Goal: Task Accomplishment & Management: Complete application form

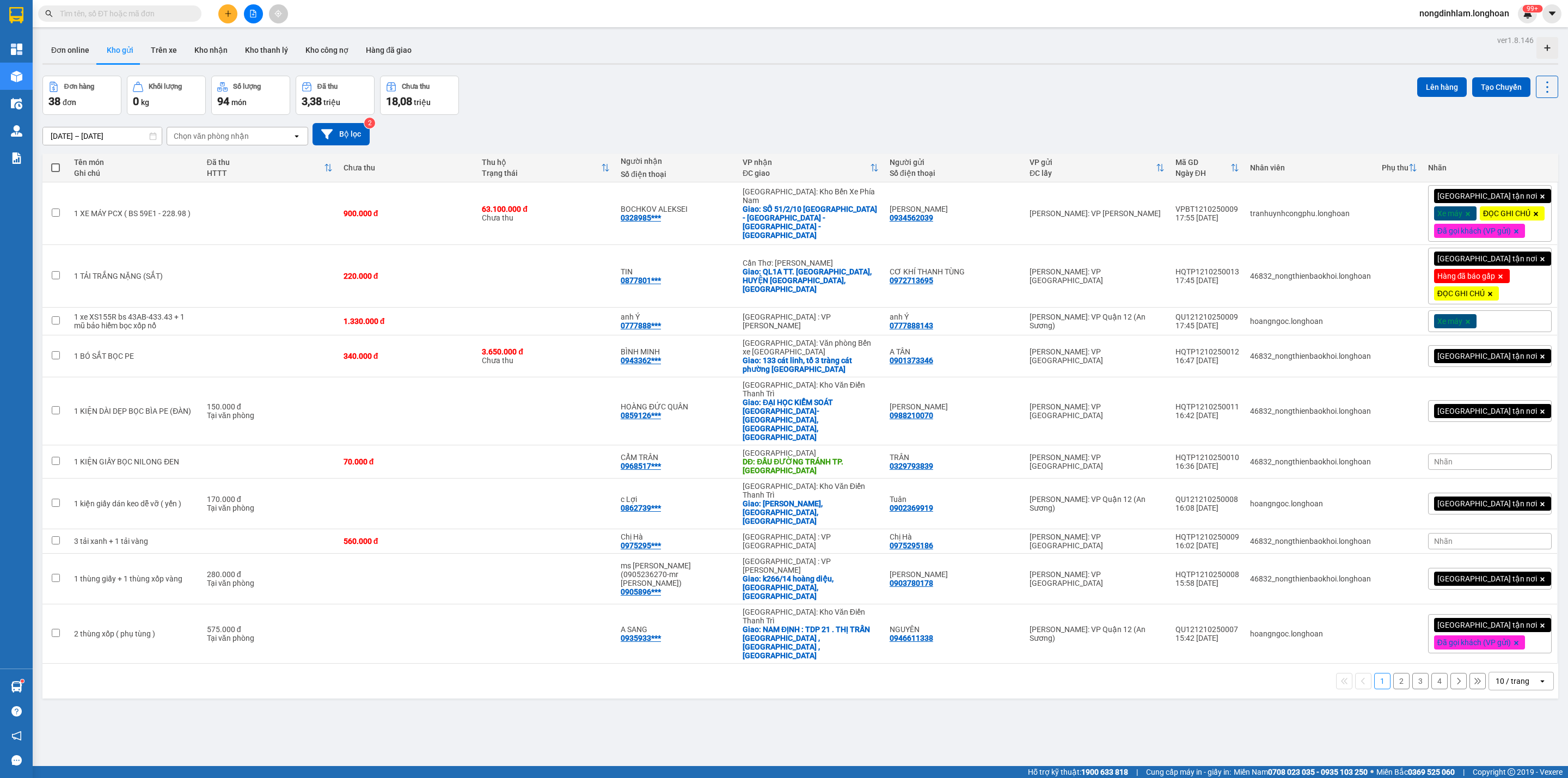
click at [250, 15] on icon "file-add" at bounding box center [253, 14] width 8 height 8
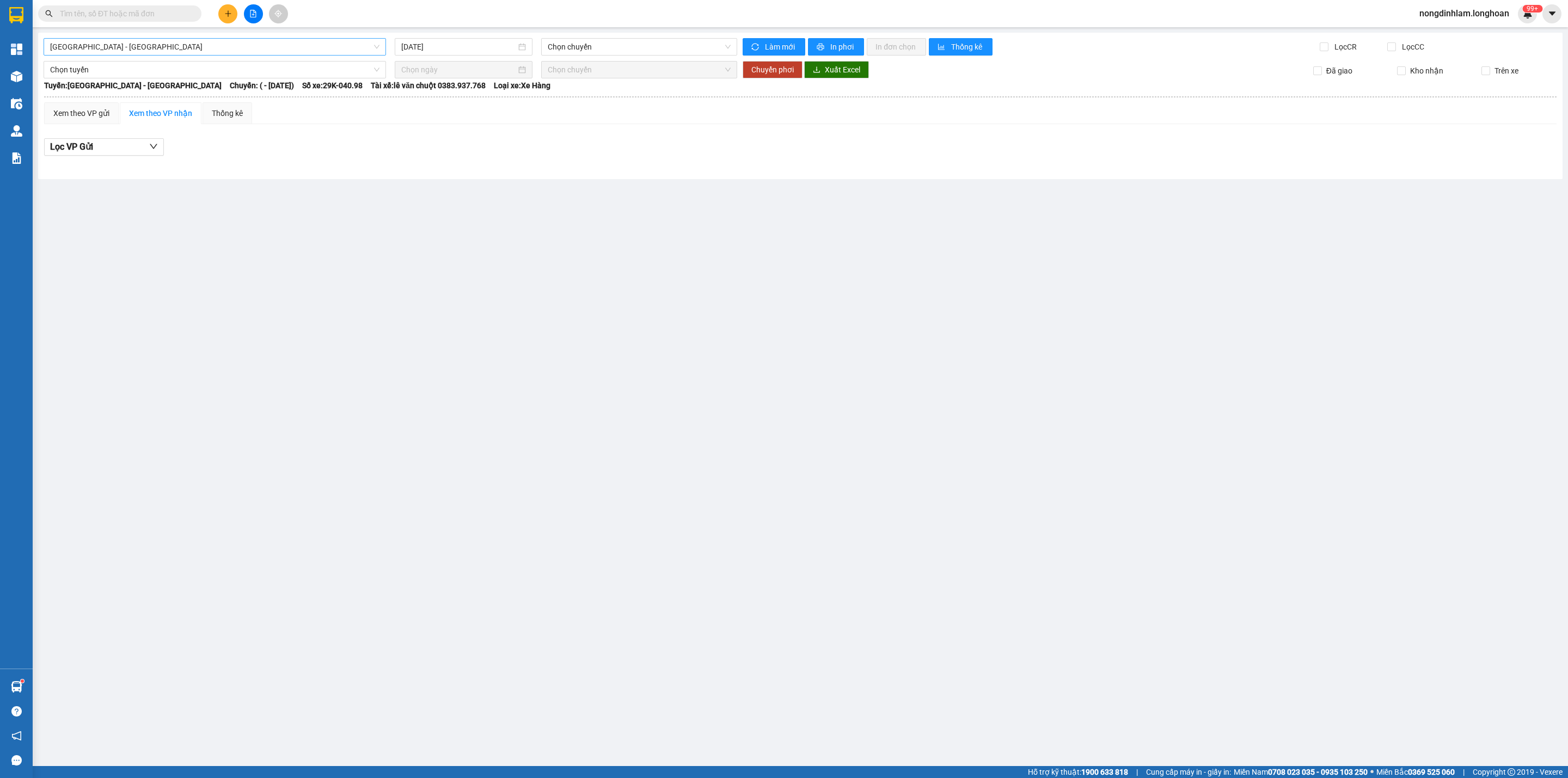
click at [227, 45] on span "[GEOGRAPHIC_DATA] - [GEOGRAPHIC_DATA]" at bounding box center [215, 46] width 330 height 17
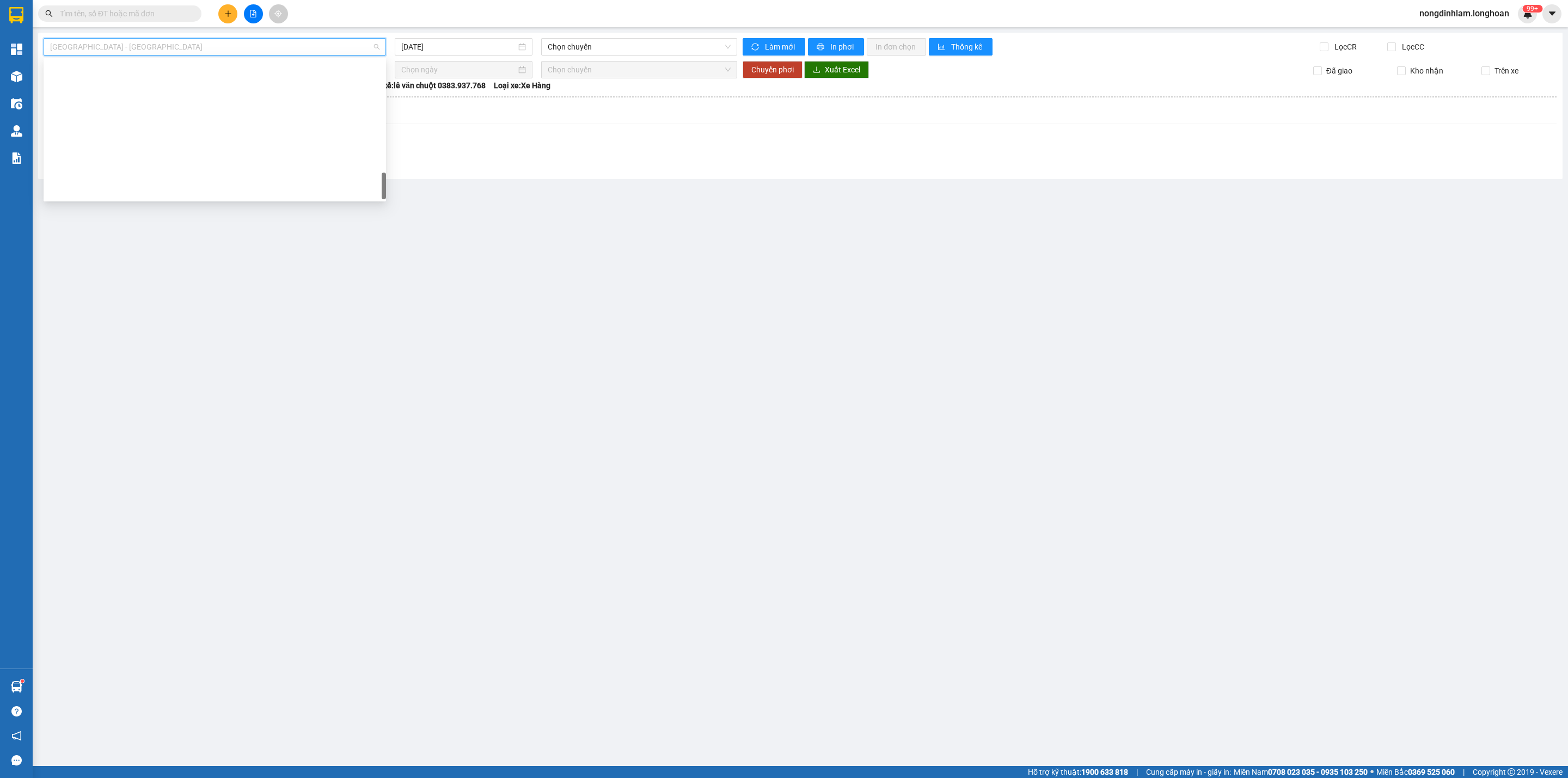
scroll to position [766, 0]
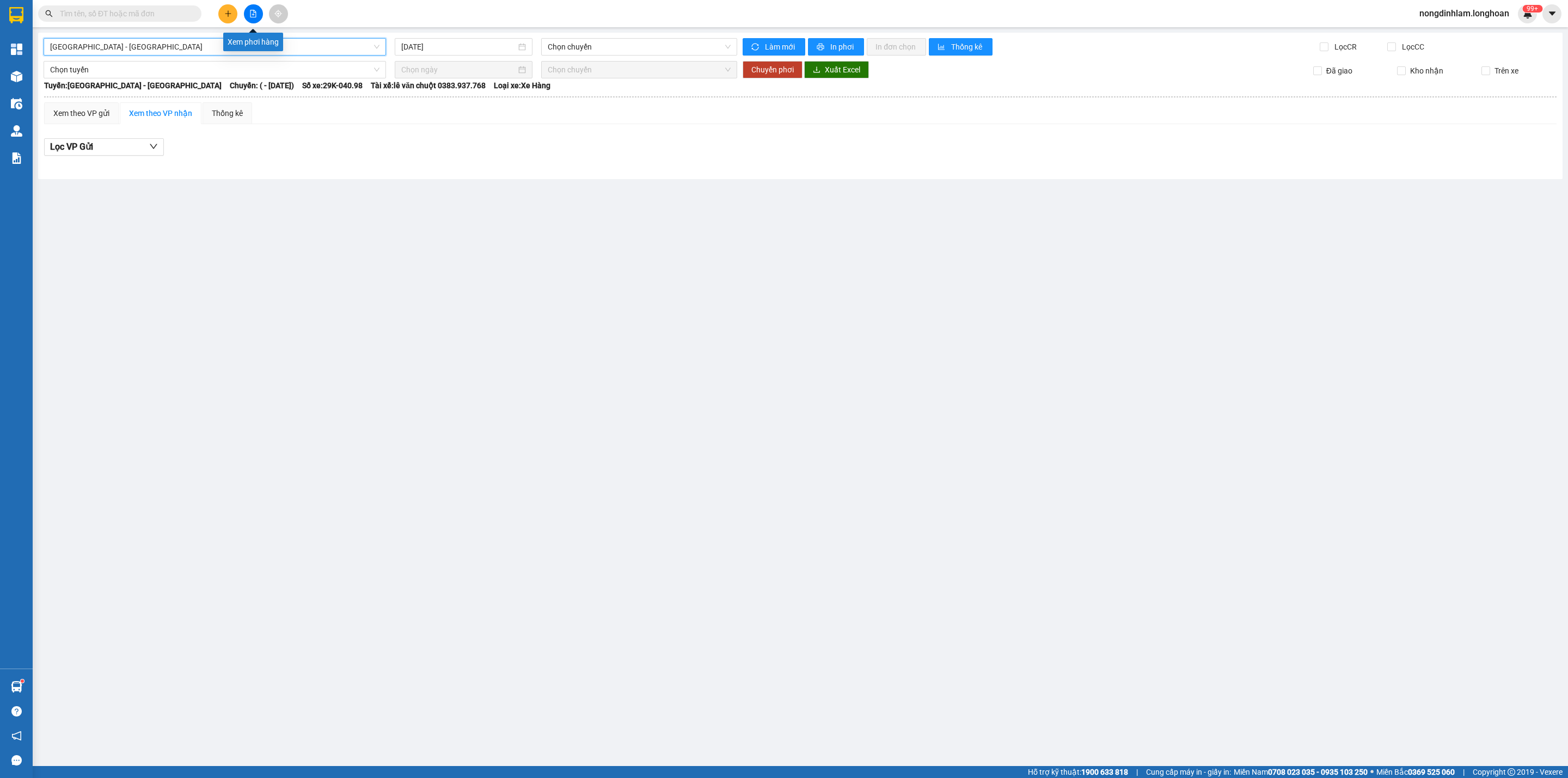
click at [250, 18] on button at bounding box center [253, 13] width 19 height 19
click at [157, 12] on input "text" at bounding box center [124, 14] width 129 height 12
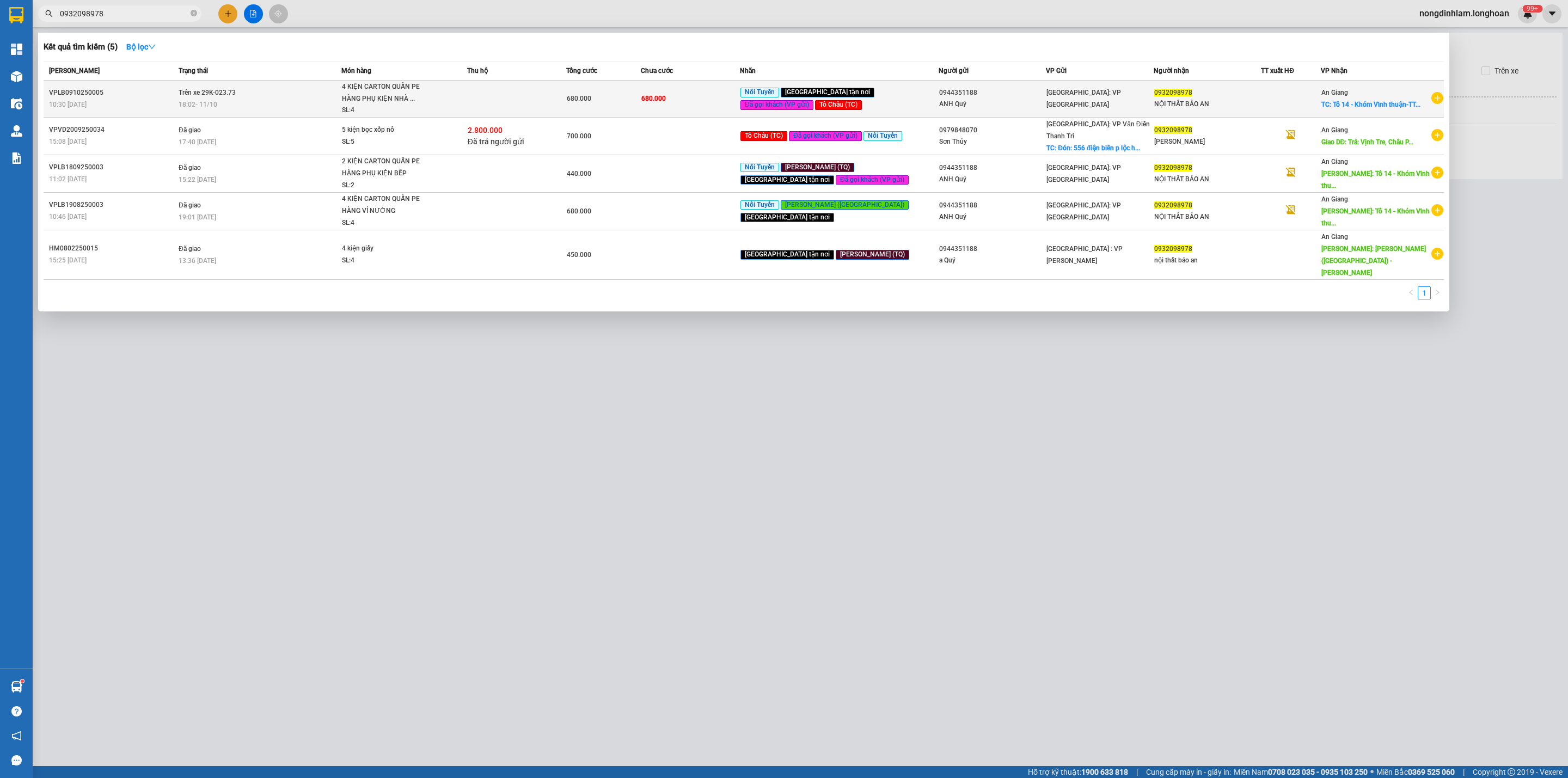
type input "0932098978"
click at [414, 89] on div "4 KIỆN CARTON QUẤN PE HÀNG PHỤ KIỆN NHÀ ..." at bounding box center [382, 93] width 82 height 24
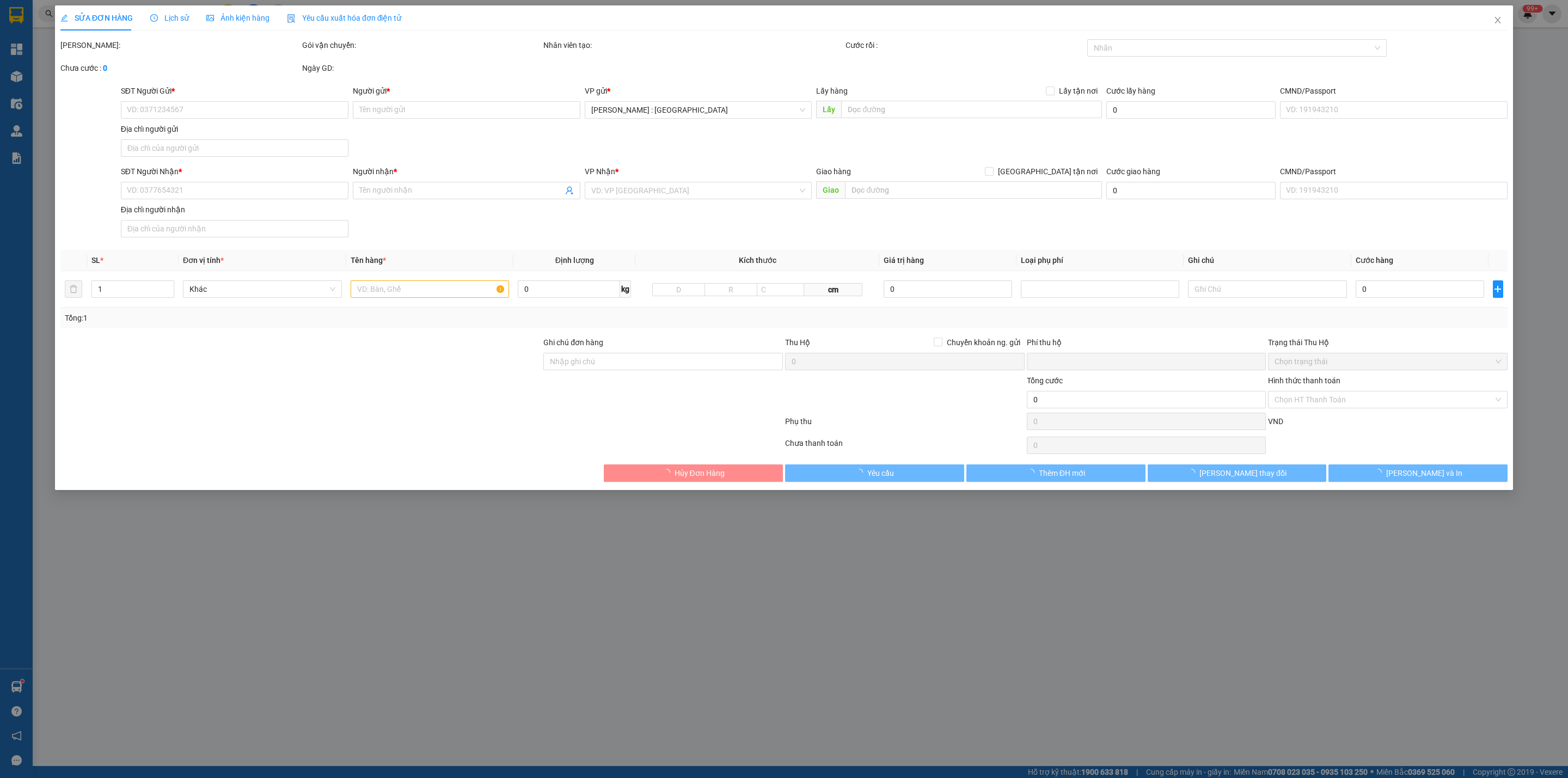
type input "0944351188"
type input "ANH Quý"
type input "0932098978"
type input "NỘI THẤT BẢO AN"
checkbox input "true"
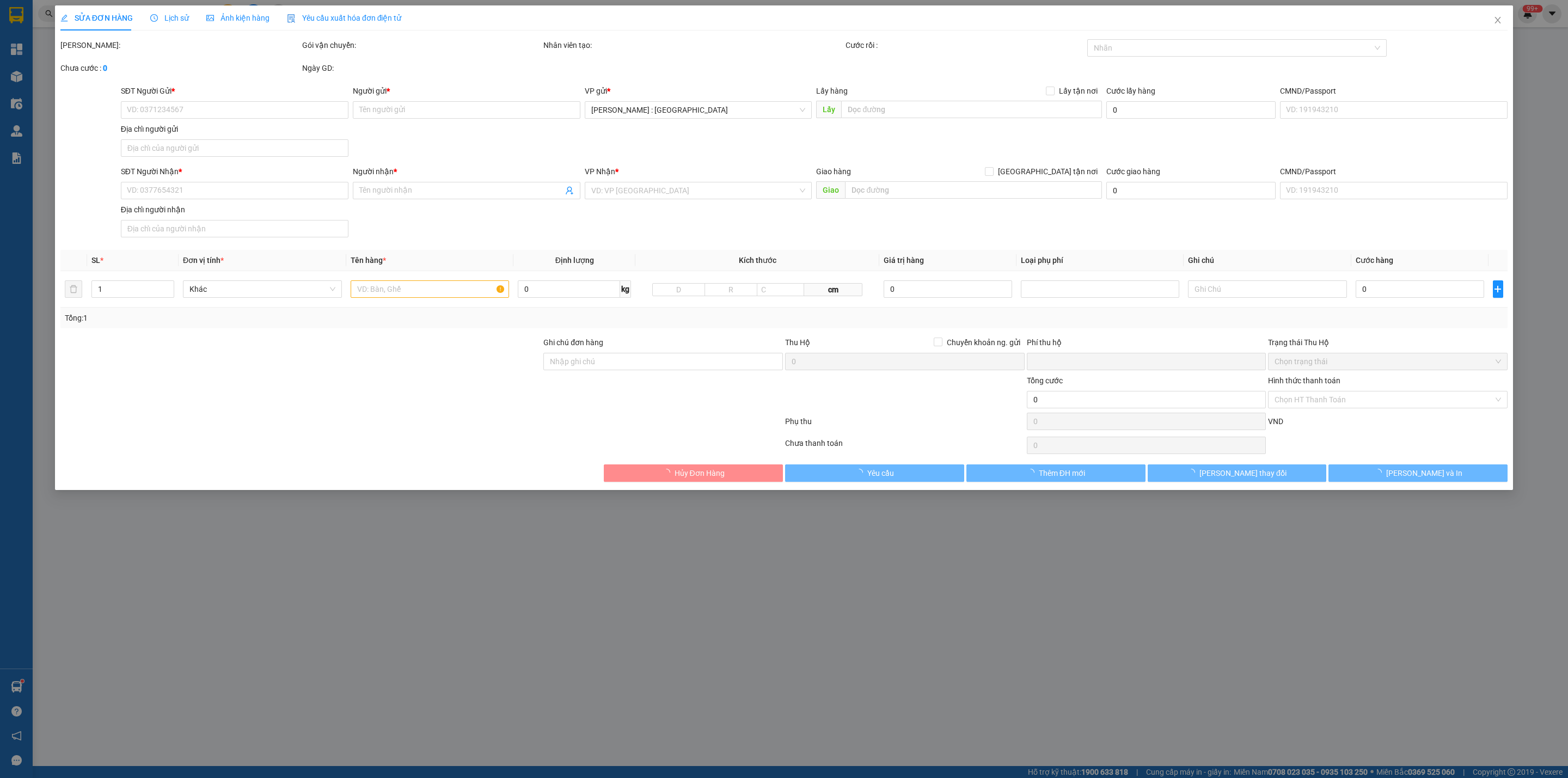
type input "Tổ 14 - Khóm Vĩnh thuận-TT Vĩnh Thạnh Trung - H Châu Phú - An Giang"
type input "0"
type input "680.000"
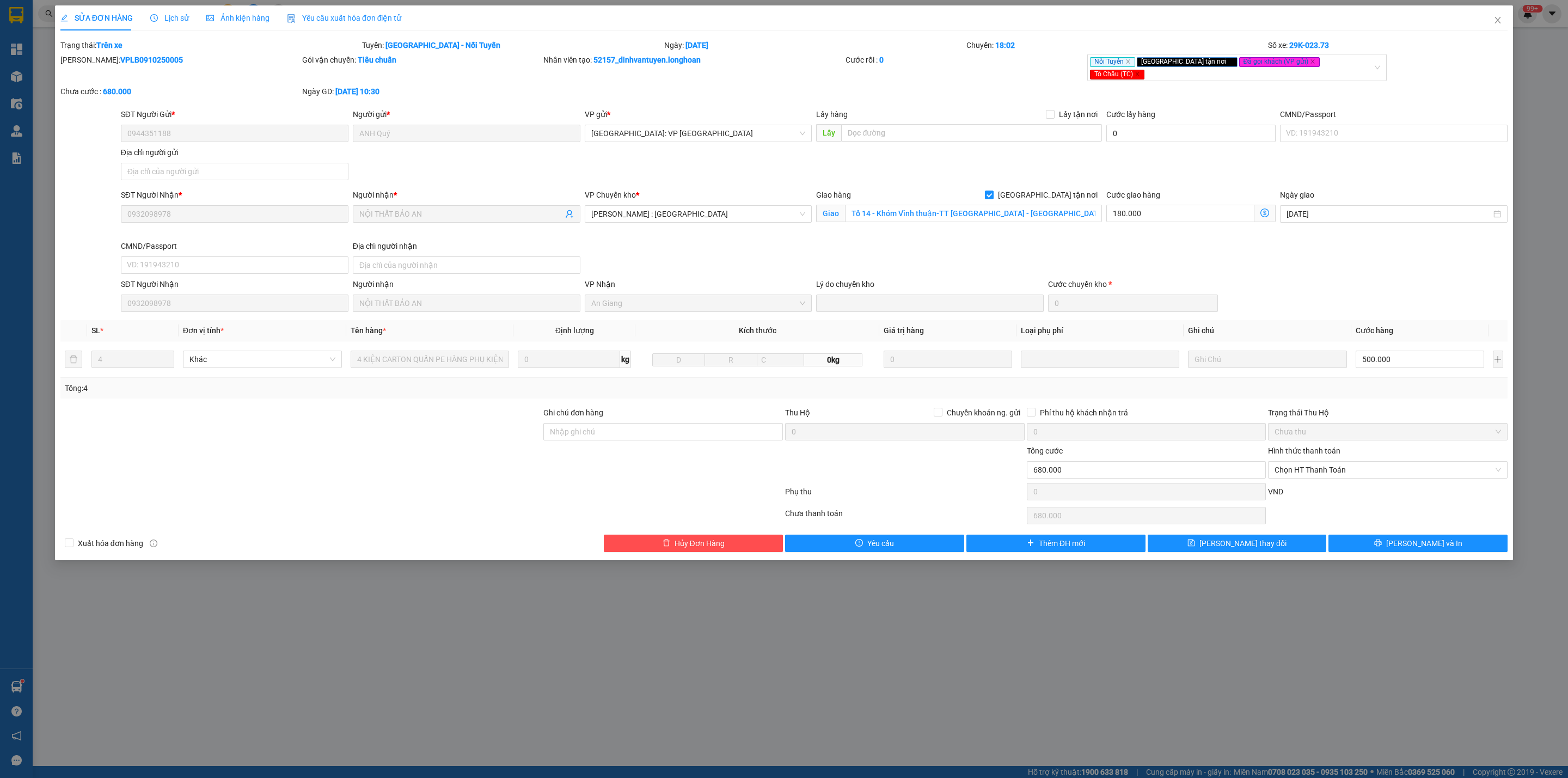
drag, startPoint x: 1047, startPoint y: 186, endPoint x: 977, endPoint y: 193, distance: 70.3
click at [992, 191] on input "[GEOGRAPHIC_DATA] tận nơi" at bounding box center [988, 195] width 8 height 8
checkbox input "false"
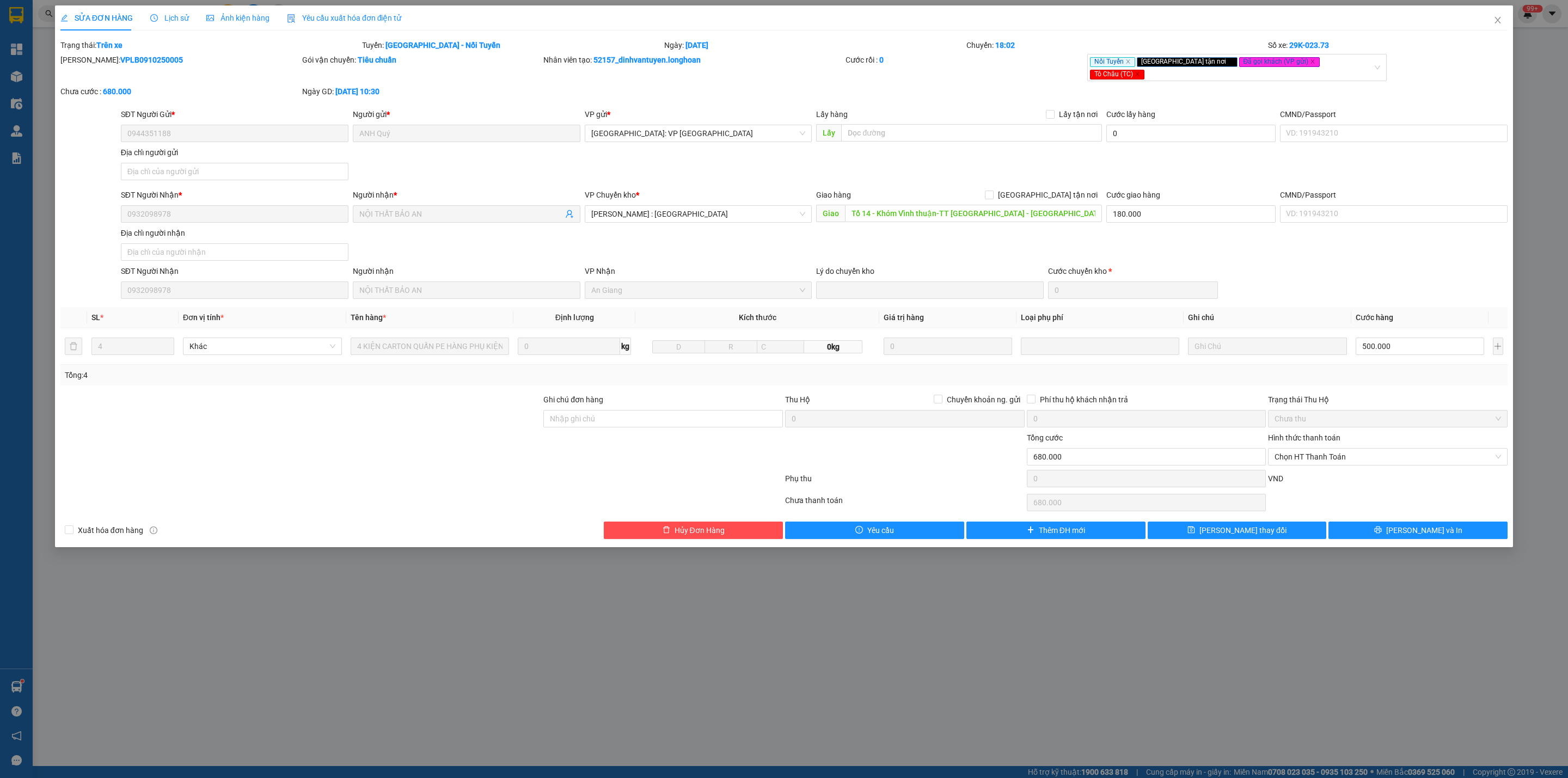
click at [180, 12] on div "Lịch sử" at bounding box center [169, 18] width 38 height 12
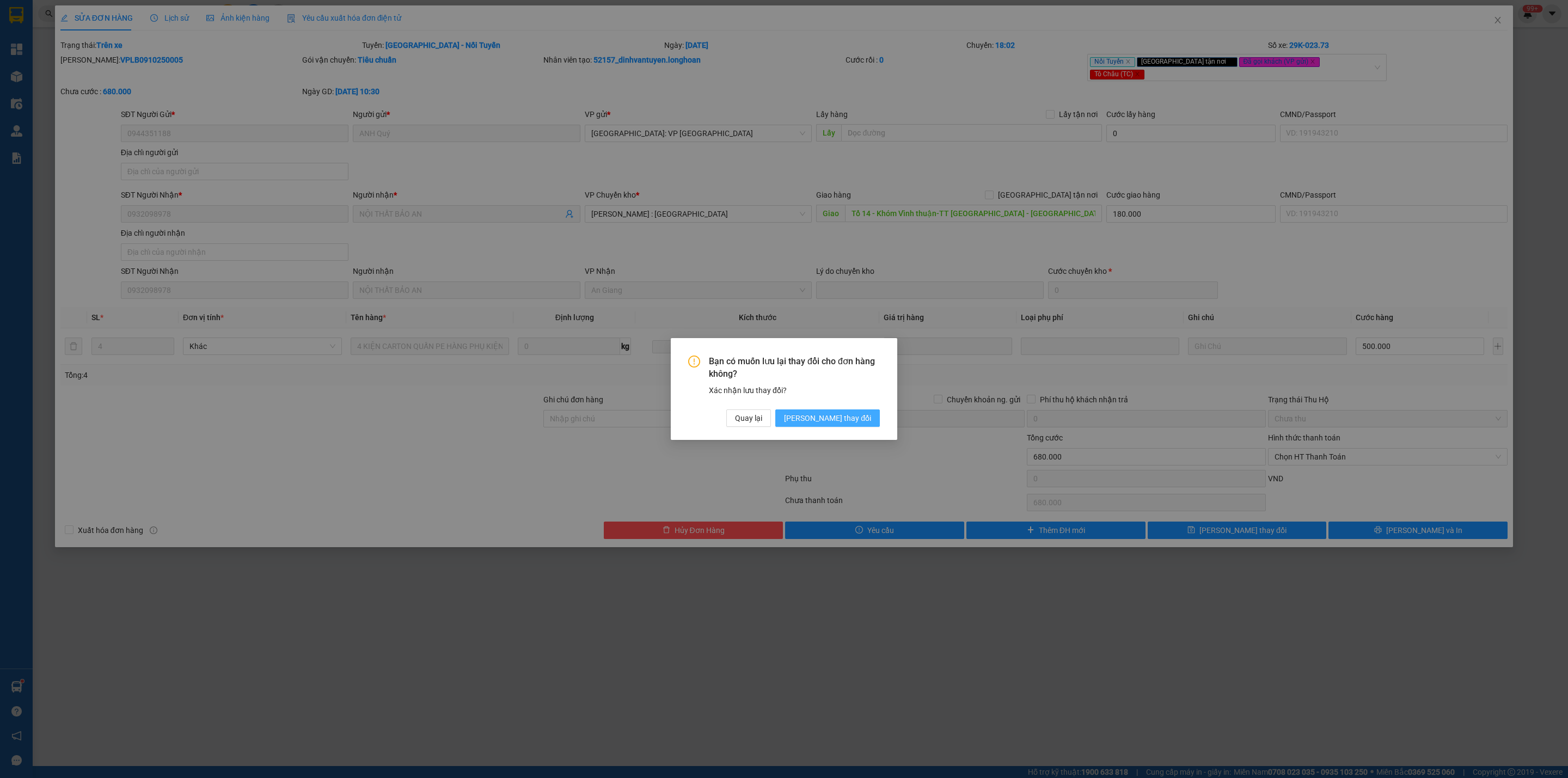
click at [861, 417] on span "[PERSON_NAME] thay đổi" at bounding box center [827, 419] width 87 height 12
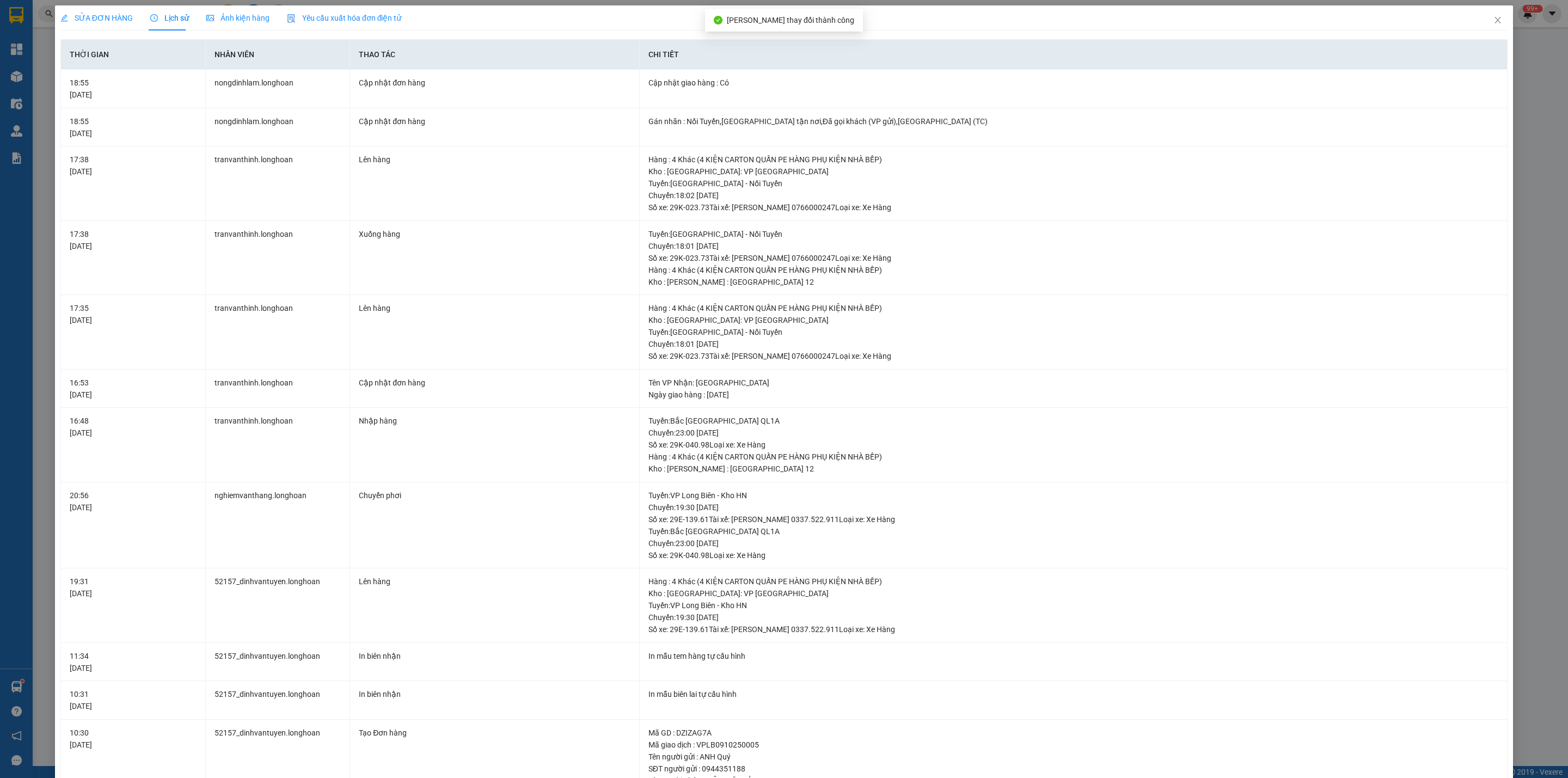
click at [89, 18] on span "SỬA ĐƠN HÀNG" at bounding box center [96, 18] width 73 height 9
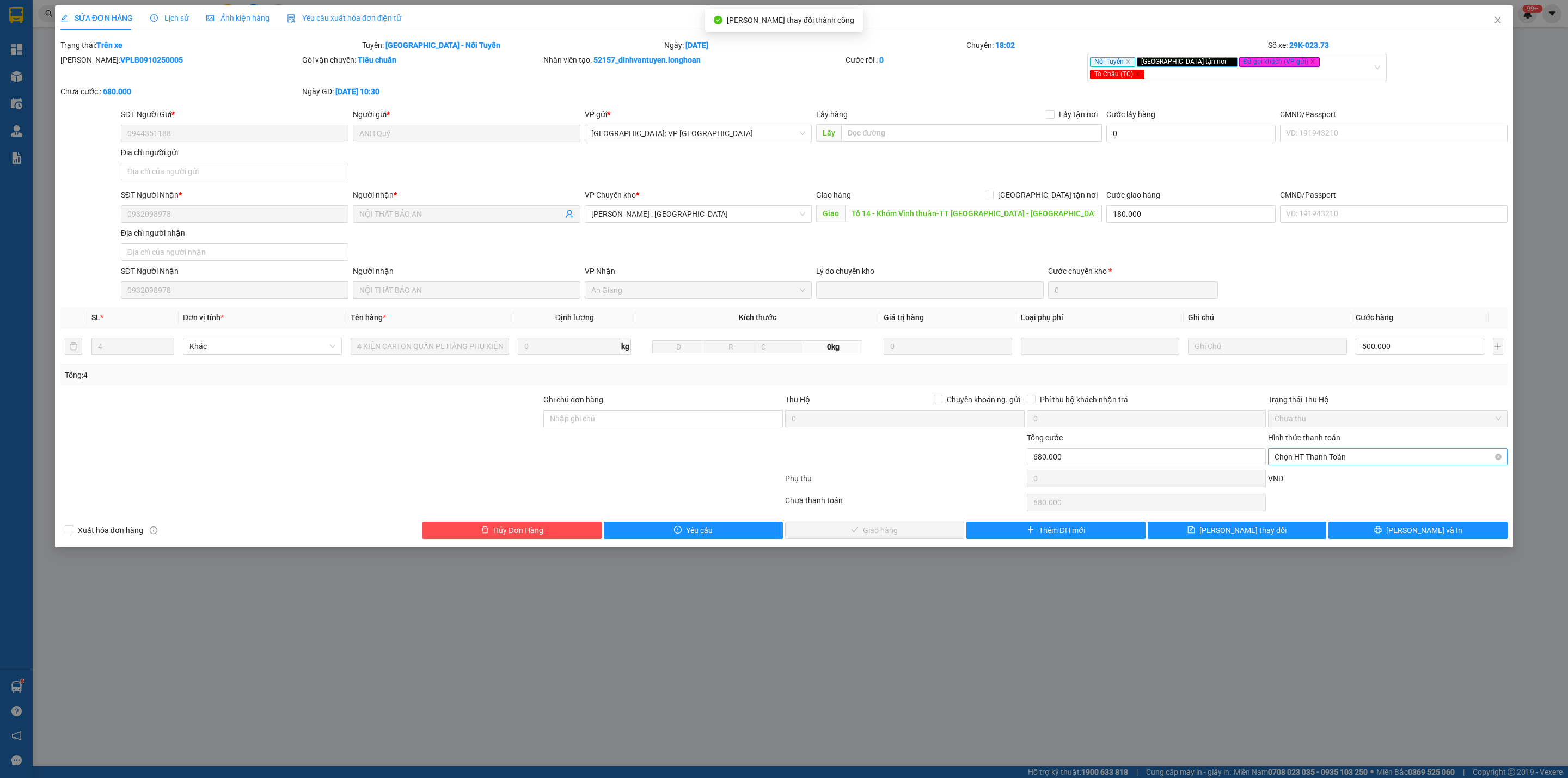
click at [1342, 449] on span "Chọn HT Thanh Toán" at bounding box center [1388, 457] width 226 height 17
click at [1300, 465] on div "Tại văn phòng" at bounding box center [1387, 474] width 239 height 18
type input "0"
click at [887, 527] on span "[PERSON_NAME] và Giao hàng" at bounding box center [880, 531] width 104 height 12
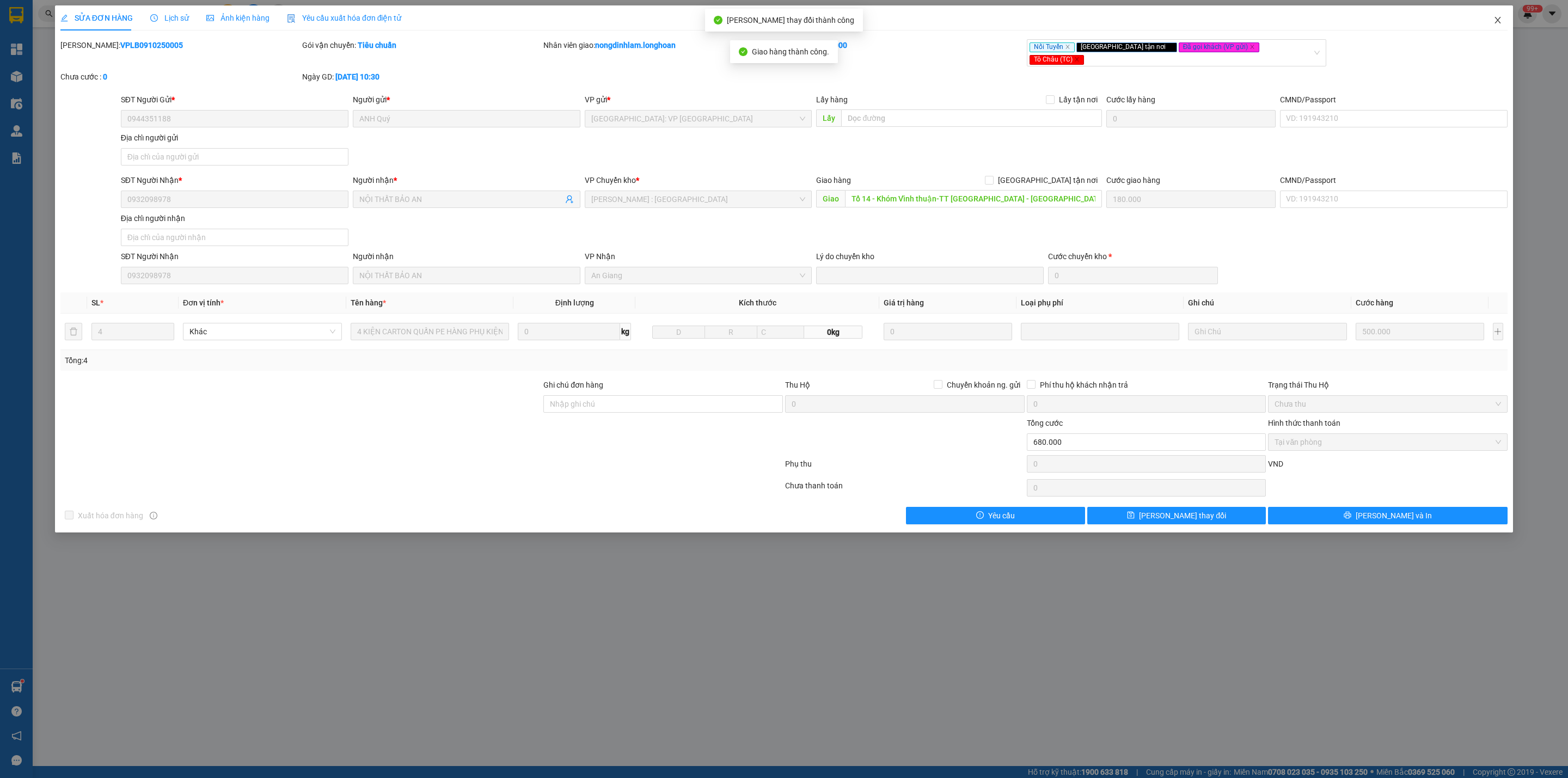
click at [1496, 19] on icon "close" at bounding box center [1498, 20] width 6 height 7
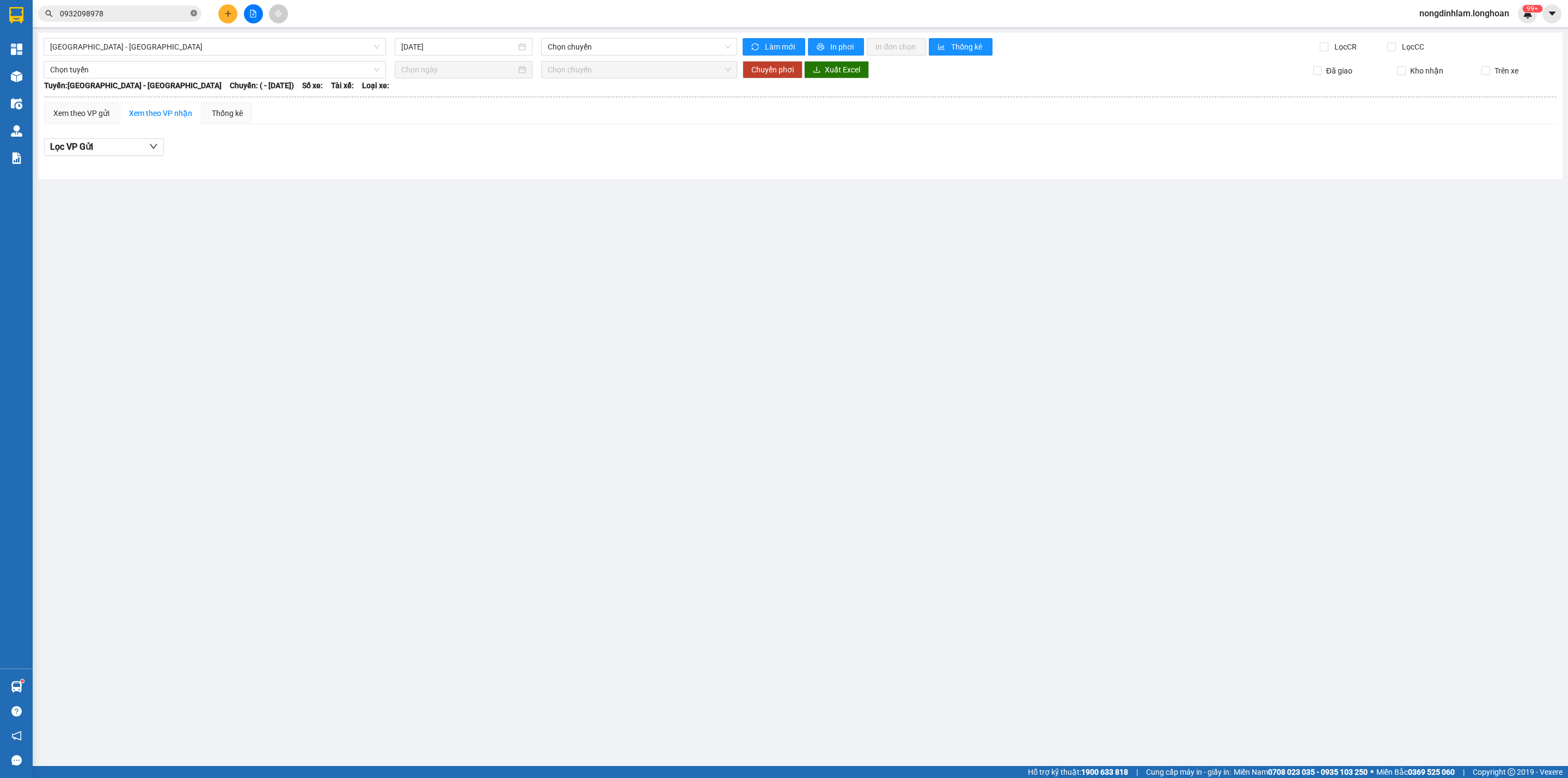
click at [194, 11] on icon "close-circle" at bounding box center [194, 13] width 7 height 7
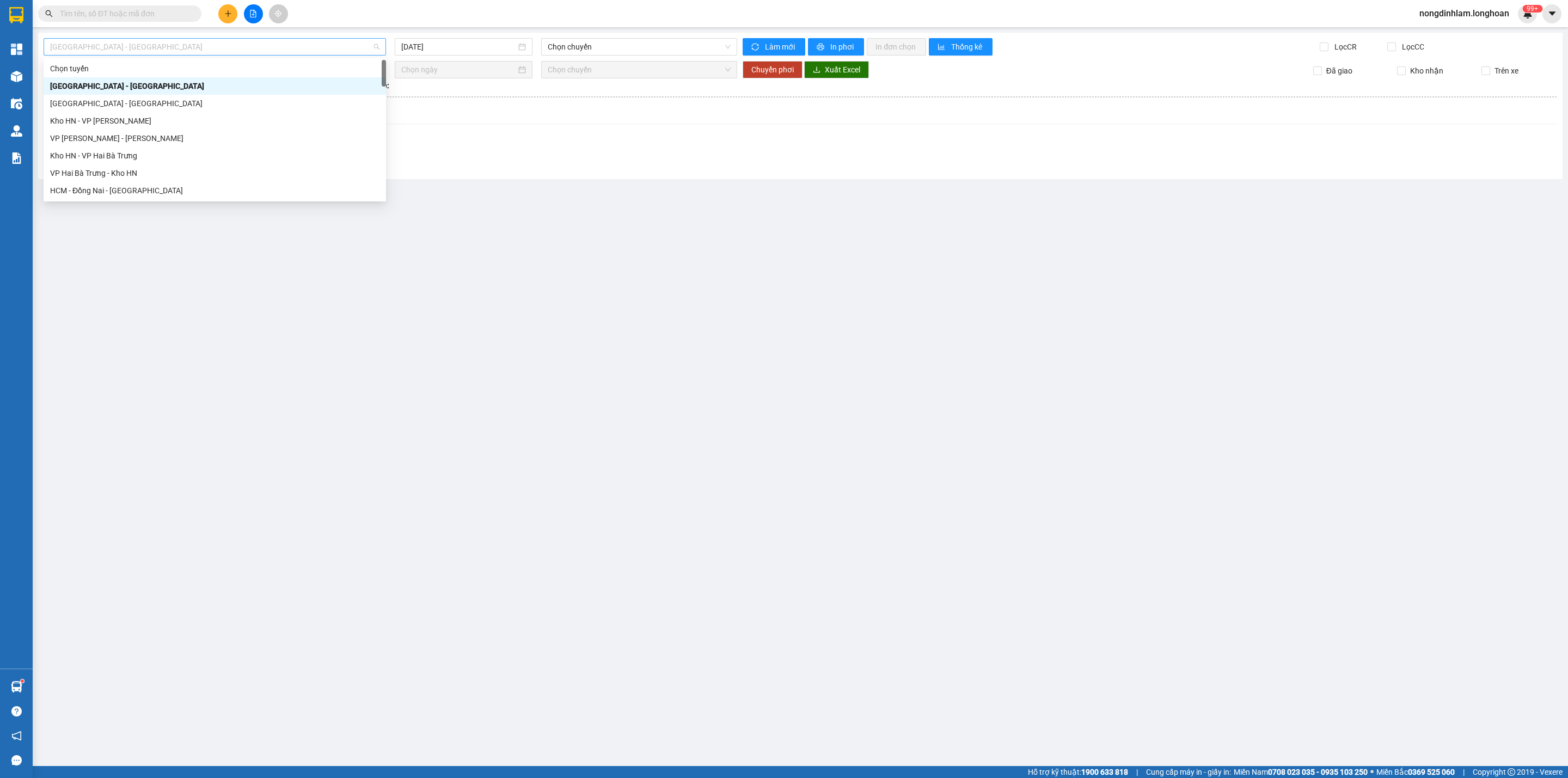
click at [194, 47] on span "[GEOGRAPHIC_DATA] - [GEOGRAPHIC_DATA]" at bounding box center [215, 46] width 330 height 17
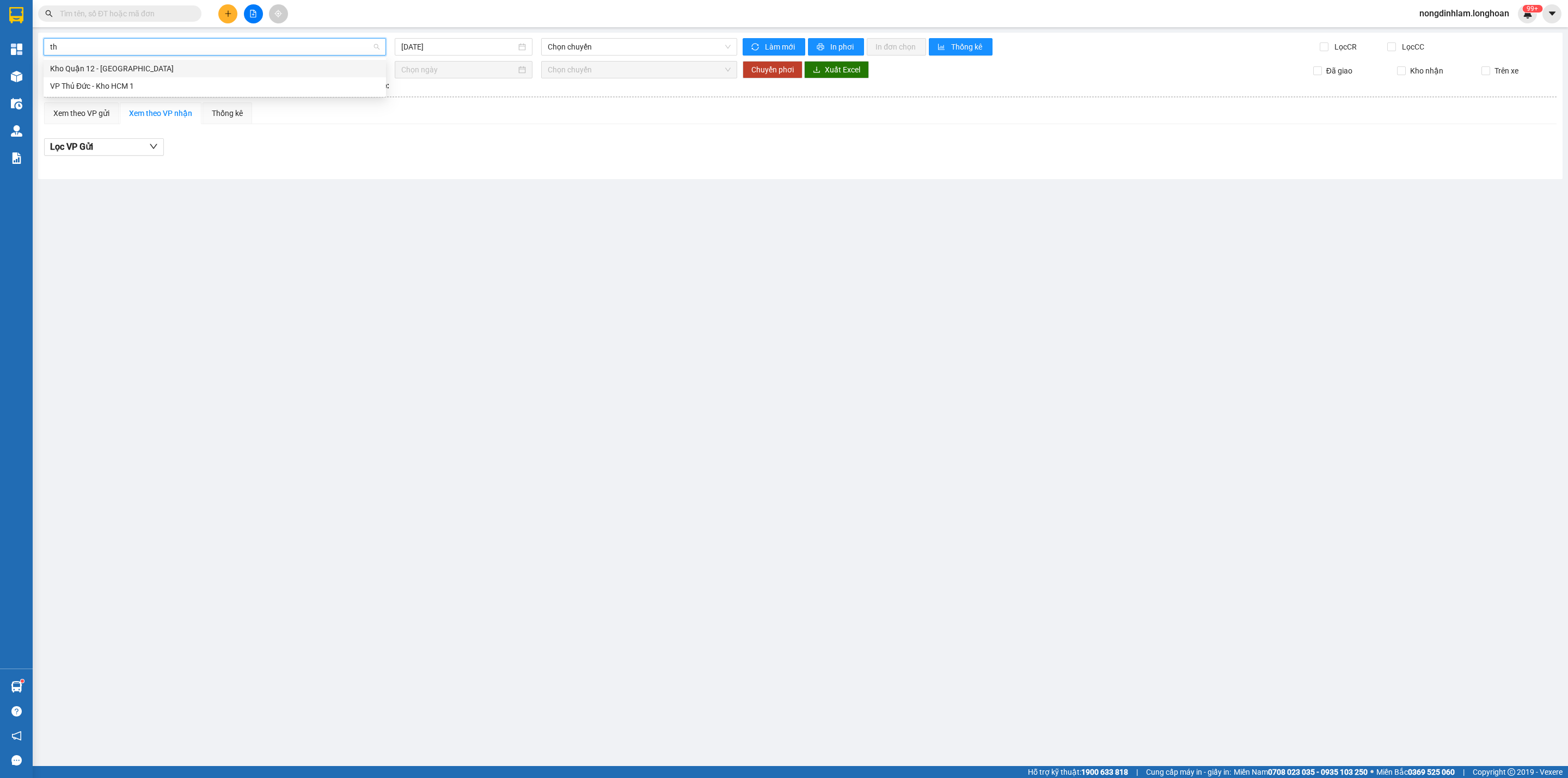
type input "thủ"
click at [153, 91] on div "VP Thủ Đức - Kho HCM 1" at bounding box center [215, 86] width 330 height 12
type input "[DATE]"
click at [627, 51] on span "17:50 (TC) - 29K-040.68" at bounding box center [639, 46] width 183 height 17
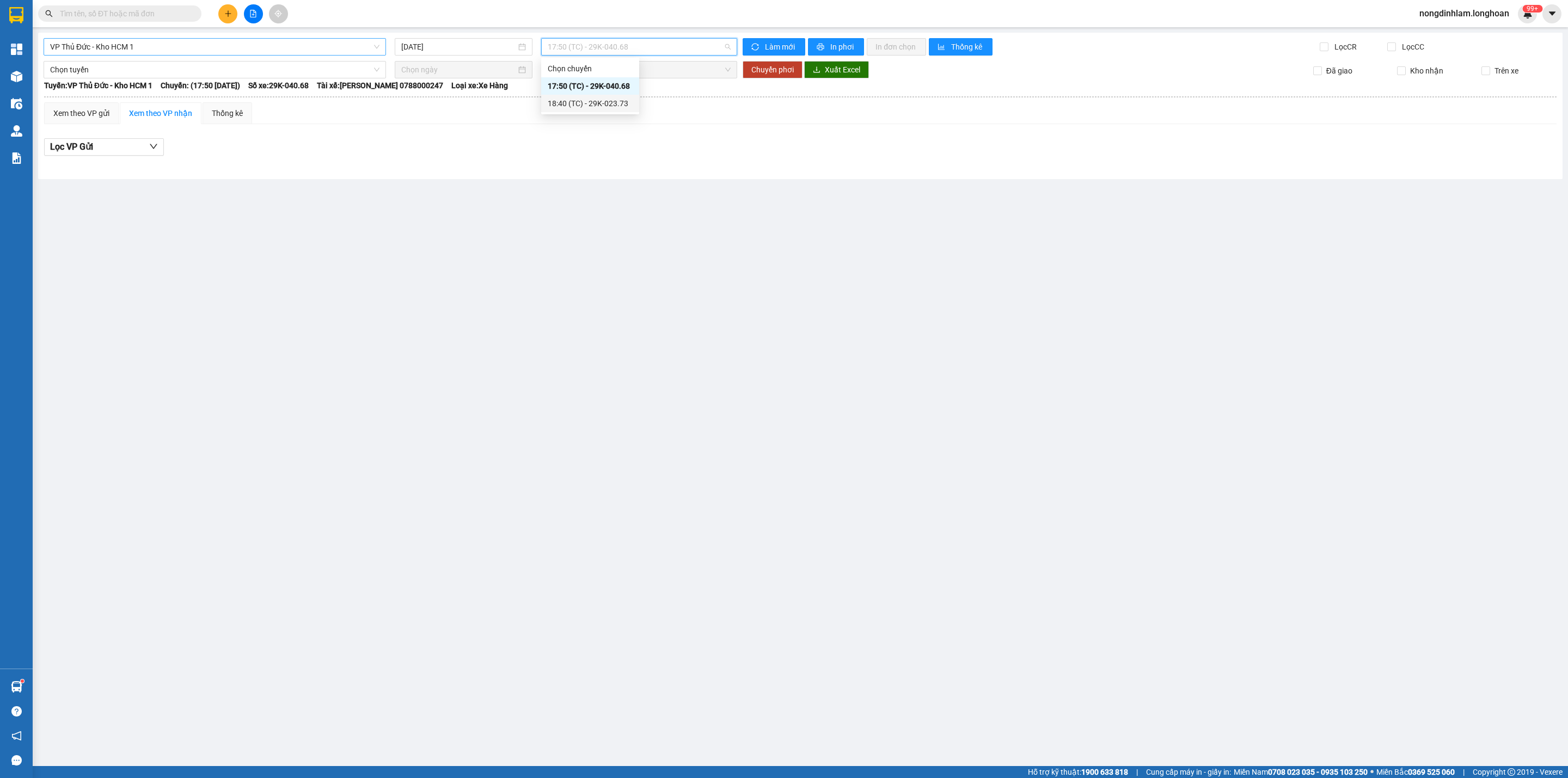
click at [599, 111] on div "18:40 (TC) - 29K-023.73" at bounding box center [591, 103] width 98 height 18
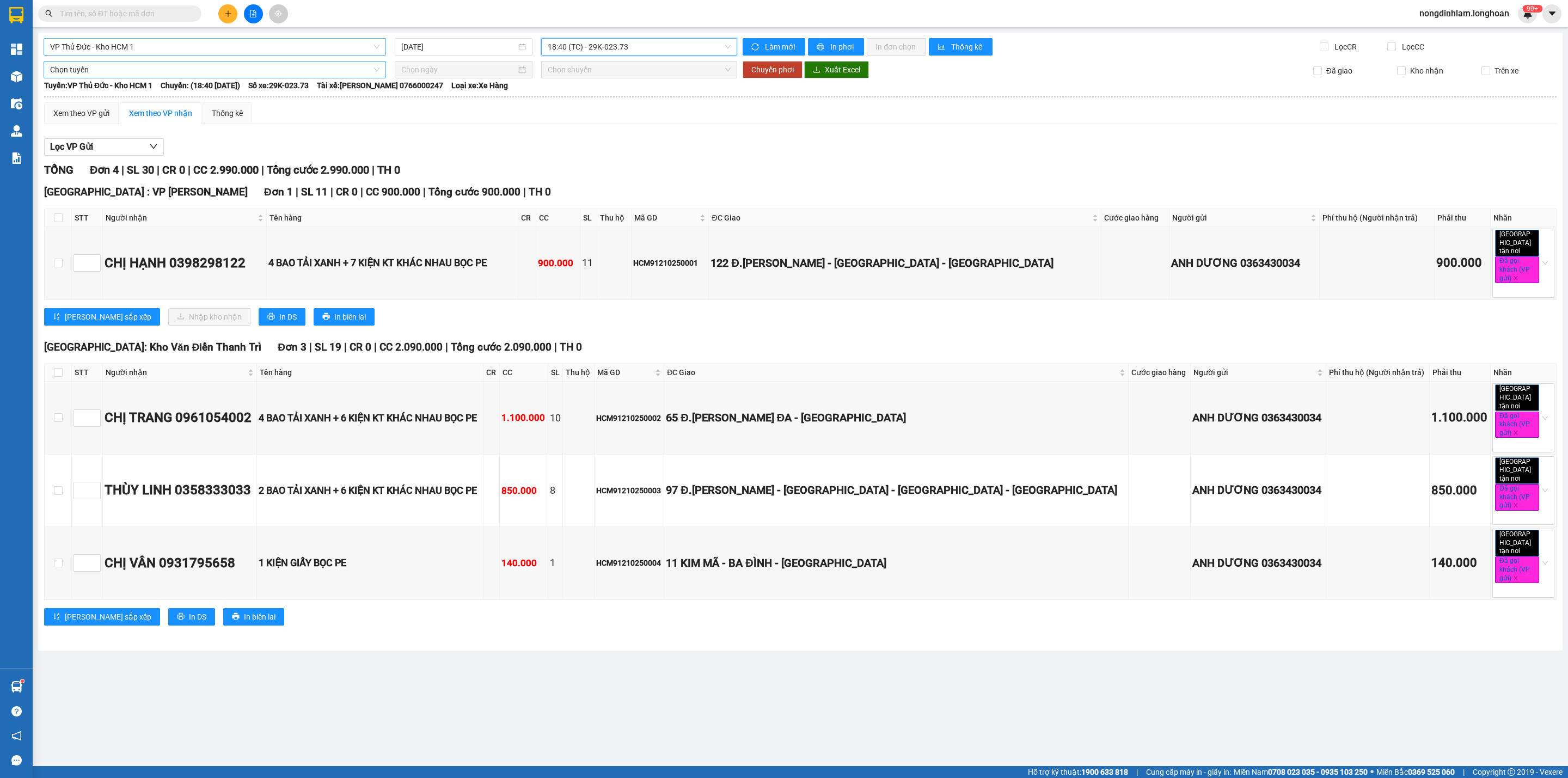
click at [208, 70] on span "Chọn tuyến" at bounding box center [215, 69] width 330 height 17
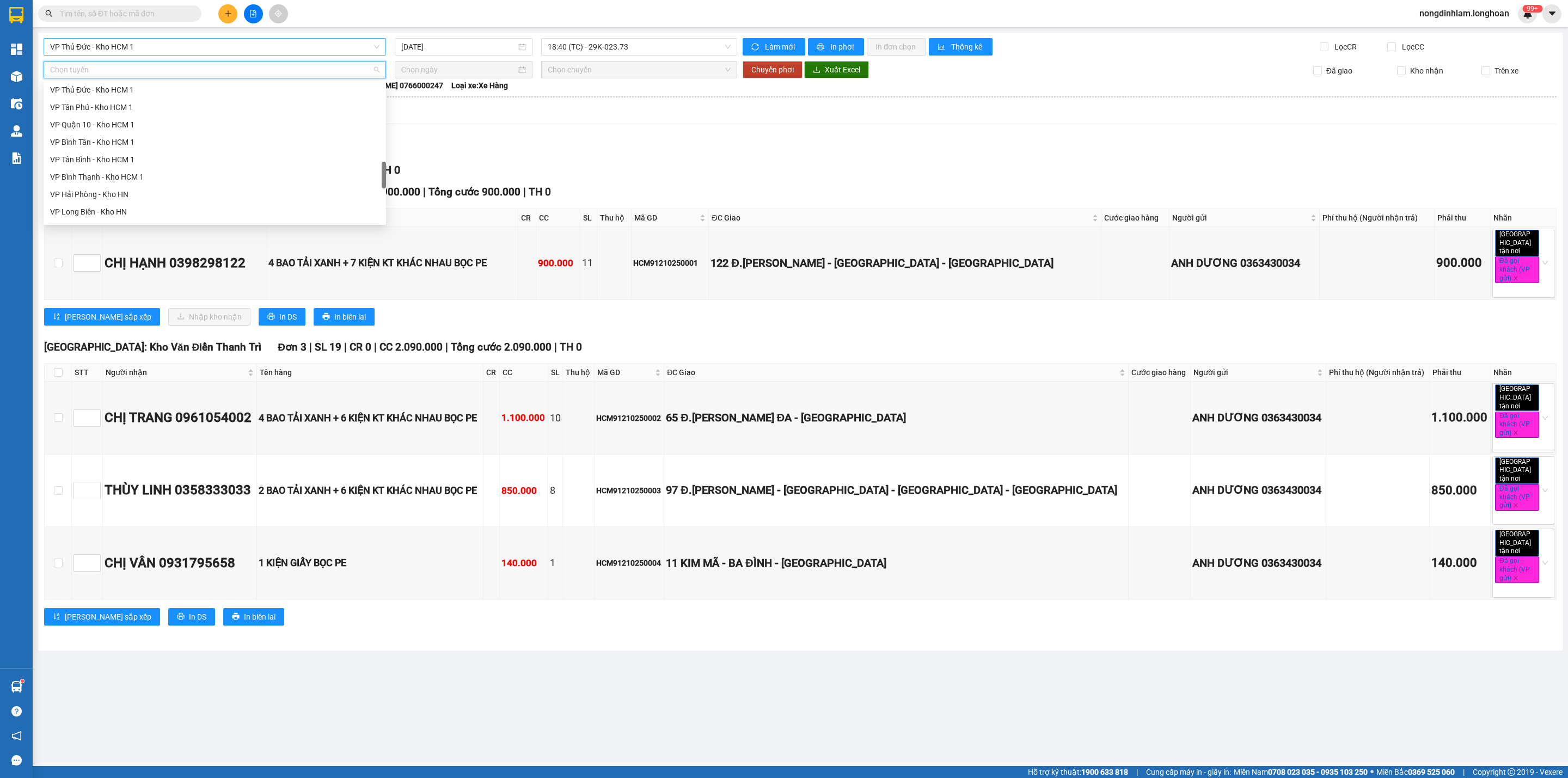
scroll to position [766, 0]
click at [136, 126] on div "Nam [GEOGRAPHIC_DATA]" at bounding box center [215, 127] width 330 height 12
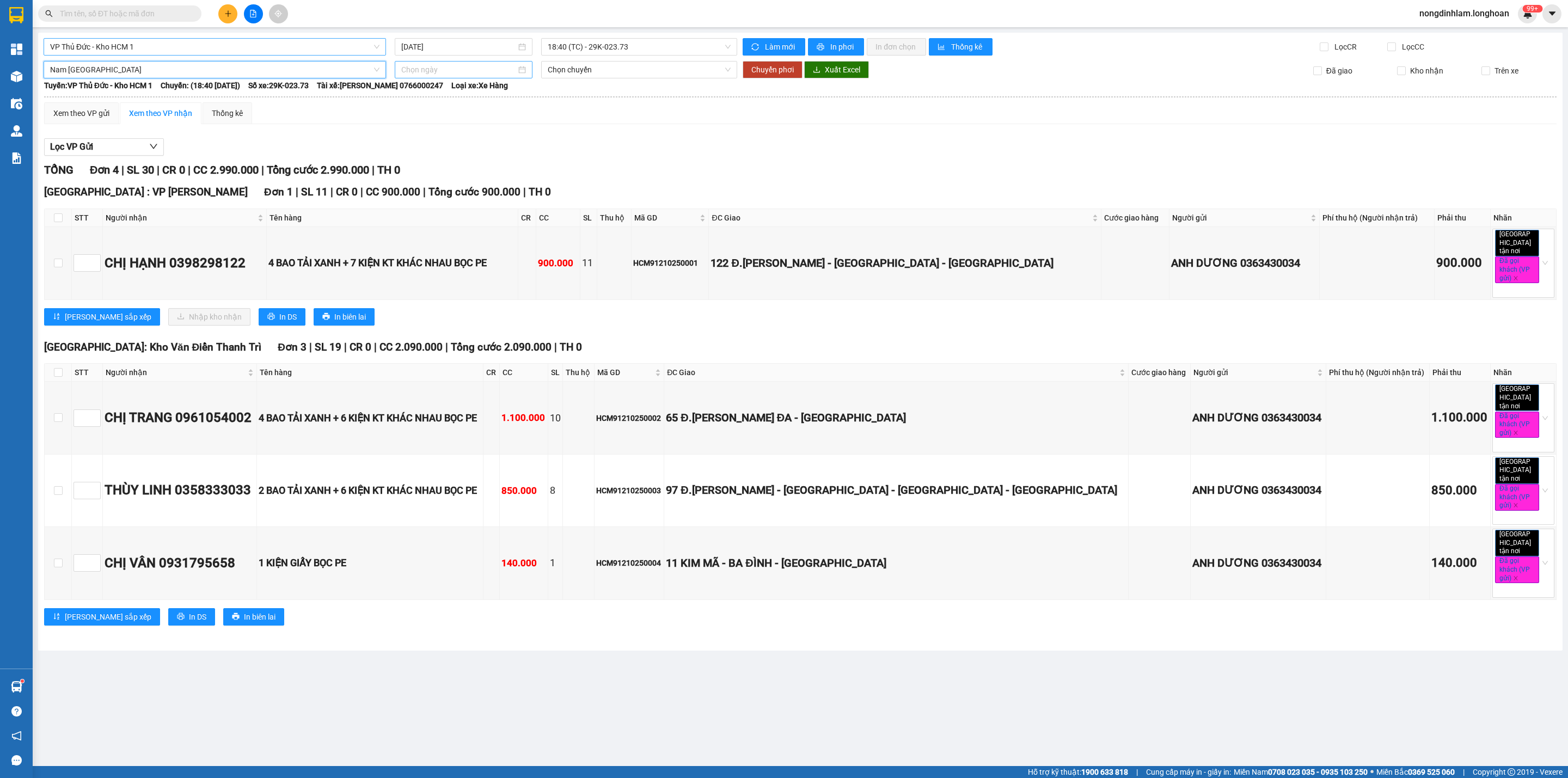
click at [482, 69] on input at bounding box center [459, 70] width 115 height 12
type input "[DATE]"
click at [409, 167] on div "12" at bounding box center [410, 166] width 13 height 13
type input "[DATE]"
click at [756, 73] on span "Chuyển phơi" at bounding box center [772, 70] width 42 height 12
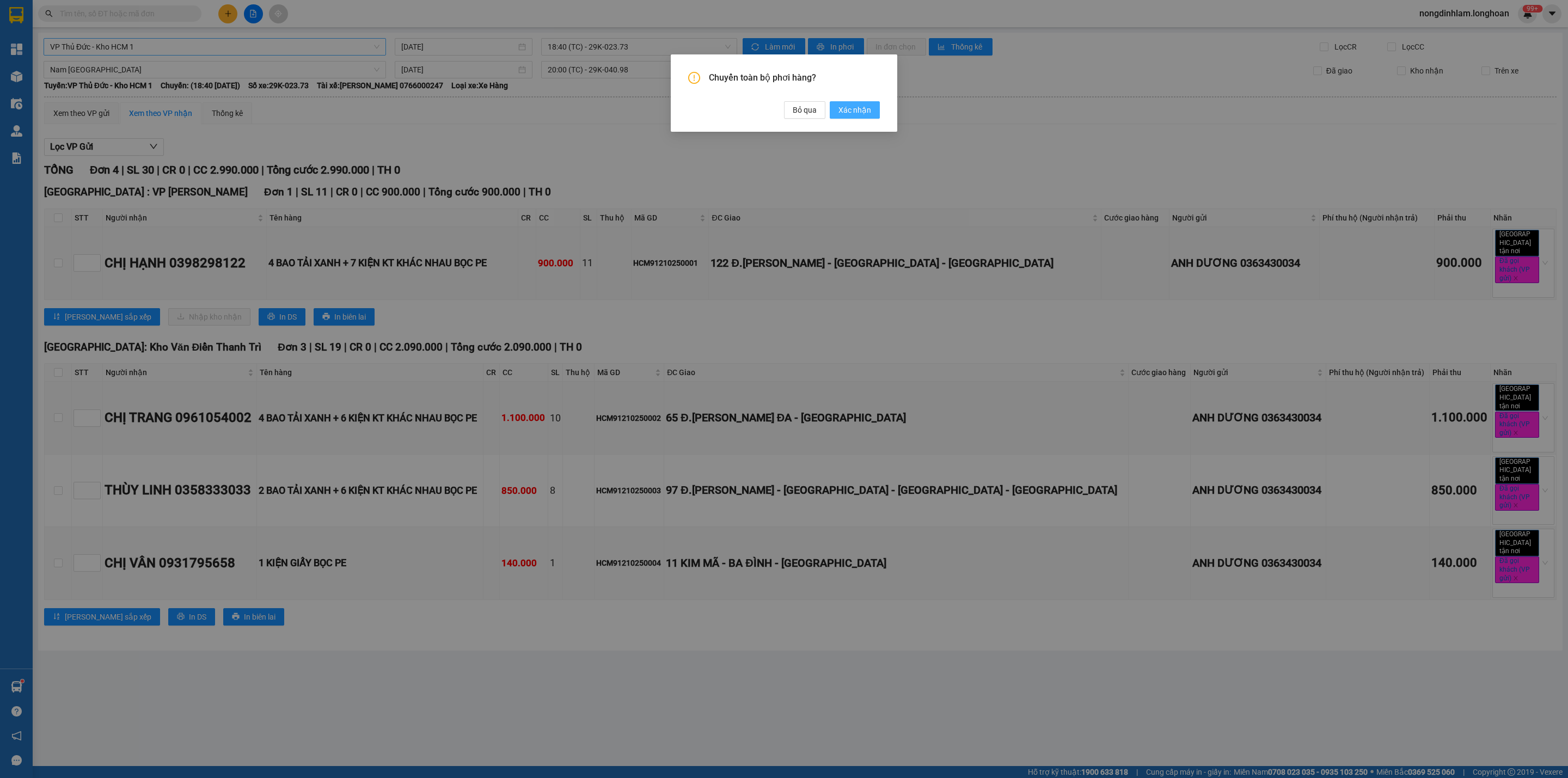
click at [853, 111] on span "Xác nhận" at bounding box center [854, 110] width 32 height 12
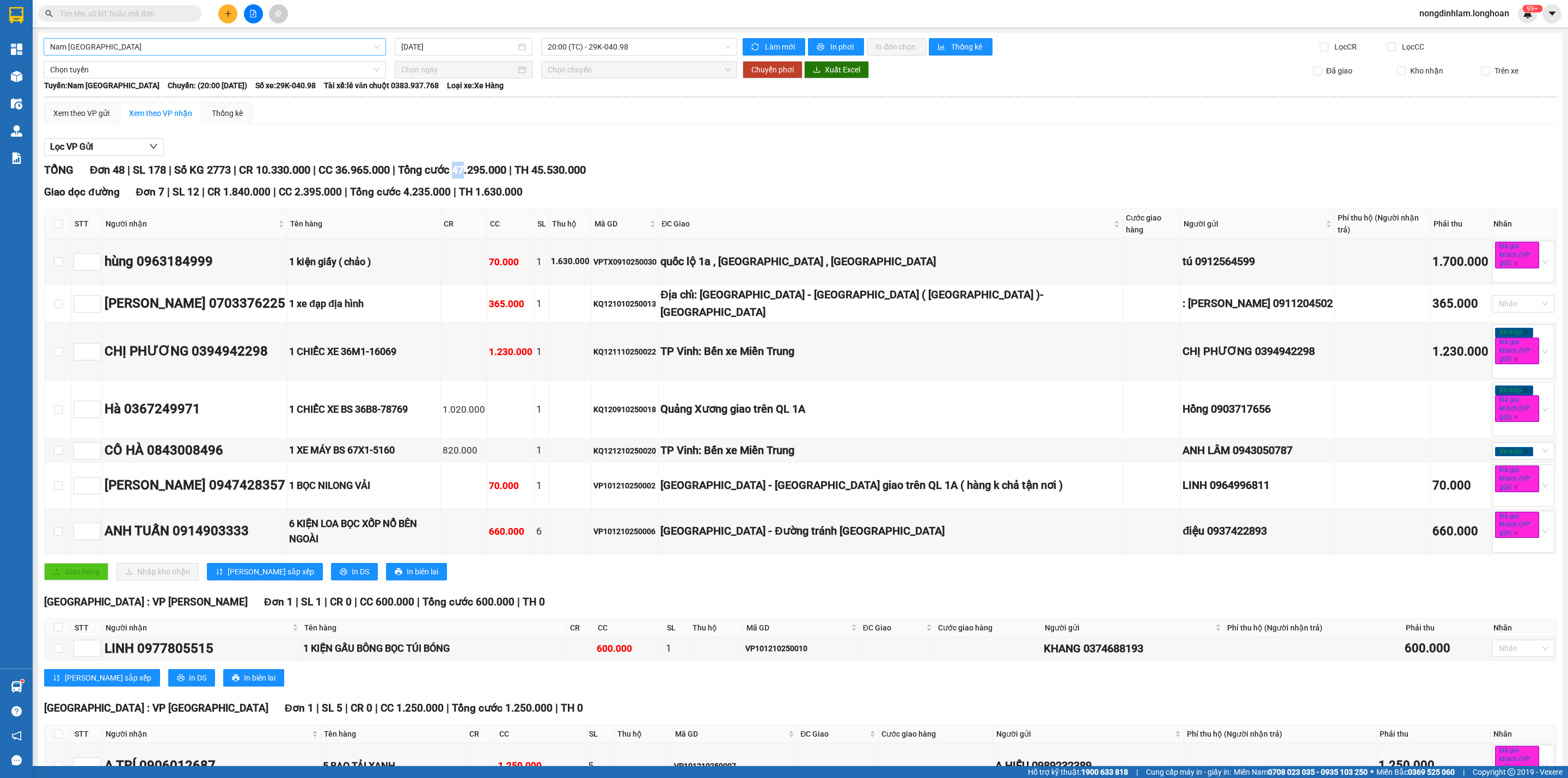
drag, startPoint x: 477, startPoint y: 176, endPoint x: 468, endPoint y: 172, distance: 9.8
click at [468, 172] on span "Tổng cước 47.295.000" at bounding box center [452, 169] width 108 height 13
click at [180, 51] on span "Nam [GEOGRAPHIC_DATA]" at bounding box center [215, 46] width 330 height 17
type input "bình"
click at [131, 119] on div "VP Bình Tân - Kho HCM 1" at bounding box center [214, 121] width 327 height 12
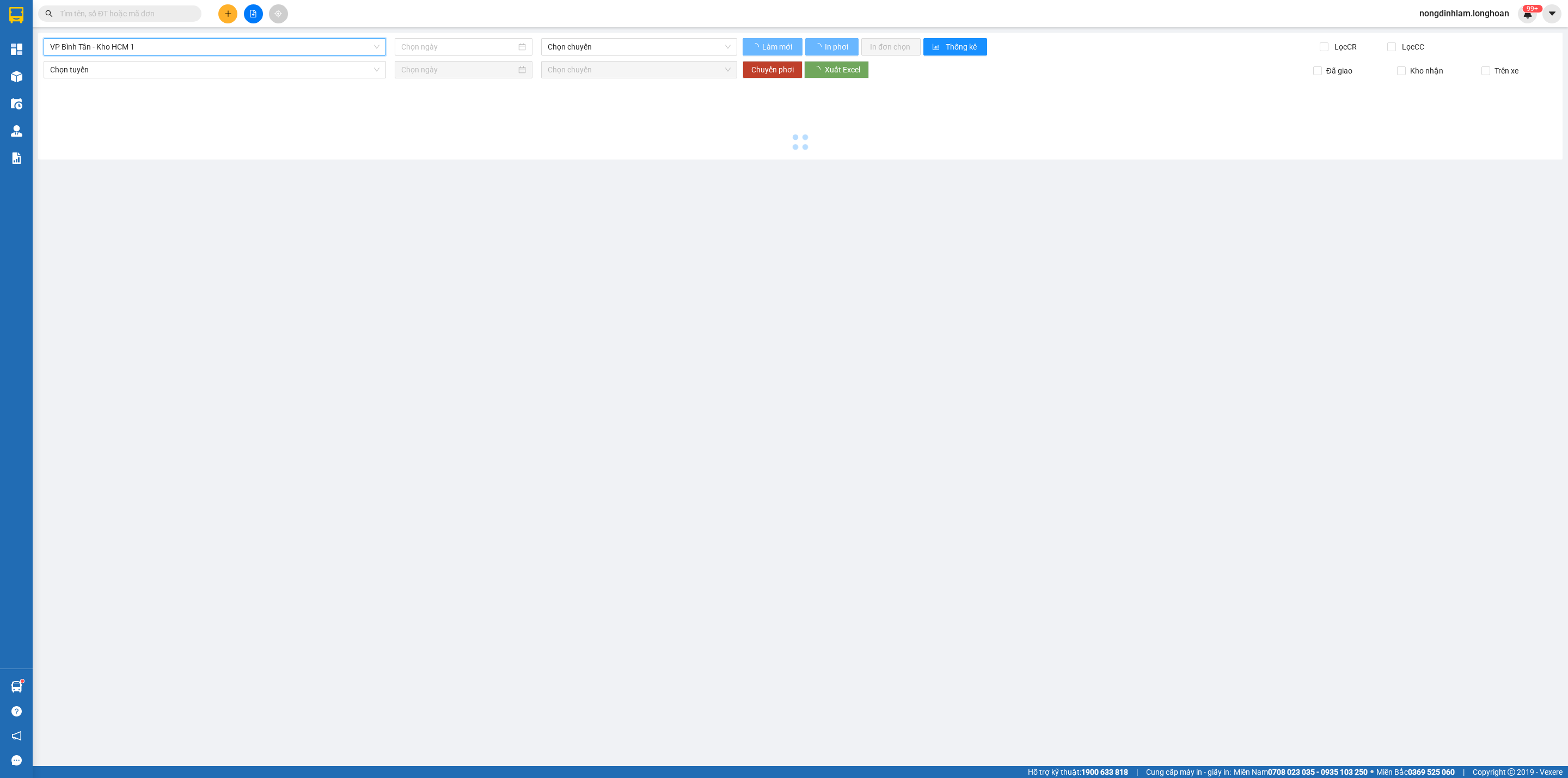
type input "[DATE]"
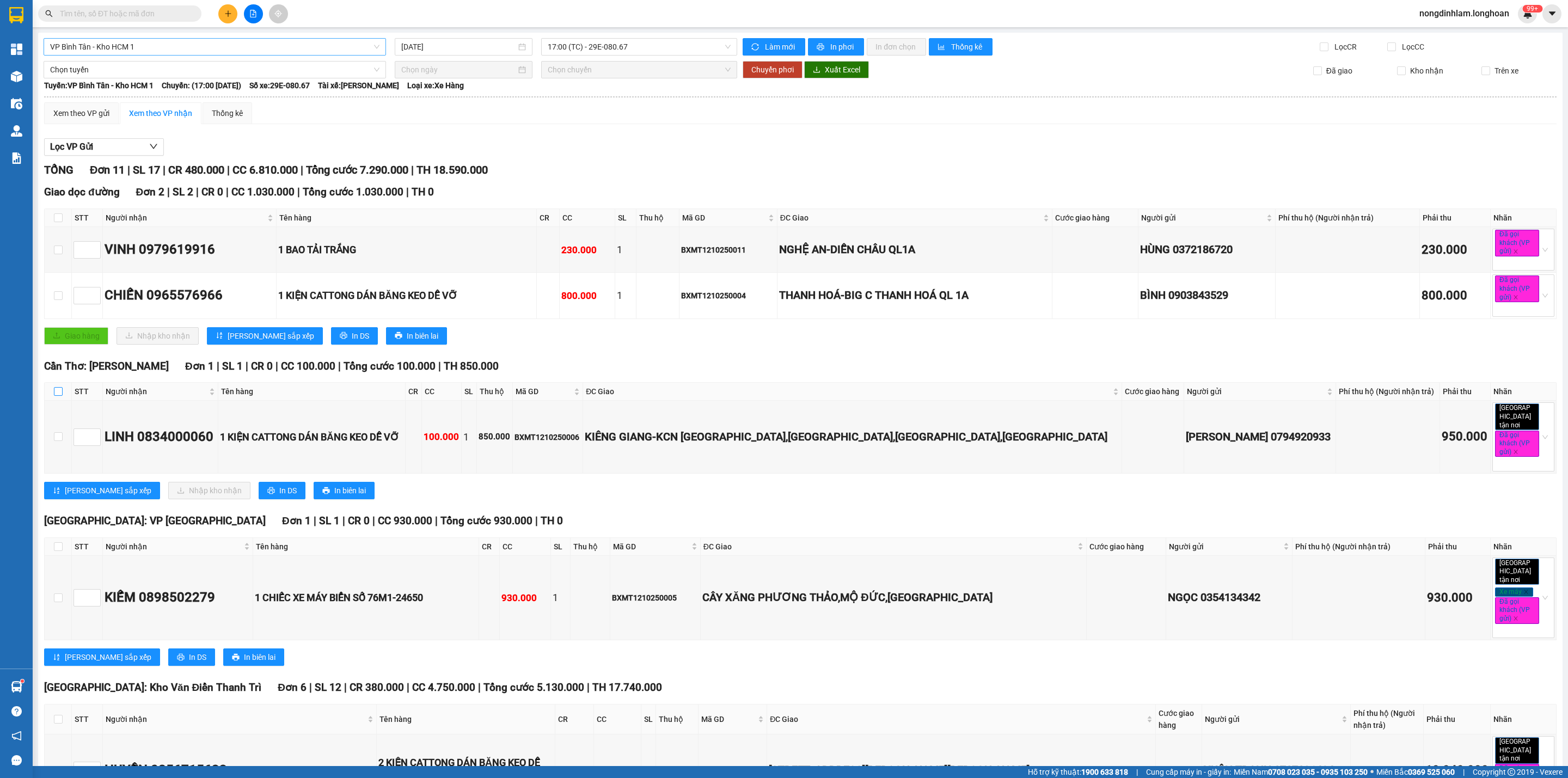
click at [57, 396] on input "checkbox" at bounding box center [58, 391] width 9 height 9
checkbox input "true"
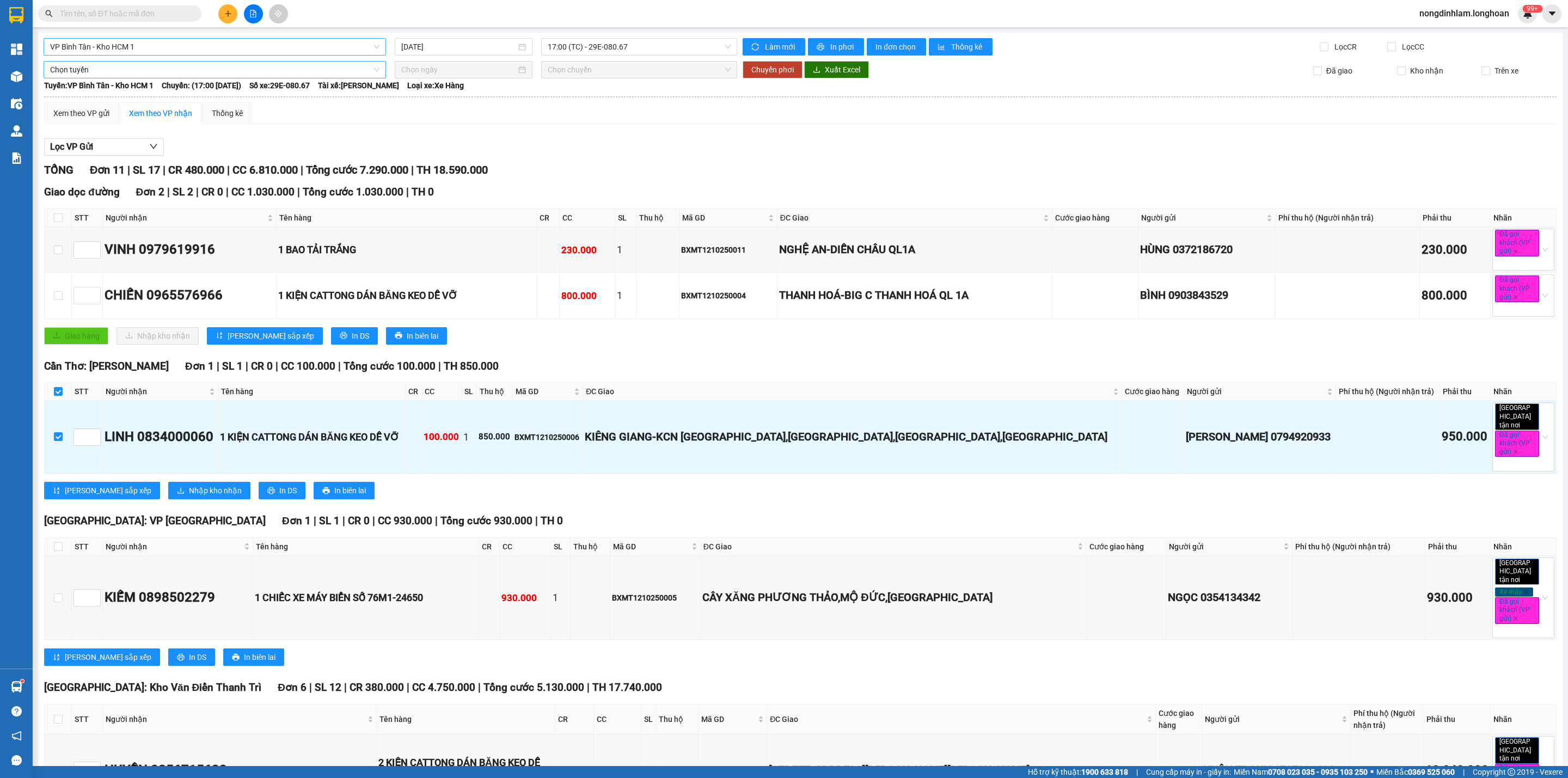
click at [195, 69] on span "Chọn tuyến" at bounding box center [215, 69] width 330 height 17
type input "cần"
click at [129, 126] on div "Kho HCM - Kho Cần Thơ" at bounding box center [214, 127] width 327 height 12
click at [431, 67] on input at bounding box center [459, 70] width 115 height 12
type input "[DATE]"
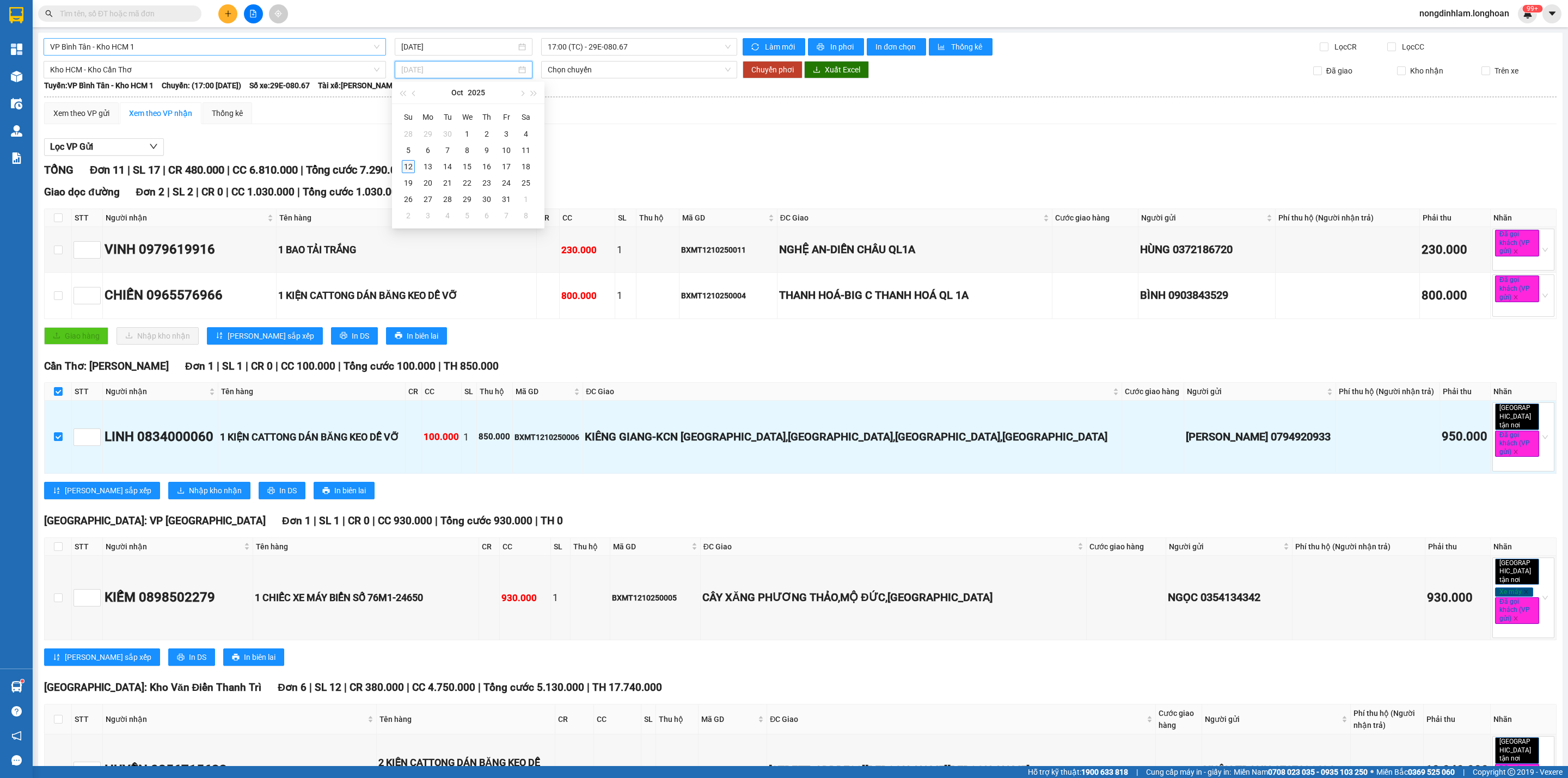
click at [412, 166] on div "12" at bounding box center [408, 166] width 13 height 13
type input "[DATE]"
click at [756, 72] on span "Chuyển phơi" at bounding box center [772, 70] width 42 height 12
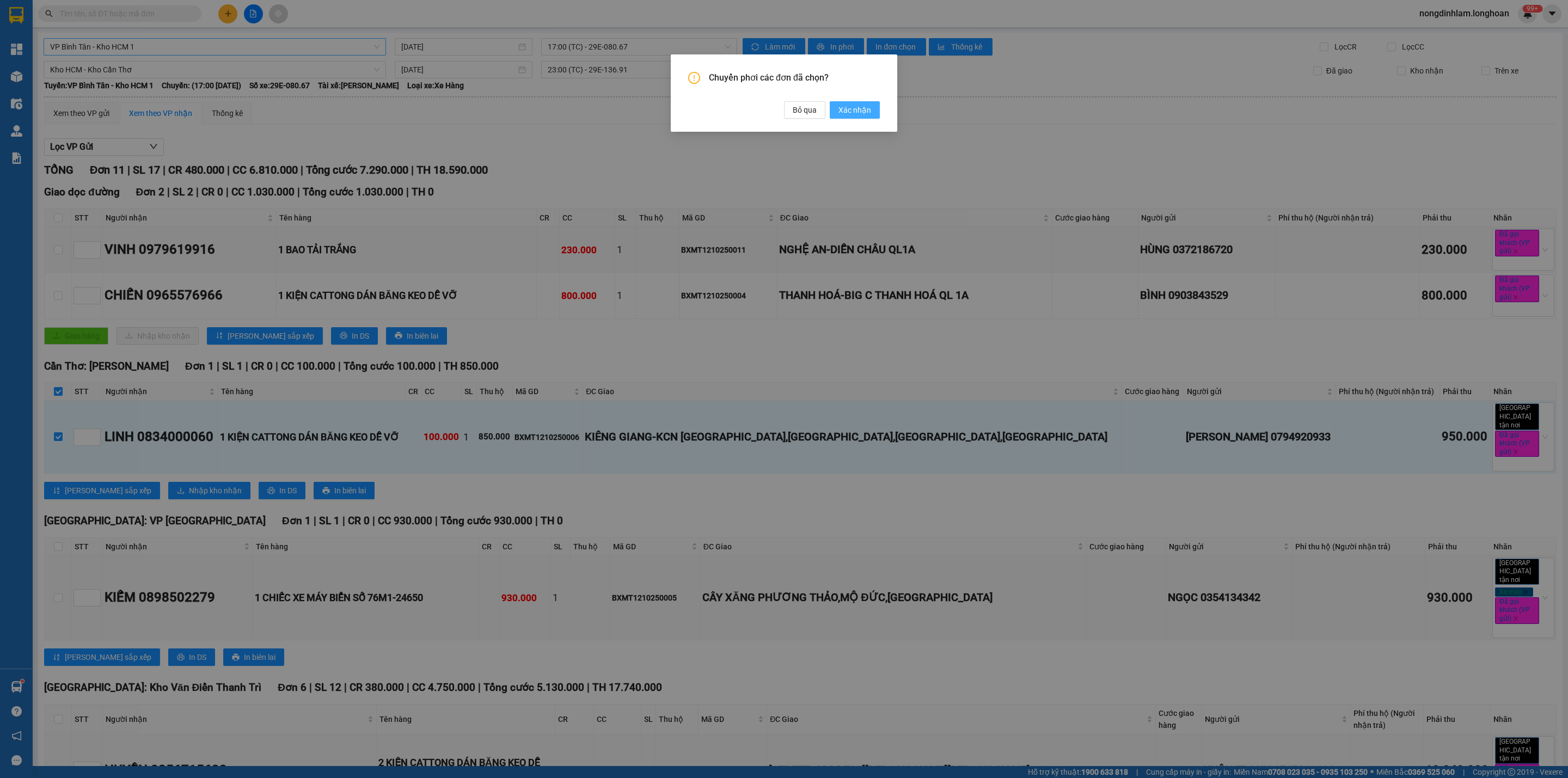
click at [850, 112] on span "Xác nhận" at bounding box center [854, 110] width 32 height 12
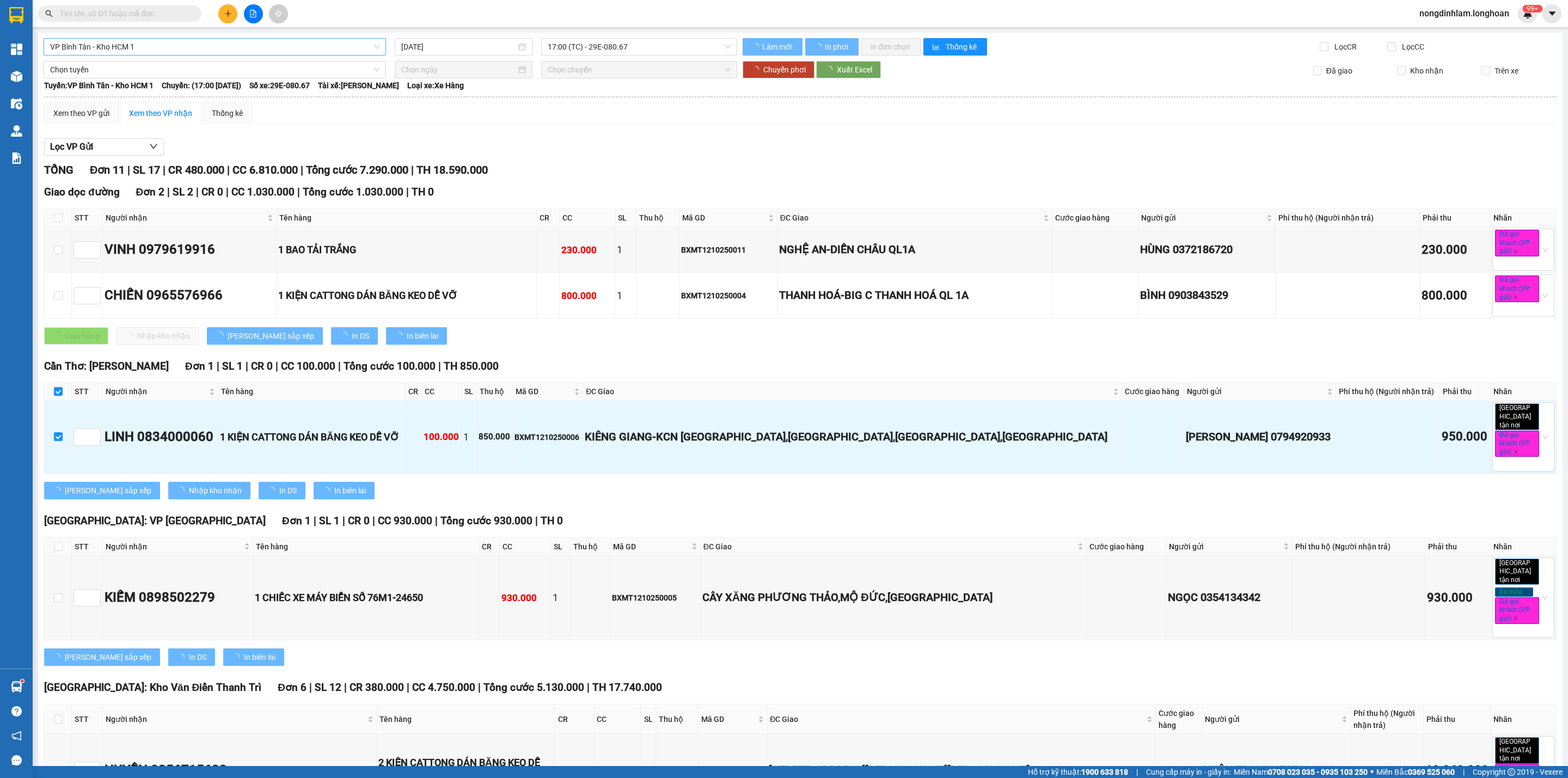
checkbox input "false"
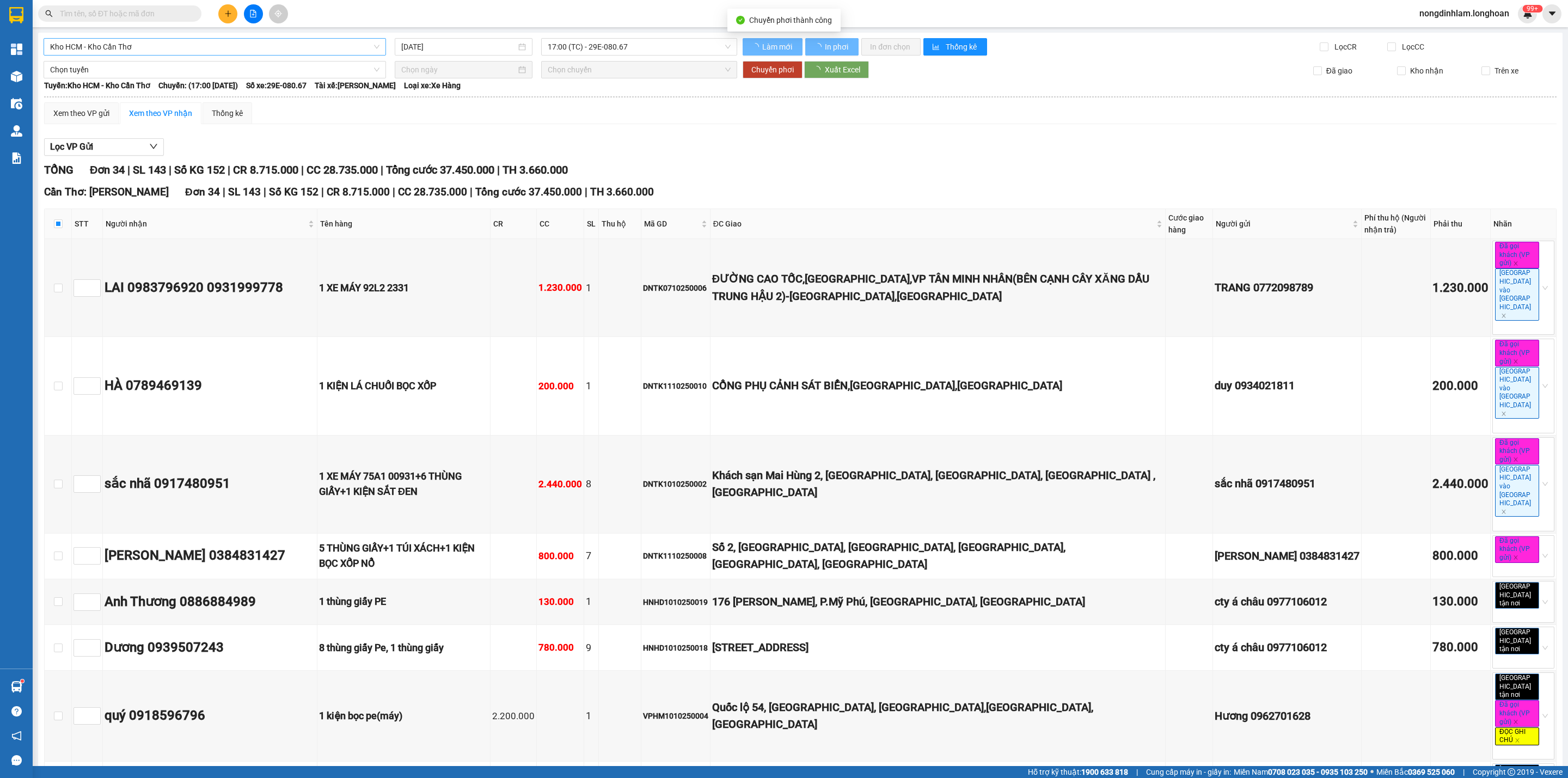
checkbox input "false"
click at [165, 45] on span "Kho HCM - Kho Cần Thơ" at bounding box center [215, 46] width 330 height 17
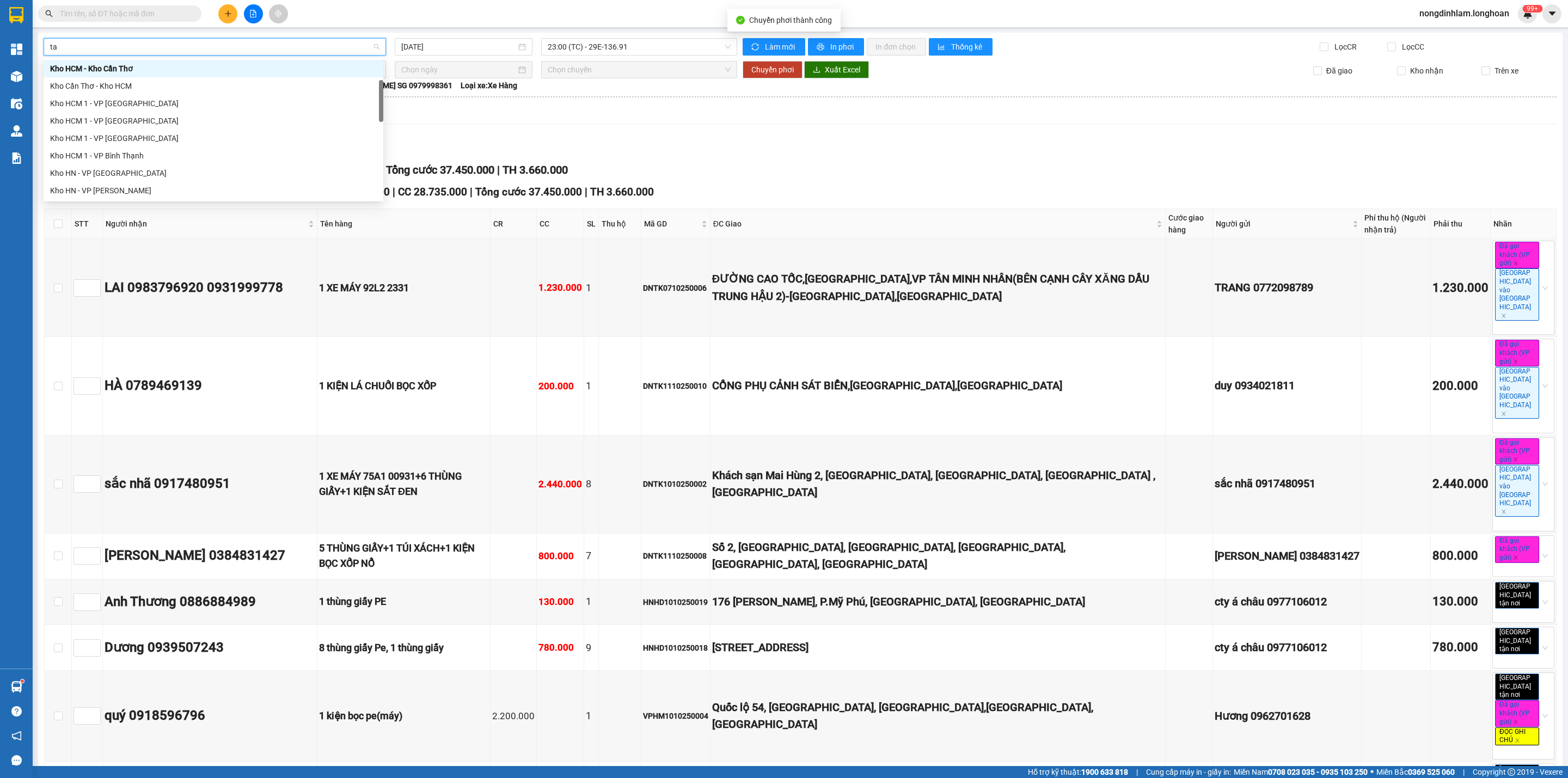
scroll to position [34, 0]
type input "tân"
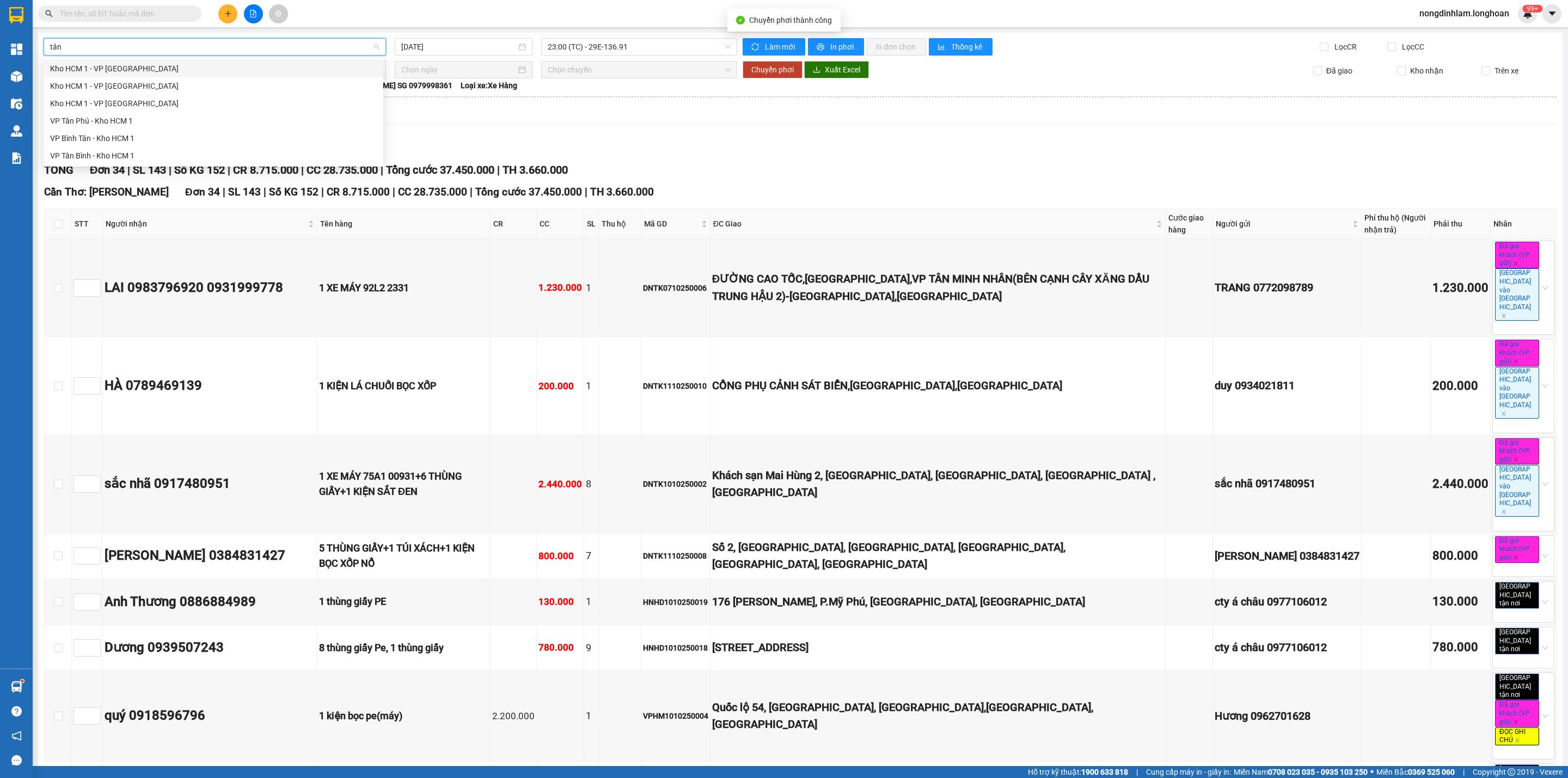
scroll to position [0, 0]
click at [120, 118] on div "VP Tân Phú - Kho HCM 1" at bounding box center [214, 121] width 327 height 12
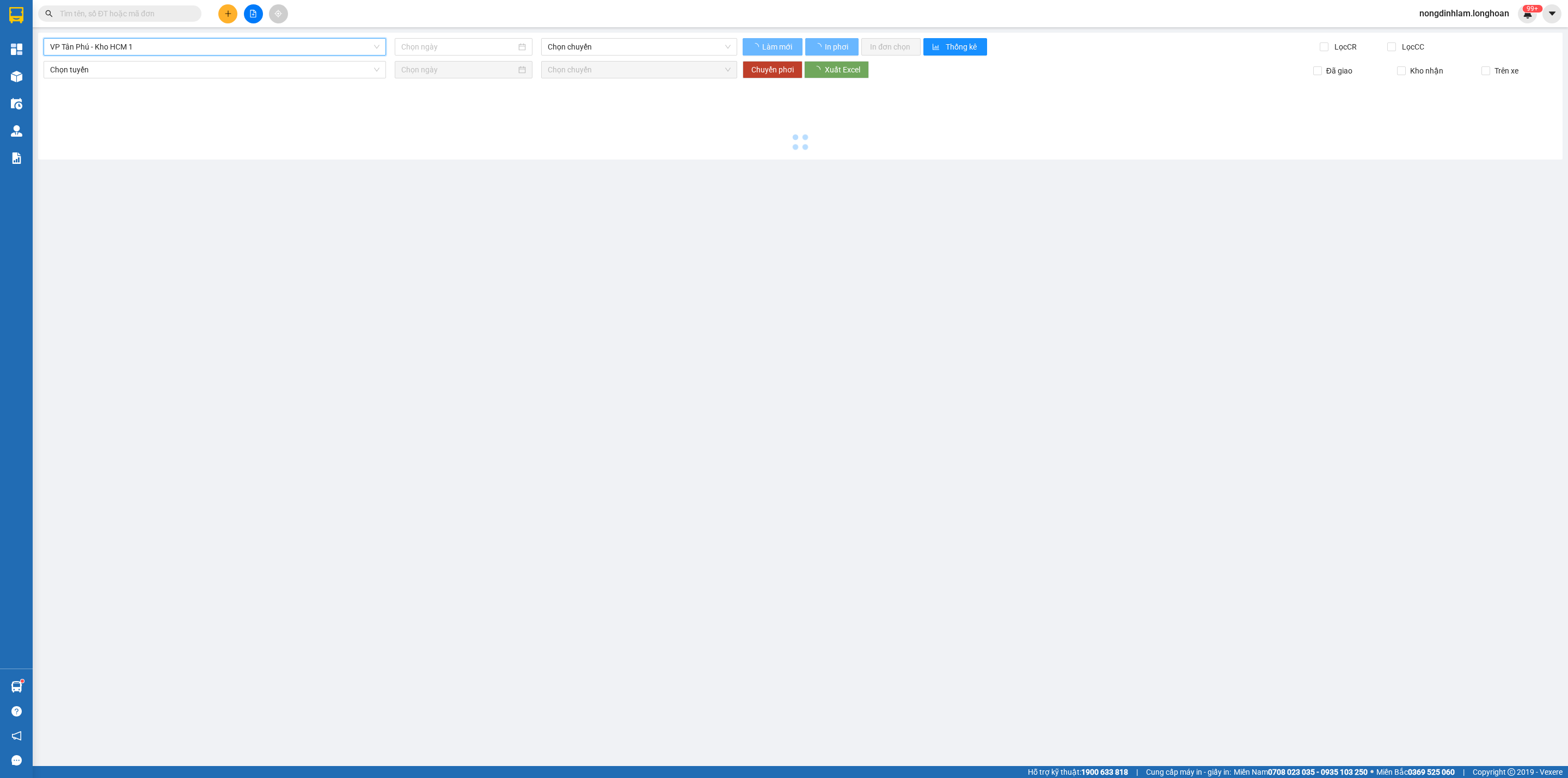
type input "[DATE]"
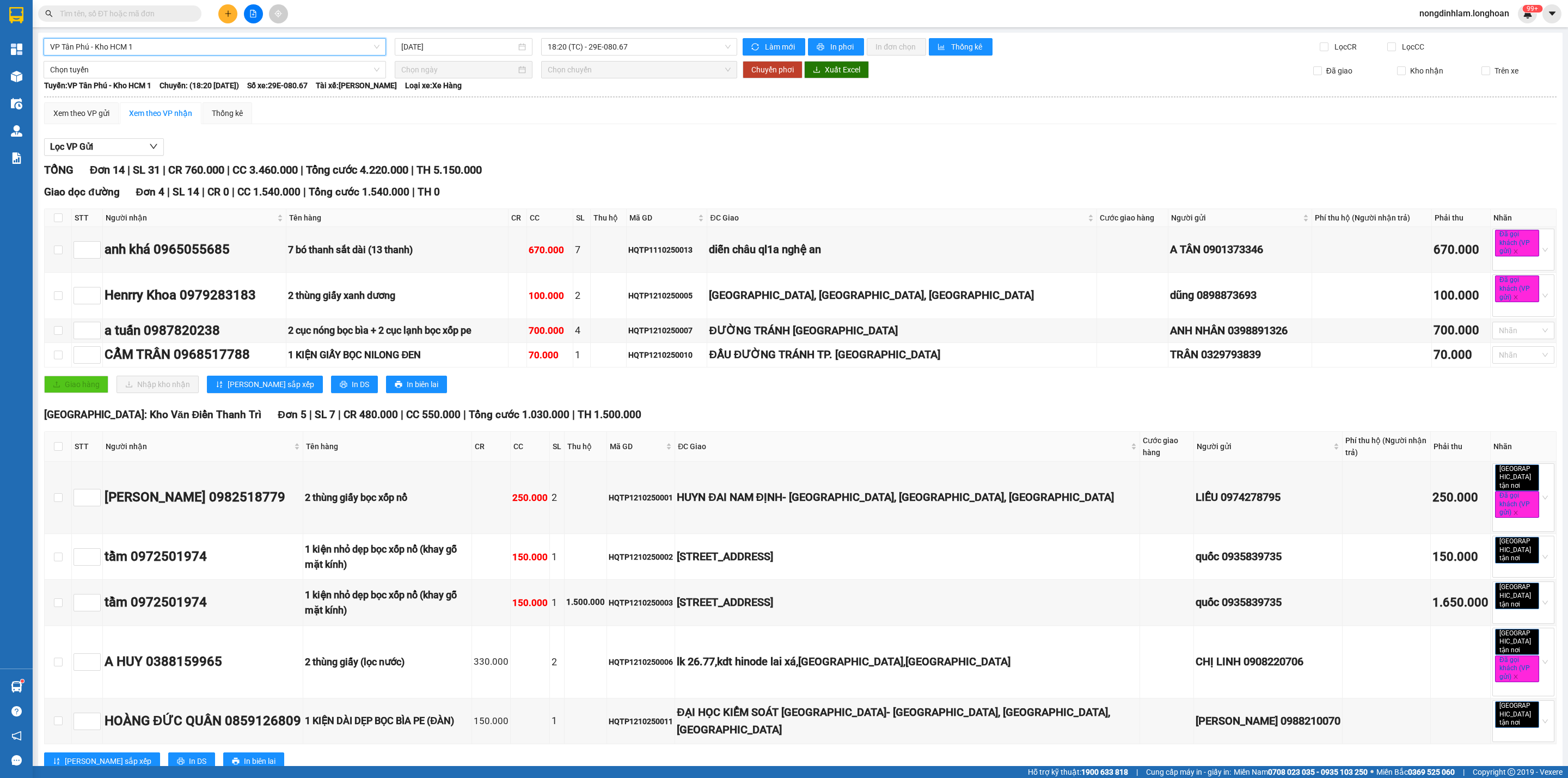
click at [258, 48] on span "VP Tân Phú - Kho HCM 1" at bounding box center [215, 46] width 330 height 17
type input "bình"
click at [147, 116] on div "VP Bình Tân - Kho HCM 1" at bounding box center [214, 121] width 327 height 12
type input "[DATE]"
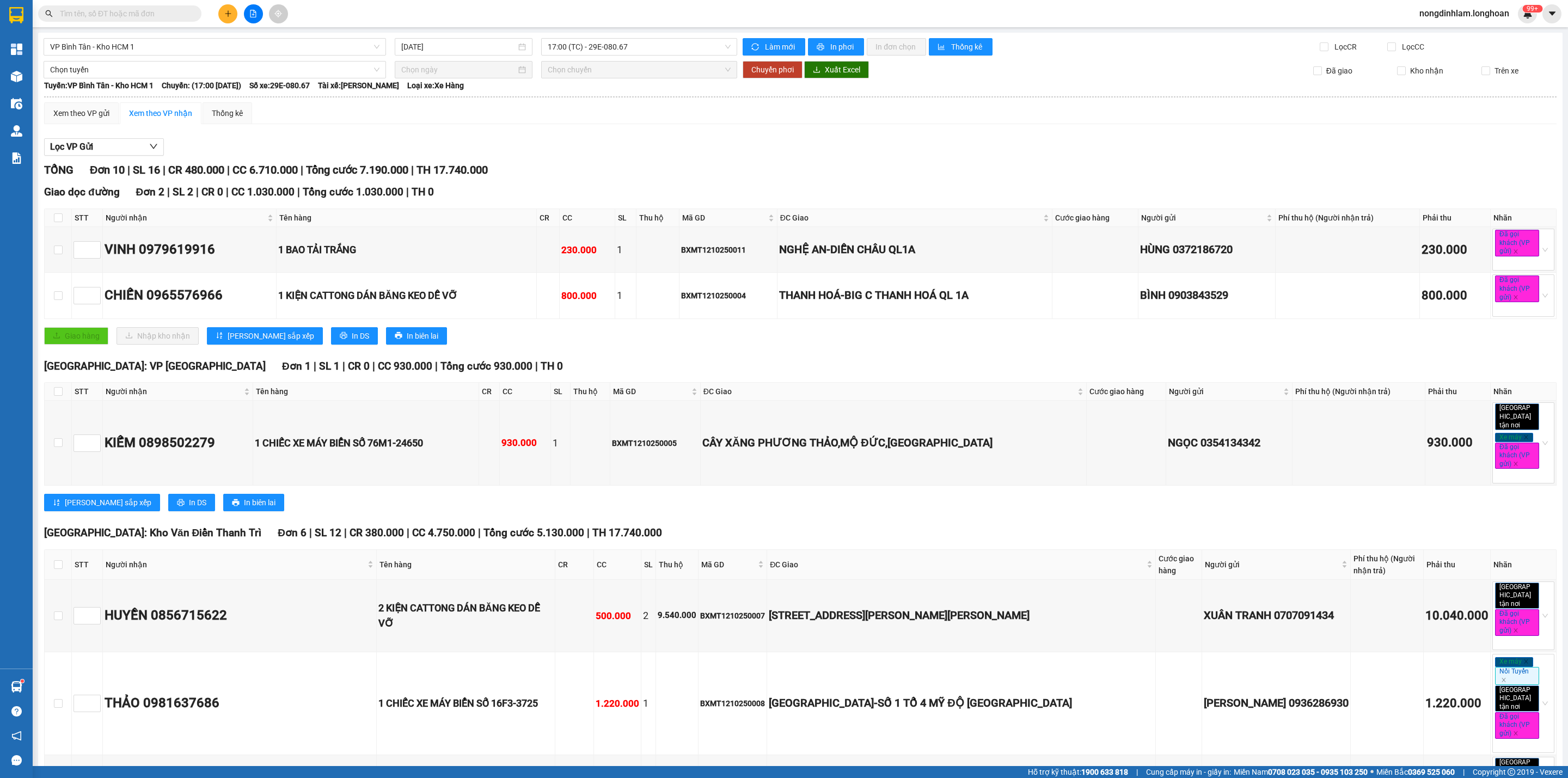
click at [525, 194] on div "Giao dọc đường Đơn 2 | SL 2 | CR 0 | CC 1.030.000 | Tổng cước 1.030.000 | TH 0" at bounding box center [800, 192] width 1512 height 17
click at [249, 12] on icon "file-add" at bounding box center [253, 14] width 8 height 8
click at [230, 44] on span "VP Bình Tân - Kho HCM 1" at bounding box center [215, 46] width 330 height 17
type input "tân phú"
click at [153, 83] on div "VP Tân Phú - Kho HCM 1" at bounding box center [214, 86] width 327 height 12
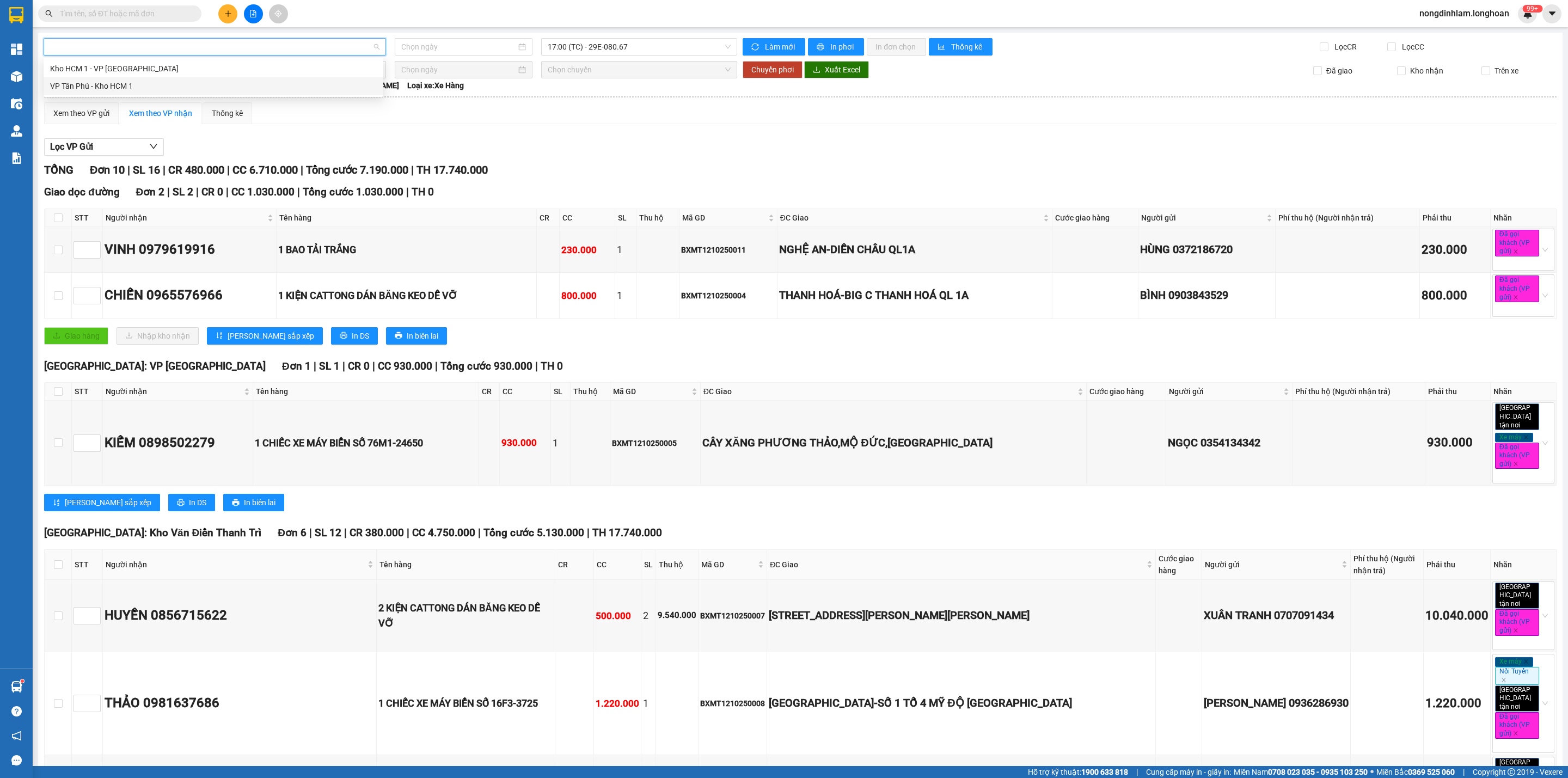
type input "[DATE]"
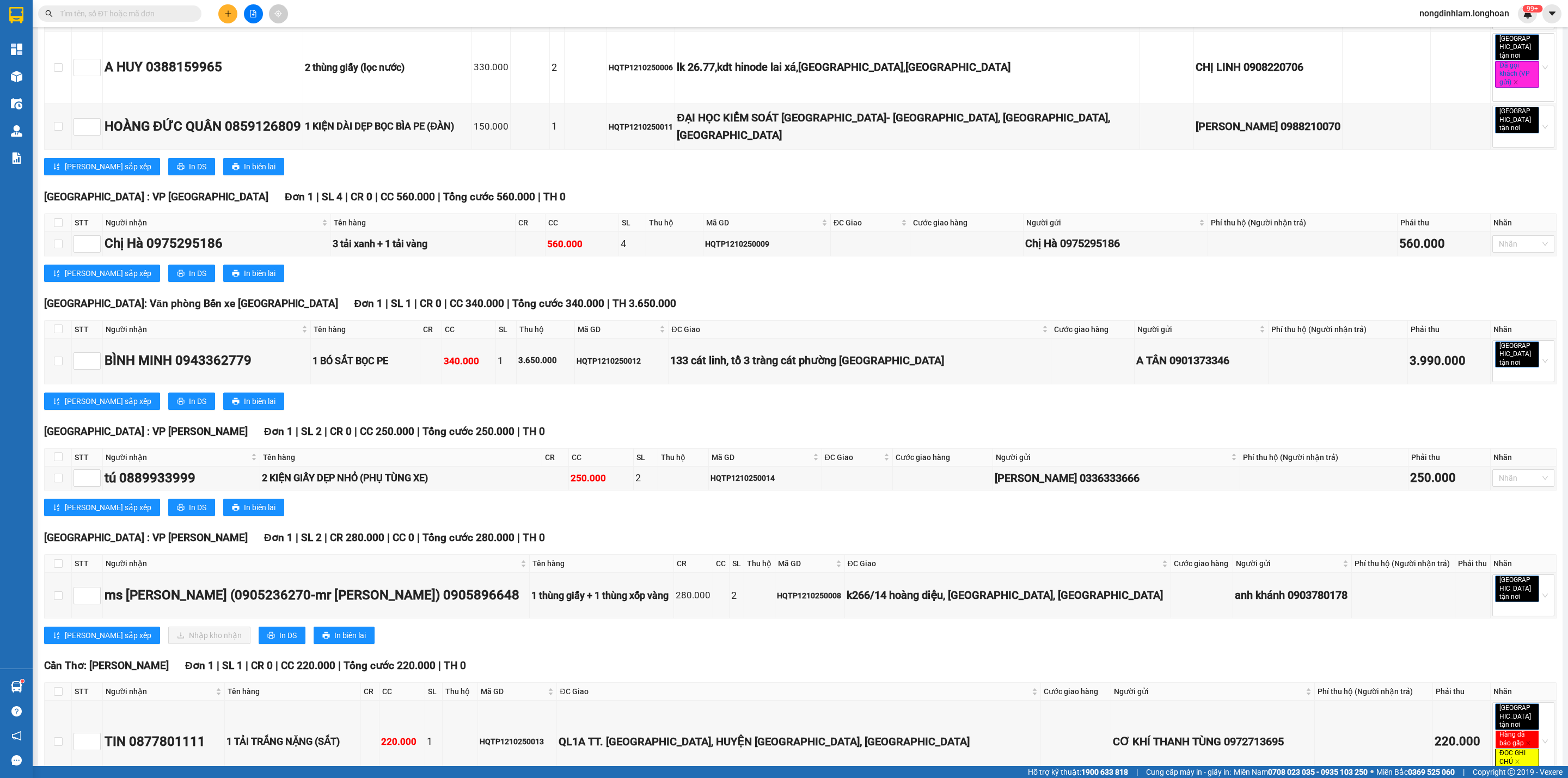
scroll to position [610, 0]
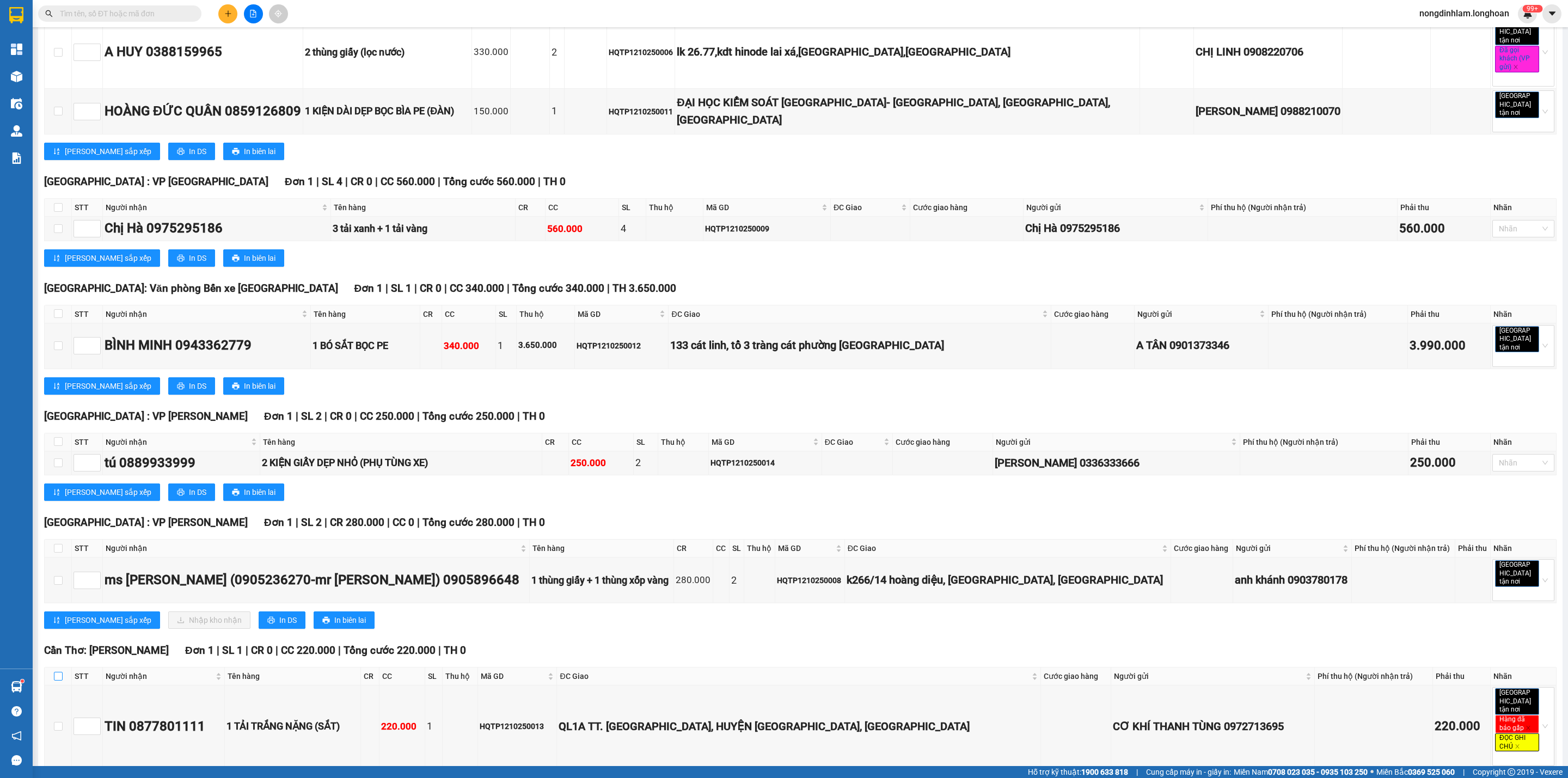
click at [59, 672] on input "checkbox" at bounding box center [58, 676] width 9 height 9
checkbox input "true"
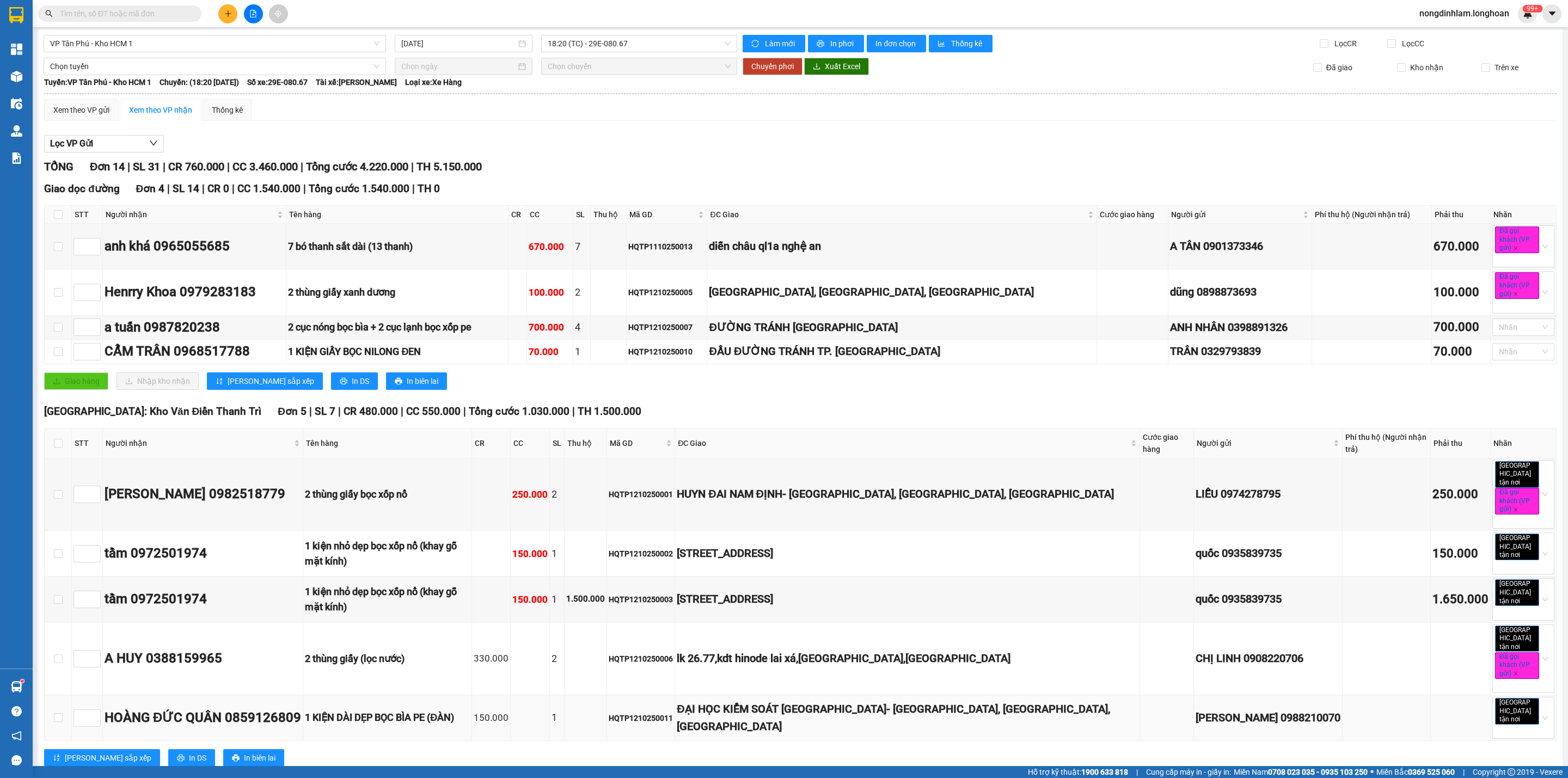
scroll to position [0, 0]
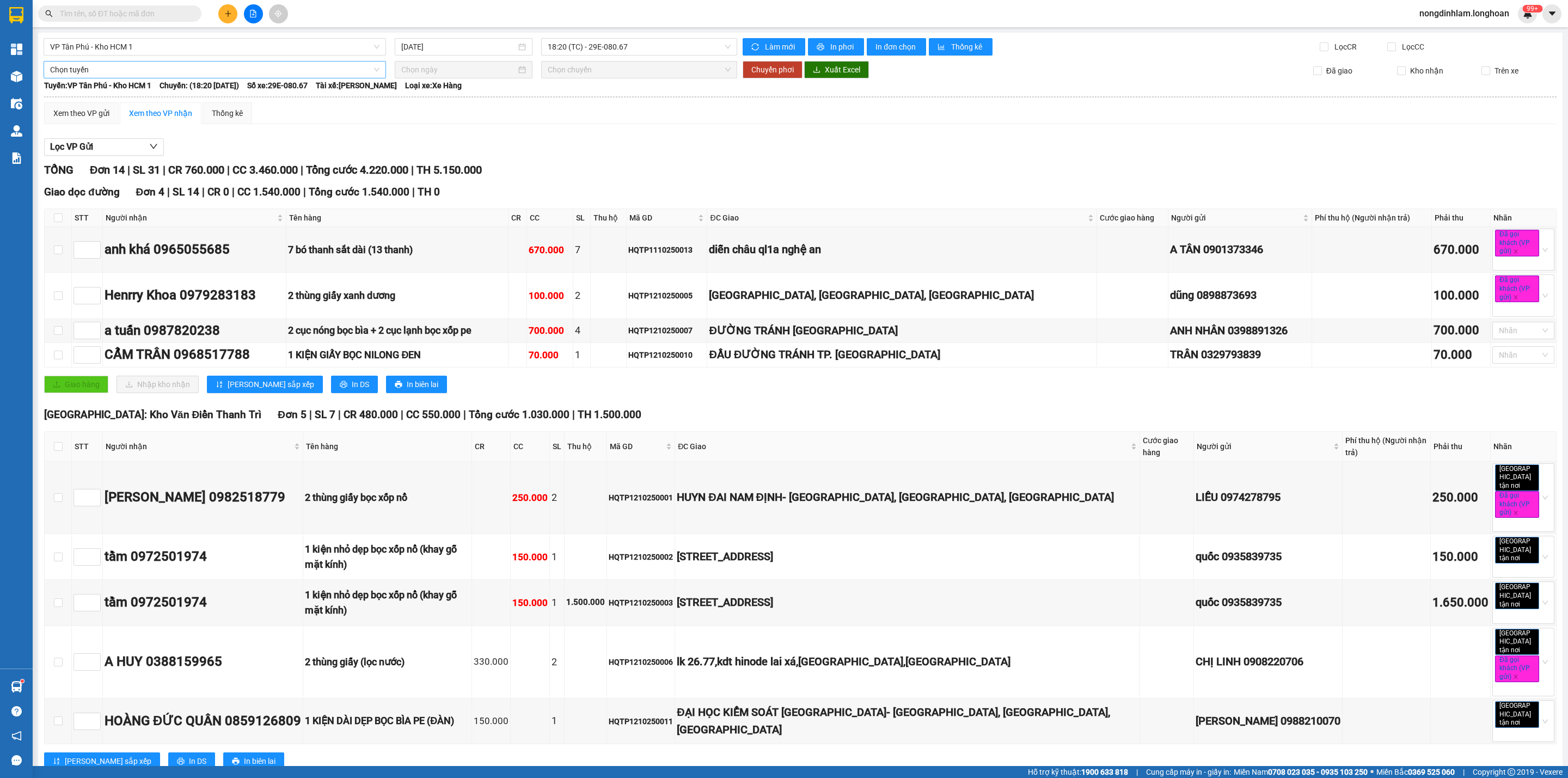
click at [134, 73] on span "Chọn tuyến" at bounding box center [215, 69] width 330 height 17
type input "cần"
click at [115, 123] on div "Kho HCM - Kho Cần Thơ" at bounding box center [214, 127] width 327 height 12
click at [427, 70] on input at bounding box center [459, 70] width 115 height 12
type input "[DATE]"
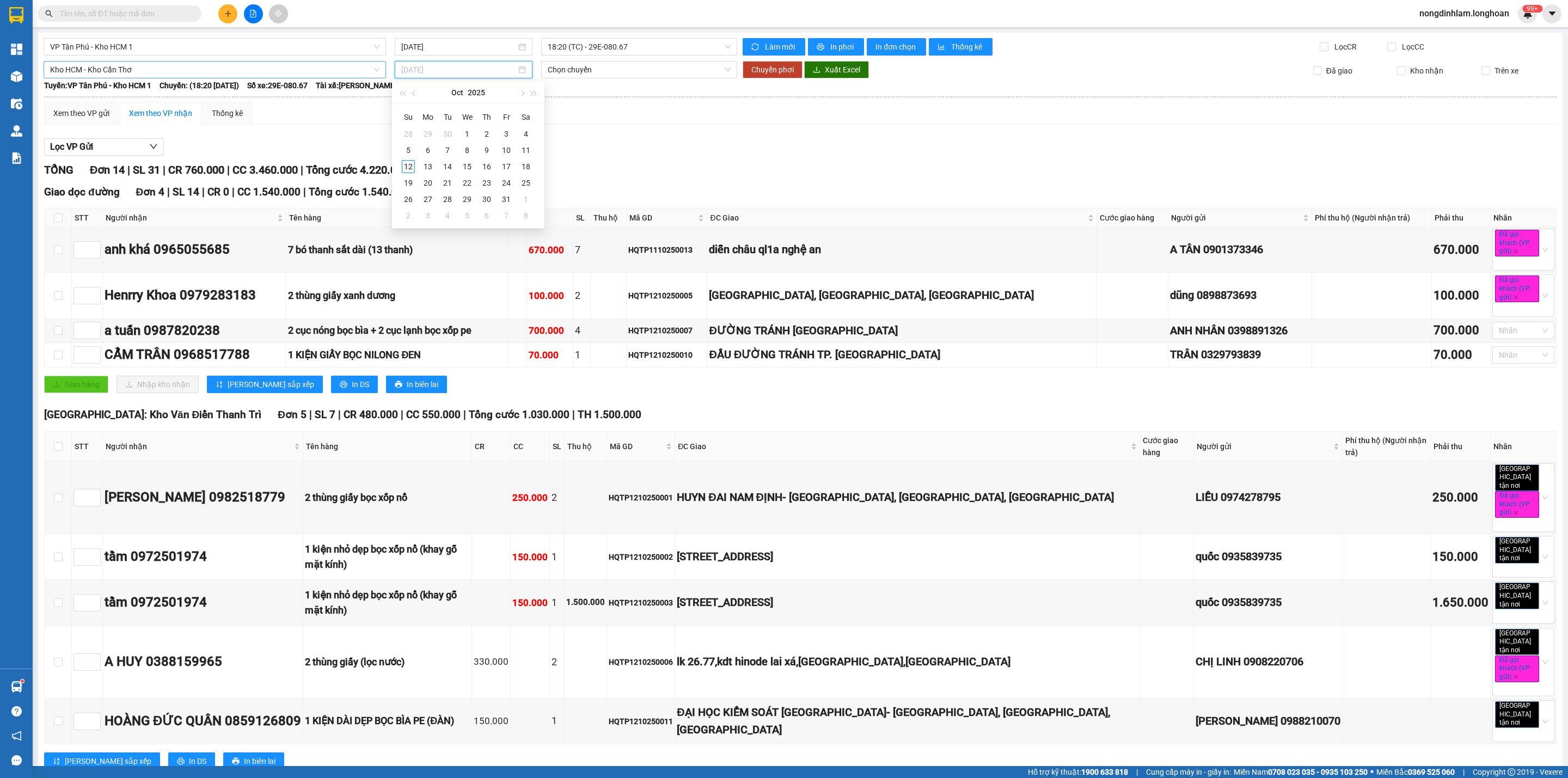
click at [403, 162] on div "12" at bounding box center [408, 166] width 13 height 13
type input "[DATE]"
click at [599, 70] on span "23:00 (TC) - 29E-136.91" at bounding box center [639, 69] width 183 height 17
click at [770, 70] on span "Chuyển phơi" at bounding box center [772, 70] width 42 height 12
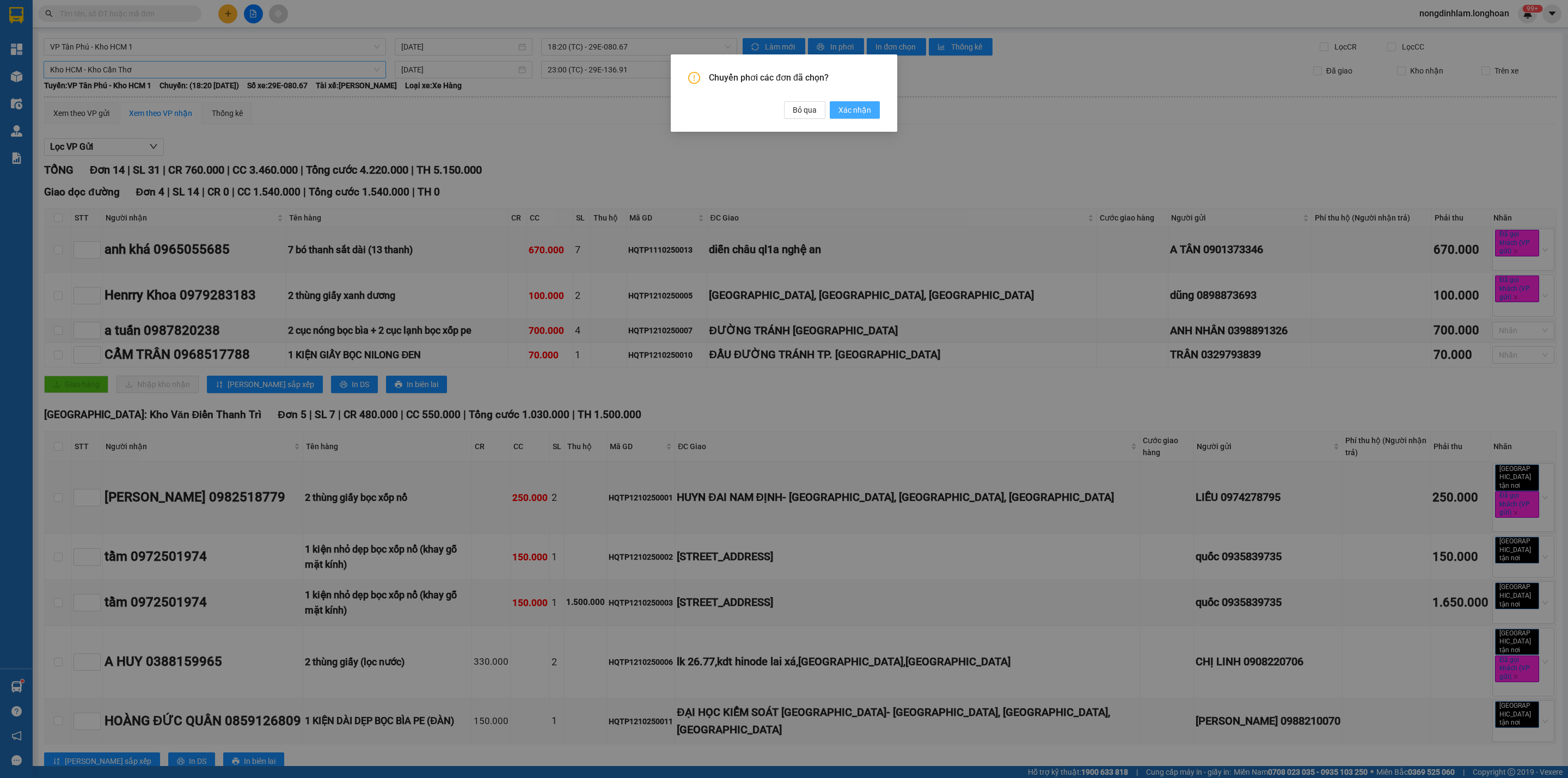
click at [851, 114] on span "Xác nhận" at bounding box center [854, 110] width 32 height 12
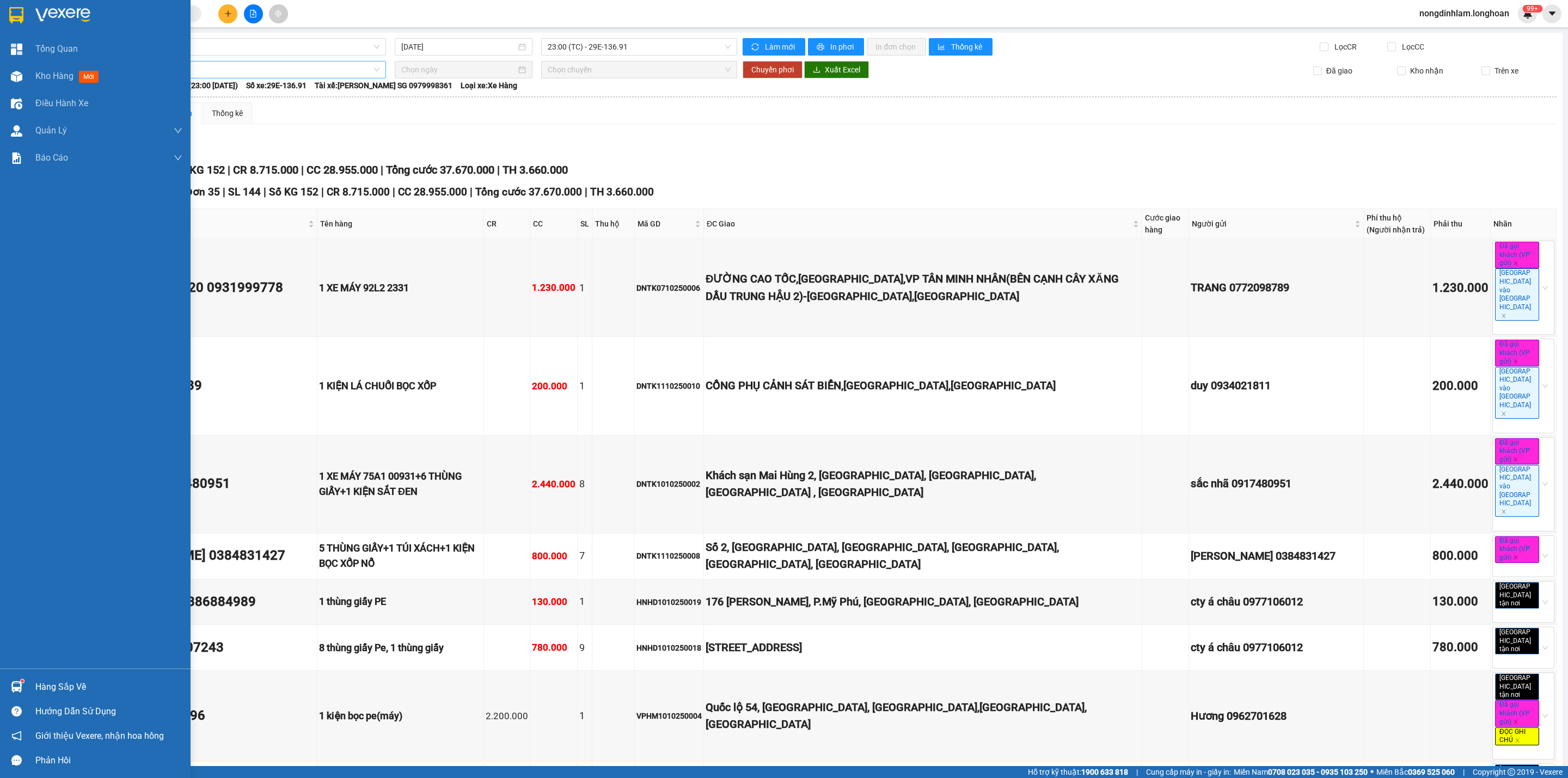
click at [0, 22] on div at bounding box center [95, 18] width 191 height 35
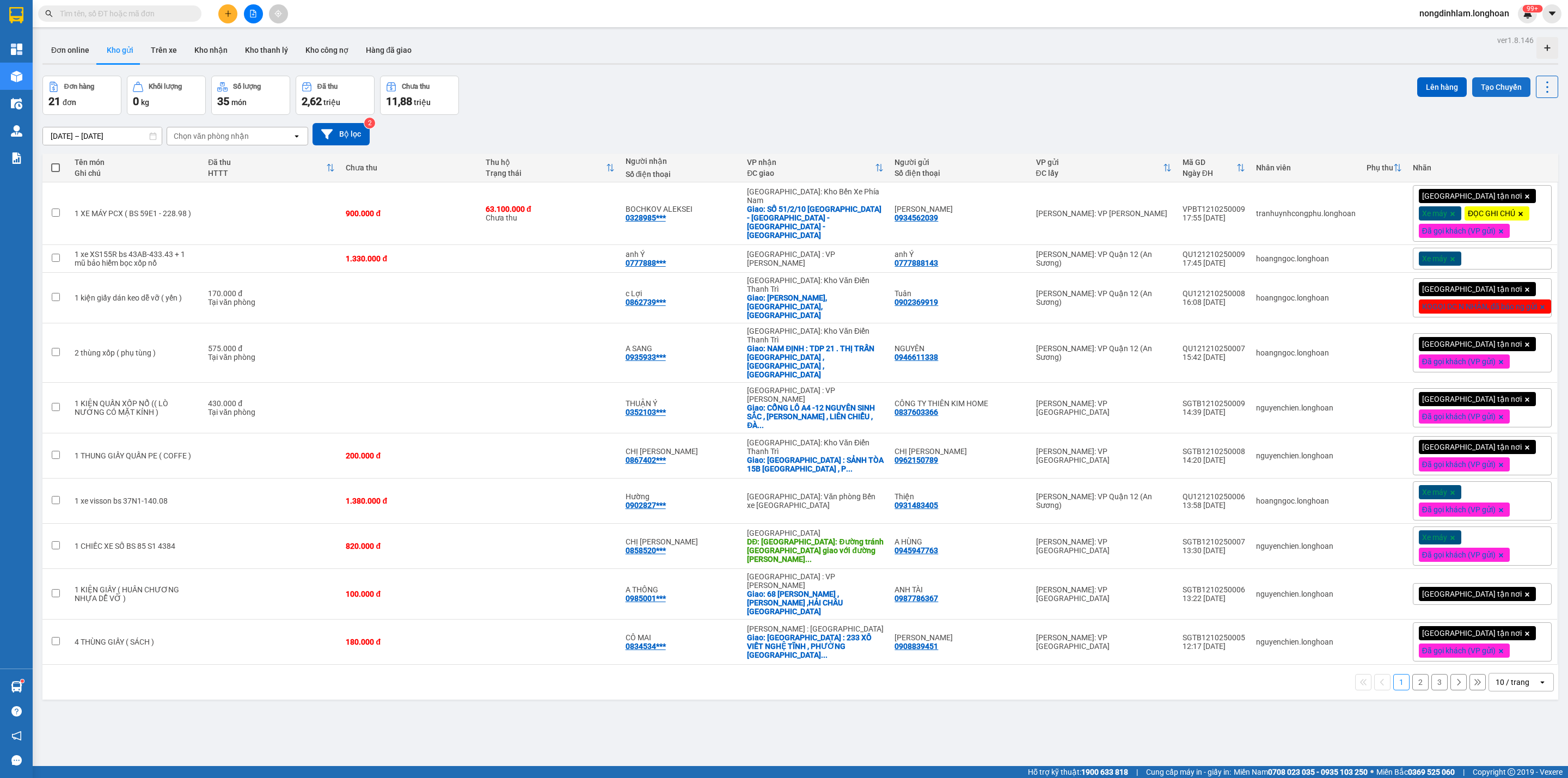
click at [1476, 86] on button "Tạo Chuyến" at bounding box center [1500, 88] width 58 height 20
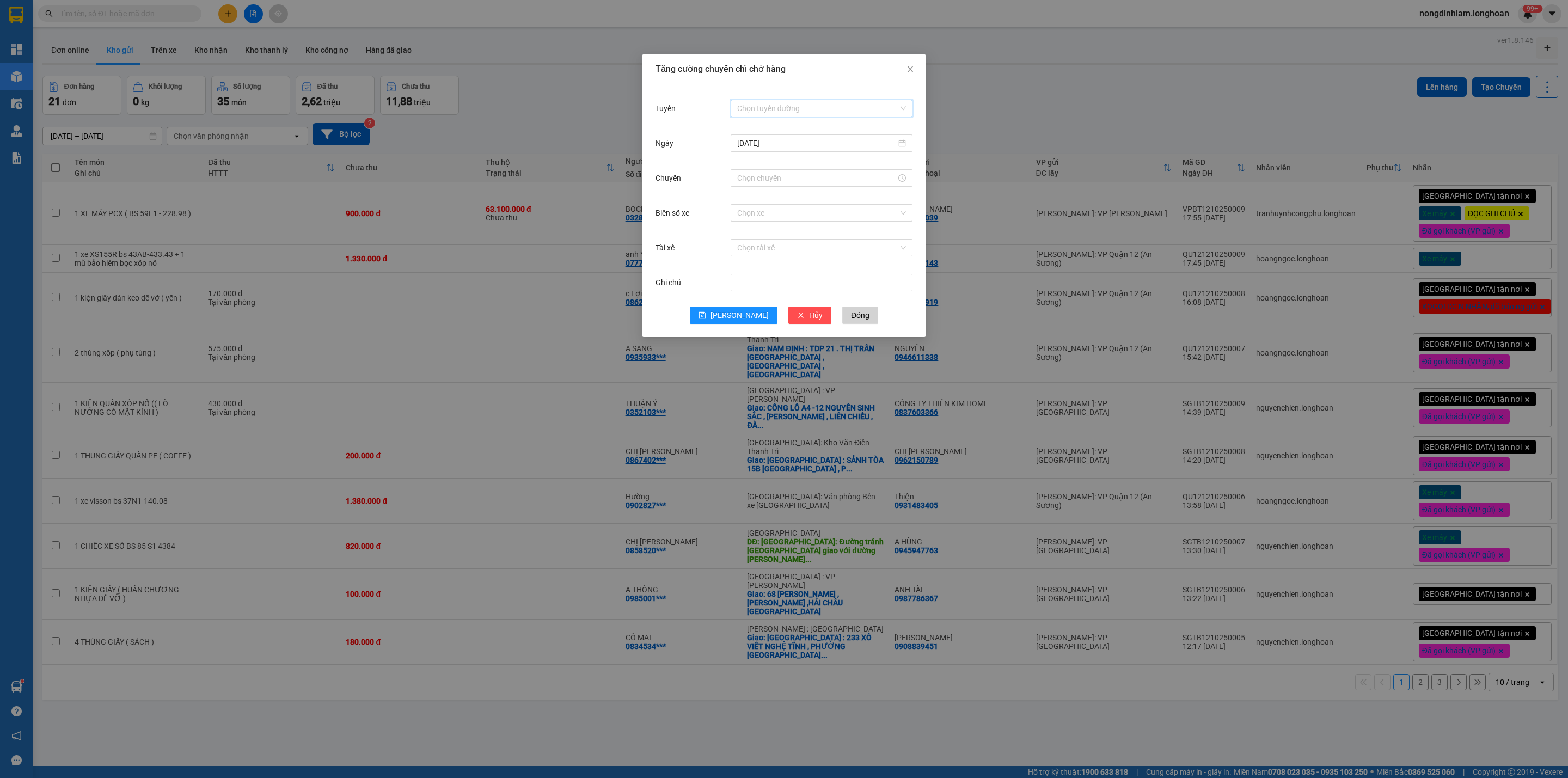
click at [797, 101] on input "Tuyến" at bounding box center [818, 108] width 161 height 17
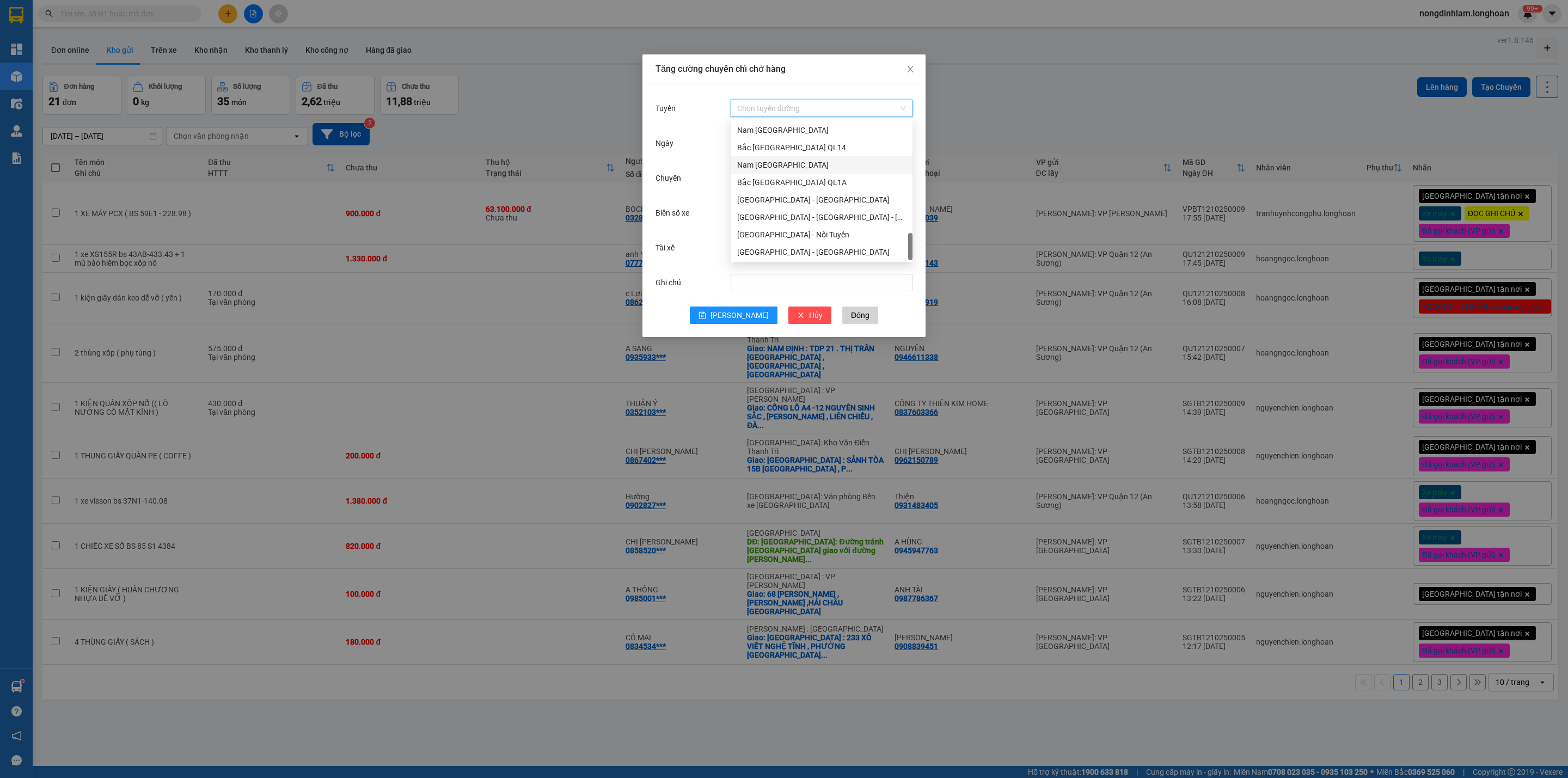
click at [796, 165] on div "Nam [GEOGRAPHIC_DATA]" at bounding box center [821, 164] width 168 height 12
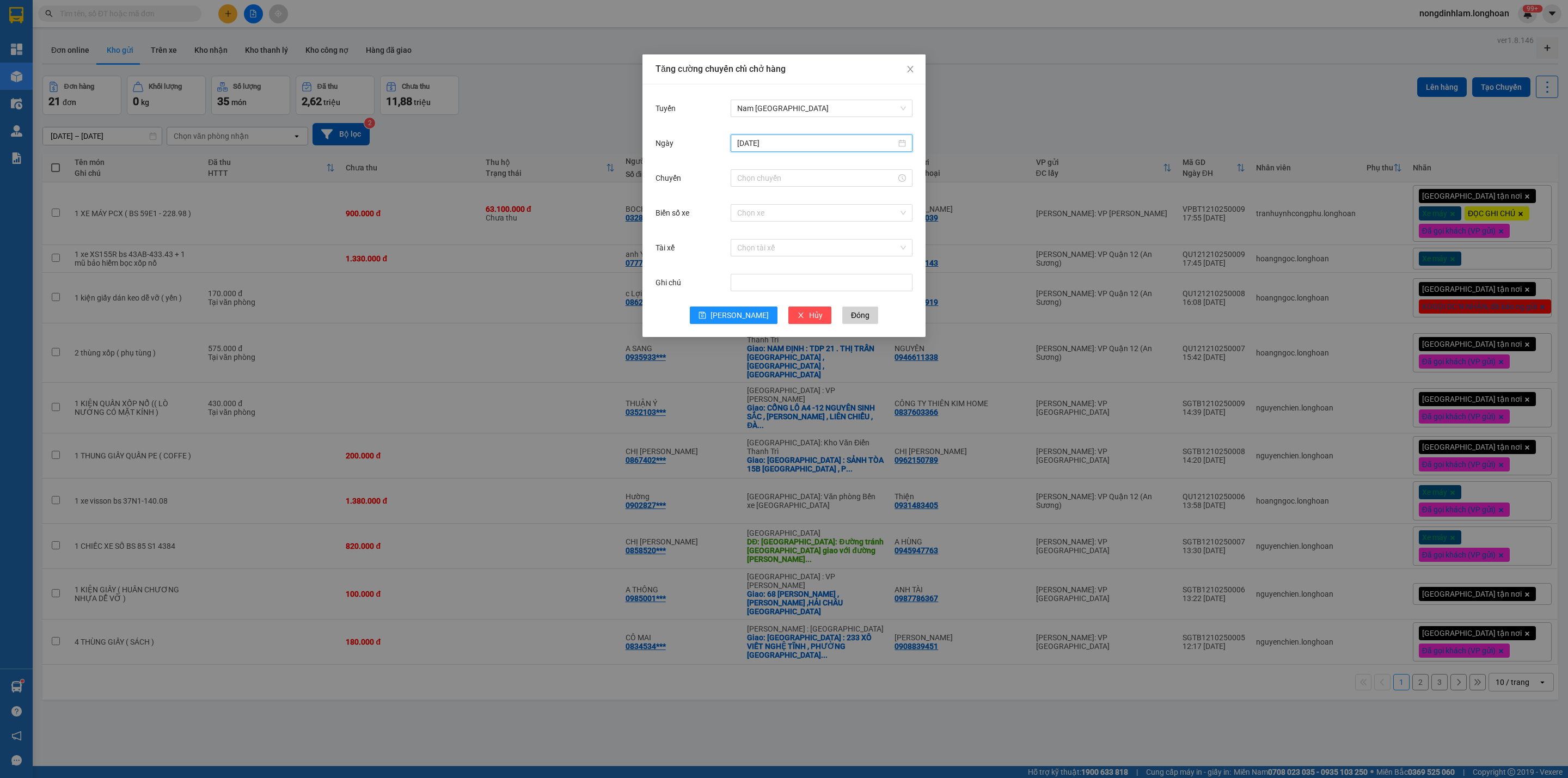
click at [785, 143] on input "[DATE]" at bounding box center [816, 143] width 158 height 12
type input "[DATE]"
click at [771, 240] on div "13" at bounding box center [766, 239] width 13 height 13
click at [797, 177] on input "Chuyến" at bounding box center [816, 178] width 158 height 12
click at [746, 265] on div "15" at bounding box center [745, 264] width 31 height 15
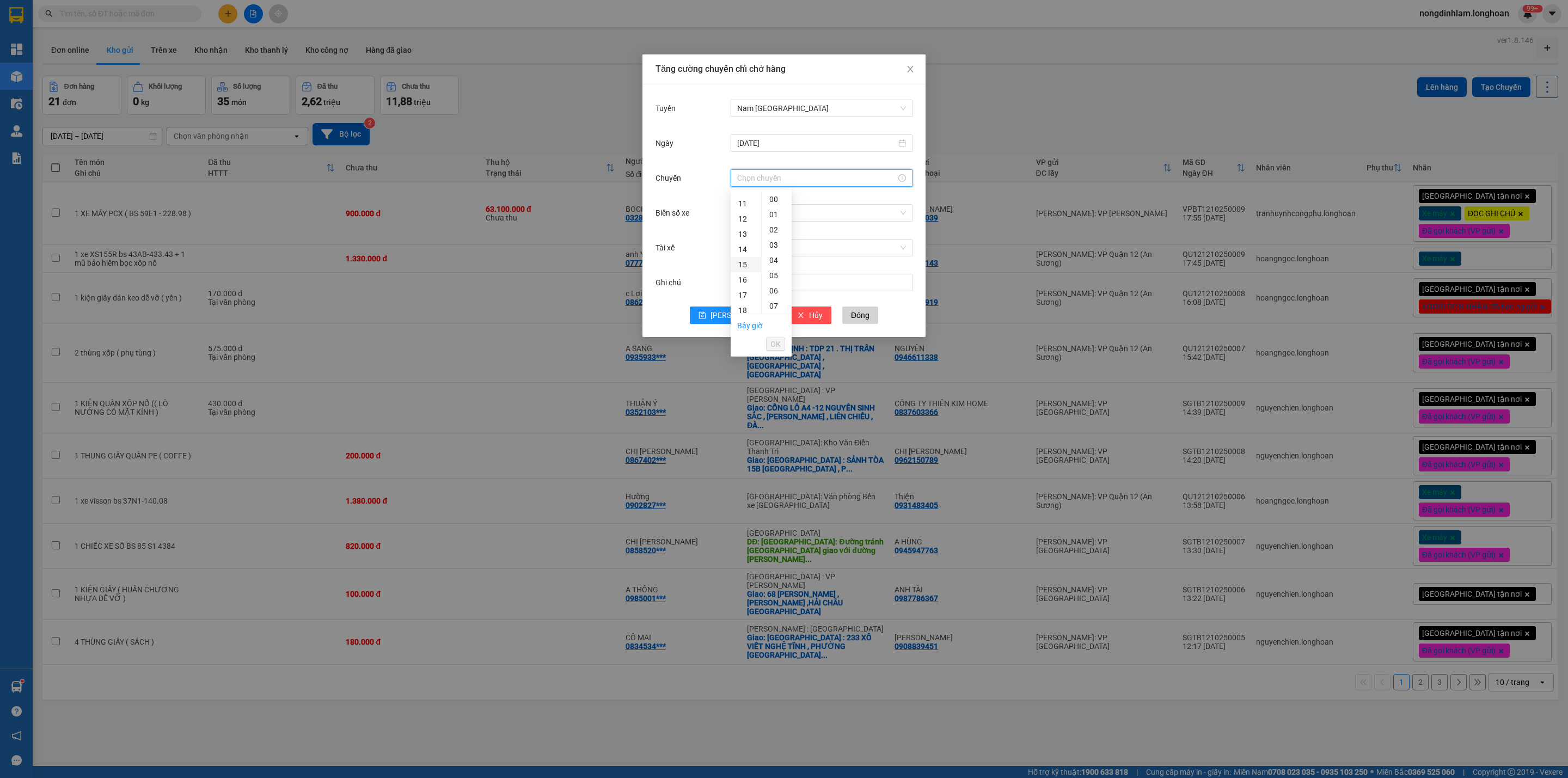
type input "15:00"
click at [772, 340] on span "OK" at bounding box center [776, 344] width 11 height 12
click at [760, 218] on input "Biển số xe" at bounding box center [818, 213] width 161 height 17
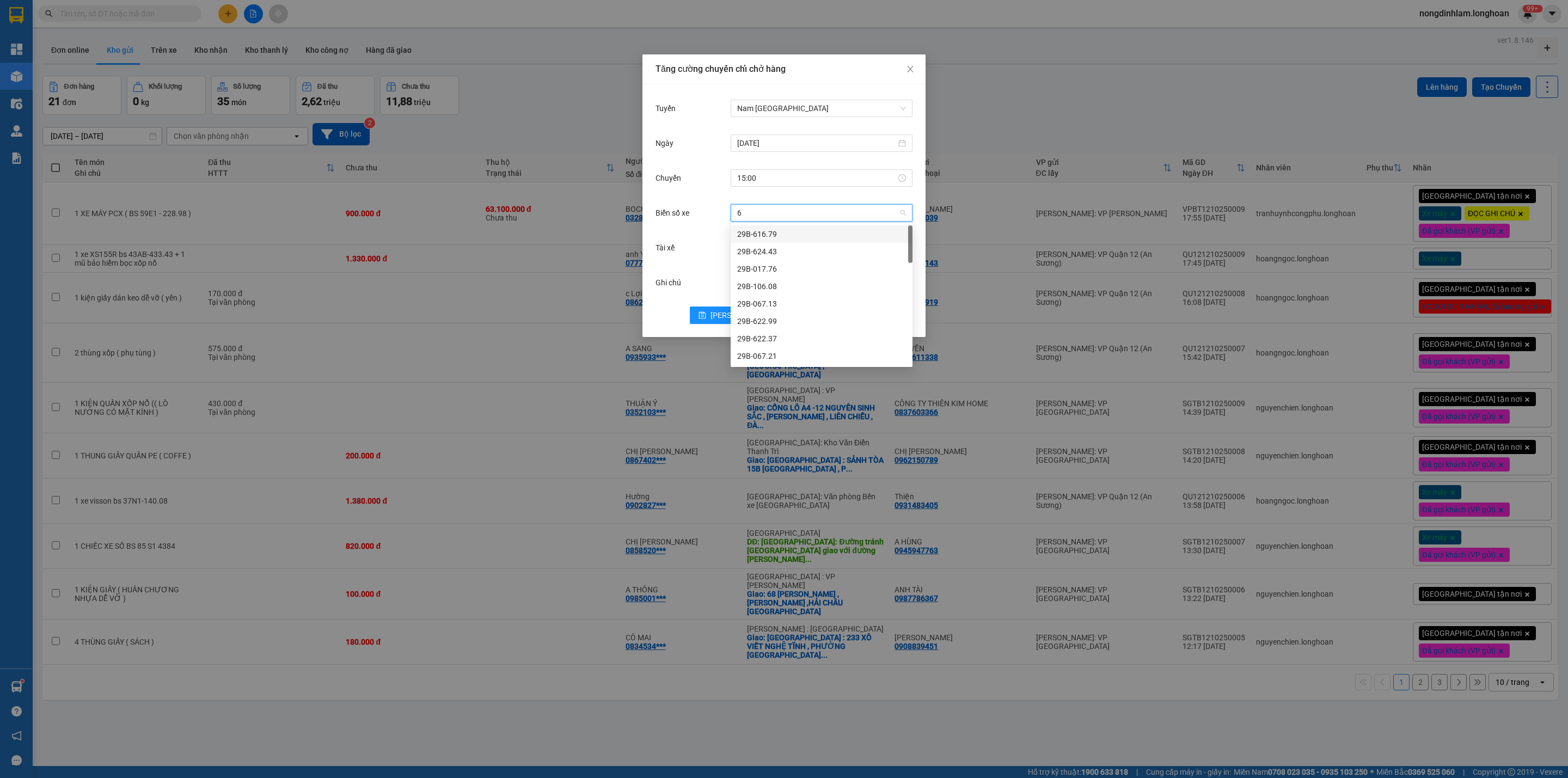
type input "61"
click at [760, 291] on div "37H-119.61" at bounding box center [821, 287] width 168 height 12
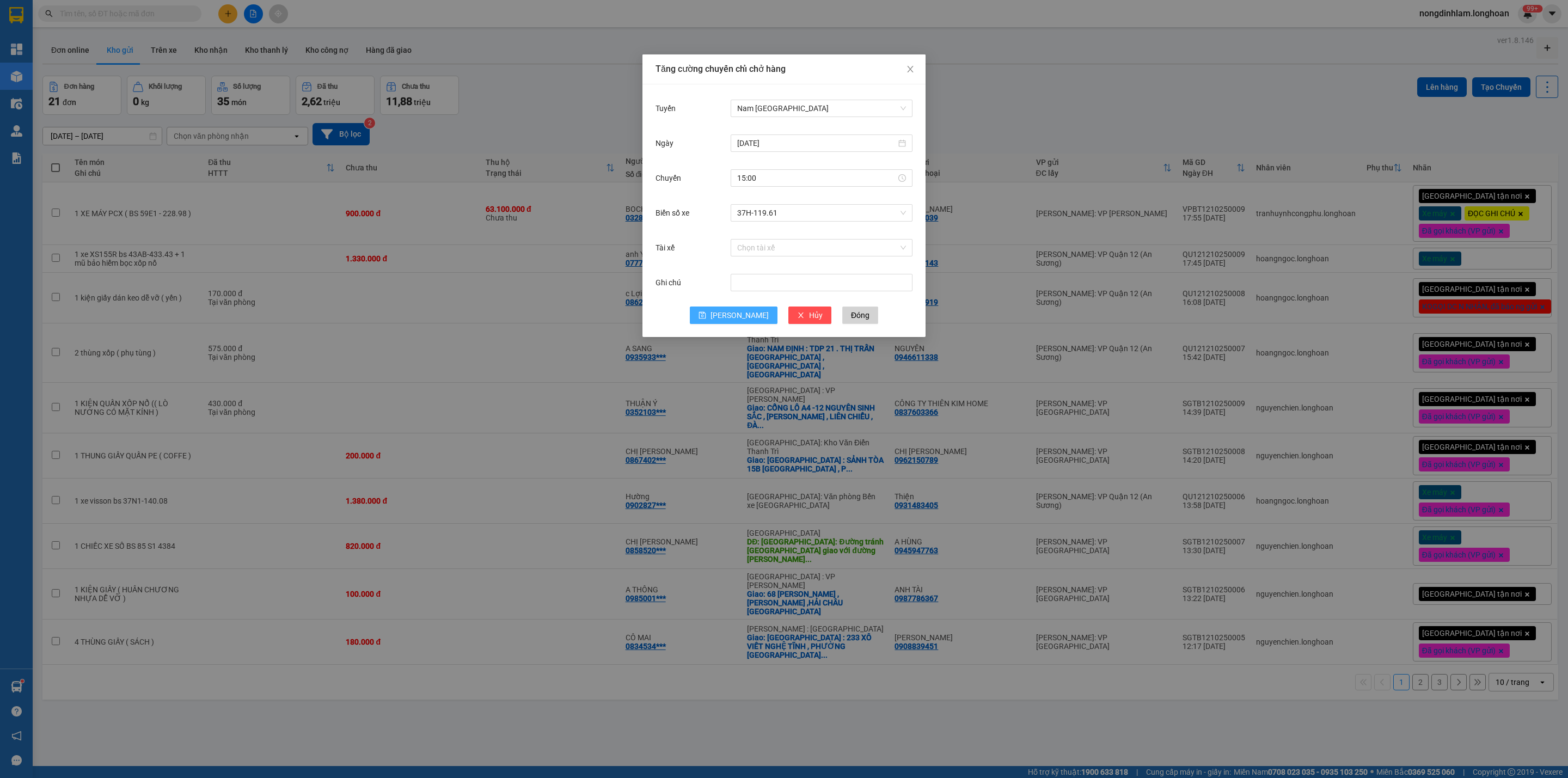
click at [735, 317] on span "Lưu" at bounding box center [739, 315] width 58 height 12
click at [252, 13] on div "Tăng cường chuyến chỉ chở hàng Tuyến Chọn tuyến đường Ngày Chuyến Biển số xe Ch…" at bounding box center [784, 389] width 1568 height 778
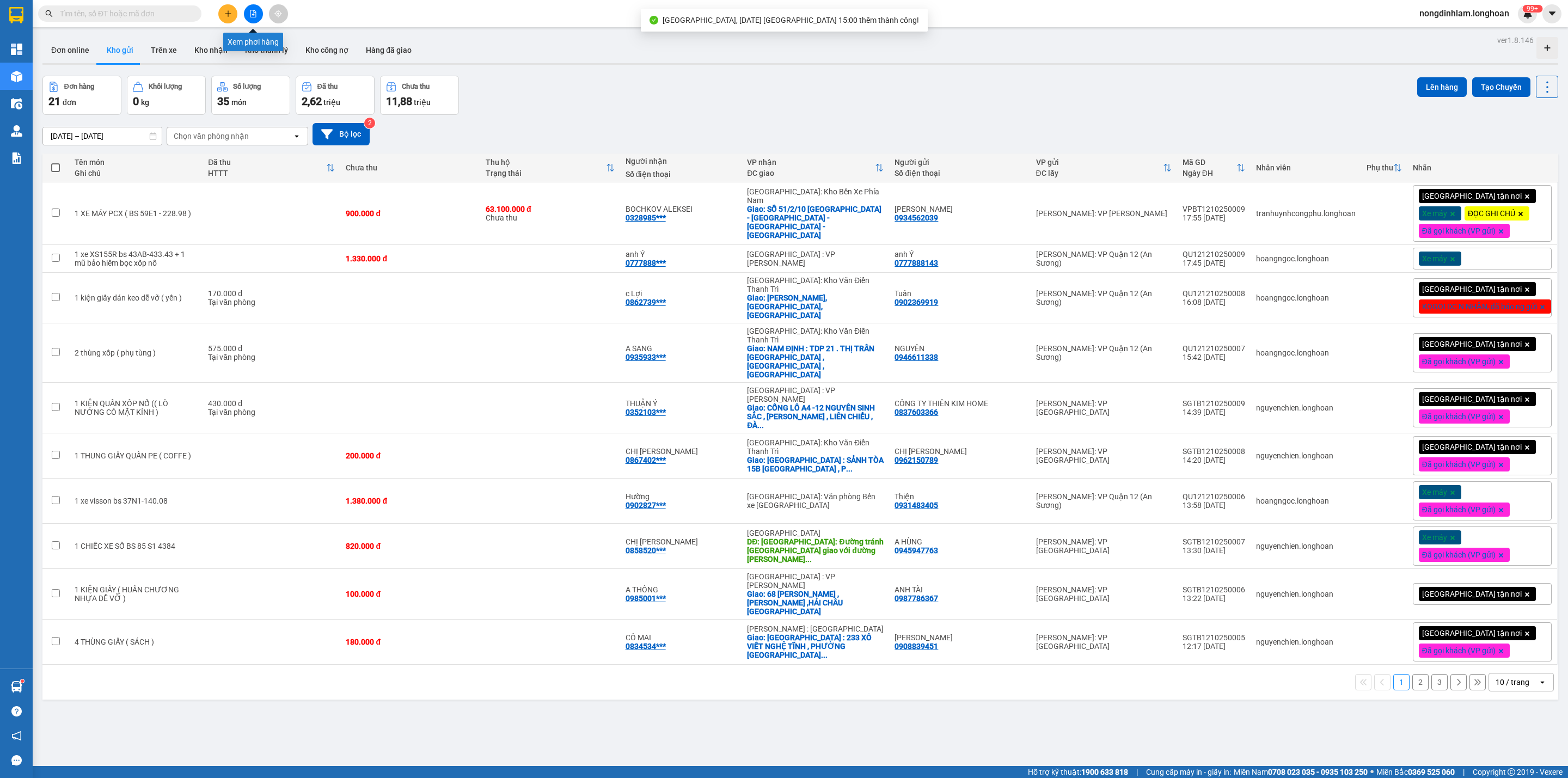
click at [252, 13] on icon "file-add" at bounding box center [253, 14] width 8 height 8
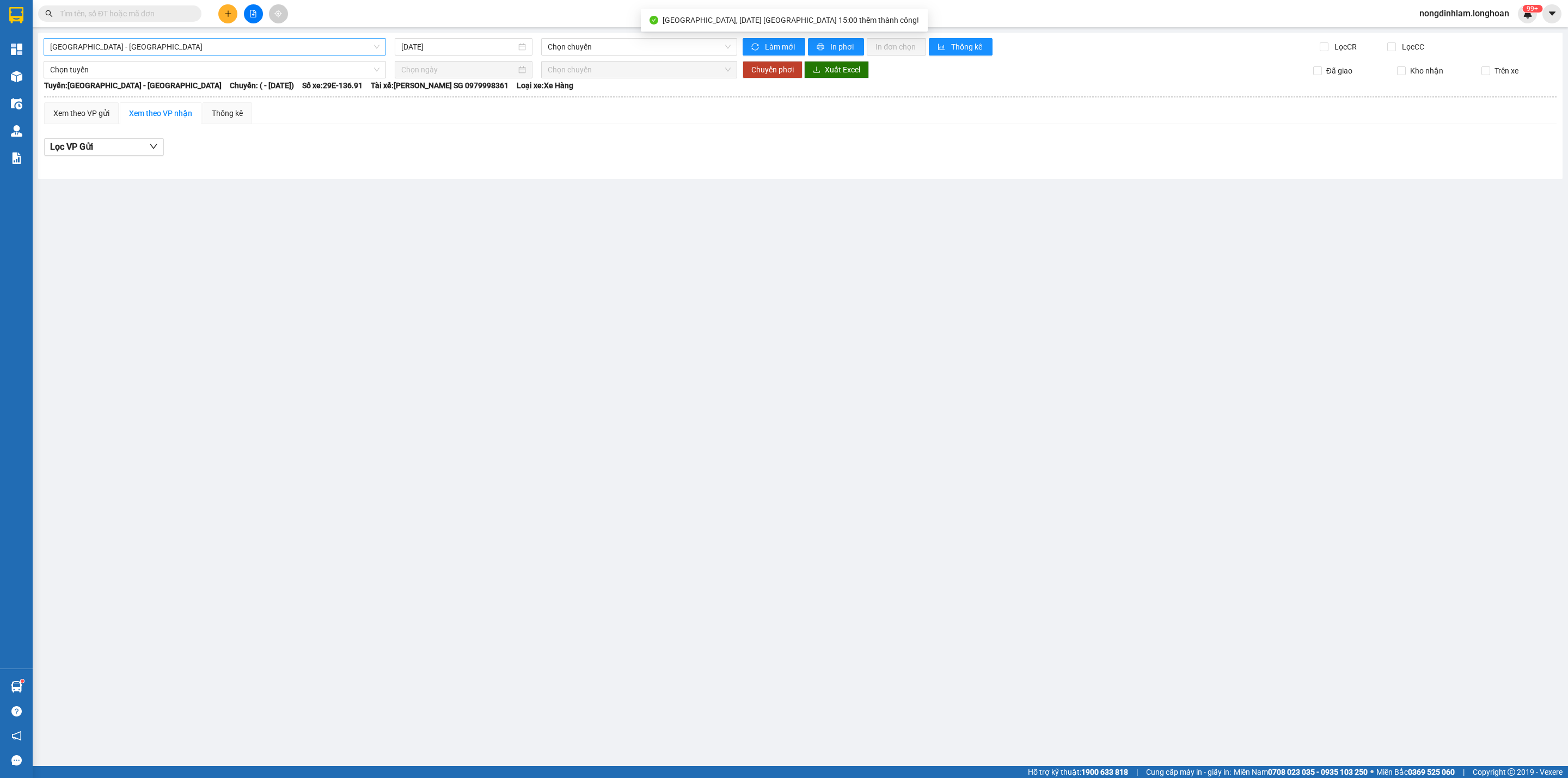
click at [163, 51] on span "[GEOGRAPHIC_DATA] - [GEOGRAPHIC_DATA]" at bounding box center [215, 46] width 330 height 17
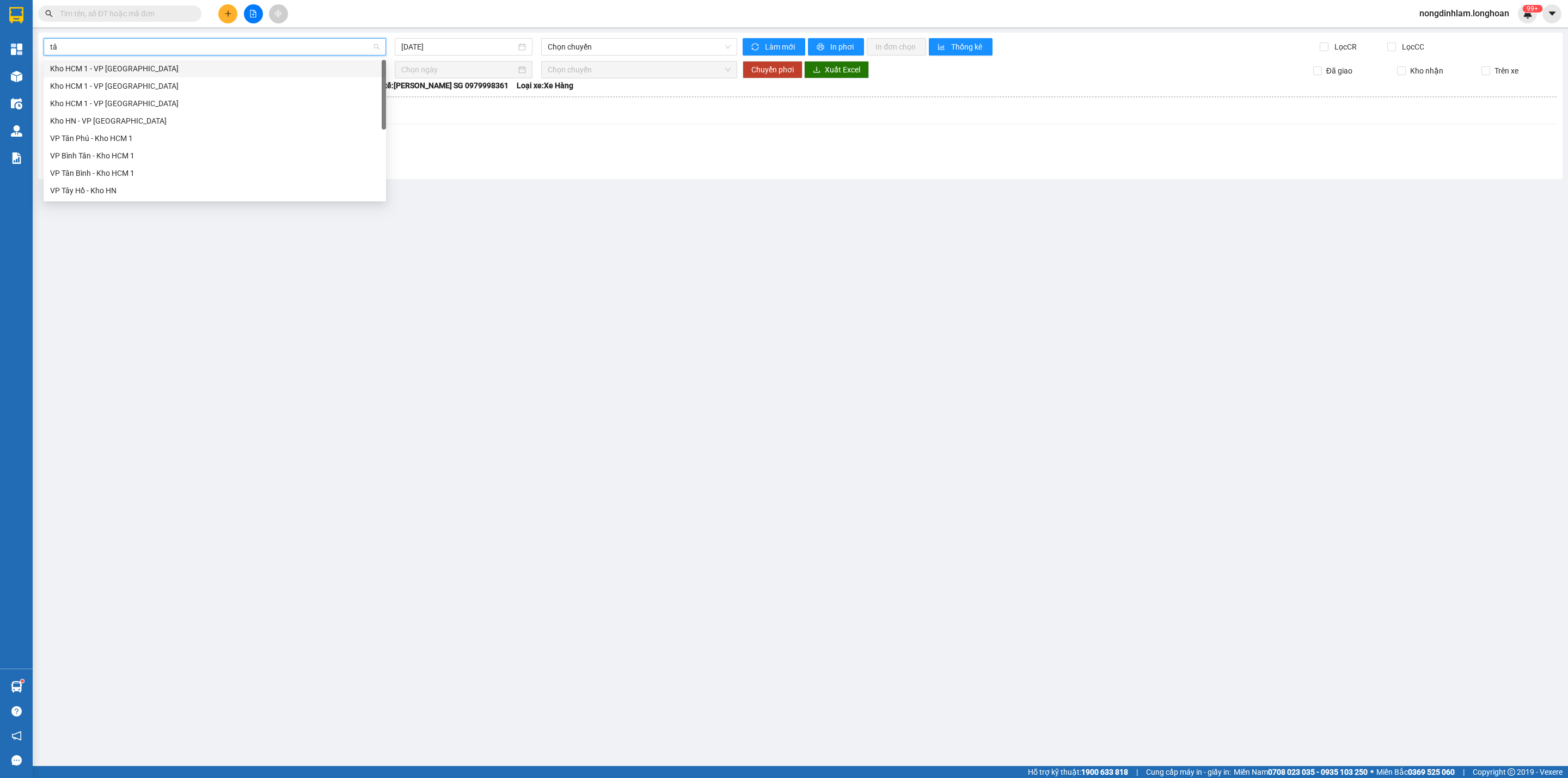
type input "tân"
click at [105, 122] on div "VP Tân Phú - Kho HCM 1" at bounding box center [215, 121] width 330 height 12
type input "[DATE]"
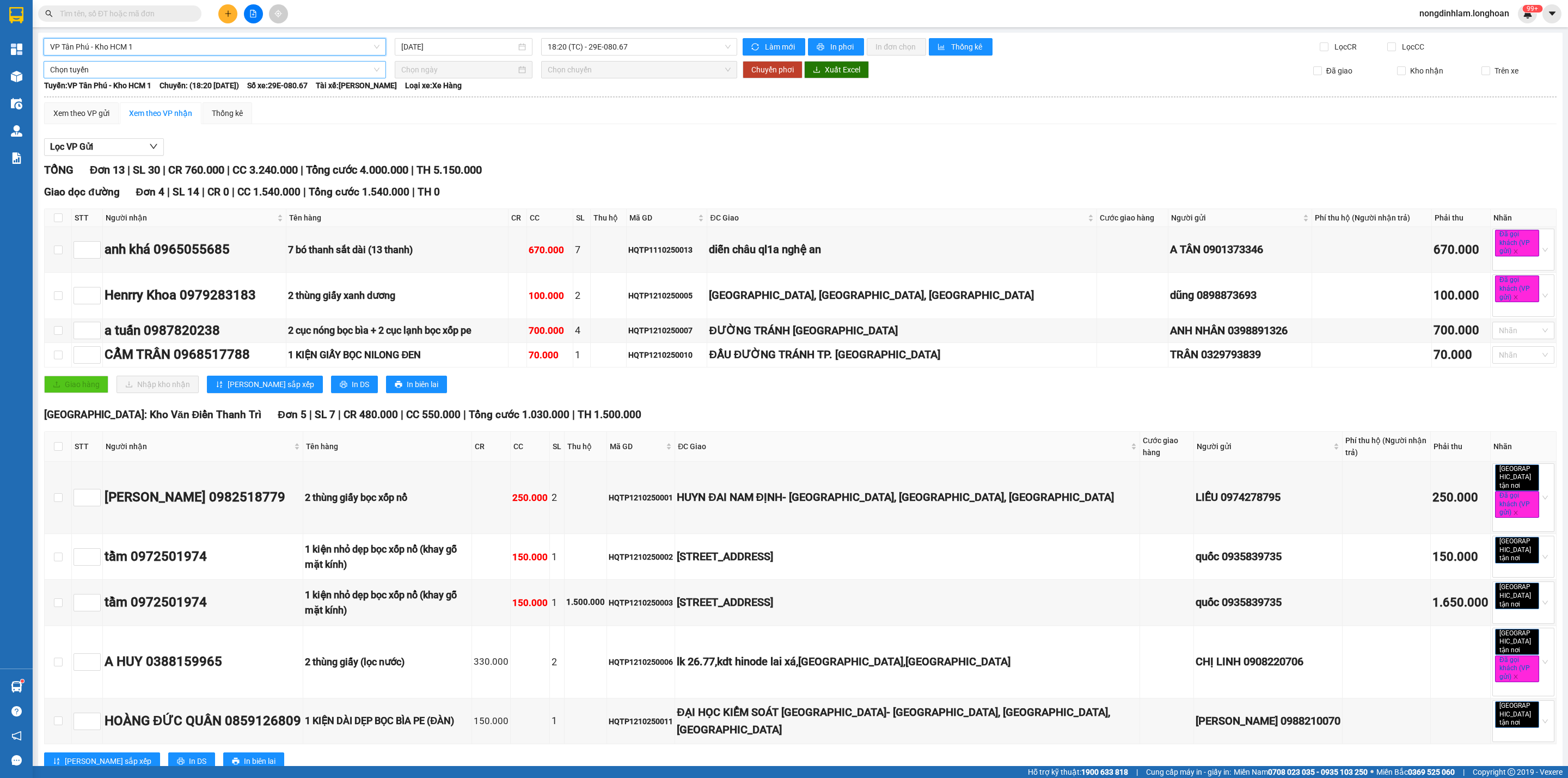
click at [163, 70] on span "Chọn tuyến" at bounding box center [215, 69] width 330 height 17
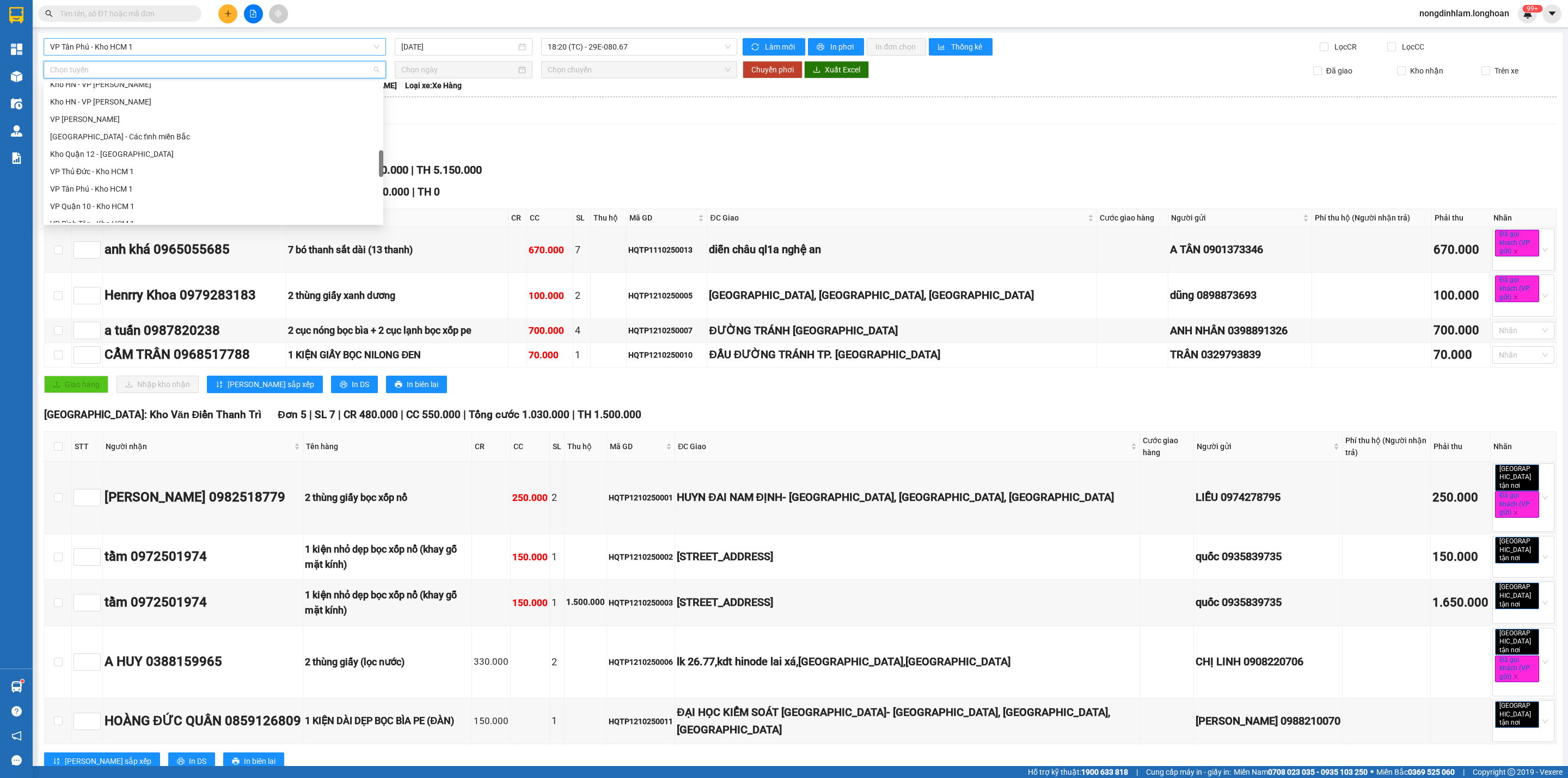
scroll to position [766, 0]
click at [154, 132] on div "Nam [GEOGRAPHIC_DATA]" at bounding box center [214, 127] width 327 height 12
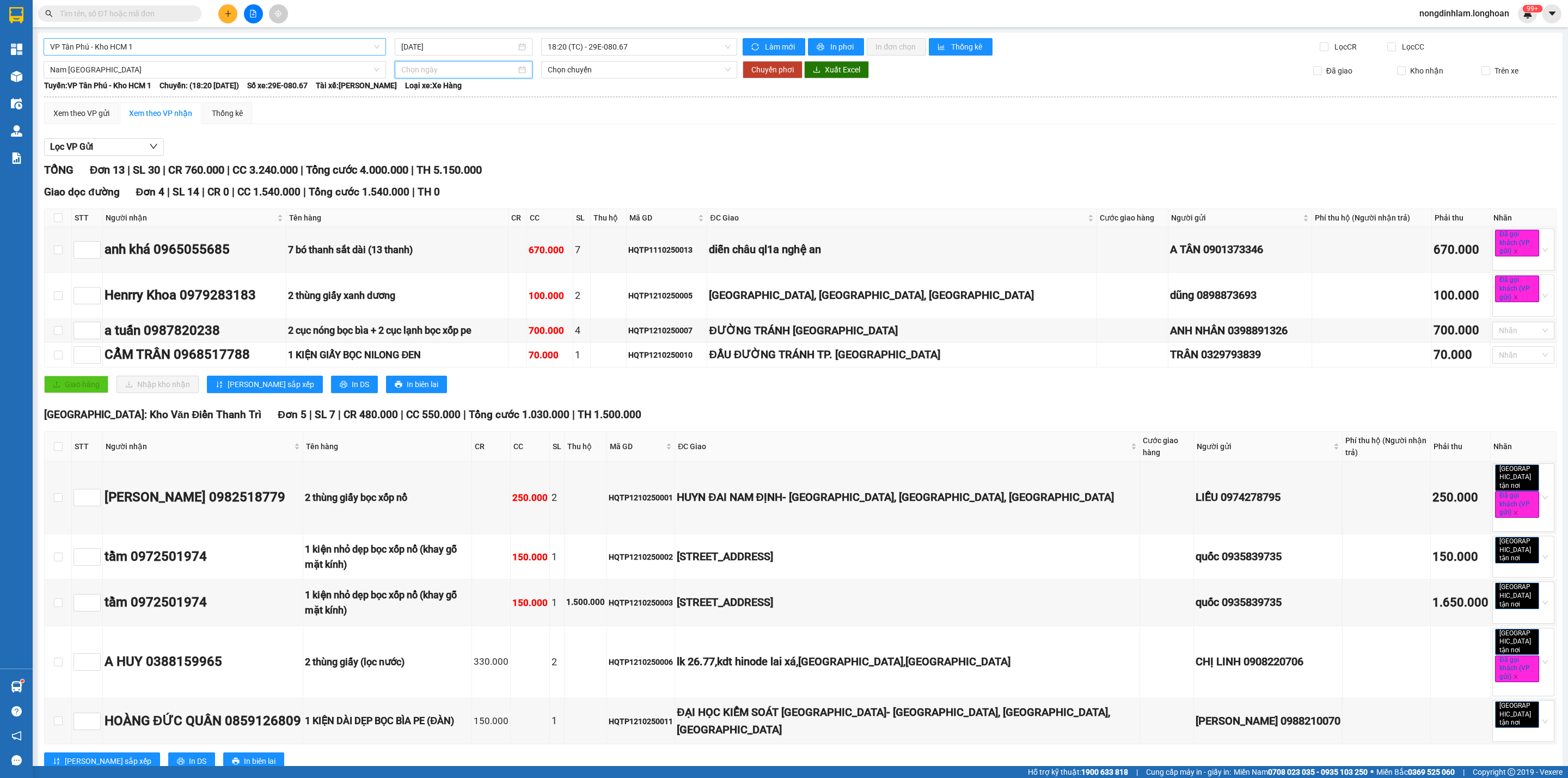
click at [413, 70] on input at bounding box center [459, 70] width 115 height 12
type input "[DATE]"
click at [424, 165] on div "13" at bounding box center [427, 166] width 13 height 13
type input "[DATE]"
click at [757, 69] on span "Chuyển phơi" at bounding box center [772, 70] width 42 height 12
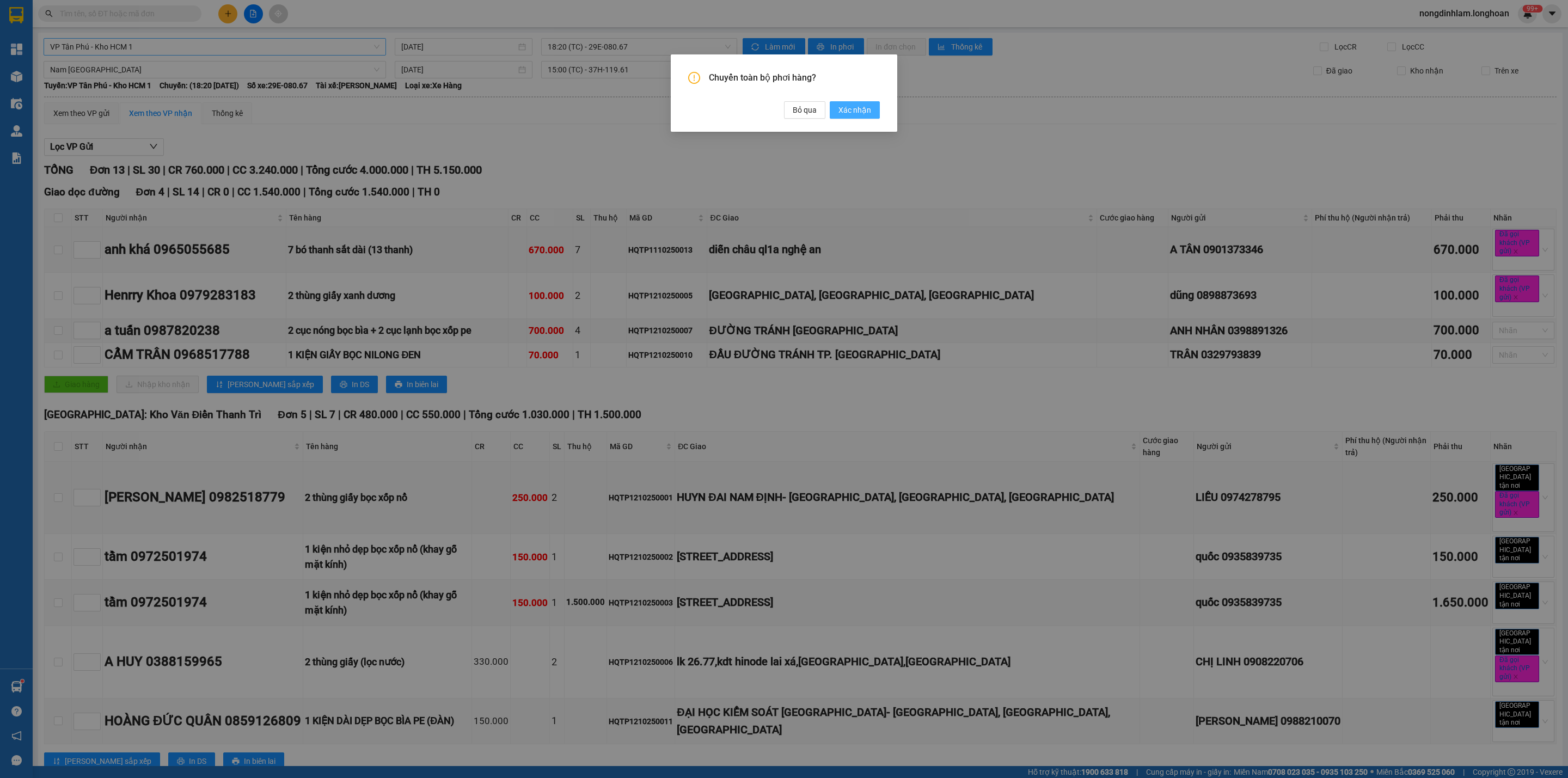
click at [856, 108] on span "Xác nhận" at bounding box center [854, 110] width 32 height 12
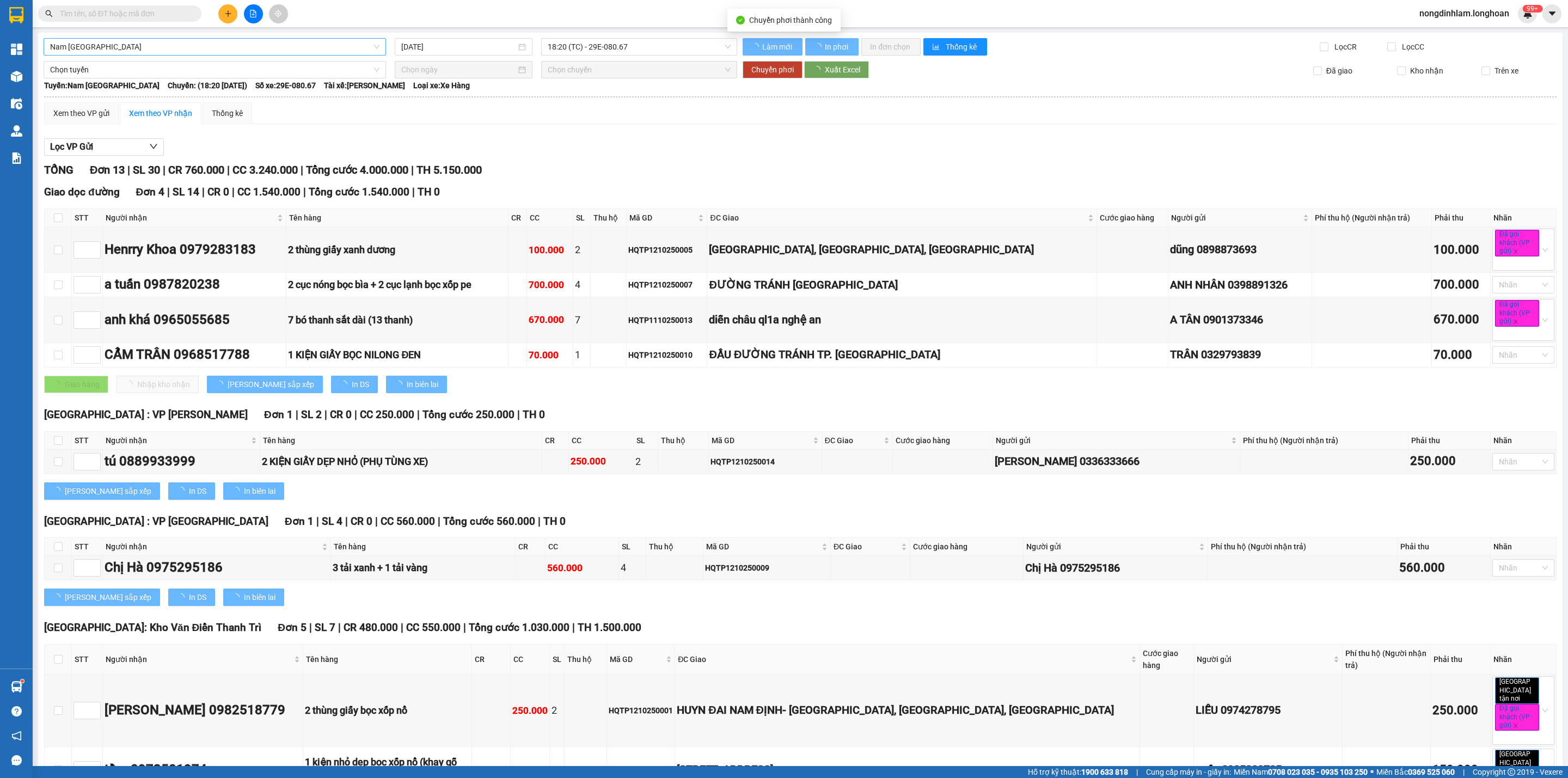
click at [203, 40] on span "Nam [GEOGRAPHIC_DATA]" at bounding box center [215, 46] width 330 height 17
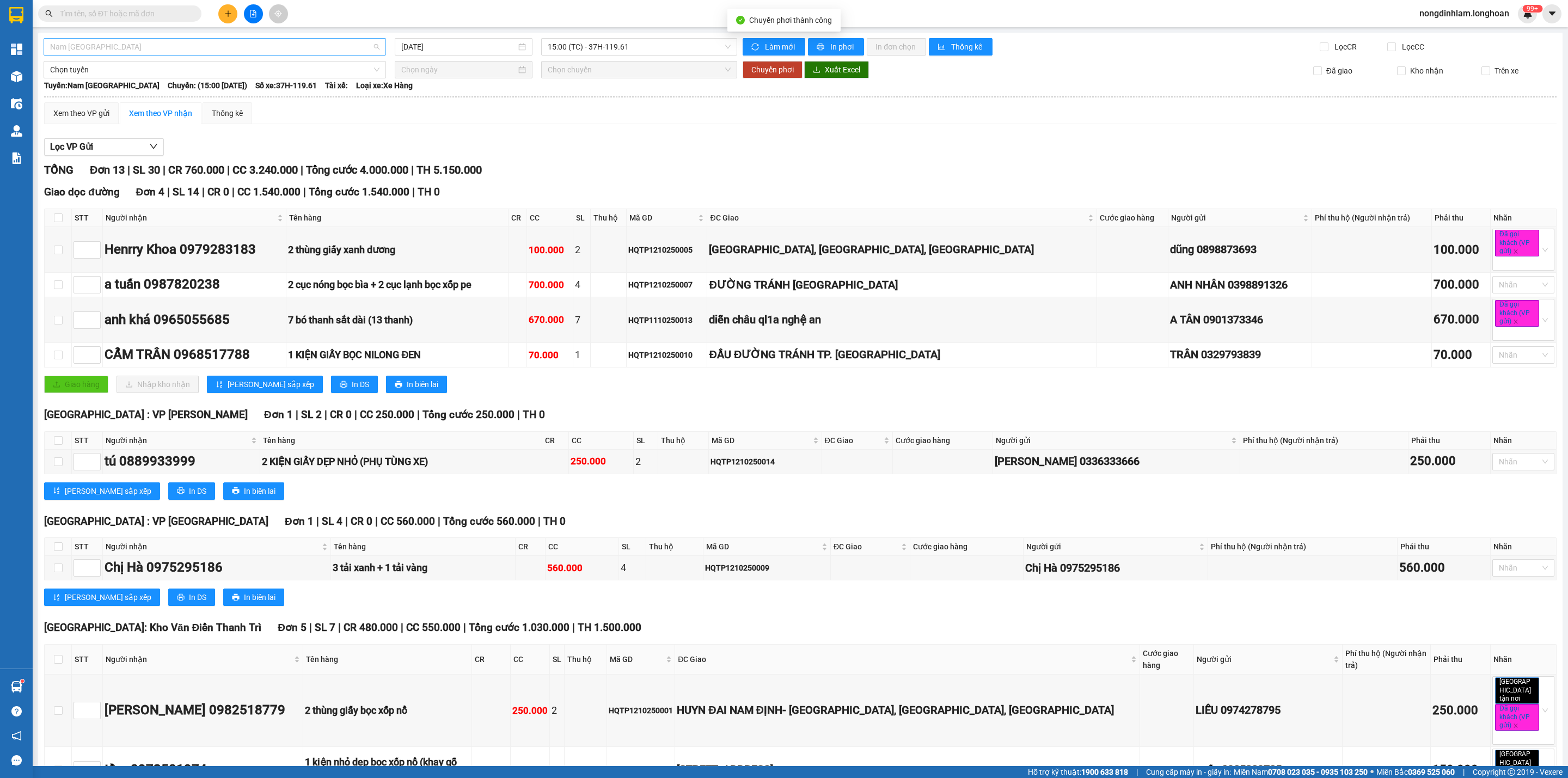
type input "[DATE]"
type input "bình"
click at [116, 120] on div "VP Bình Tân - Kho HCM 1" at bounding box center [214, 121] width 327 height 12
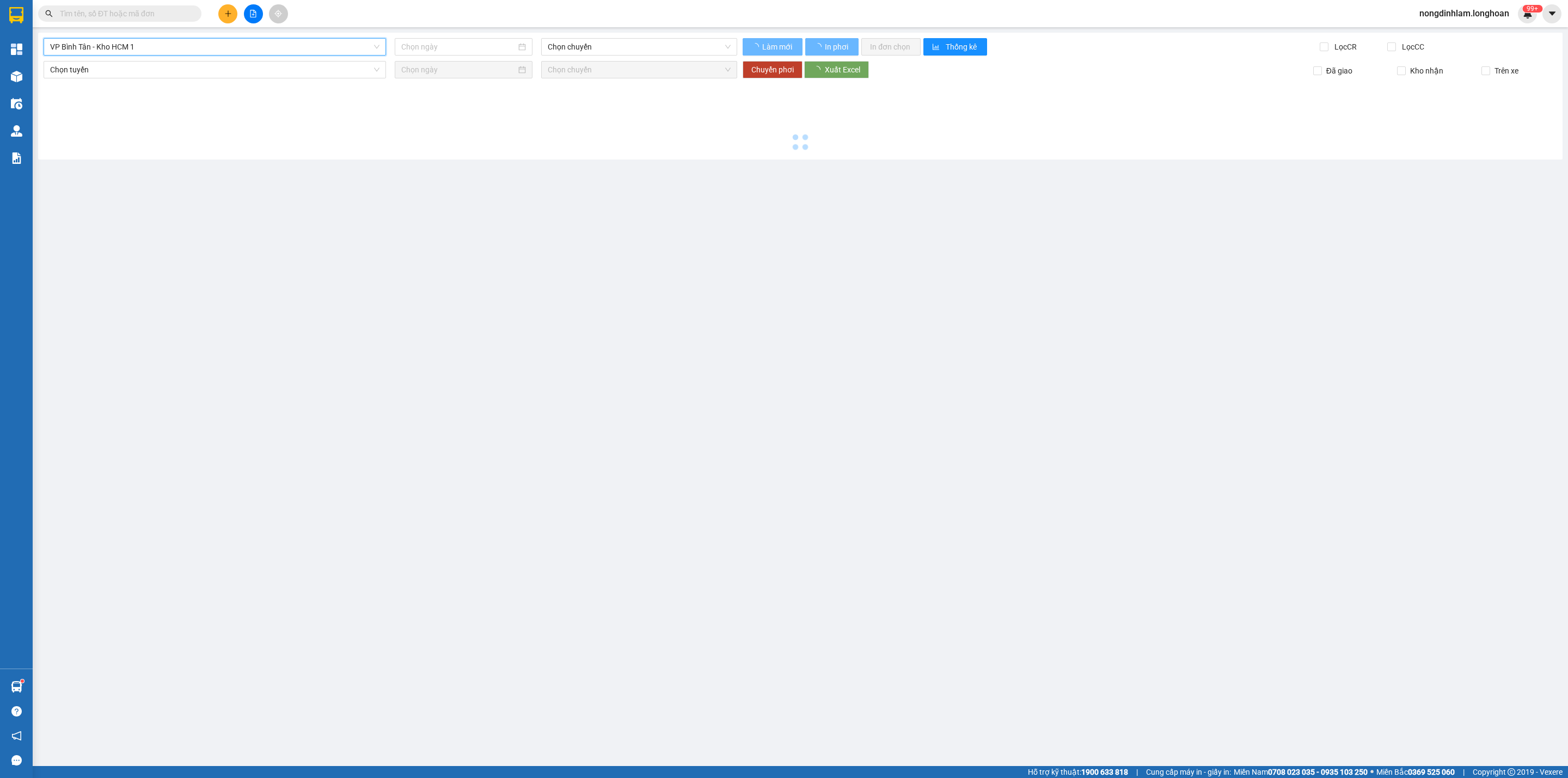
type input "[DATE]"
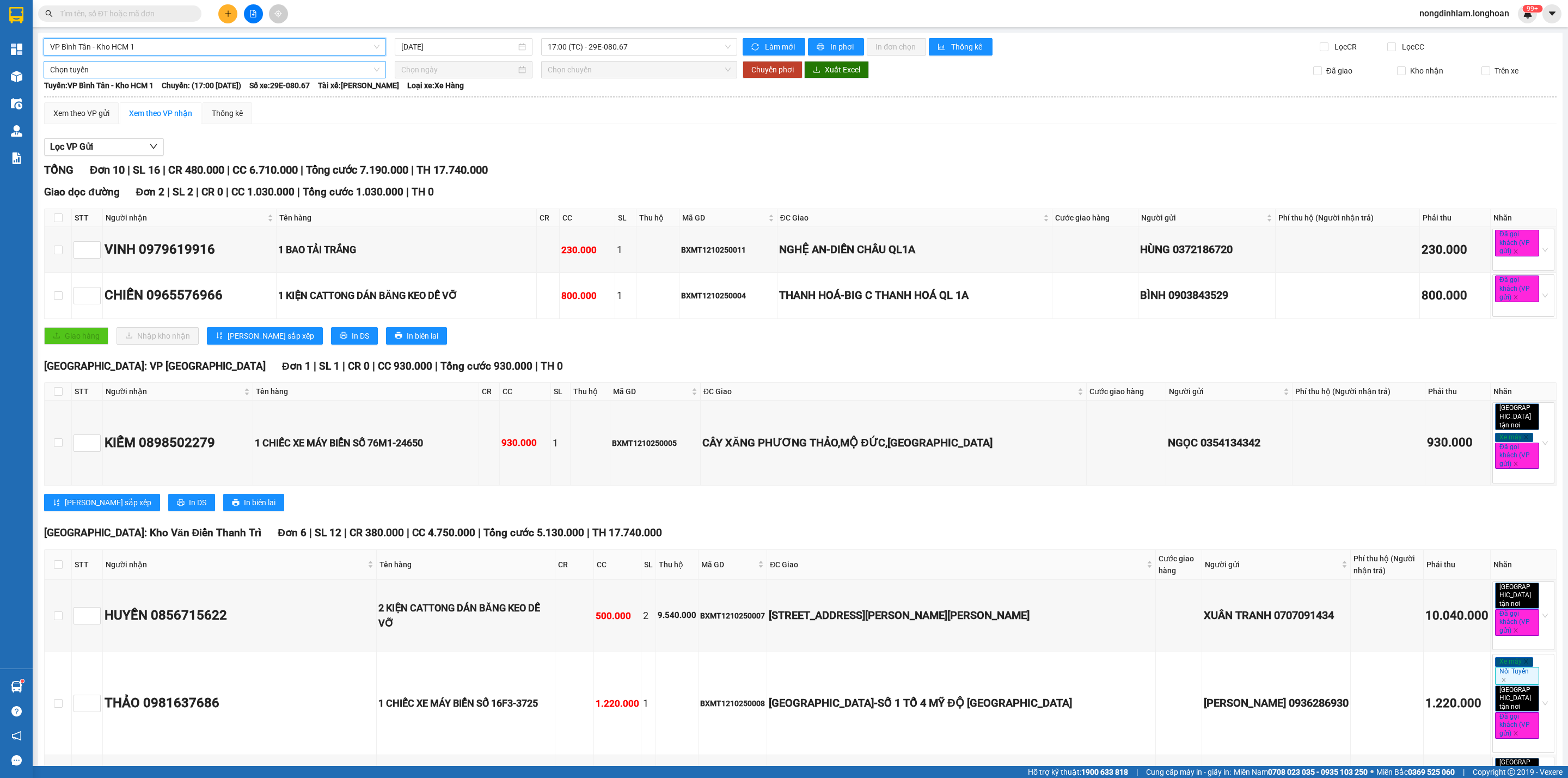
click at [195, 71] on span "Chọn tuyến" at bounding box center [215, 69] width 330 height 17
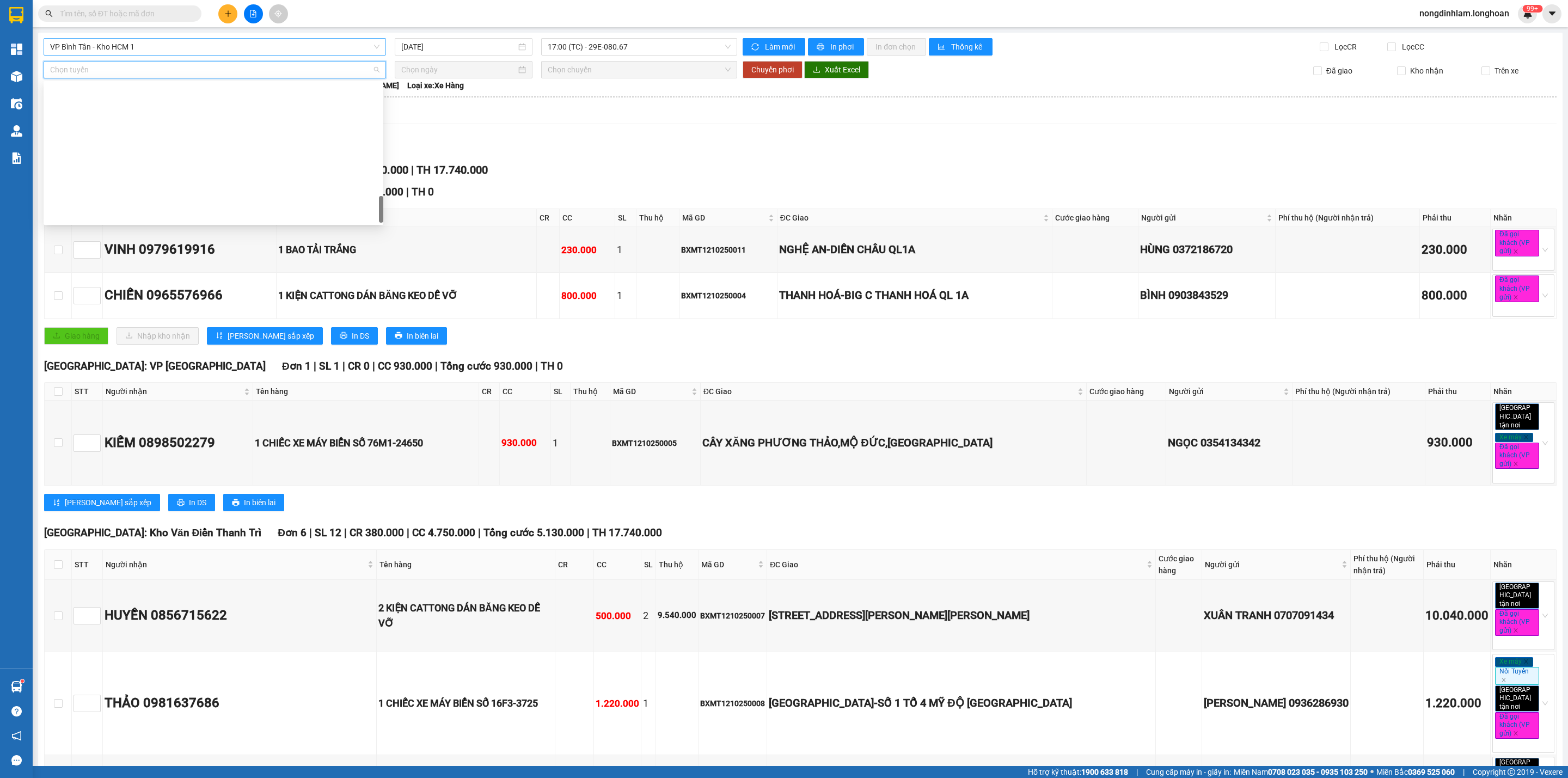
scroll to position [766, 0]
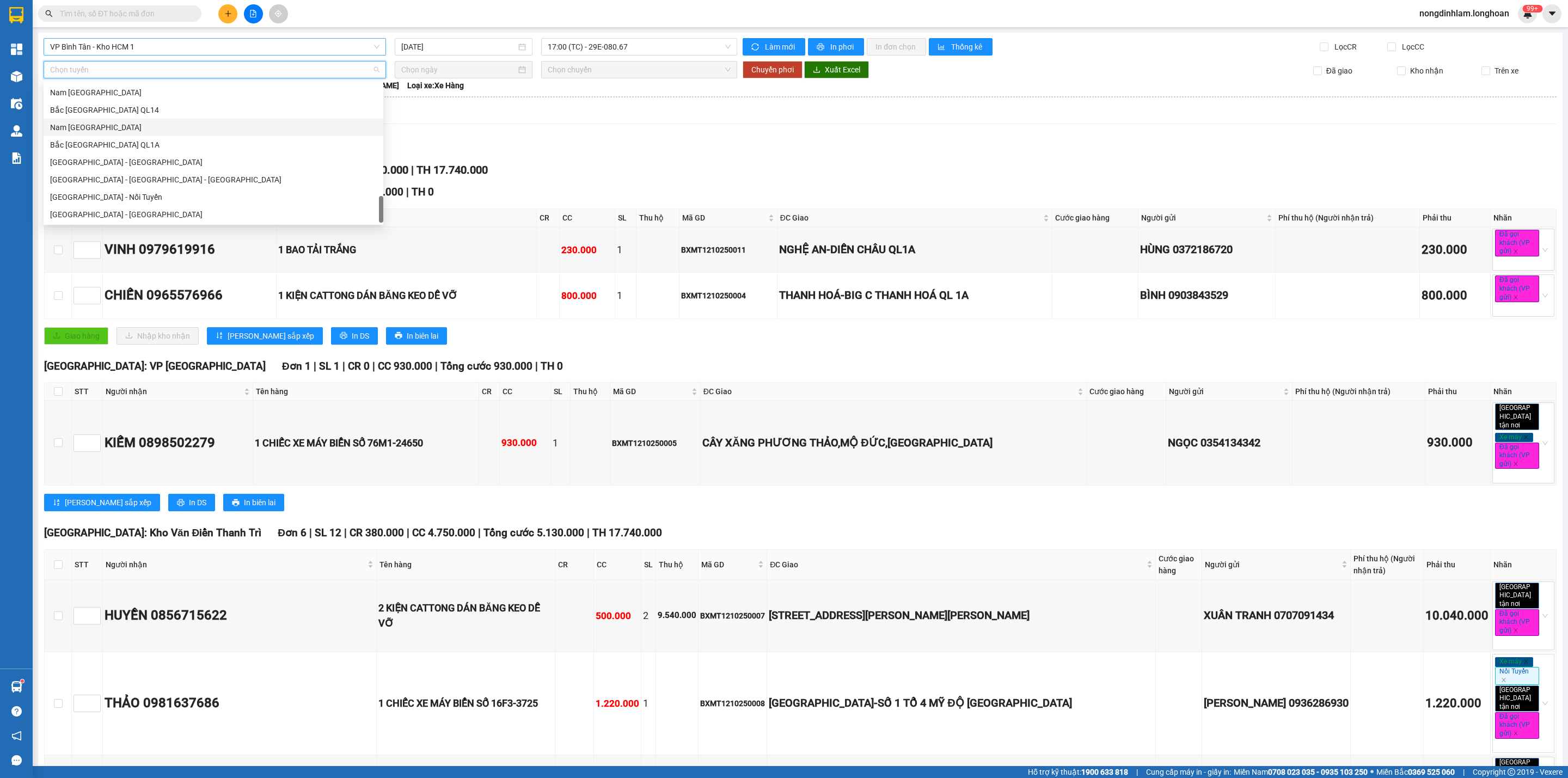
click at [131, 131] on div "Nam [GEOGRAPHIC_DATA]" at bounding box center [214, 127] width 327 height 12
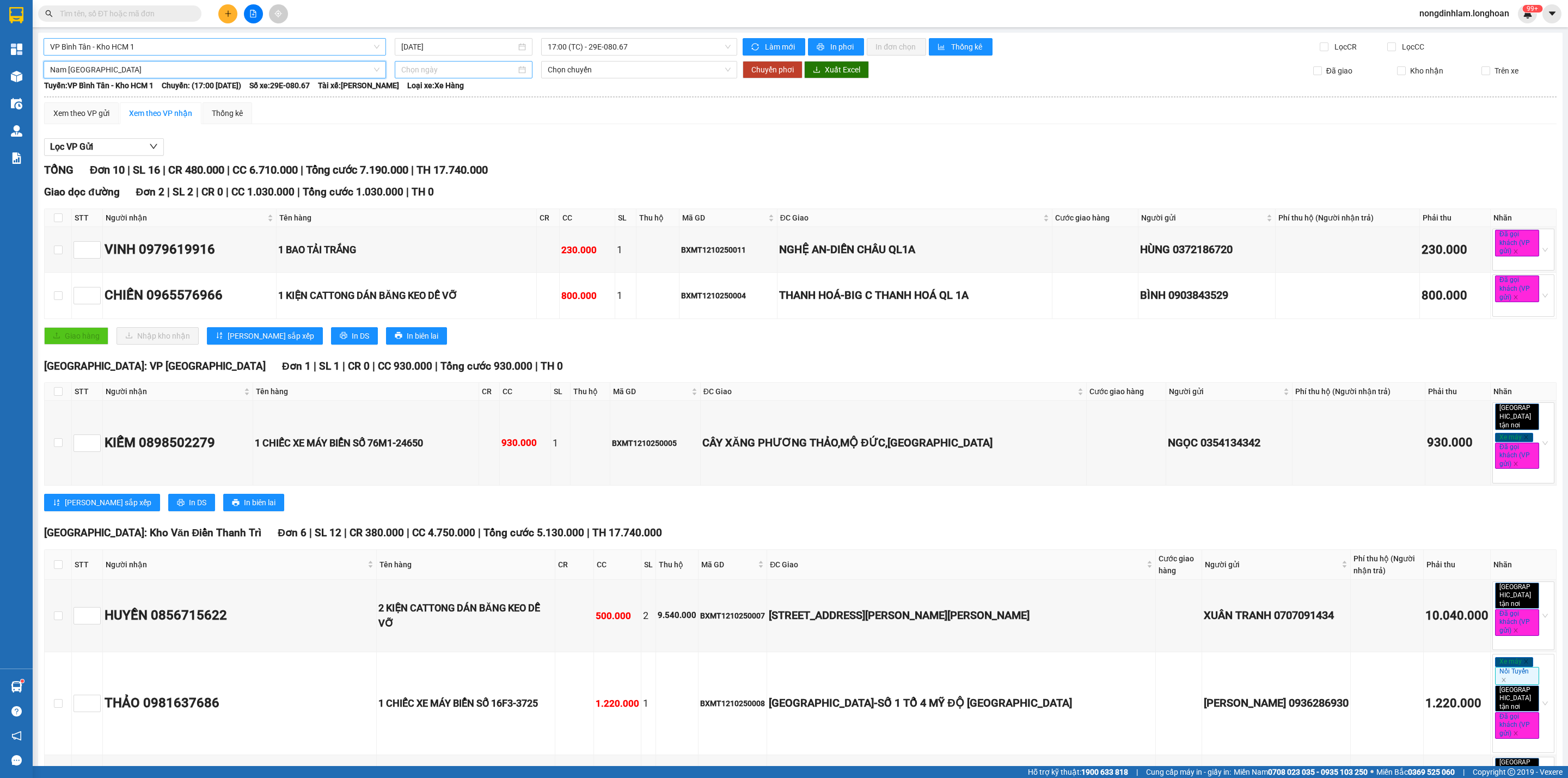
click at [456, 66] on input at bounding box center [459, 70] width 115 height 12
type input "[DATE]"
click at [429, 163] on div "13" at bounding box center [427, 166] width 13 height 13
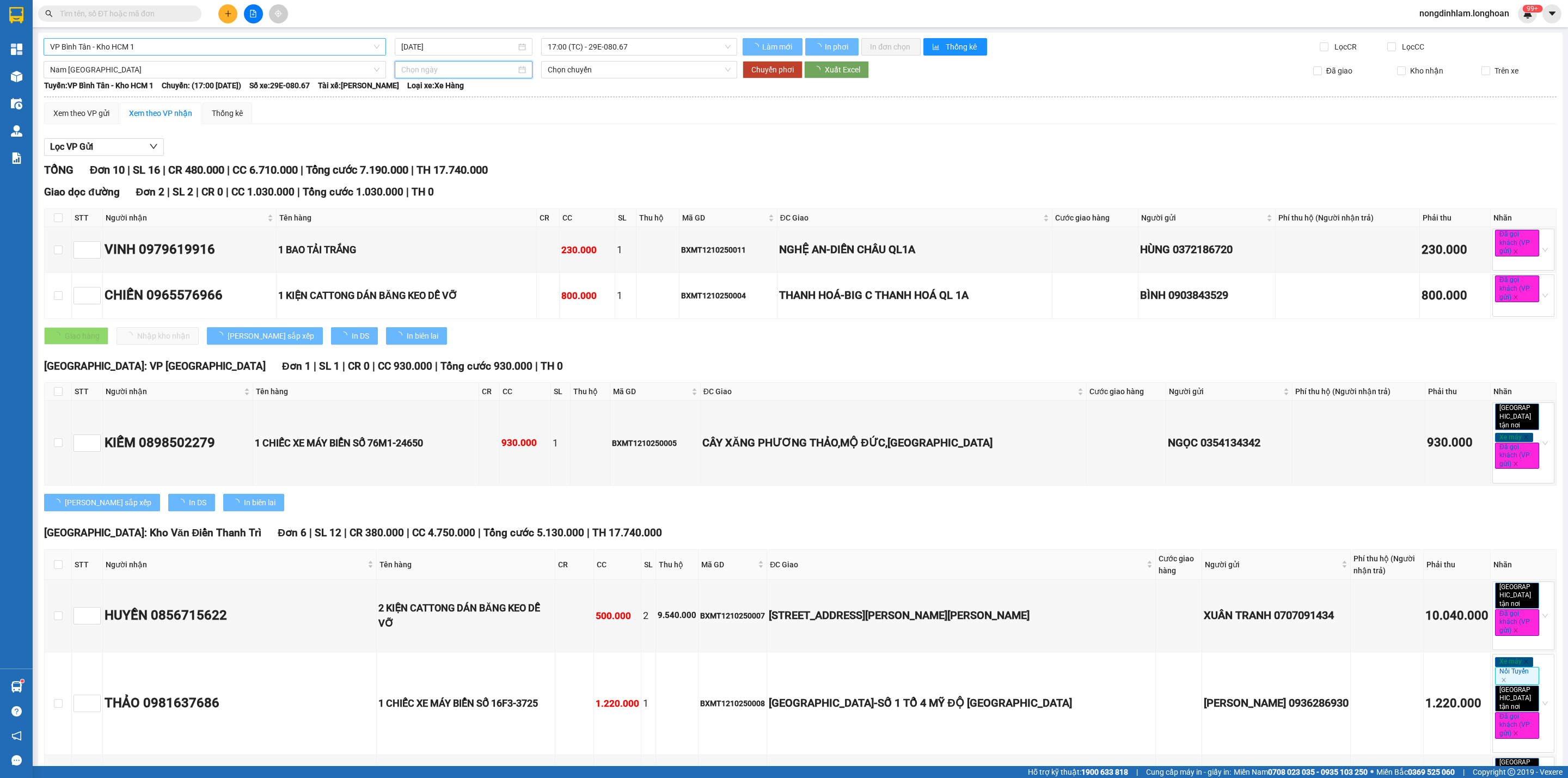
type input "[DATE]"
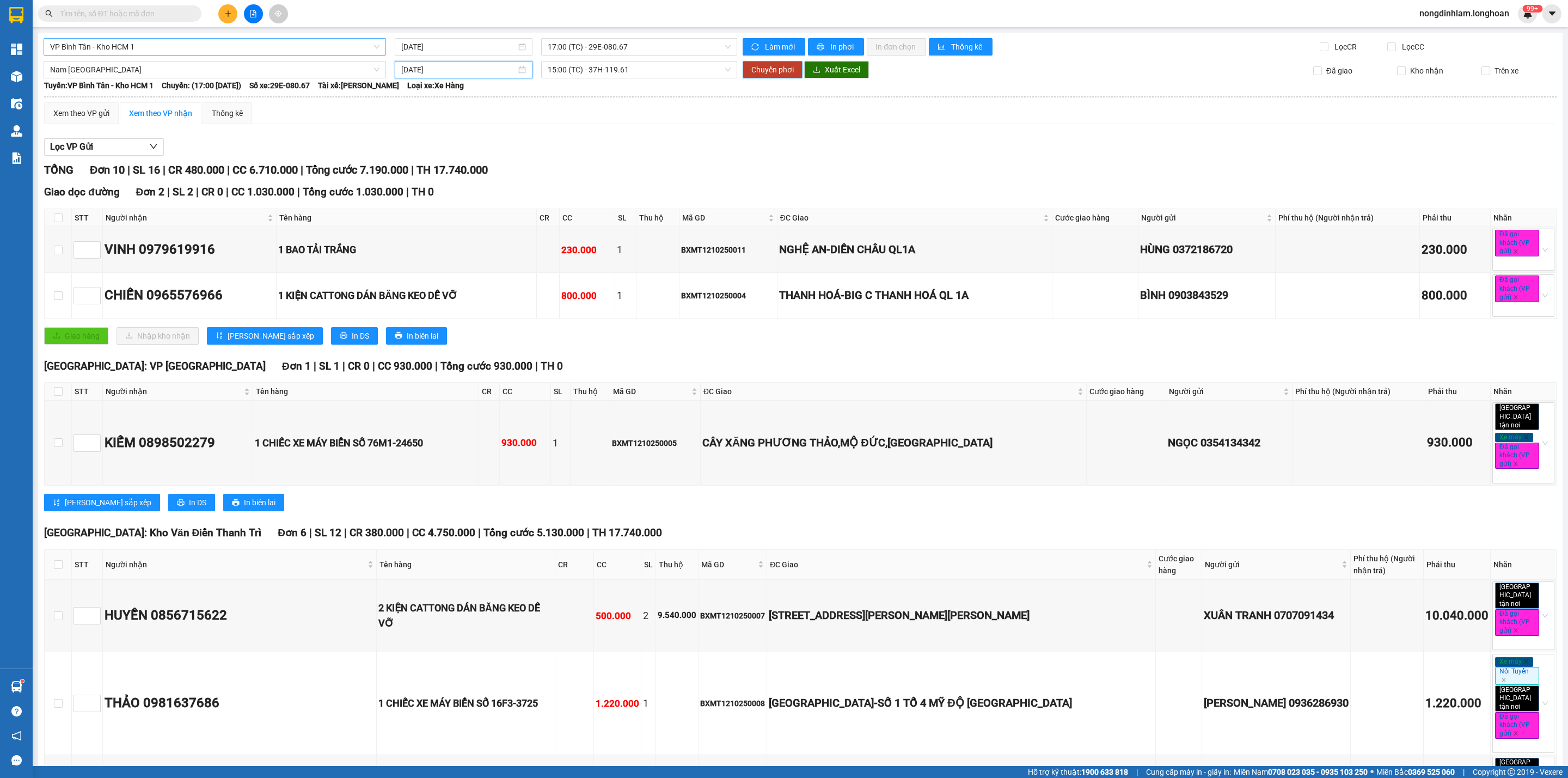
click at [751, 70] on span "Chuyển phơi" at bounding box center [772, 70] width 42 height 12
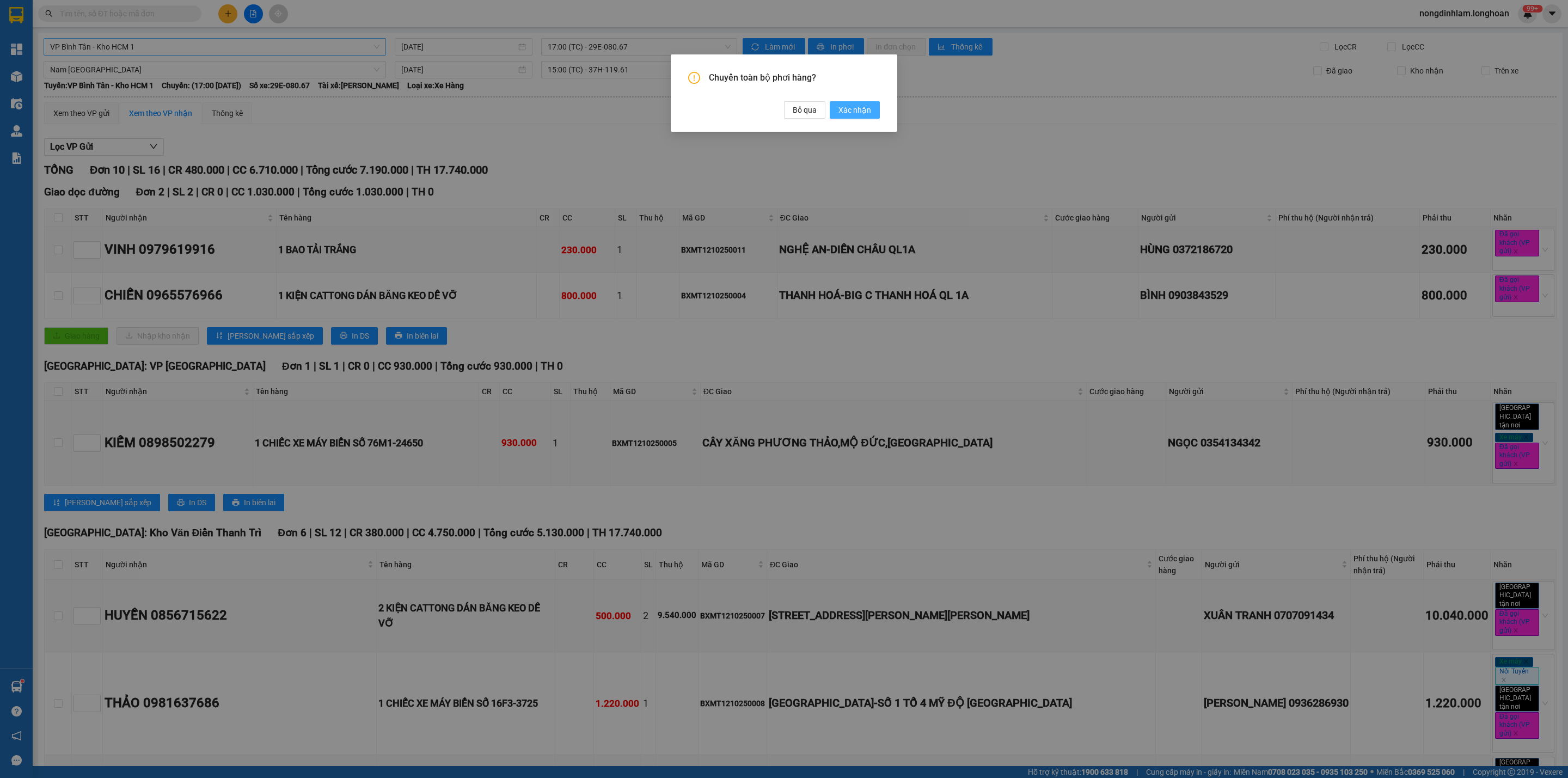
click at [846, 104] on span "Xác nhận" at bounding box center [854, 110] width 32 height 12
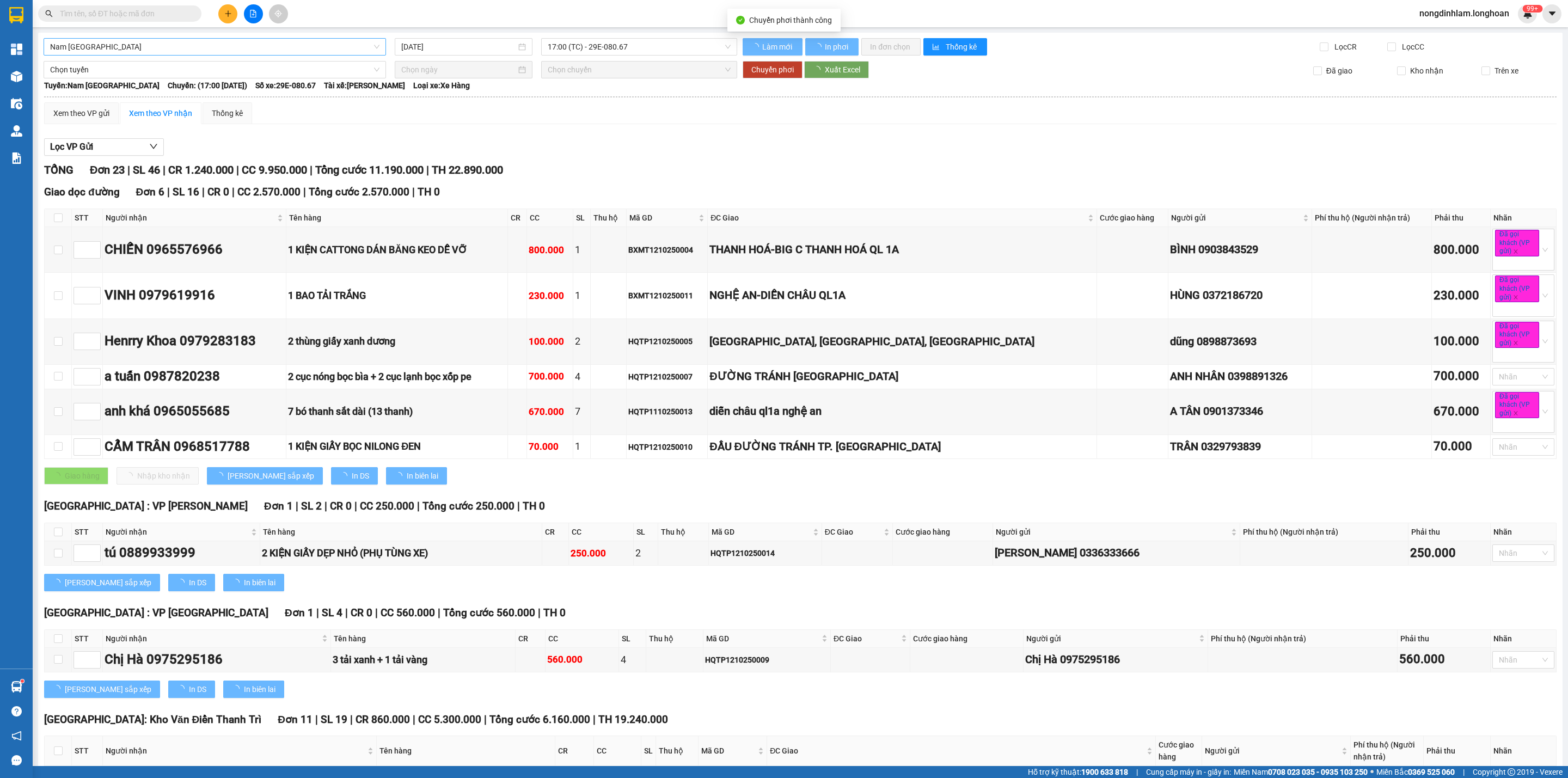
type input "[DATE]"
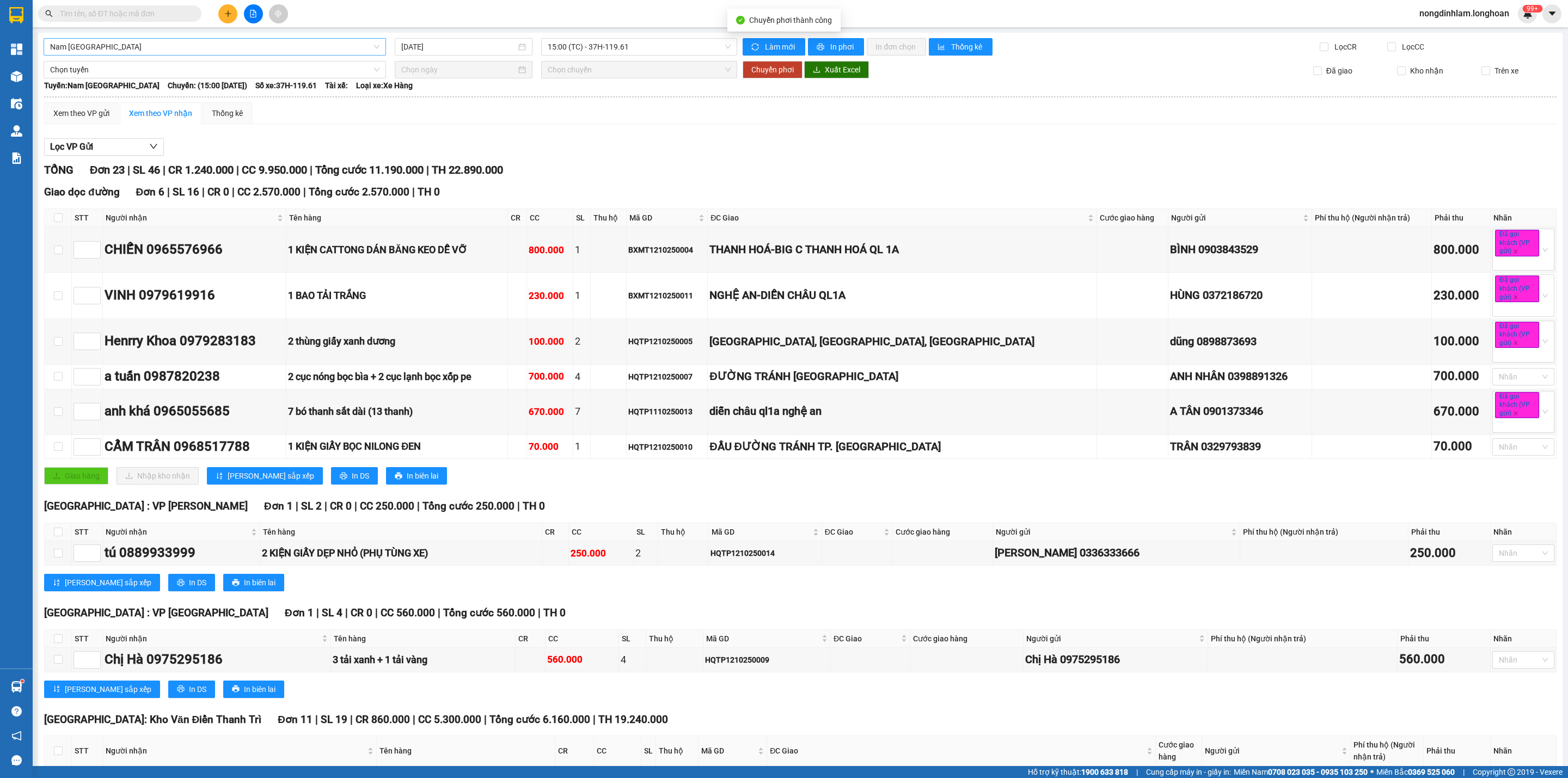
click at [202, 40] on span "Nam [GEOGRAPHIC_DATA]" at bounding box center [215, 46] width 330 height 17
type input "bình"
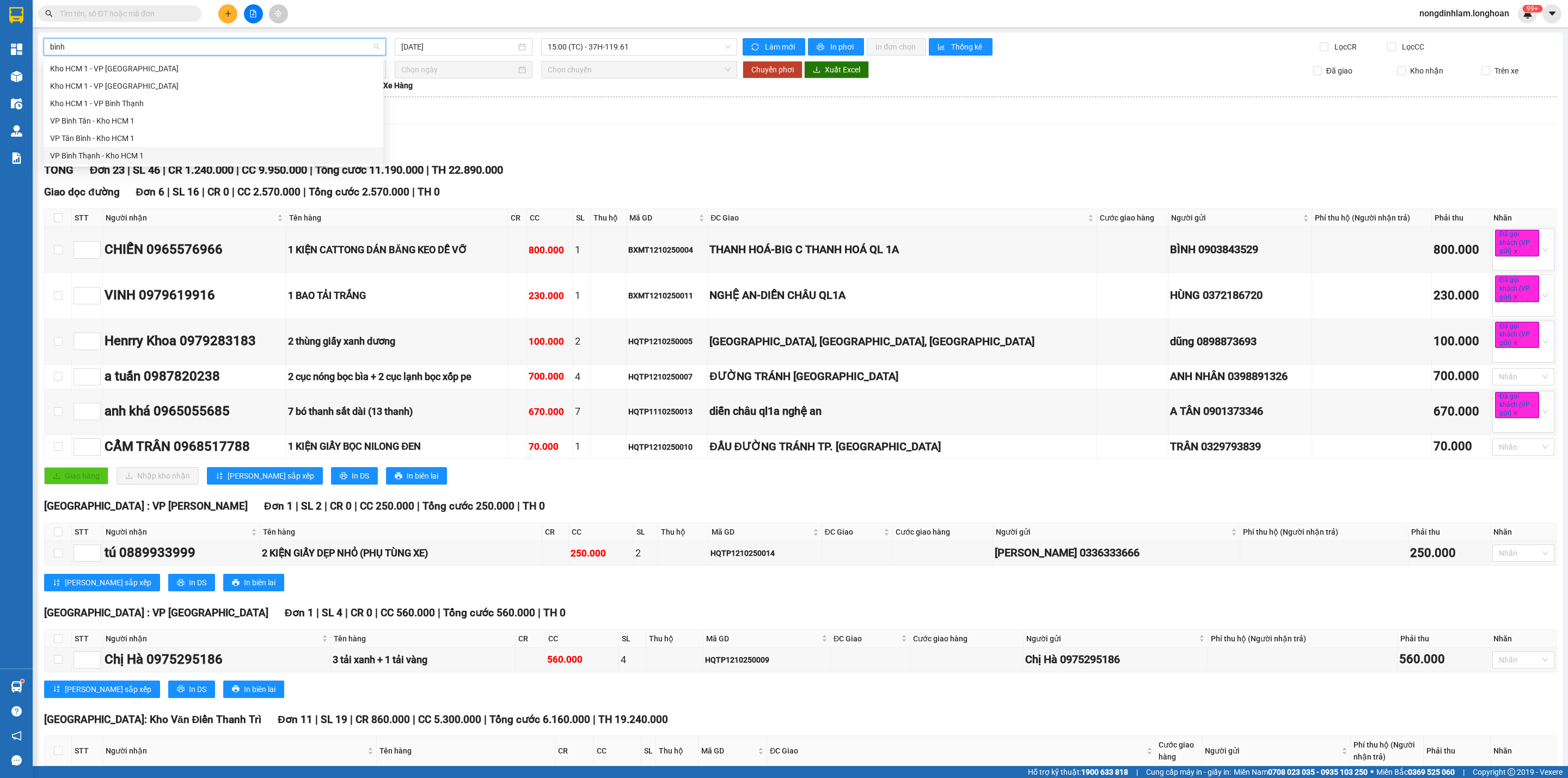
click at [111, 158] on div "VP Bình Thạnh - Kho HCM 1" at bounding box center [214, 156] width 327 height 12
type input "[DATE]"
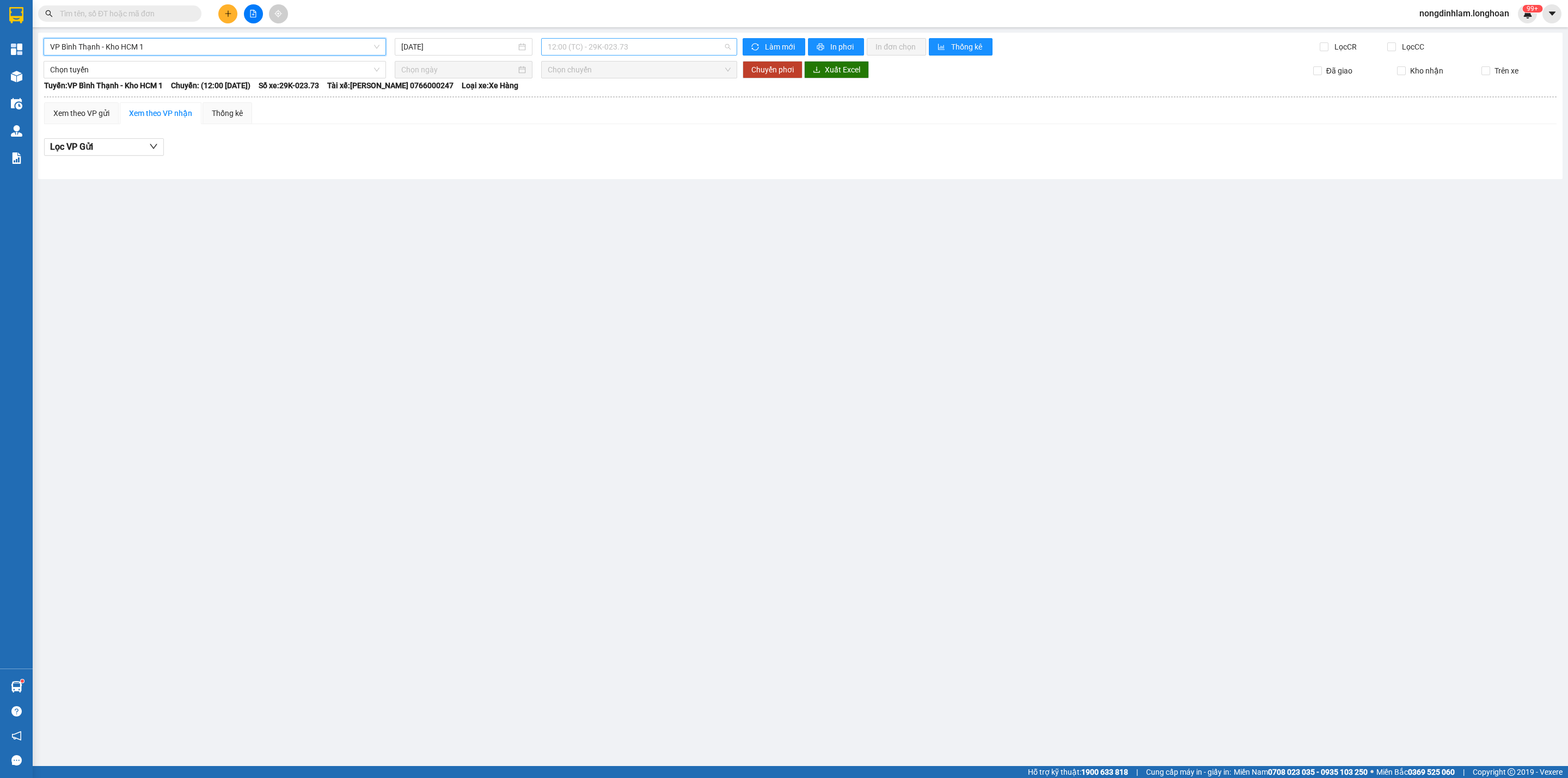
click at [609, 52] on span "12:00 (TC) - 29K-023.73" at bounding box center [639, 46] width 183 height 17
click at [617, 103] on div "17:00 (TC) - 29K-023.73" at bounding box center [590, 103] width 85 height 12
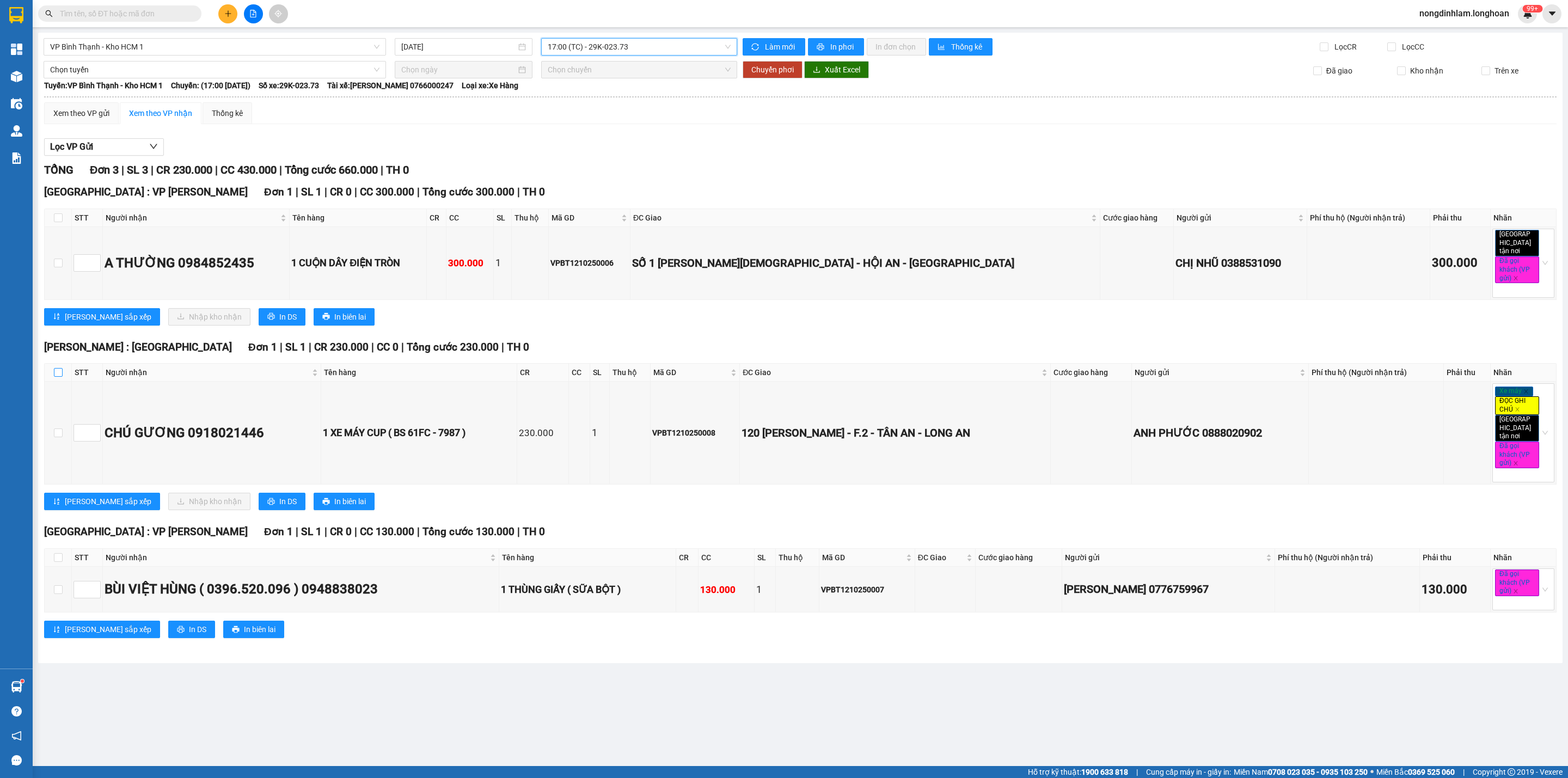
click at [56, 368] on input "checkbox" at bounding box center [58, 372] width 9 height 9
checkbox input "true"
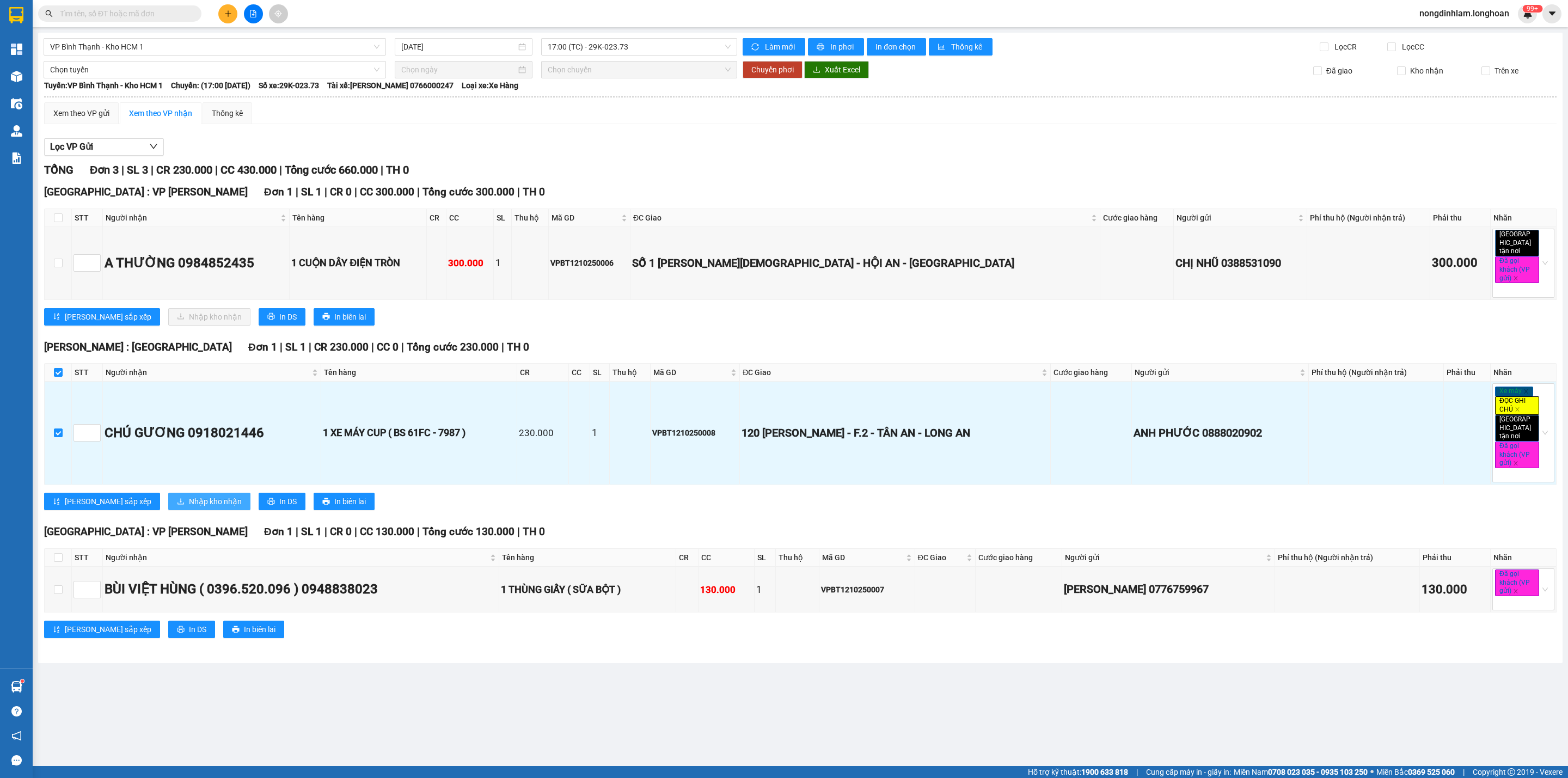
click at [189, 495] on span "Nhập kho nhận" at bounding box center [216, 501] width 53 height 12
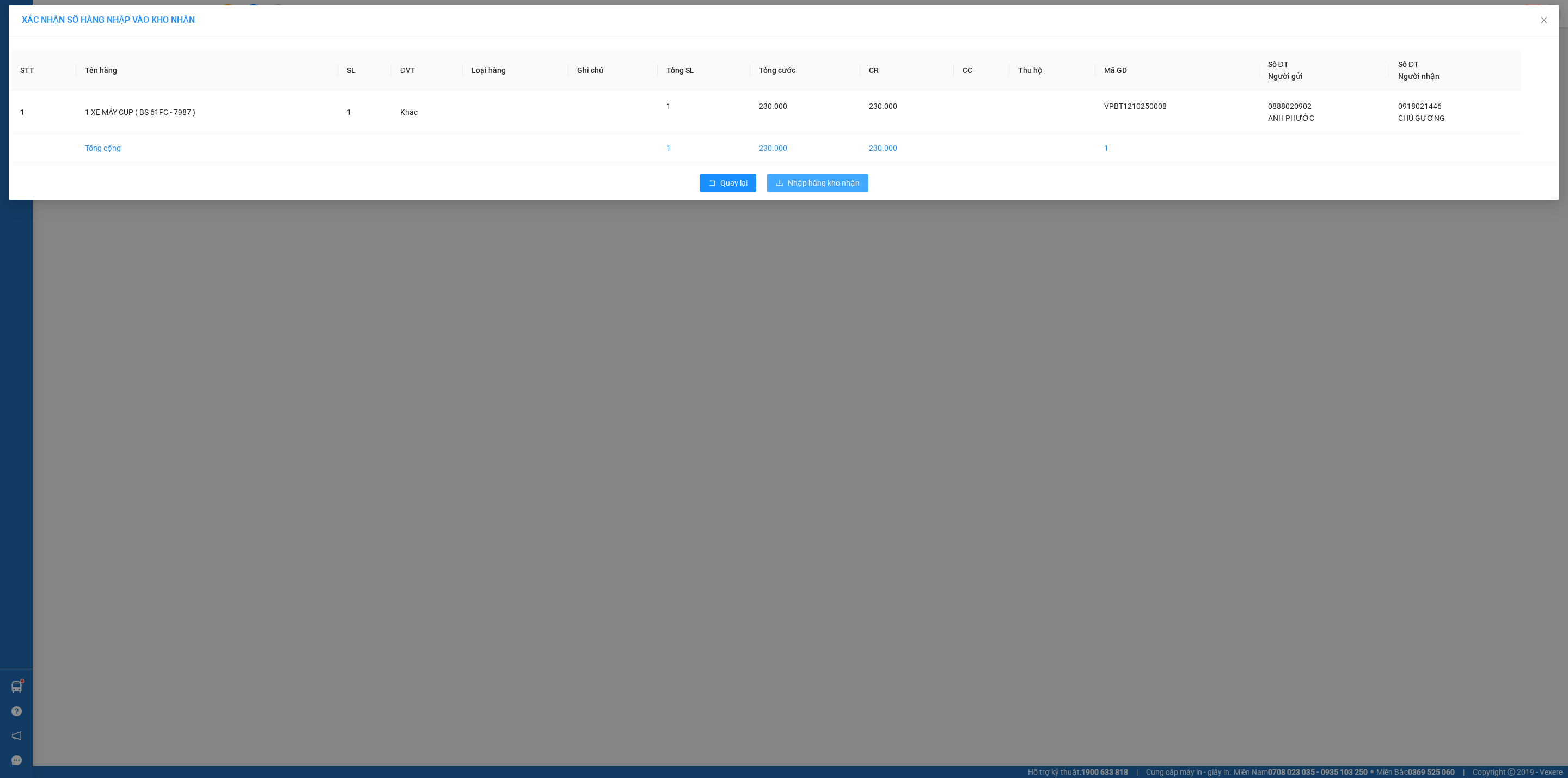
click at [806, 183] on span "Nhập hàng kho nhận" at bounding box center [823, 183] width 72 height 12
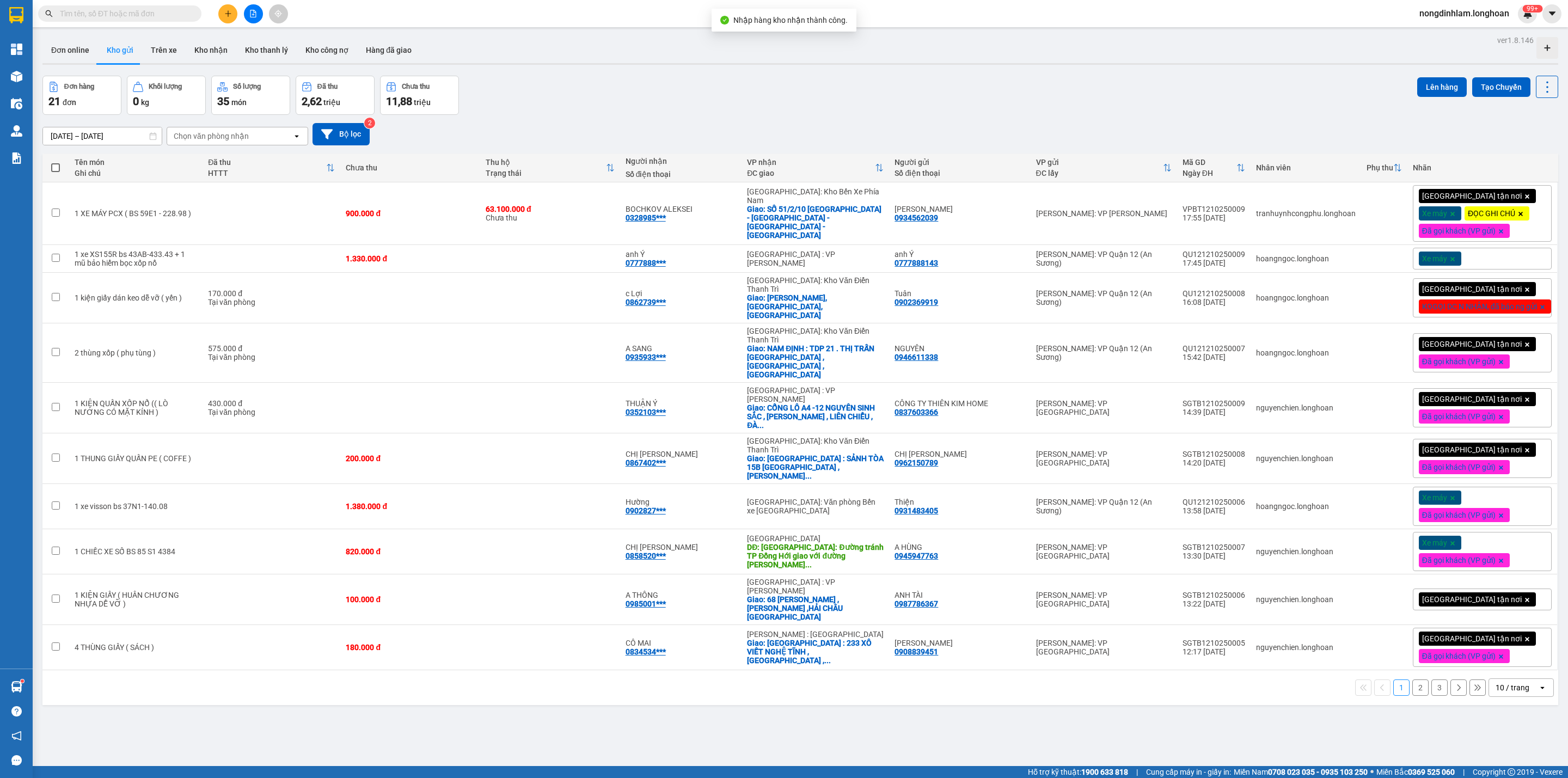
click at [248, 6] on button at bounding box center [253, 13] width 19 height 19
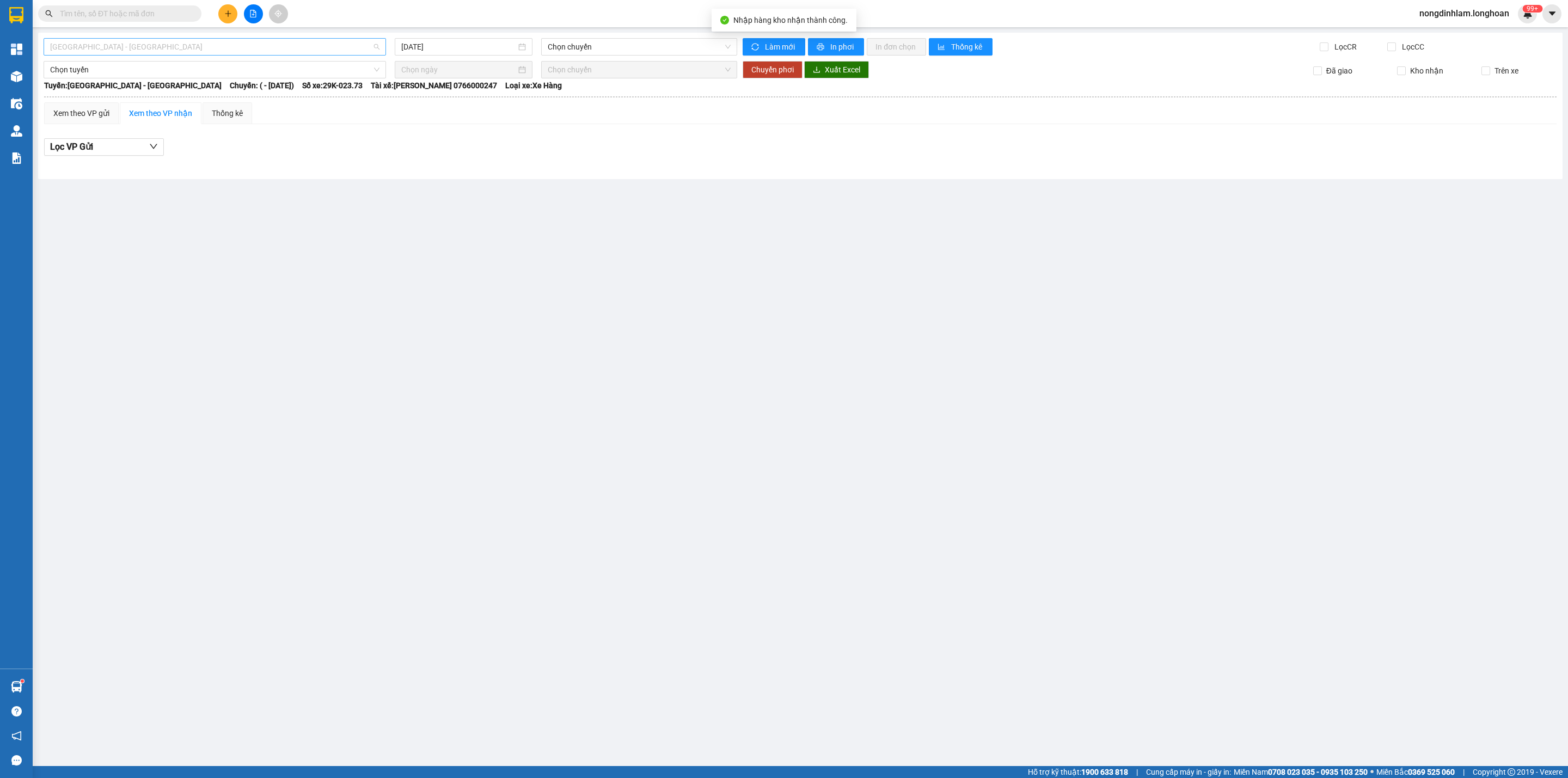
click at [116, 44] on span "[GEOGRAPHIC_DATA] - [GEOGRAPHIC_DATA]" at bounding box center [215, 46] width 330 height 17
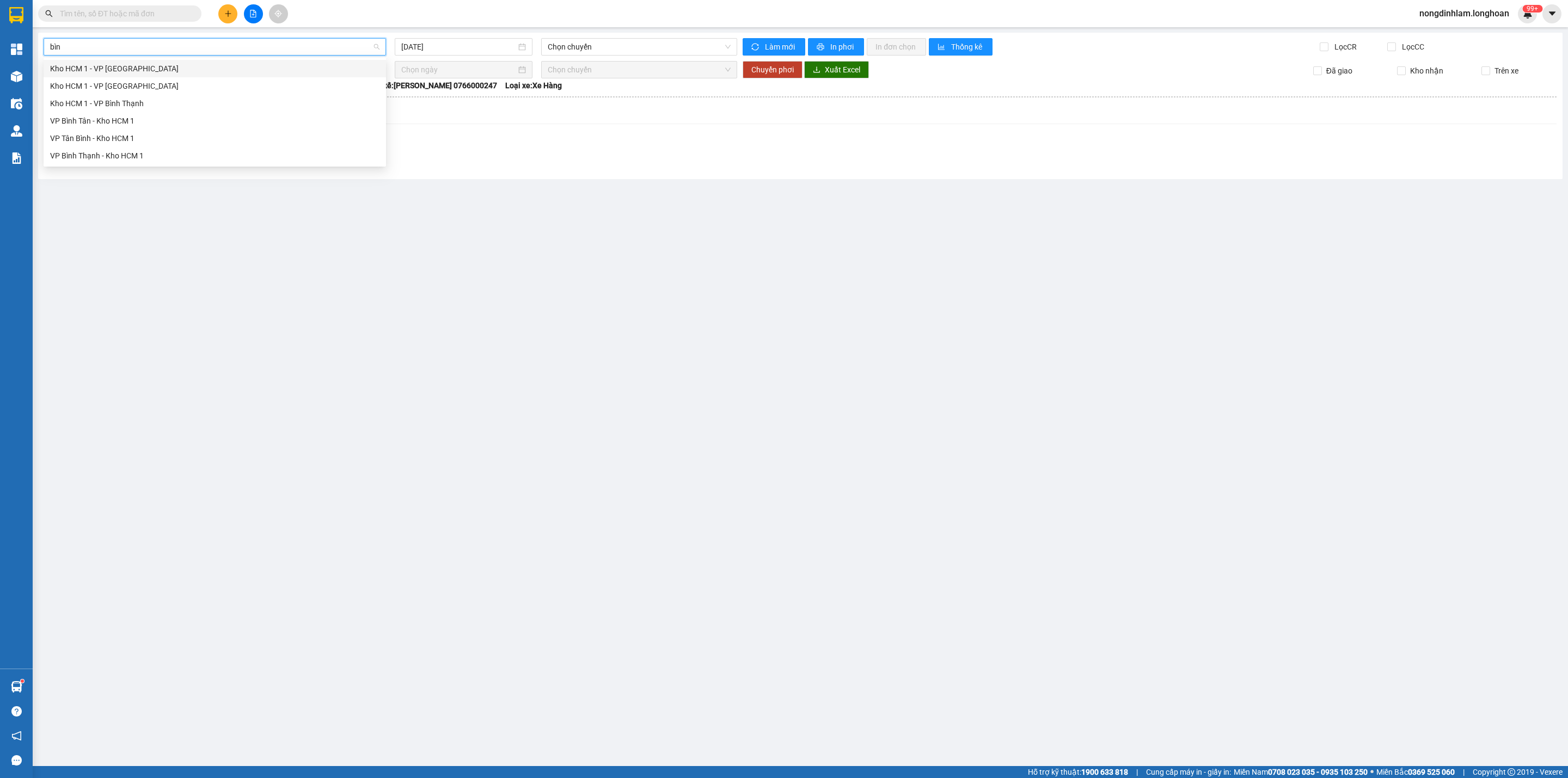
type input "bình"
click at [94, 157] on div "VP Bình Thạnh - Kho HCM 1" at bounding box center [215, 156] width 330 height 12
type input "[DATE]"
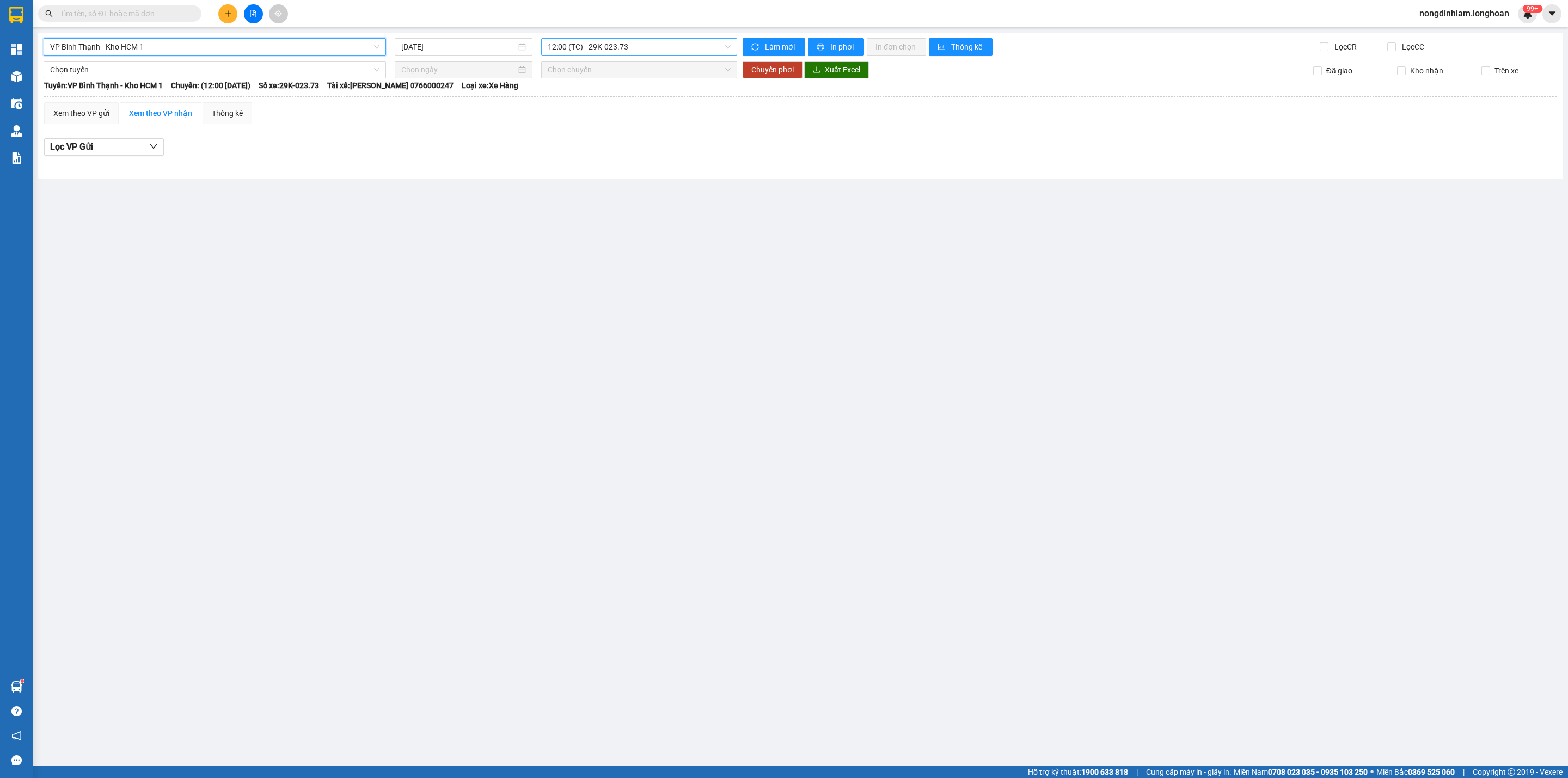
click at [646, 51] on span "12:00 (TC) - 29K-023.73" at bounding box center [639, 46] width 183 height 17
click at [621, 109] on div "17:00 (TC) - 29K-023.73" at bounding box center [591, 103] width 98 height 18
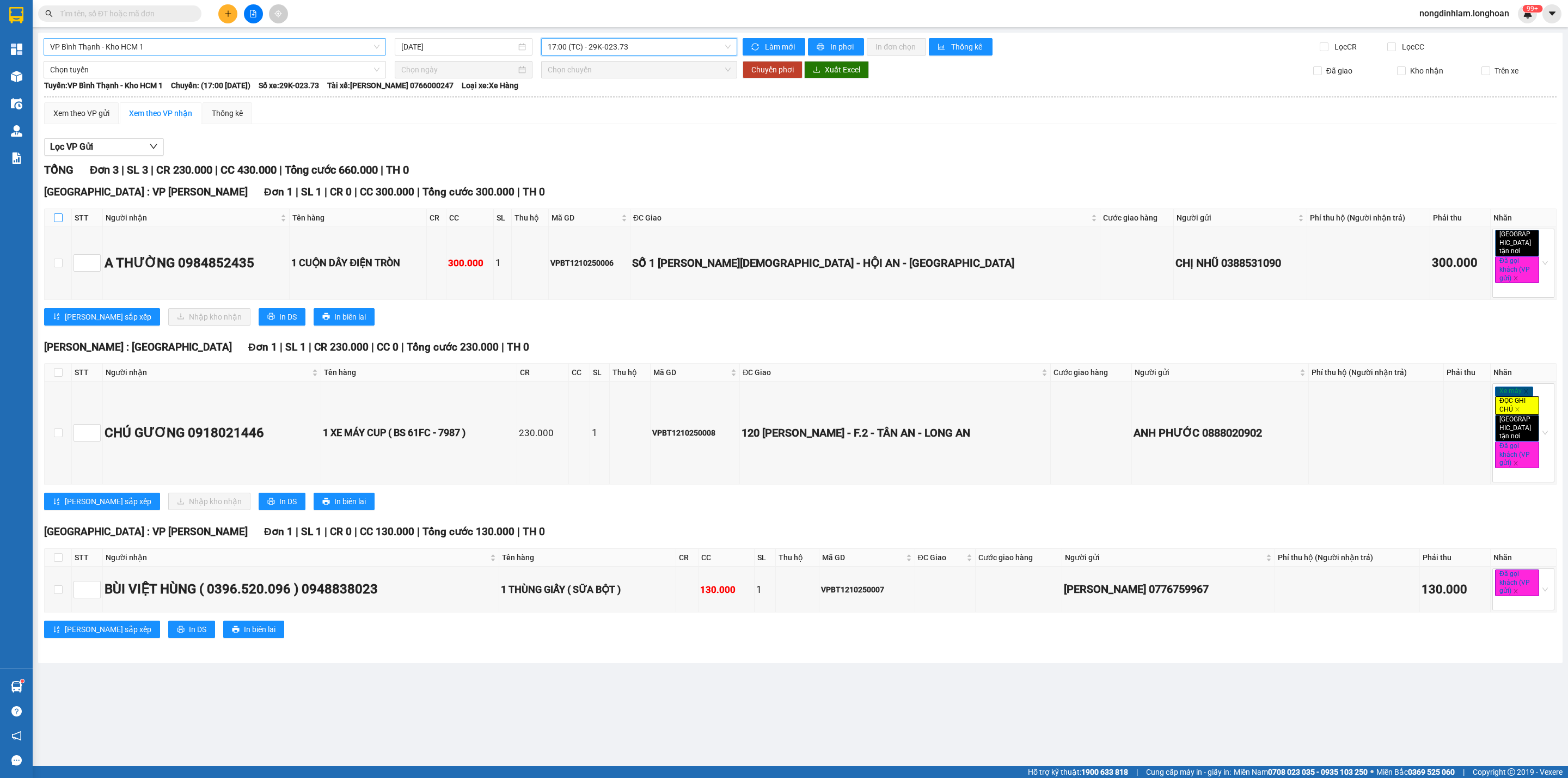
click at [55, 218] on input "checkbox" at bounding box center [58, 218] width 9 height 9
checkbox input "true"
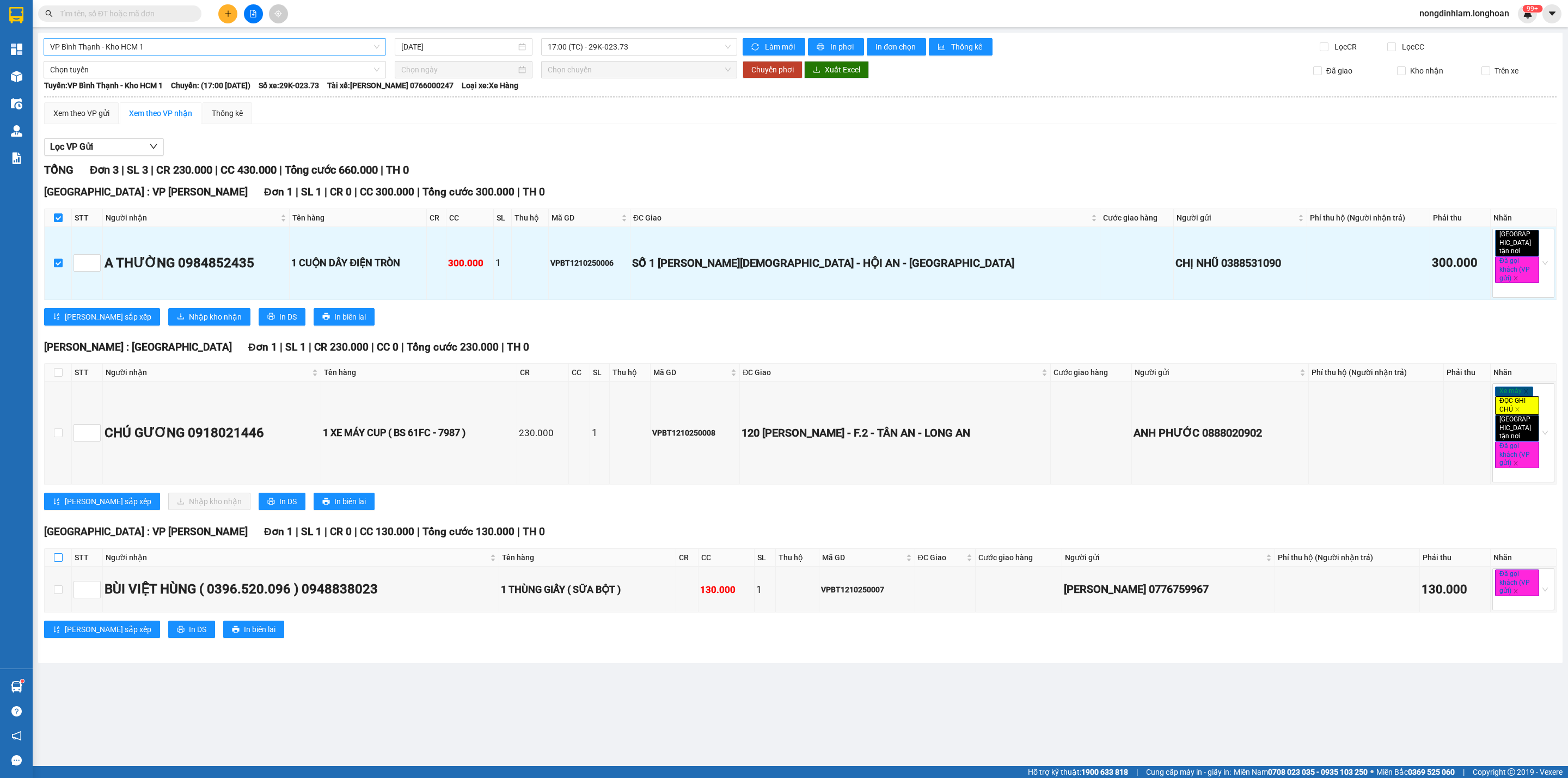
drag, startPoint x: 56, startPoint y: 545, endPoint x: 64, endPoint y: 536, distance: 12.0
click at [56, 553] on input "checkbox" at bounding box center [58, 557] width 9 height 9
checkbox input "true"
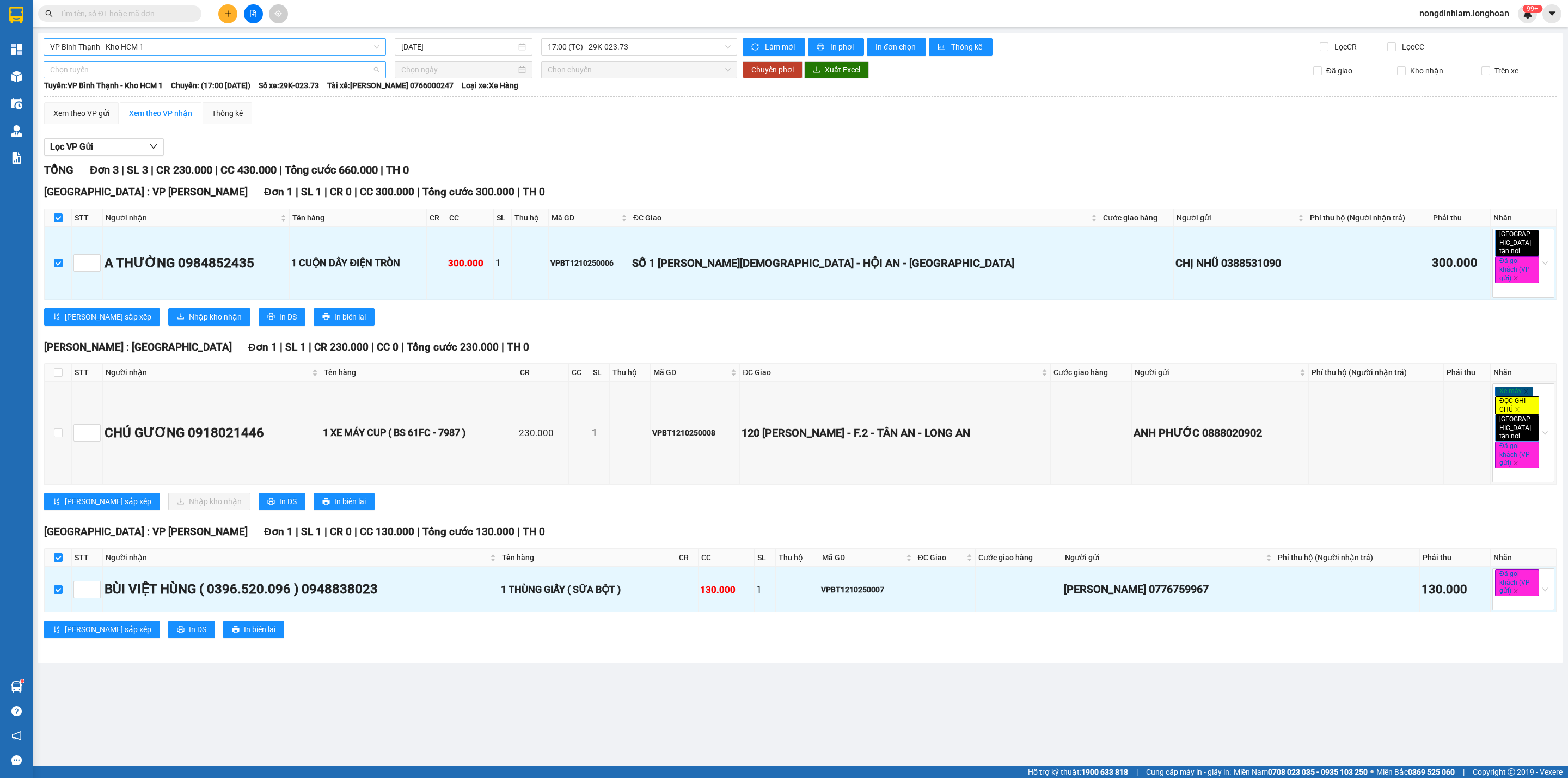
click at [204, 72] on span "Chọn tuyến" at bounding box center [215, 69] width 330 height 17
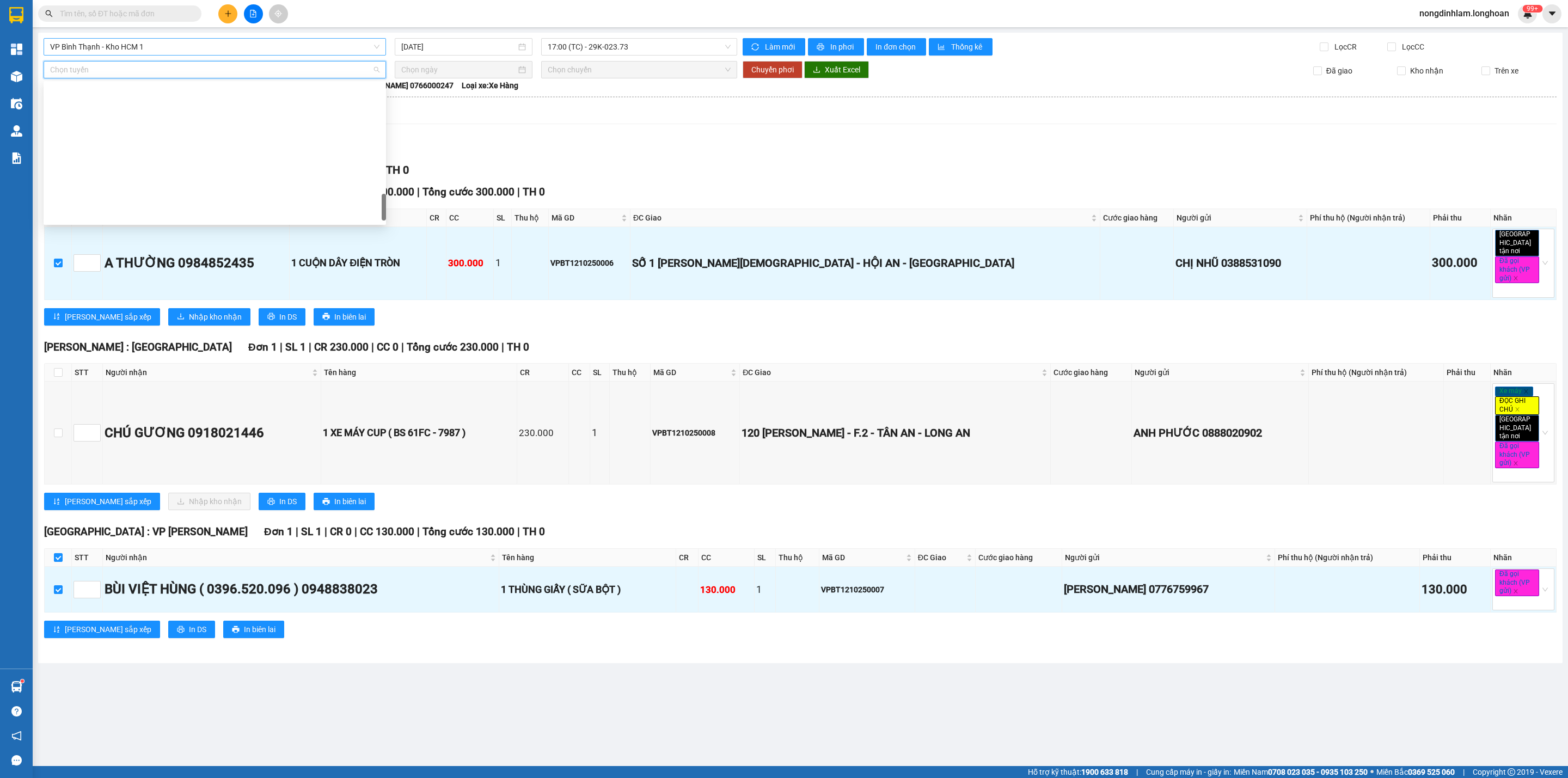
scroll to position [766, 0]
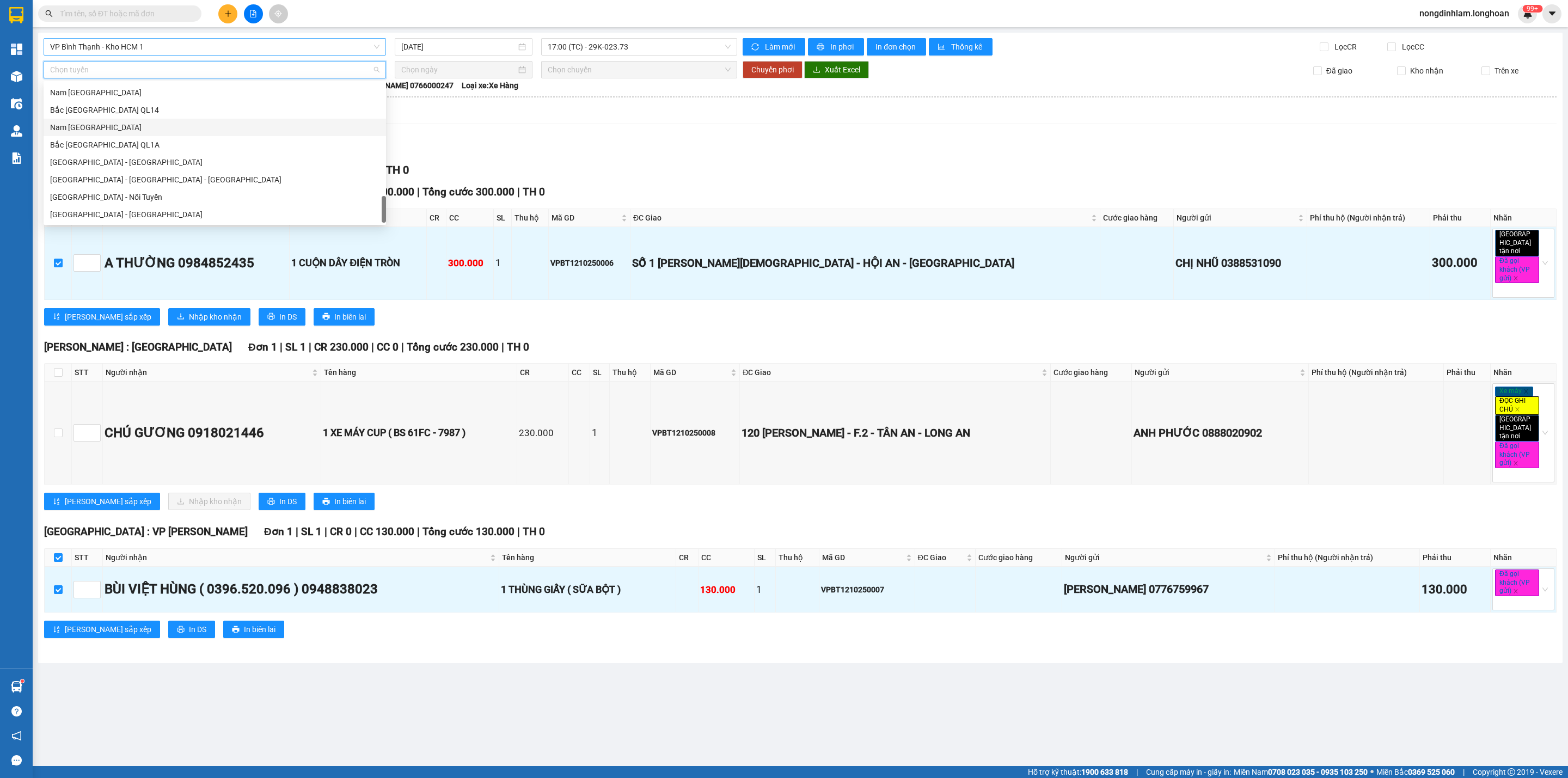
click at [129, 131] on div "Nam [GEOGRAPHIC_DATA]" at bounding box center [215, 127] width 330 height 12
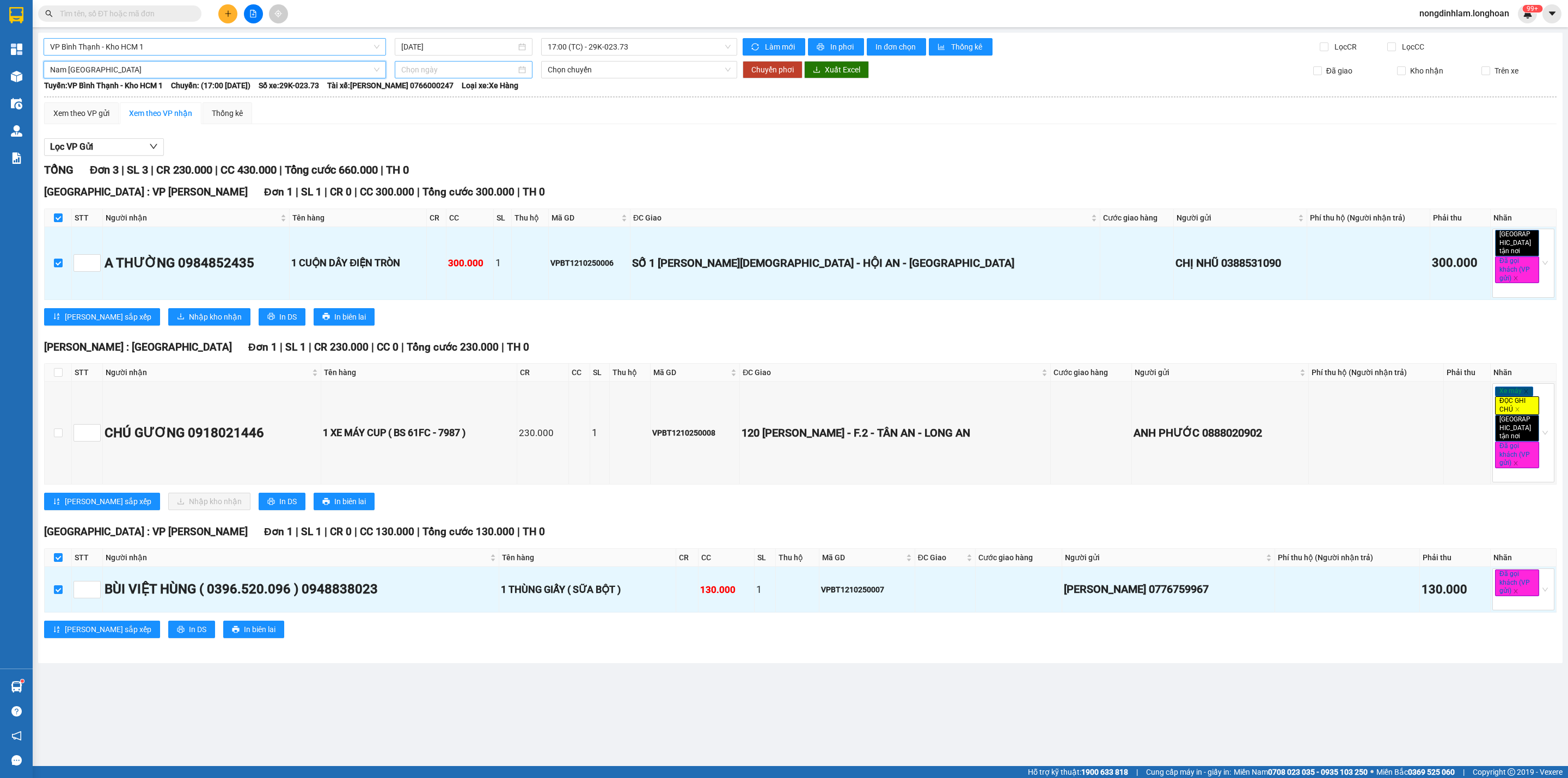
click at [447, 71] on input at bounding box center [459, 70] width 115 height 12
type input "[DATE]"
click at [409, 167] on div "12" at bounding box center [410, 166] width 13 height 13
click at [461, 72] on input "[DATE]" at bounding box center [459, 70] width 115 height 12
click at [432, 165] on div "13" at bounding box center [430, 166] width 13 height 13
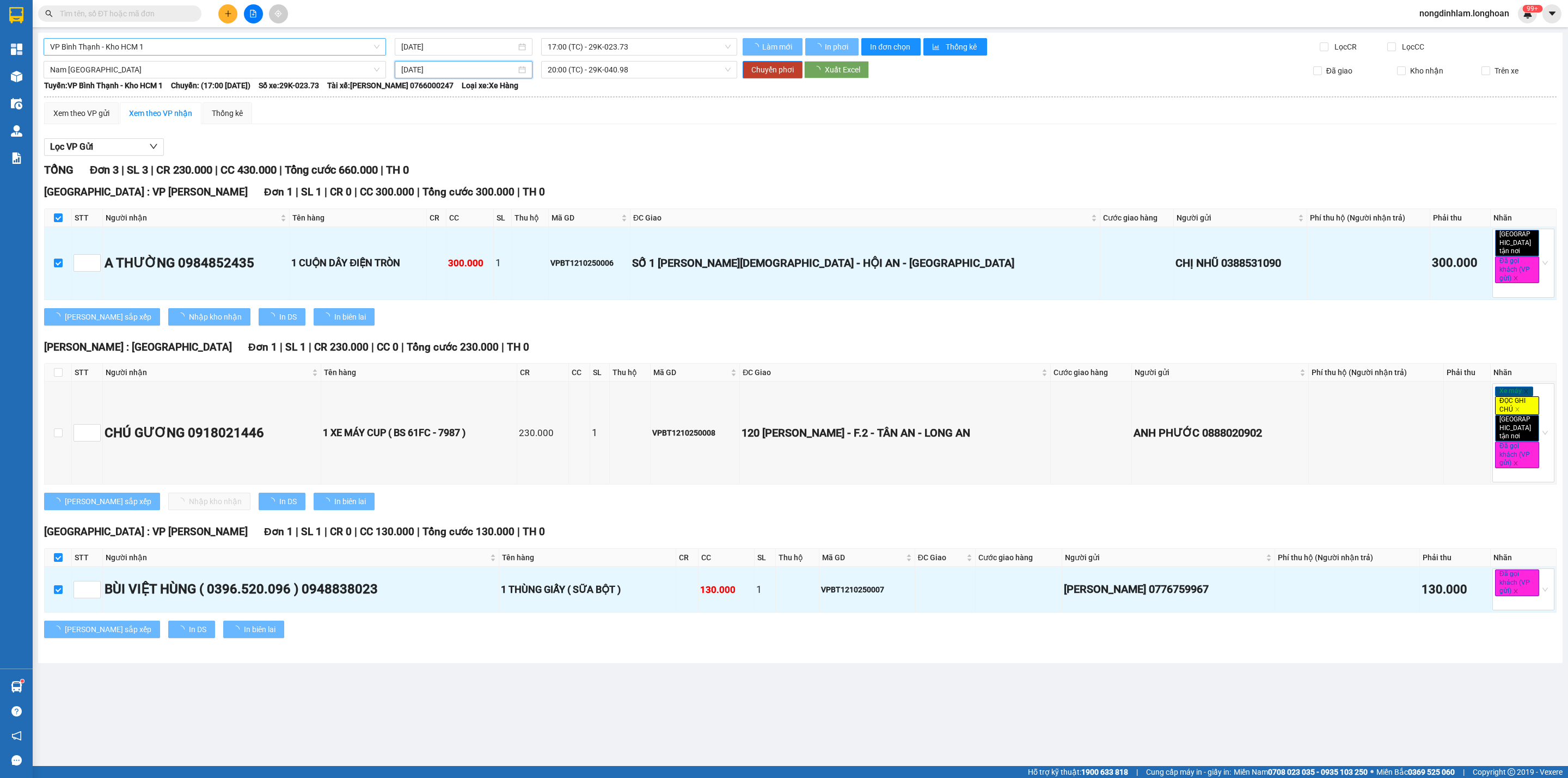
type input "[DATE]"
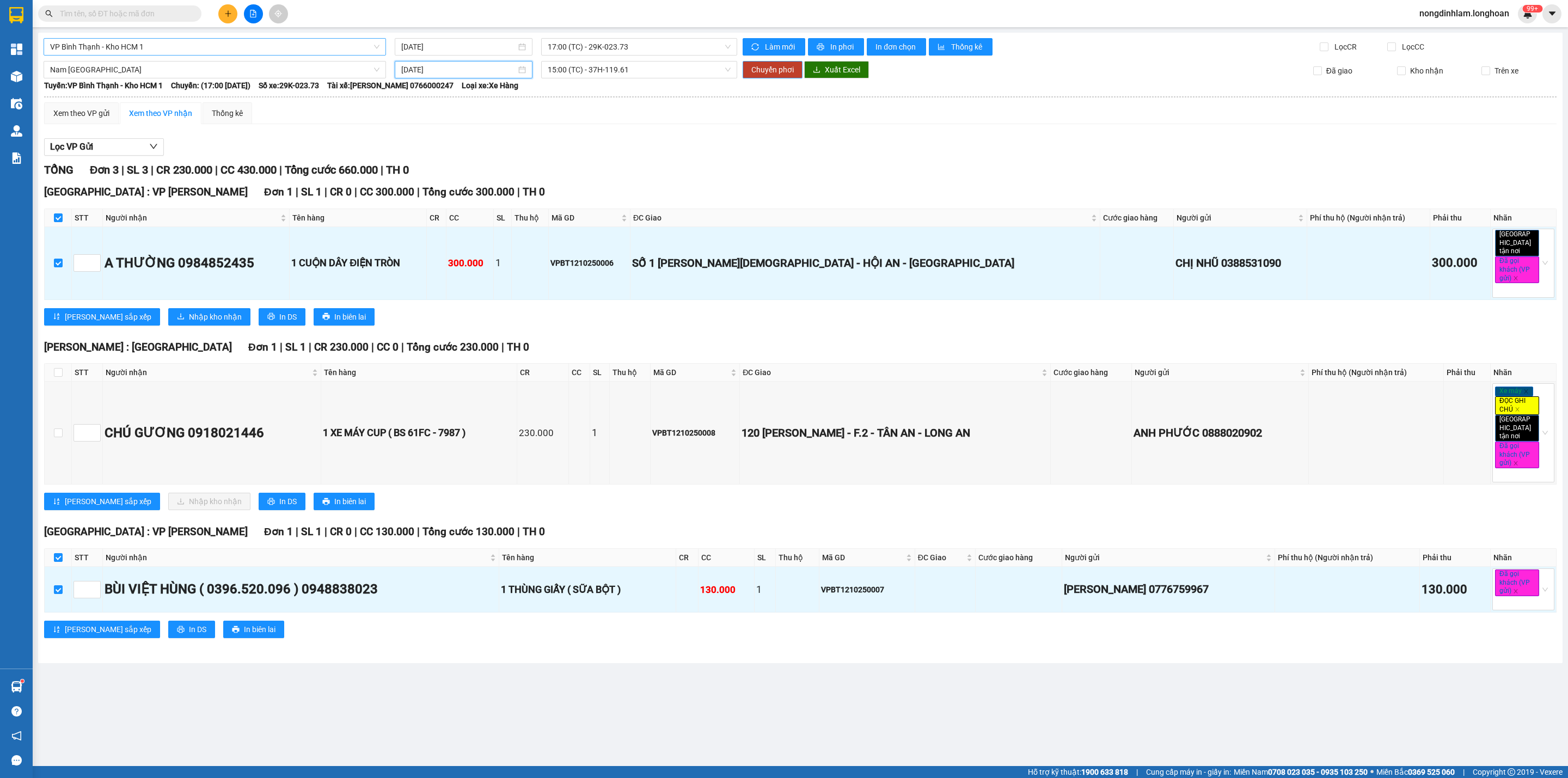
click at [756, 74] on span "Chuyển phơi" at bounding box center [772, 70] width 42 height 12
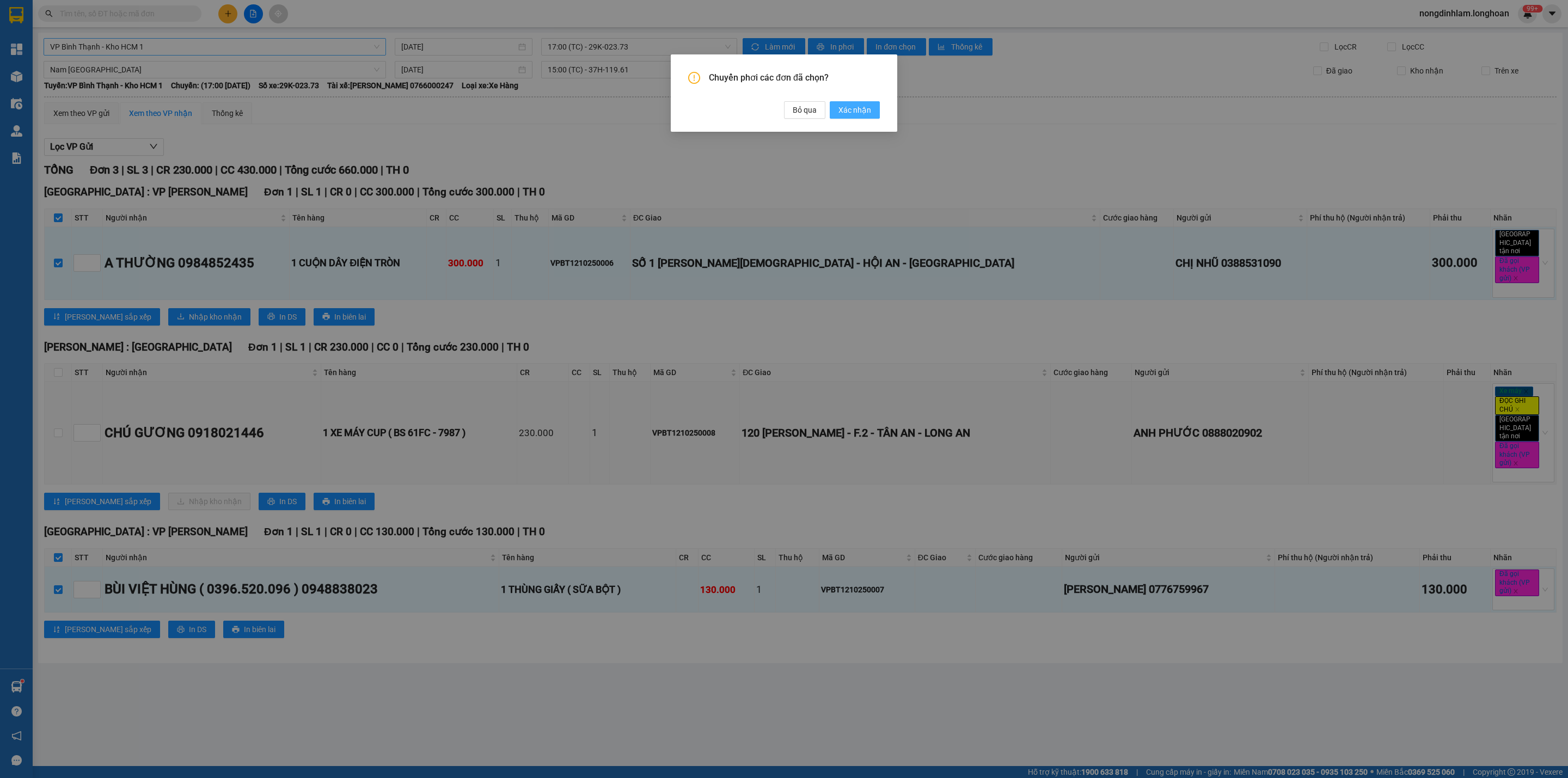
click at [854, 111] on span "Xác nhận" at bounding box center [854, 110] width 32 height 12
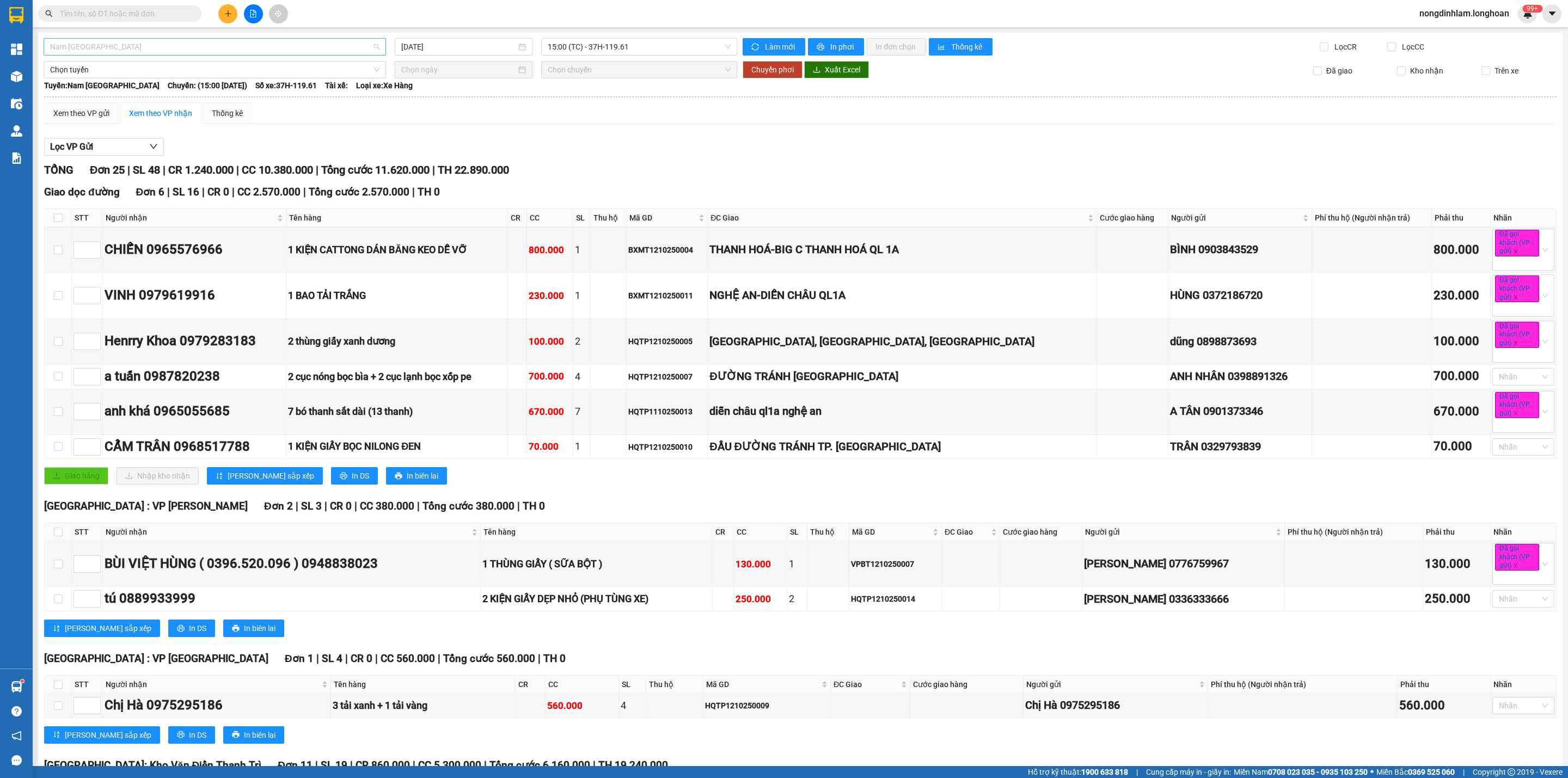
click at [105, 44] on span "Nam [GEOGRAPHIC_DATA]" at bounding box center [215, 46] width 330 height 17
click at [459, 41] on input "[DATE]" at bounding box center [459, 46] width 115 height 12
click at [408, 140] on div "12" at bounding box center [408, 143] width 13 height 13
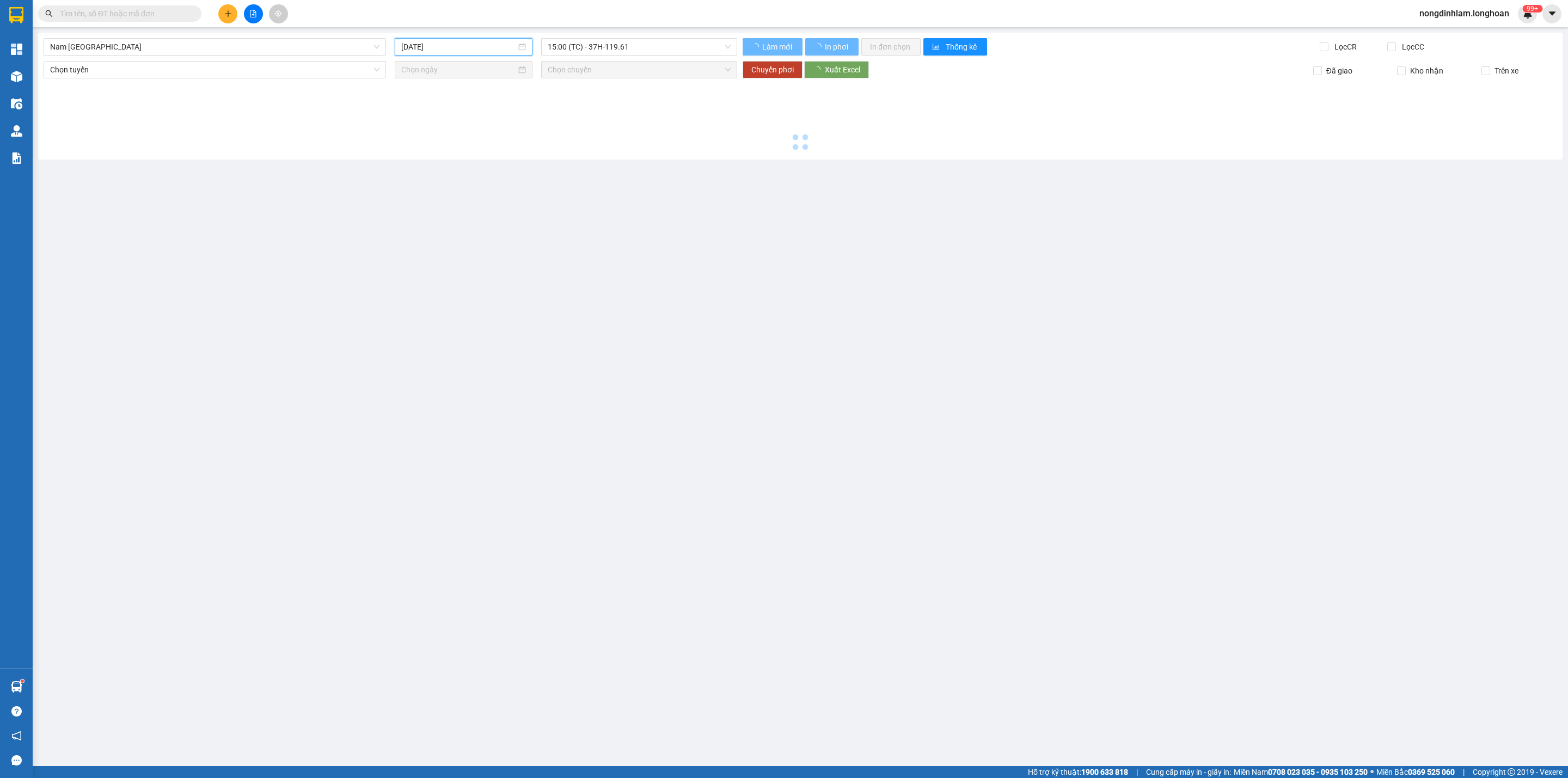
type input "[DATE]"
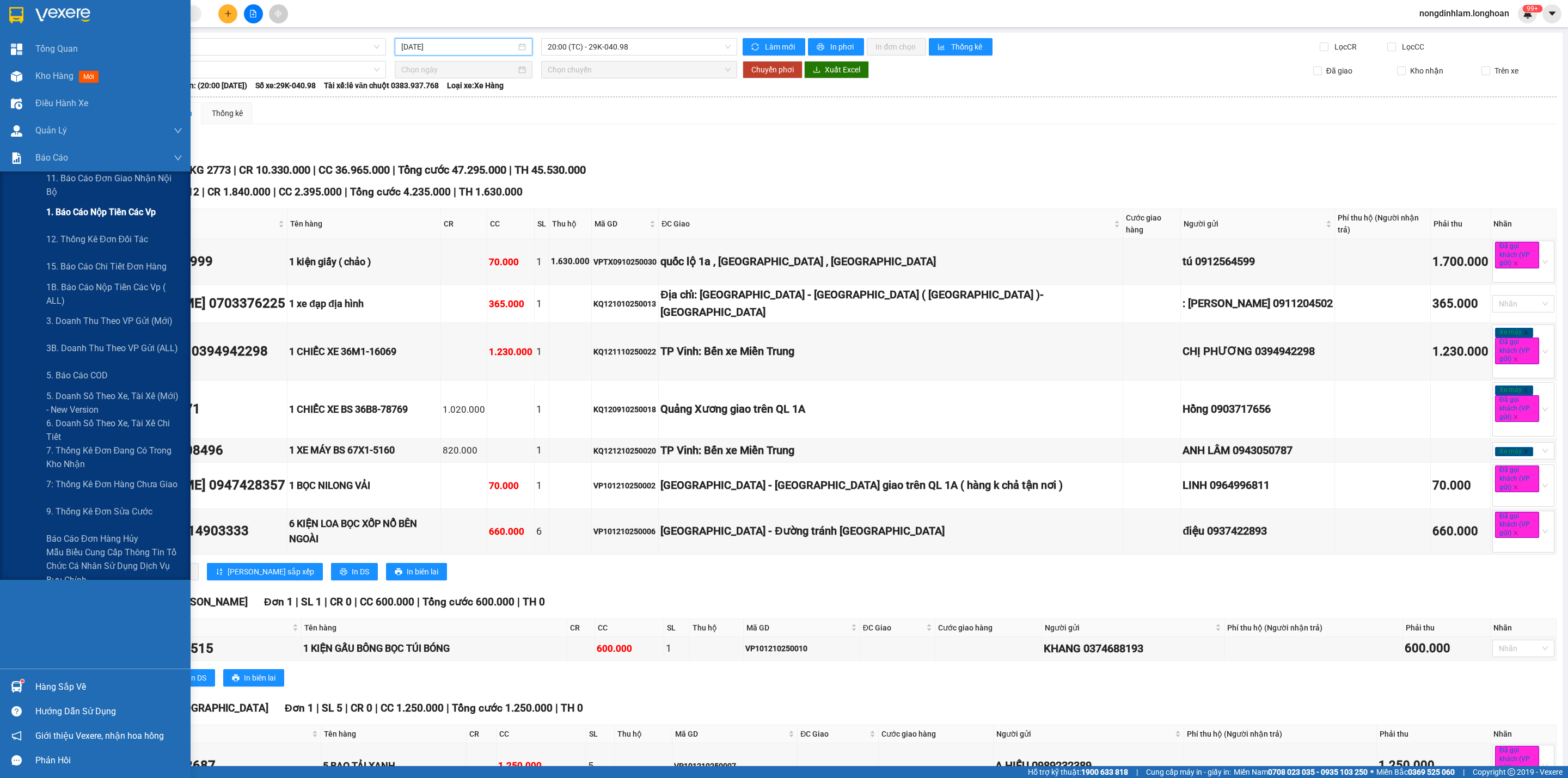
click at [86, 203] on div "1. Báo cáo nộp tiền các vp" at bounding box center [114, 213] width 136 height 28
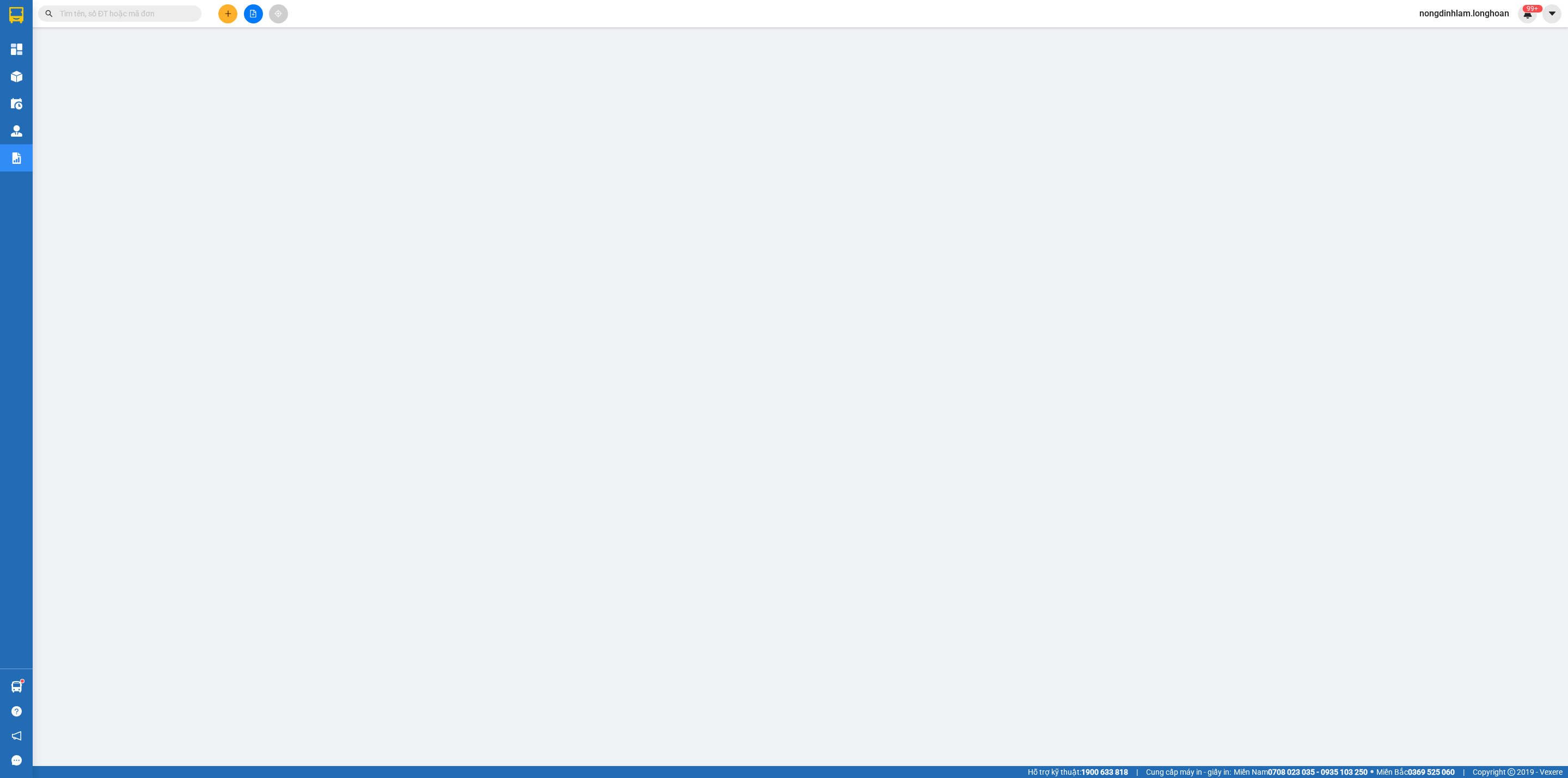
click at [247, 12] on button at bounding box center [253, 13] width 19 height 19
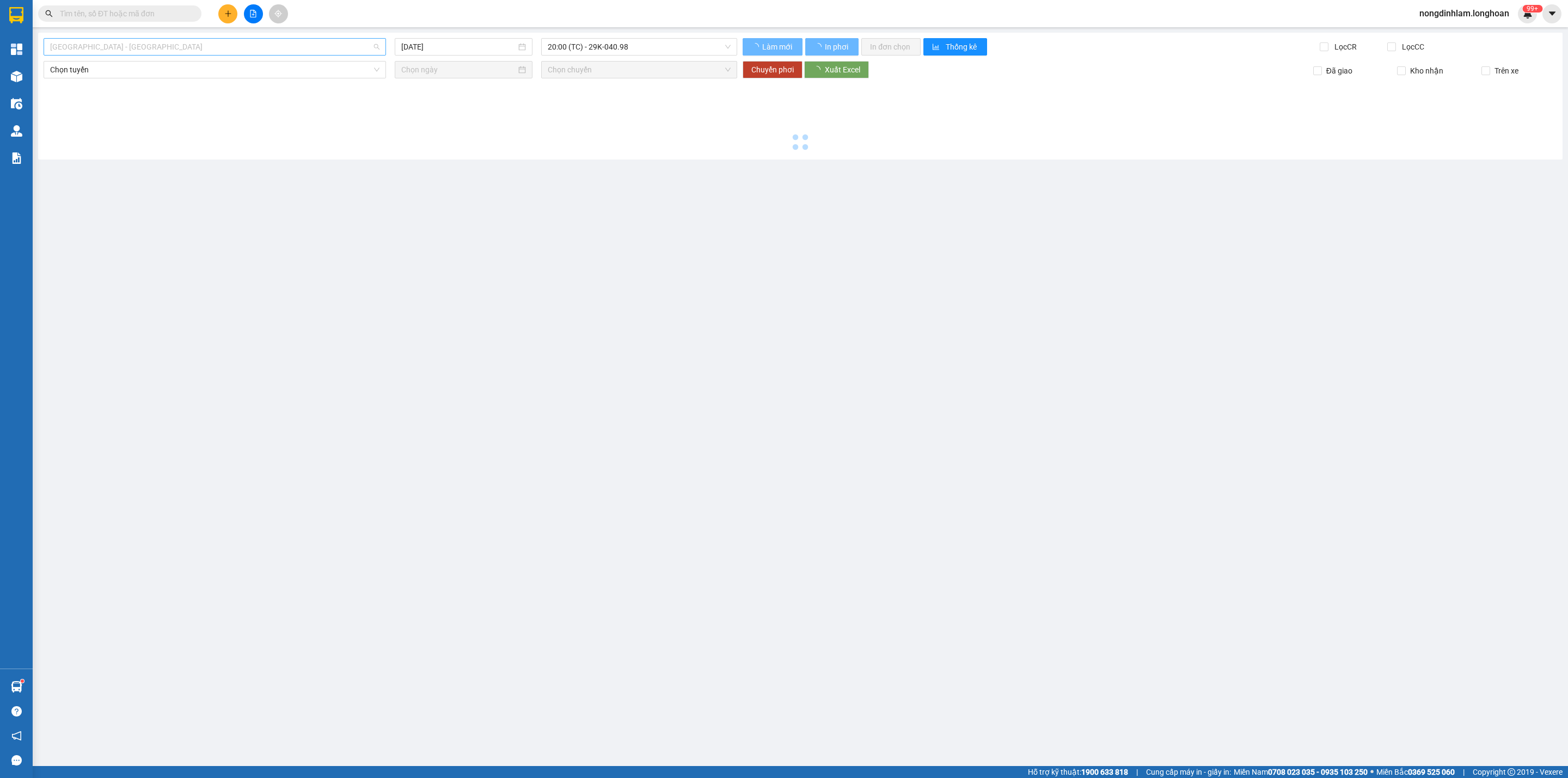
click at [161, 43] on span "[GEOGRAPHIC_DATA] - [GEOGRAPHIC_DATA]" at bounding box center [215, 46] width 330 height 17
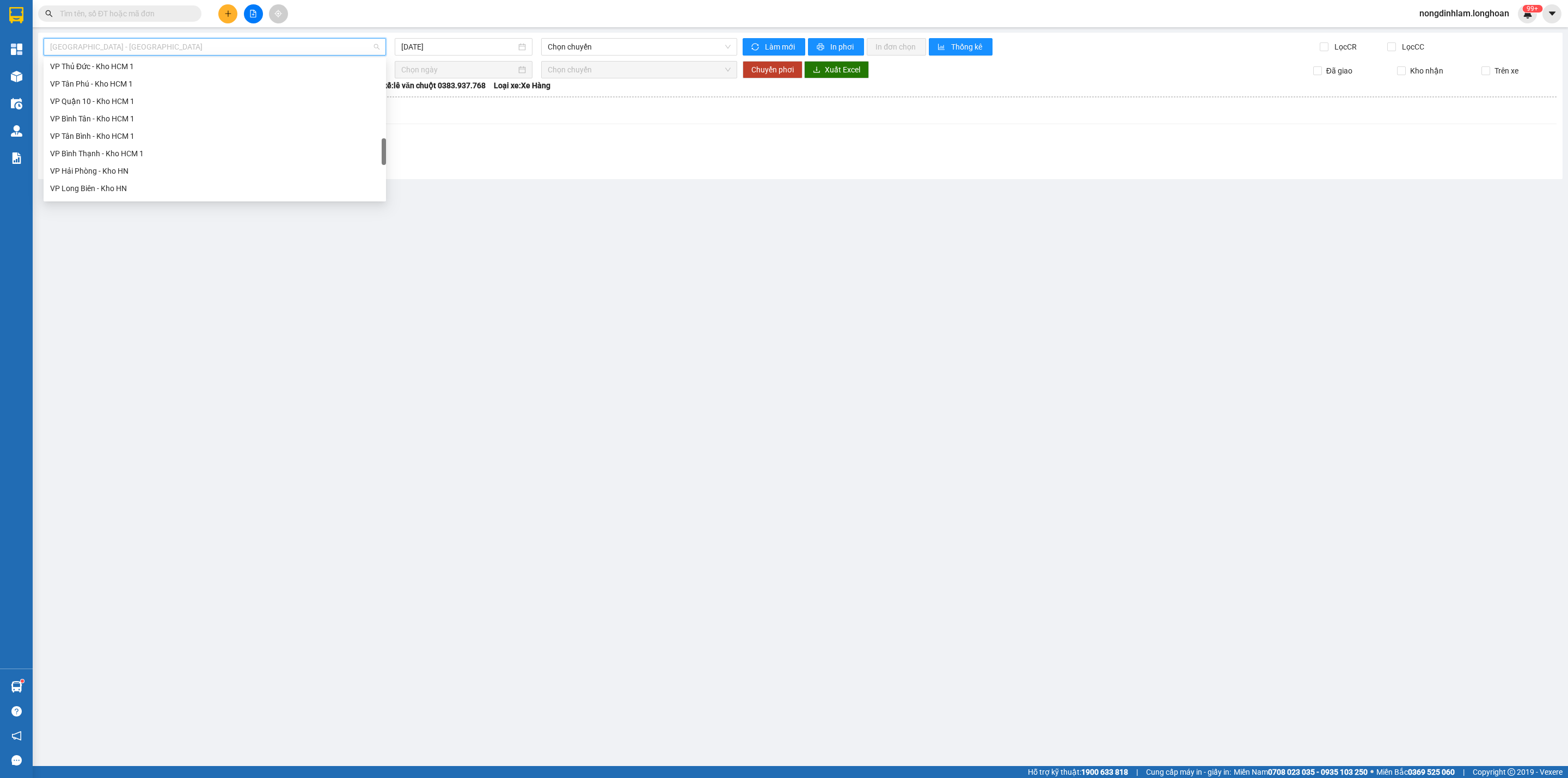
scroll to position [766, 0]
click at [119, 108] on div "Nam [GEOGRAPHIC_DATA]" at bounding box center [215, 104] width 330 height 12
type input "[DATE]"
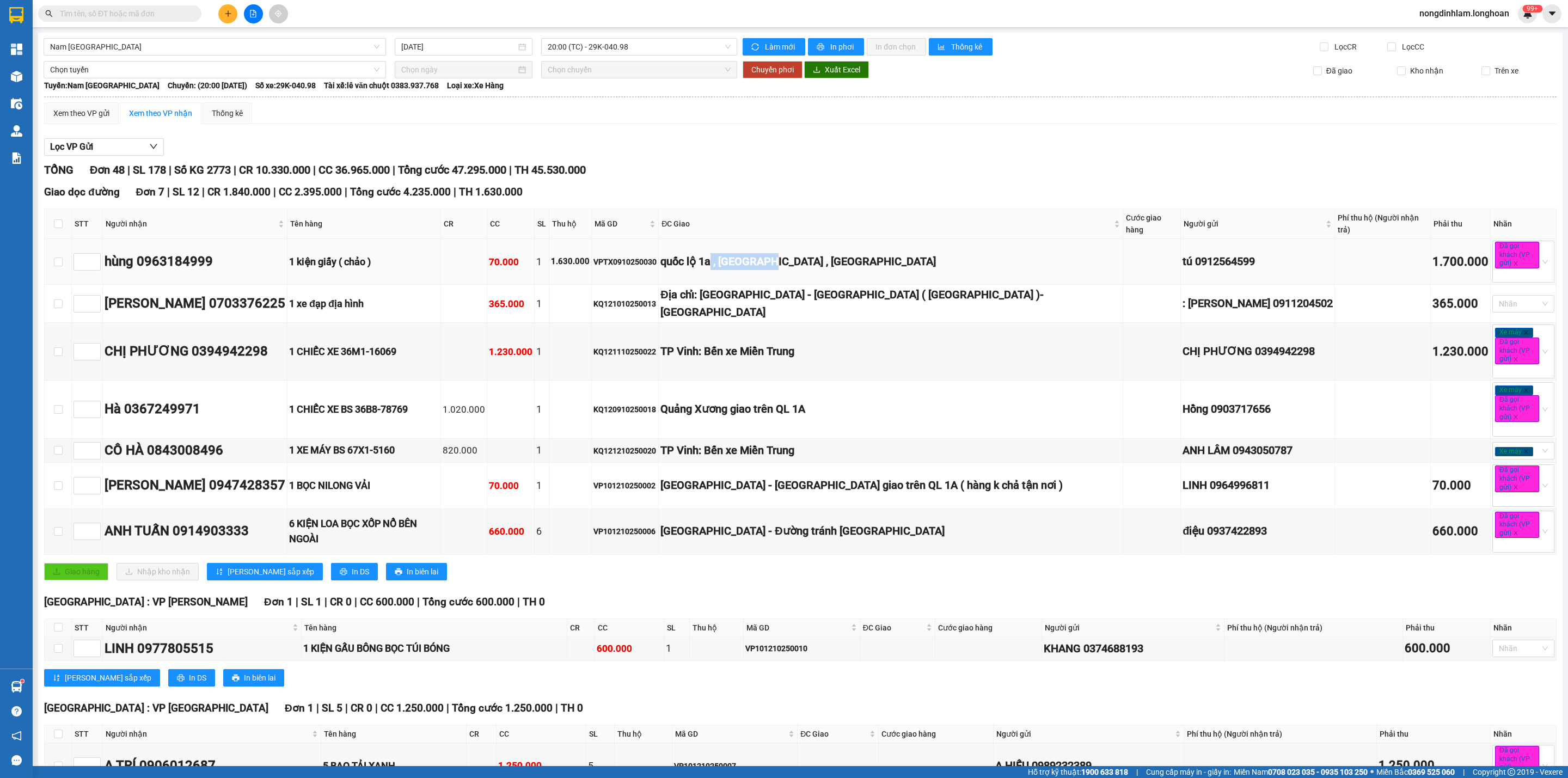
drag, startPoint x: 743, startPoint y: 250, endPoint x: 795, endPoint y: 250, distance: 52.0
click at [795, 253] on div "quốc lộ 1a , [GEOGRAPHIC_DATA] , [GEOGRAPHIC_DATA]" at bounding box center [891, 261] width 461 height 17
drag, startPoint x: 748, startPoint y: 284, endPoint x: 818, endPoint y: 288, distance: 70.1
click at [825, 287] on div "Địa chỉ: [GEOGRAPHIC_DATA] - [GEOGRAPHIC_DATA] ( [GEOGRAPHIC_DATA] )- [GEOGRAPH…" at bounding box center [891, 303] width 461 height 34
drag, startPoint x: 733, startPoint y: 333, endPoint x: 835, endPoint y: 336, distance: 102.0
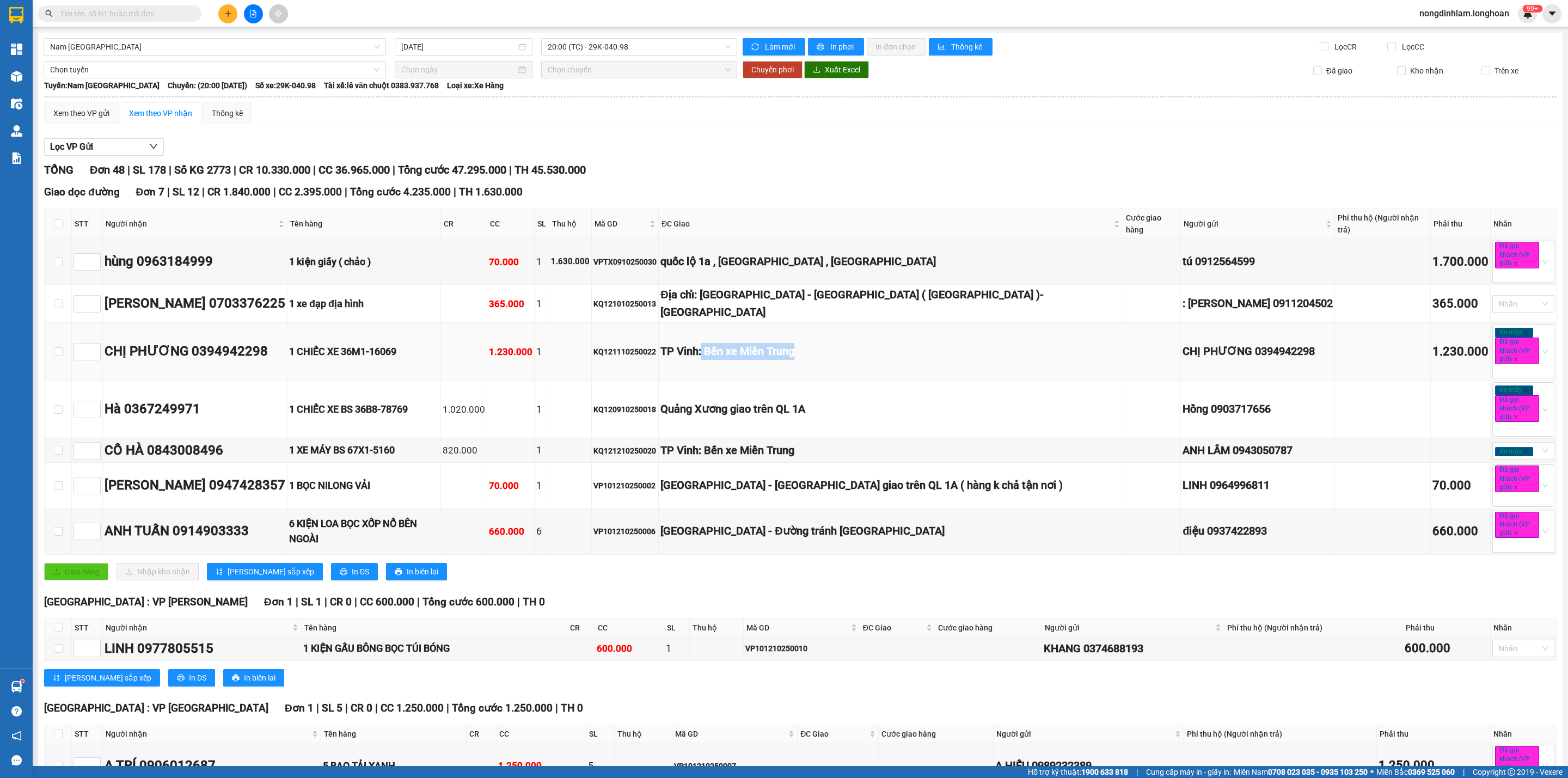
click at [835, 343] on div "TP Vinh: Bến xe Miền Trung" at bounding box center [891, 351] width 461 height 17
drag, startPoint x: 730, startPoint y: 396, endPoint x: 815, endPoint y: 386, distance: 85.6
click at [815, 401] on div "Quảng Xương giao trên QL 1A" at bounding box center [891, 409] width 461 height 17
drag, startPoint x: 727, startPoint y: 428, endPoint x: 743, endPoint y: 464, distance: 39.4
click at [802, 442] on div "TP Vinh: Bến xe Miền Trung" at bounding box center [891, 450] width 461 height 17
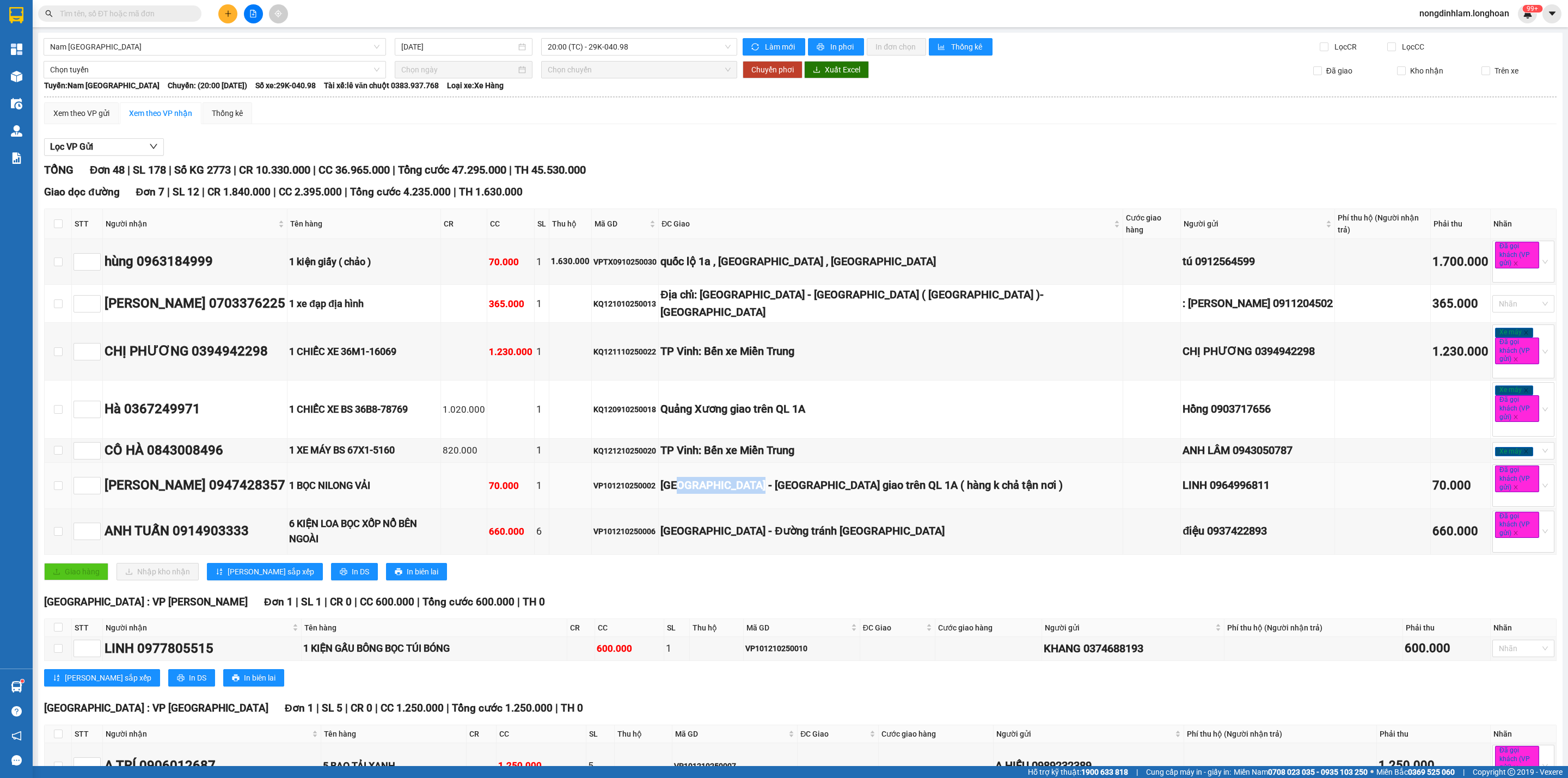
drag, startPoint x: 715, startPoint y: 474, endPoint x: 787, endPoint y: 474, distance: 72.0
click at [787, 477] on div "[GEOGRAPHIC_DATA] - [GEOGRAPHIC_DATA] giao trên QL 1A ( hàng k chả tận nơi )" at bounding box center [891, 485] width 461 height 17
click at [79, 478] on input at bounding box center [87, 486] width 27 height 17
type input "1"
click at [86, 254] on input at bounding box center [87, 262] width 27 height 17
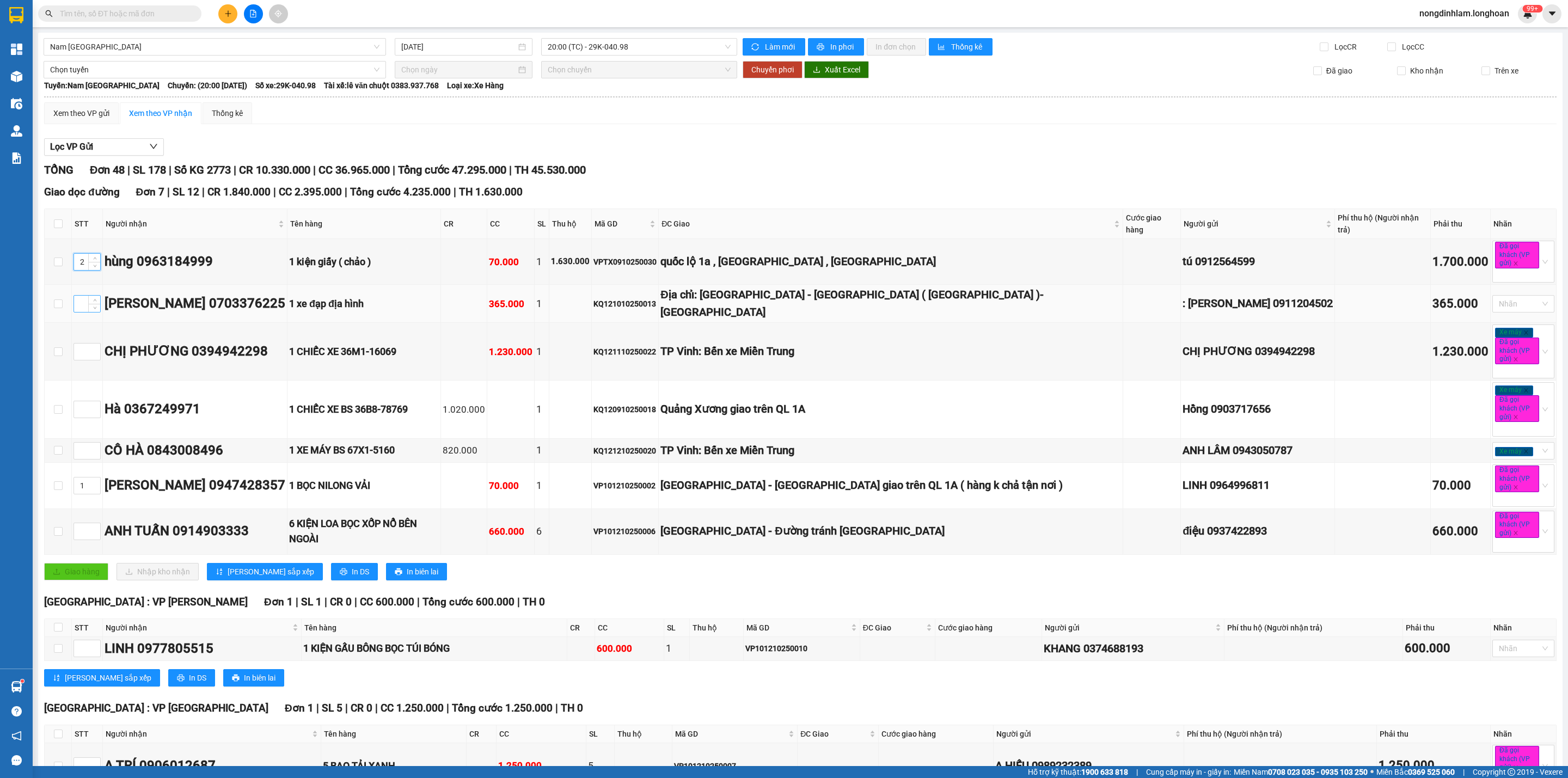
type input "2"
click at [86, 295] on input at bounding box center [87, 303] width 27 height 17
type input "3"
click at [79, 344] on input at bounding box center [87, 352] width 27 height 17
type input "4"
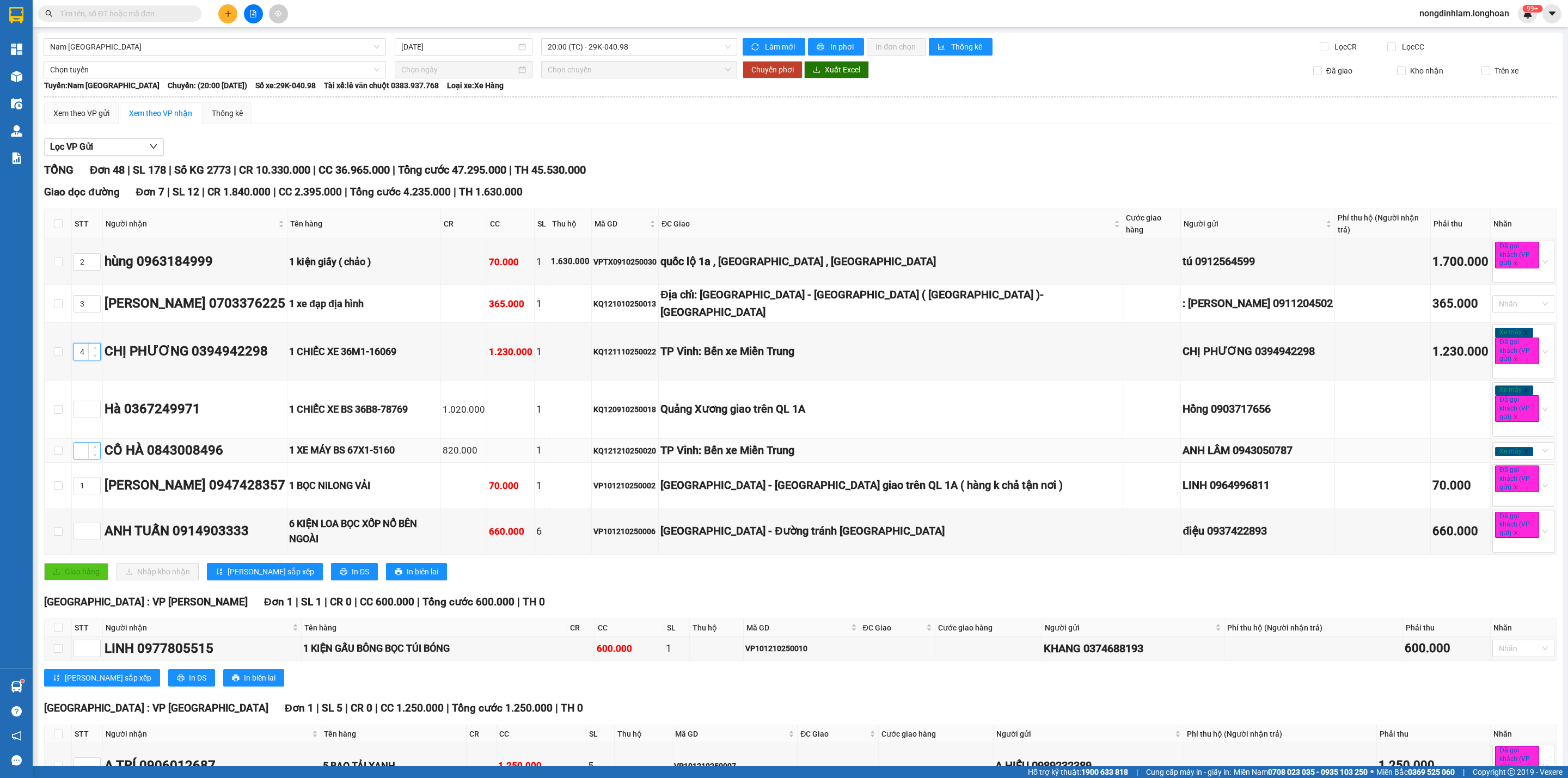
click at [79, 443] on input at bounding box center [87, 451] width 27 height 17
type input "5"
click at [81, 402] on input at bounding box center [87, 410] width 27 height 17
type input "6"
click at [89, 523] on span "Increase Value" at bounding box center [94, 528] width 12 height 10
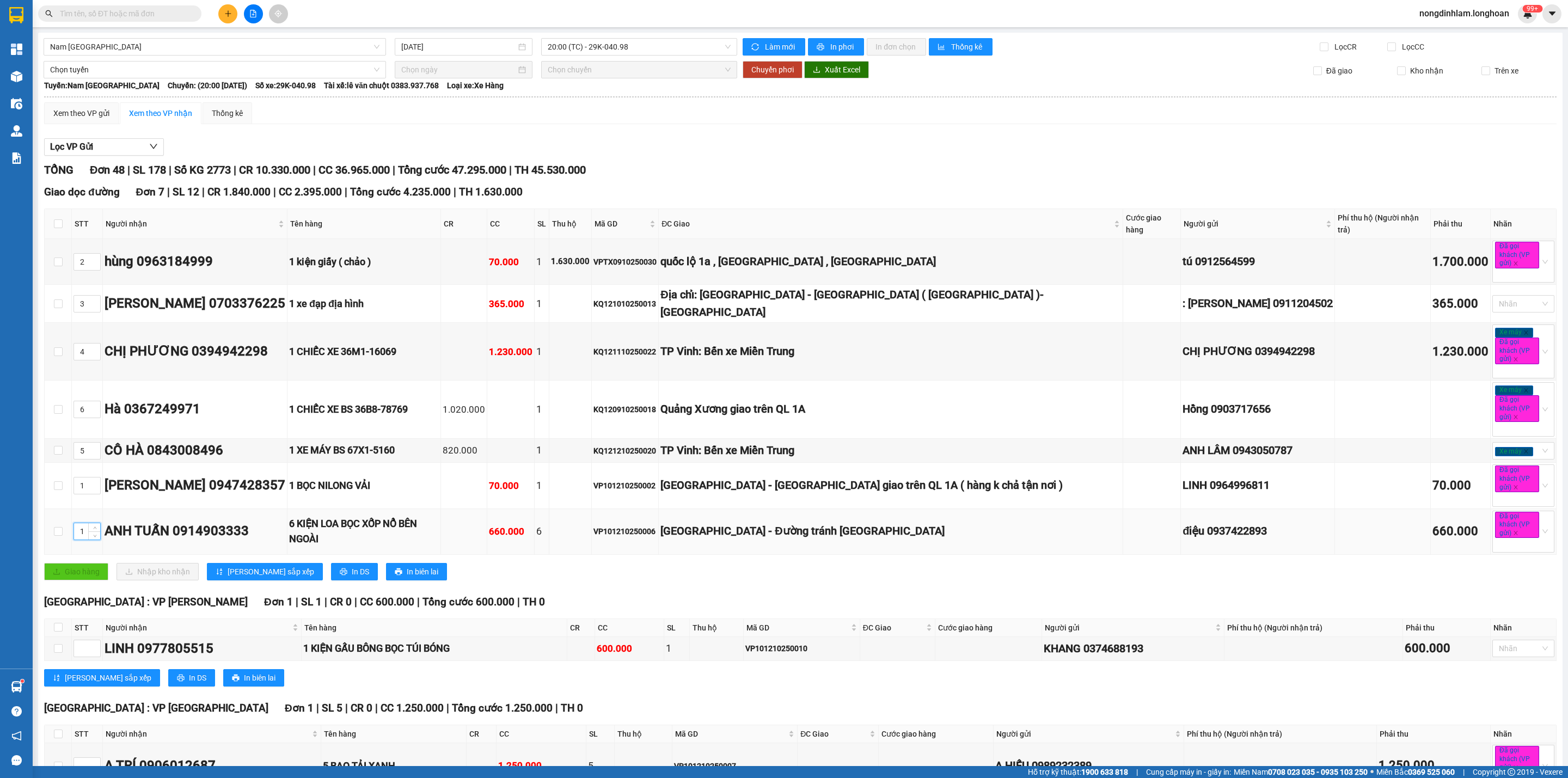
click at [83, 523] on input "1" at bounding box center [87, 531] width 27 height 17
type input "7"
click at [242, 566] on span "[PERSON_NAME] sắp xếp" at bounding box center [271, 572] width 87 height 12
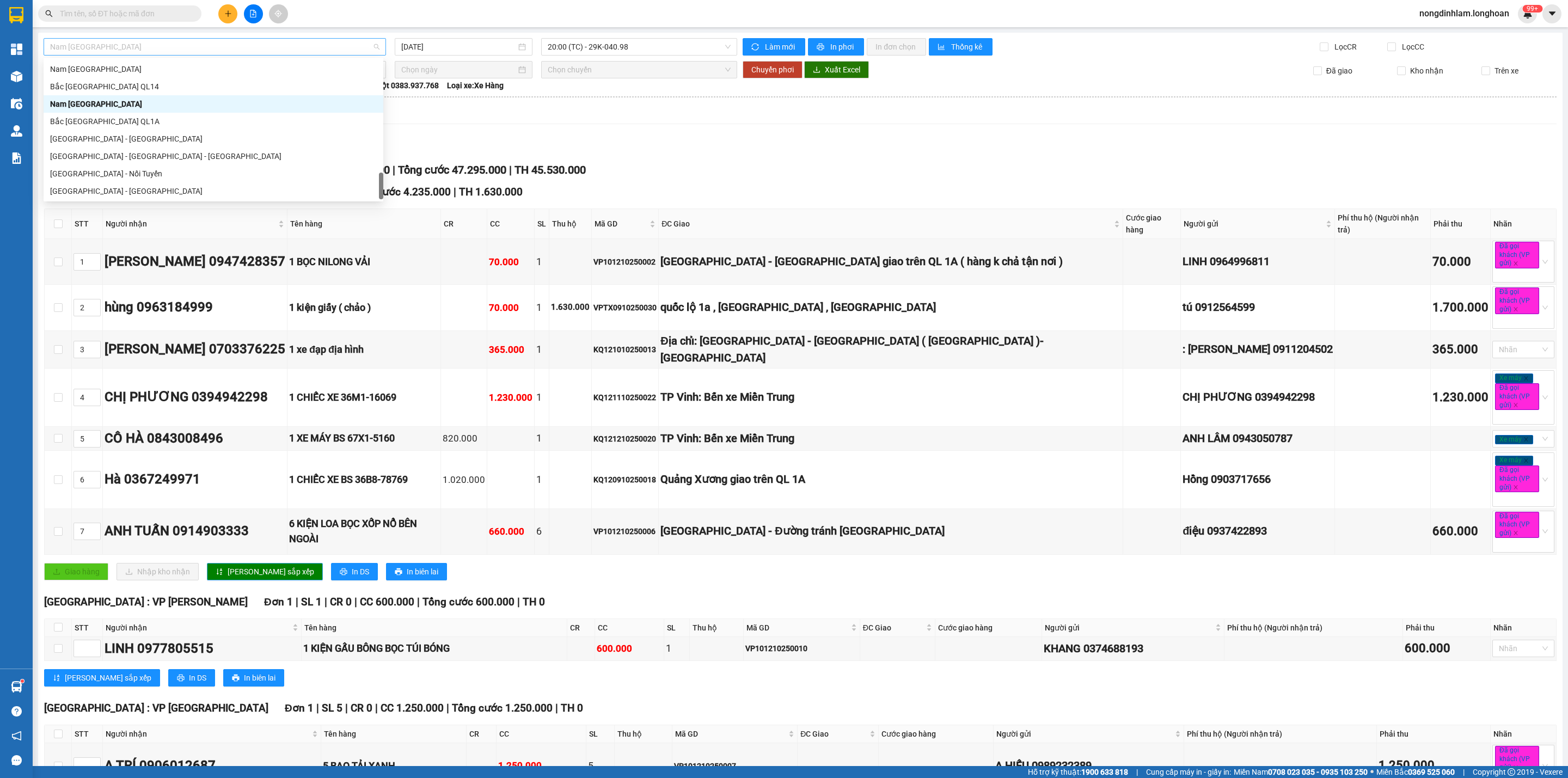
click at [208, 46] on span "Nam [GEOGRAPHIC_DATA]" at bounding box center [215, 46] width 330 height 17
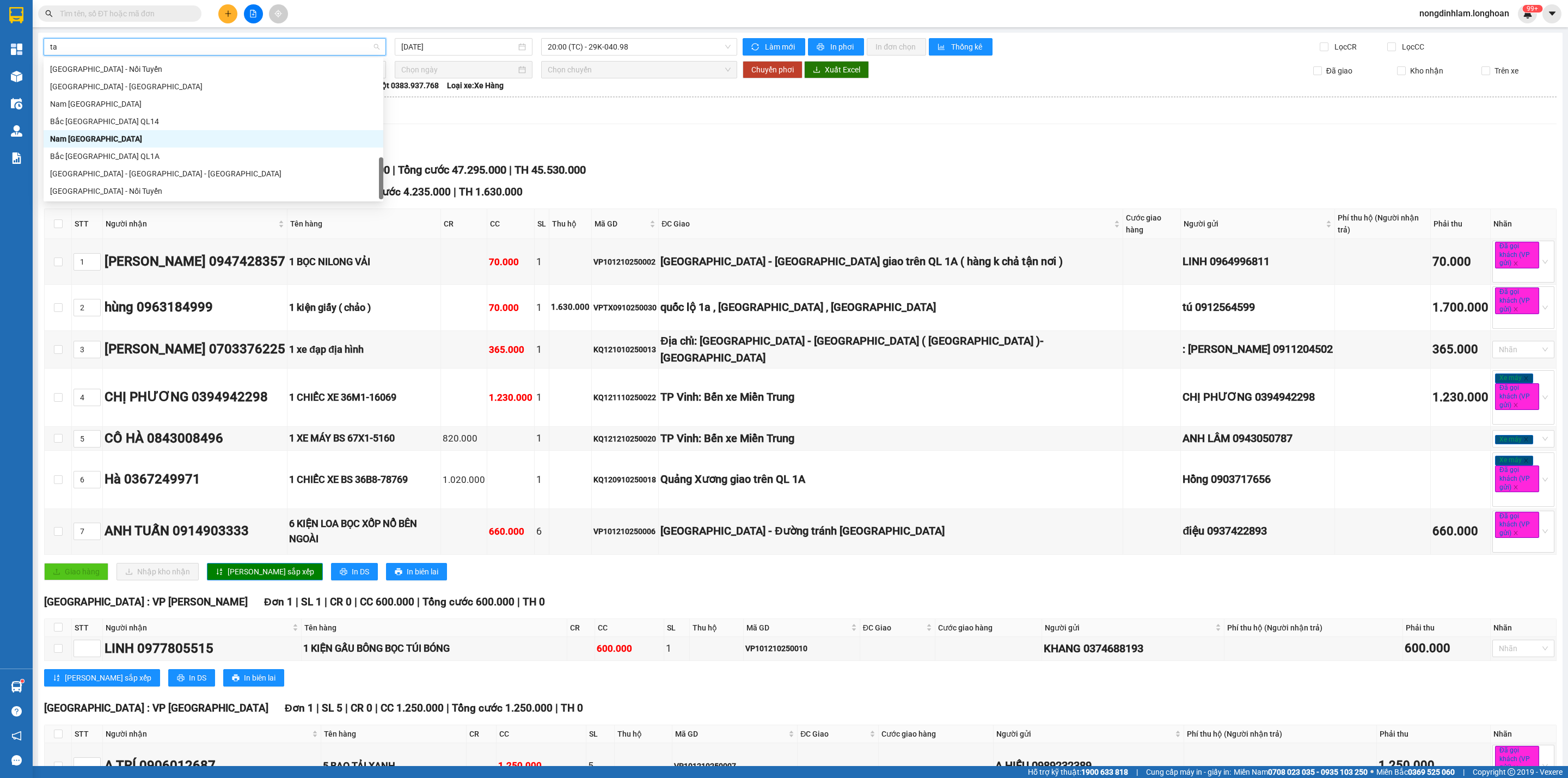
scroll to position [17, 0]
type input "tân"
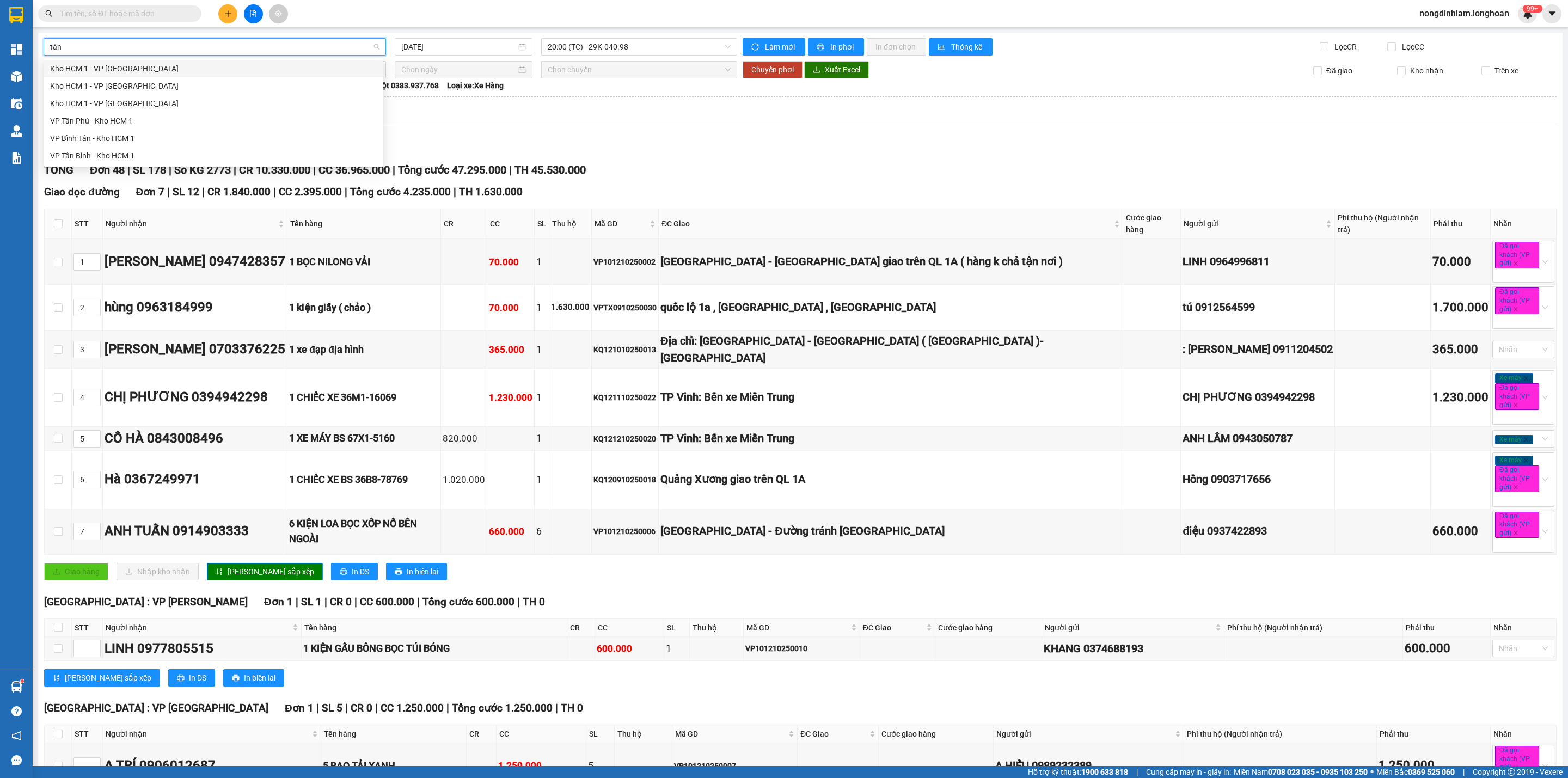
scroll to position [0, 0]
click at [161, 116] on div "VP Tân Phú - Kho HCM 1" at bounding box center [214, 121] width 327 height 12
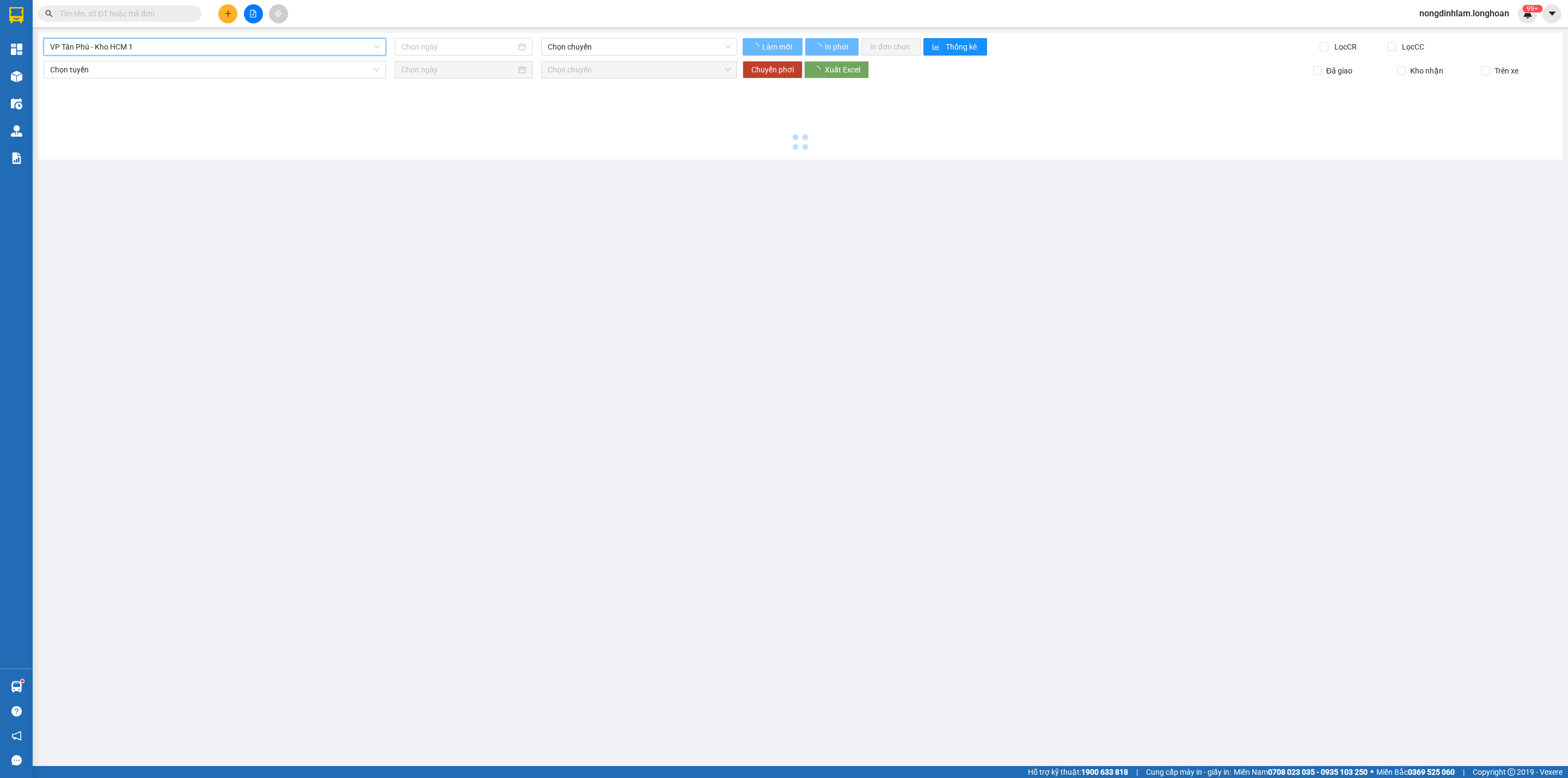
type input "[DATE]"
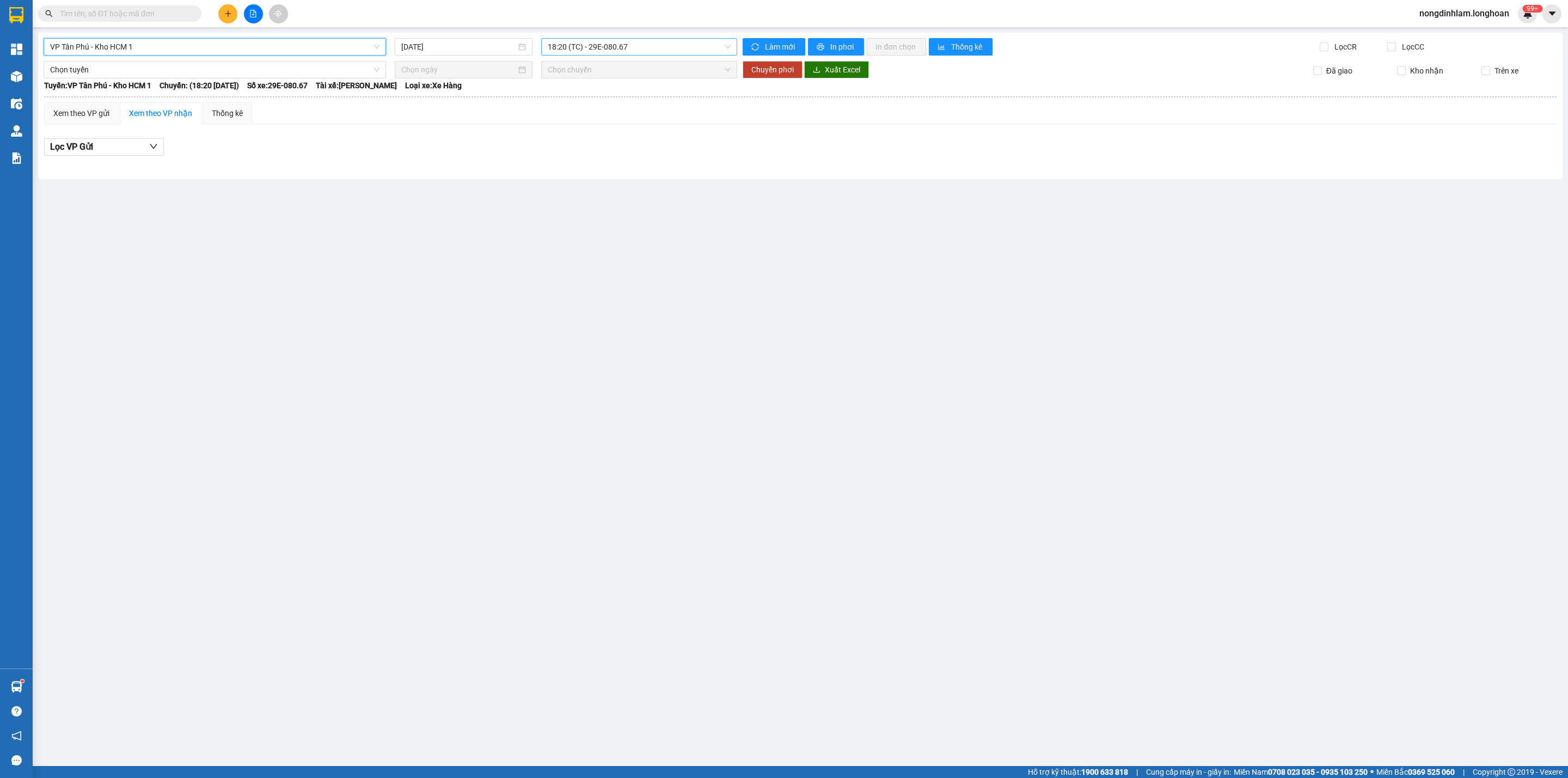
click at [632, 48] on span "18:20 (TC) - 29E-080.67" at bounding box center [639, 46] width 183 height 17
click at [223, 45] on span "VP Tân Phú - Kho HCM 1" at bounding box center [215, 46] width 330 height 17
type input "bình"
click at [134, 116] on div "VP Bình Tân - Kho HCM 1" at bounding box center [215, 121] width 330 height 12
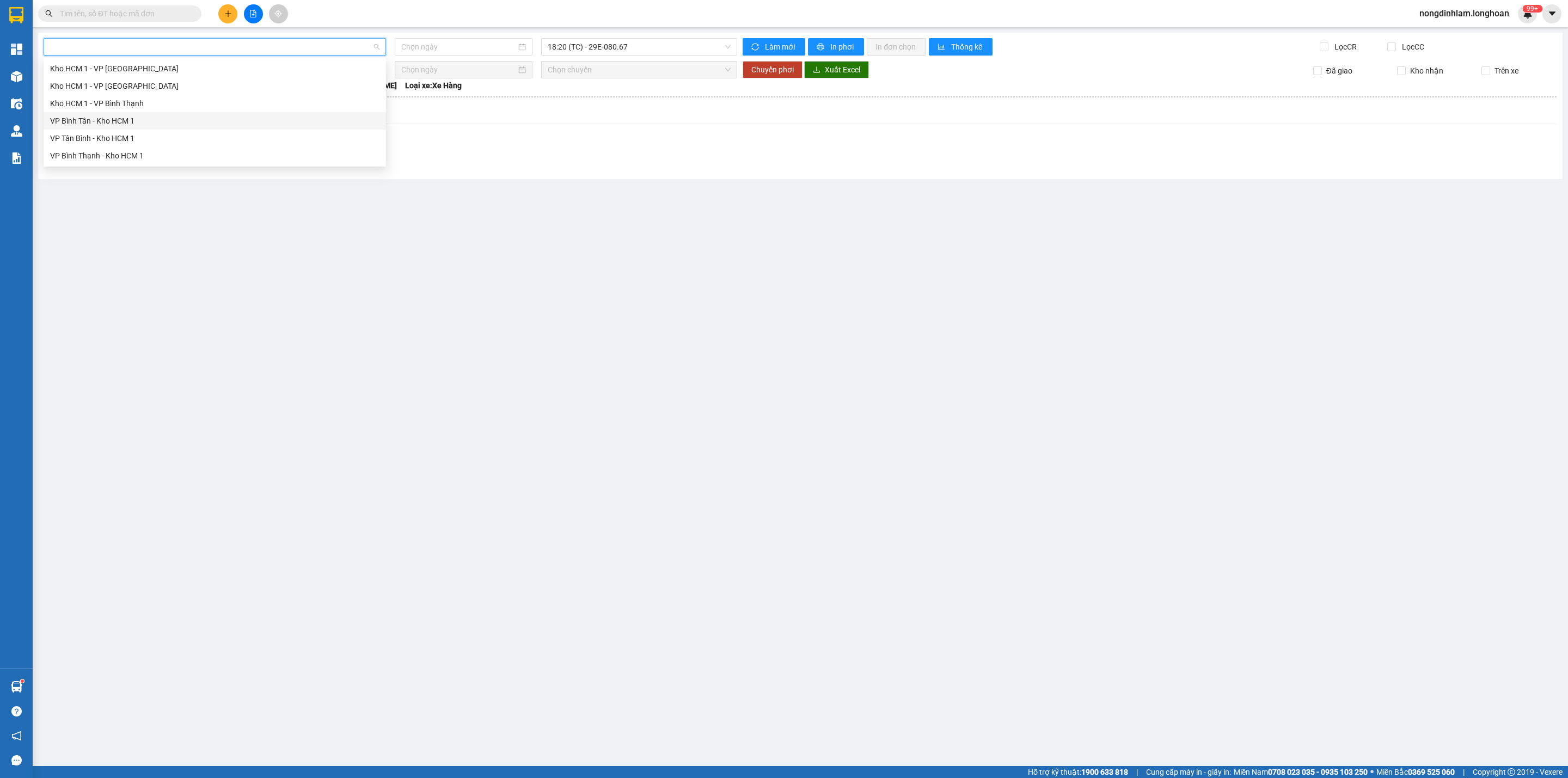
type input "[DATE]"
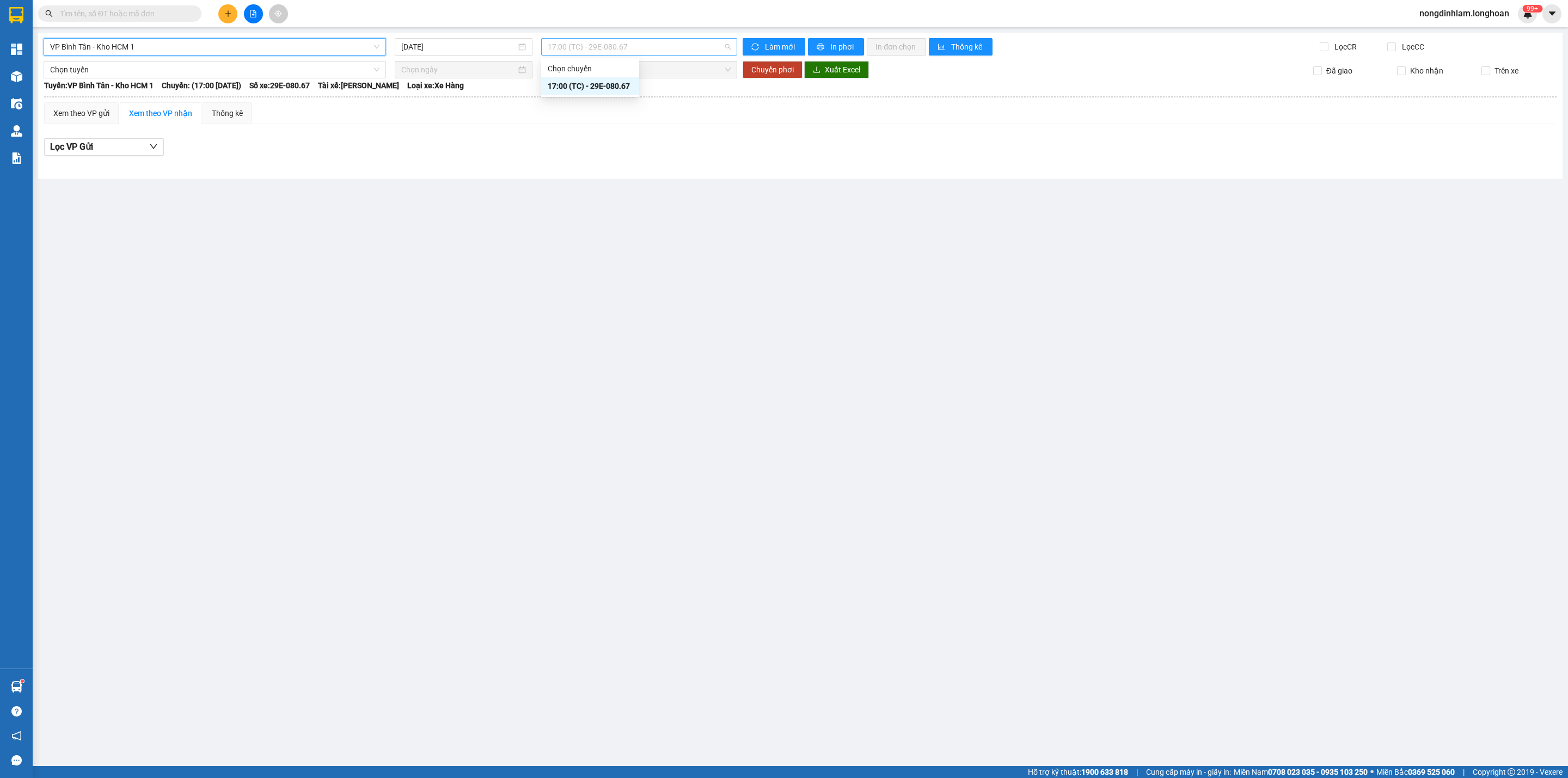
click at [624, 52] on span "17:00 (TC) - 29E-080.67" at bounding box center [639, 46] width 183 height 17
click at [265, 51] on span "VP Bình Tân - Kho HCM 1" at bounding box center [215, 46] width 330 height 17
type input "thủ"
click at [188, 81] on div "VP Thủ Đức - Kho HCM 1" at bounding box center [215, 86] width 330 height 12
type input "[DATE]"
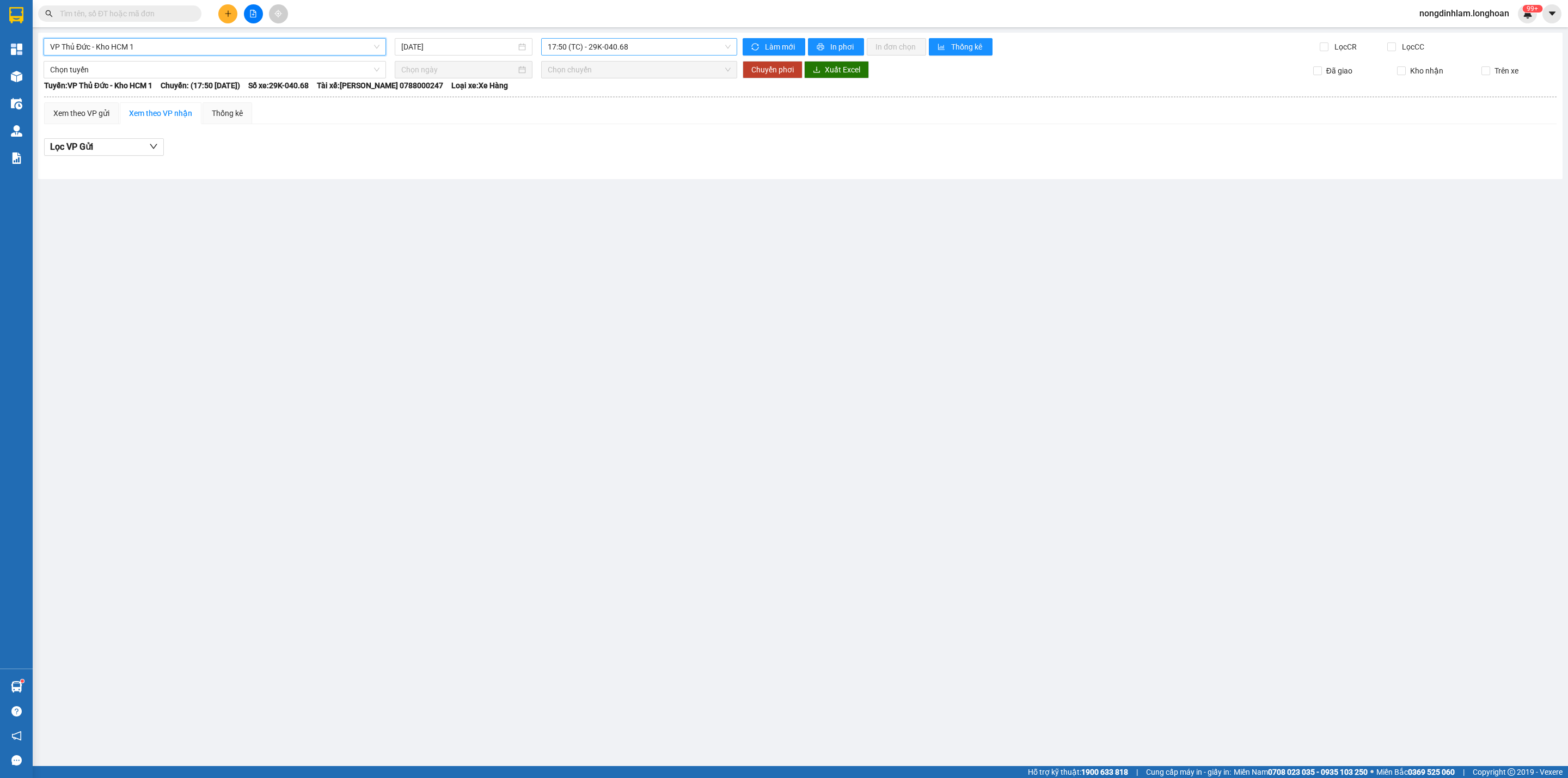
click at [621, 43] on span "17:50 (TC) - 29K-040.68" at bounding box center [639, 46] width 183 height 17
click at [613, 100] on div "18:40 (TC) - 29K-023.73" at bounding box center [590, 103] width 85 height 12
click at [309, 44] on span "VP Thủ Đức - Kho HCM 1" at bounding box center [215, 46] width 330 height 17
type input "bình"
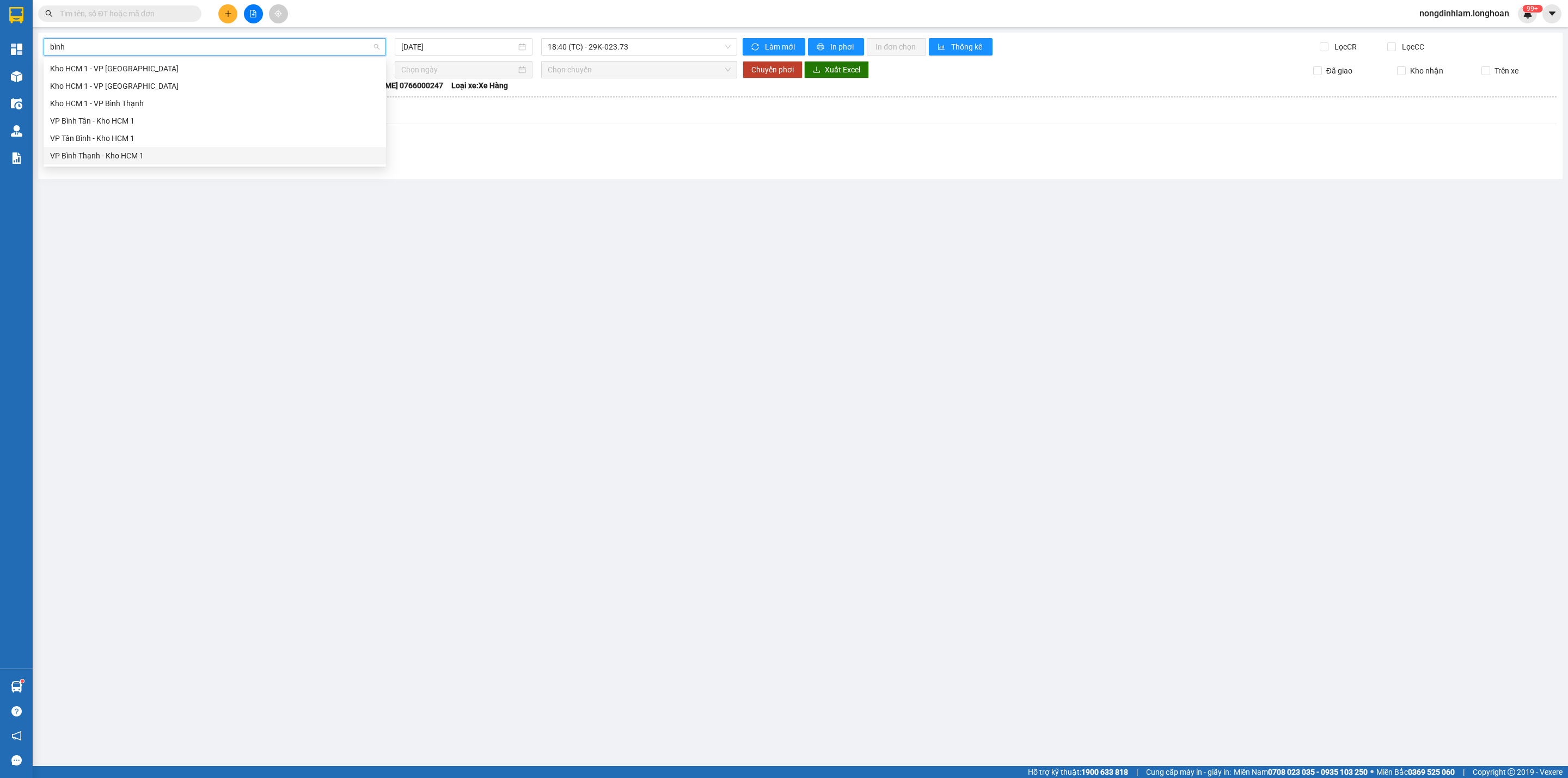
click at [125, 152] on div "VP Bình Thạnh - Kho HCM 1" at bounding box center [215, 156] width 330 height 12
type input "[DATE]"
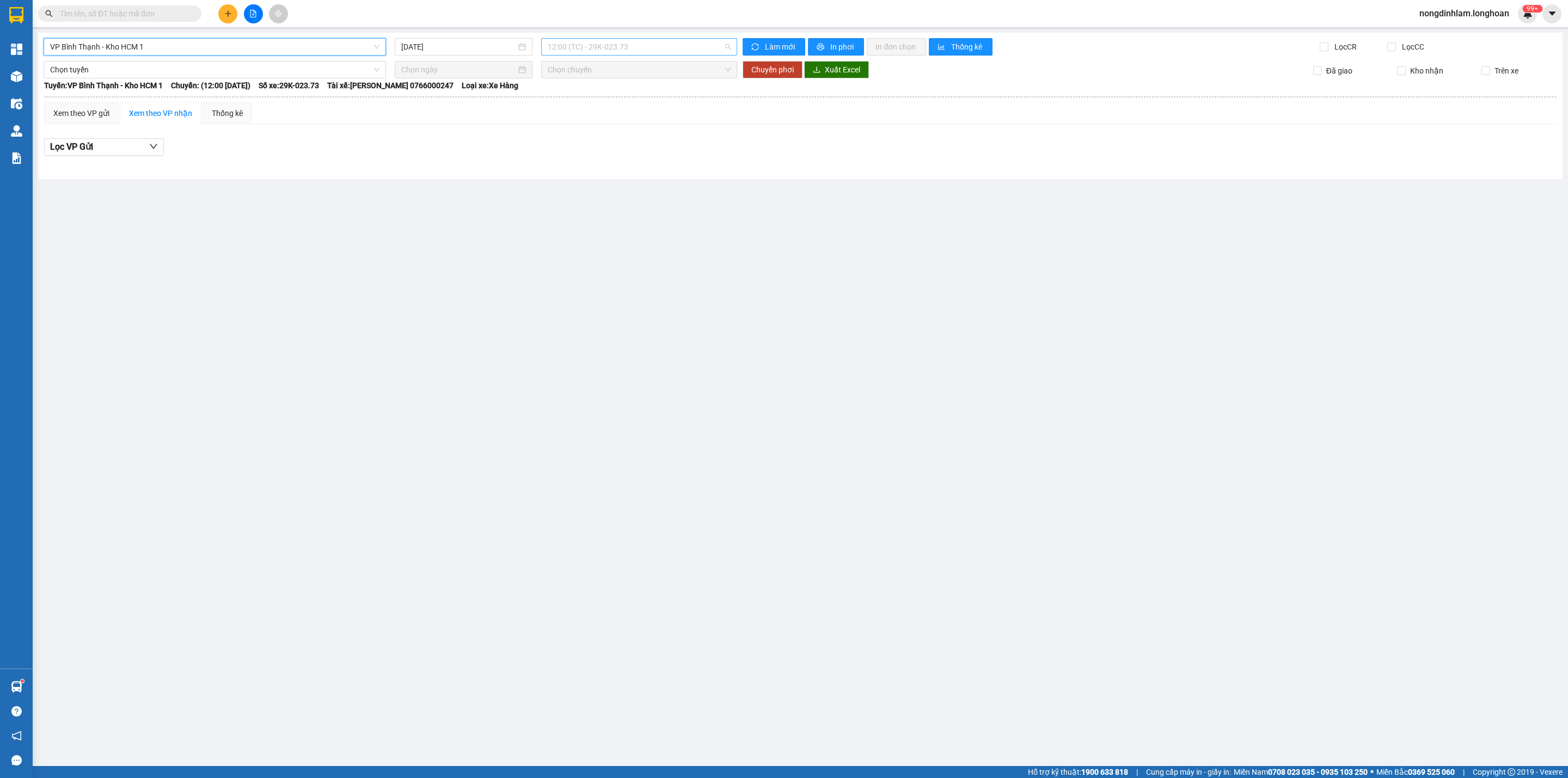
click at [596, 46] on span "12:00 (TC) - 29K-023.73" at bounding box center [639, 46] width 183 height 17
click at [598, 114] on div "Xem theo VP gửi Xem theo VP nhận Thống kê" at bounding box center [800, 113] width 1512 height 22
click at [201, 44] on span "VP Bình Thạnh - Kho HCM 1" at bounding box center [215, 46] width 330 height 17
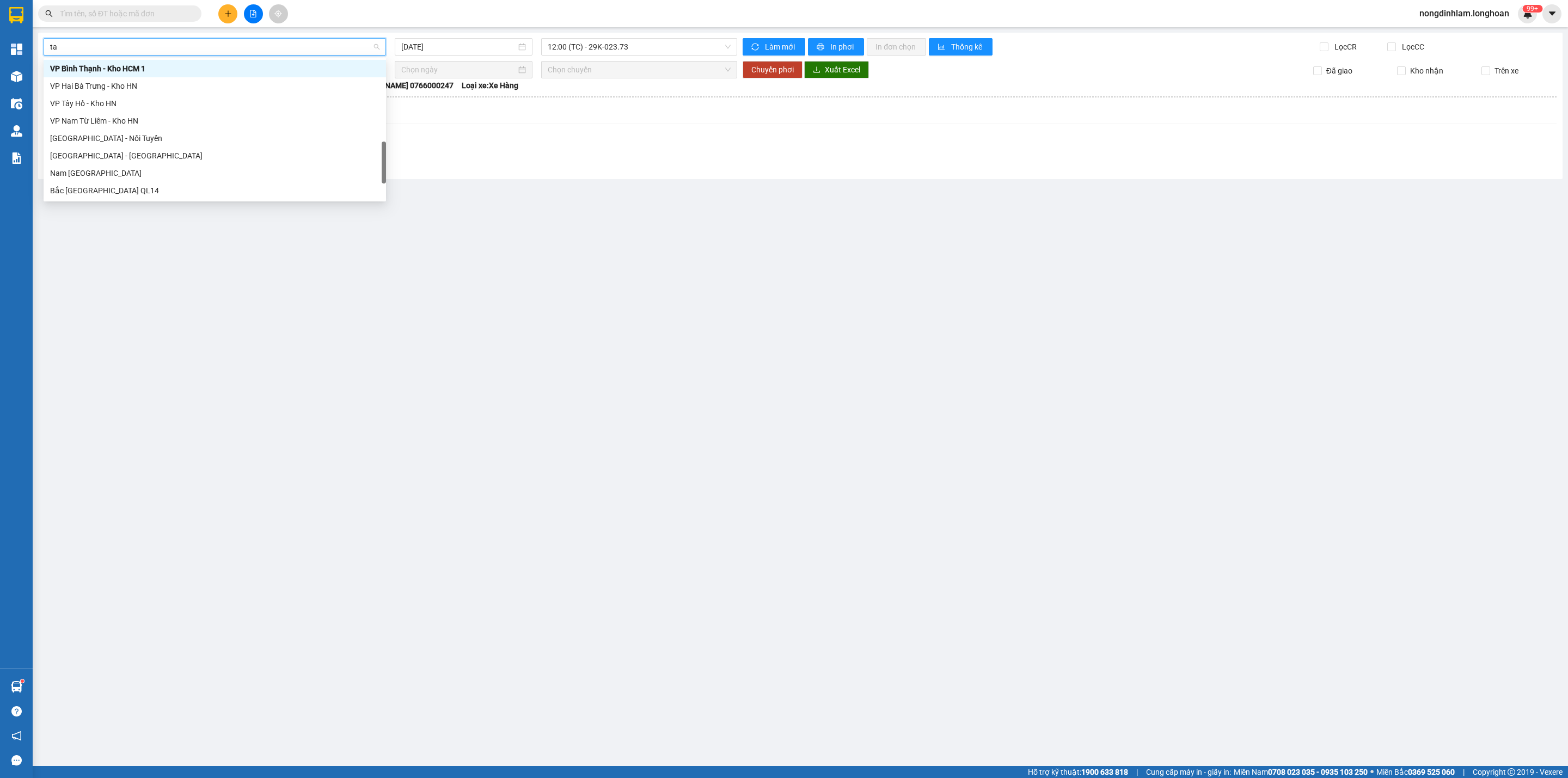
scroll to position [34, 0]
type input "tân"
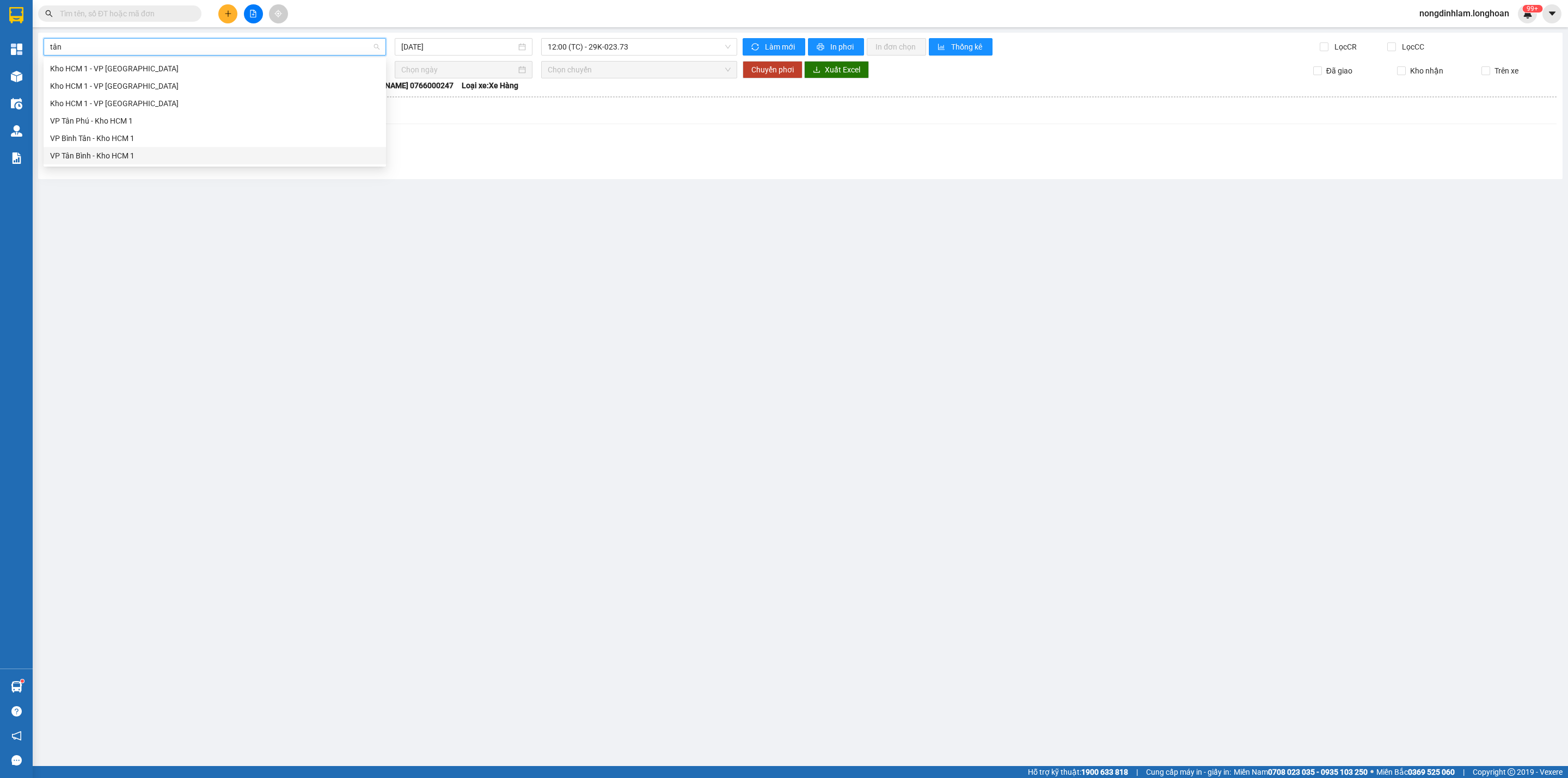
click at [118, 151] on div "VP Tân Bình - Kho HCM 1" at bounding box center [215, 156] width 330 height 12
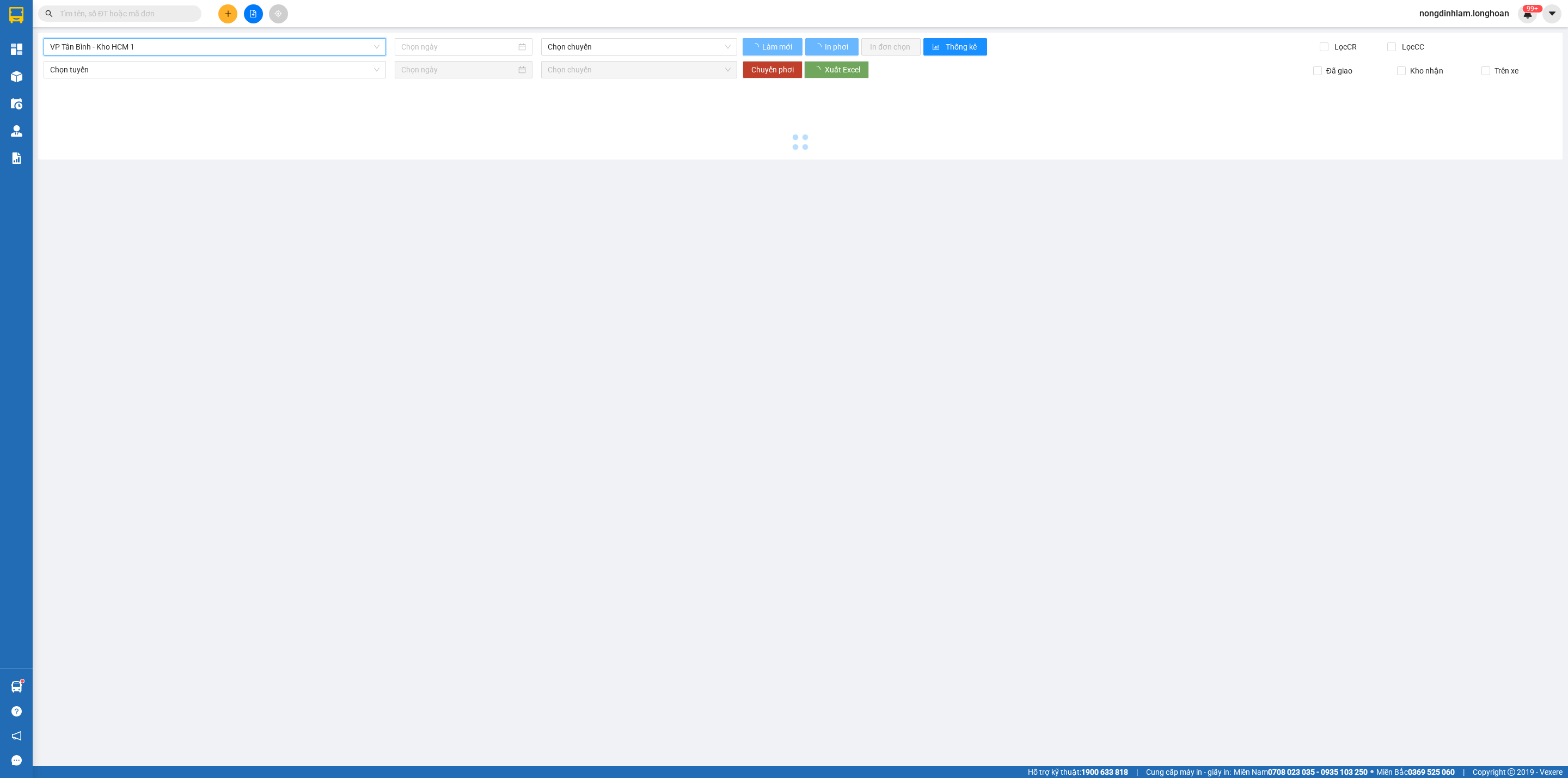
type input "[DATE]"
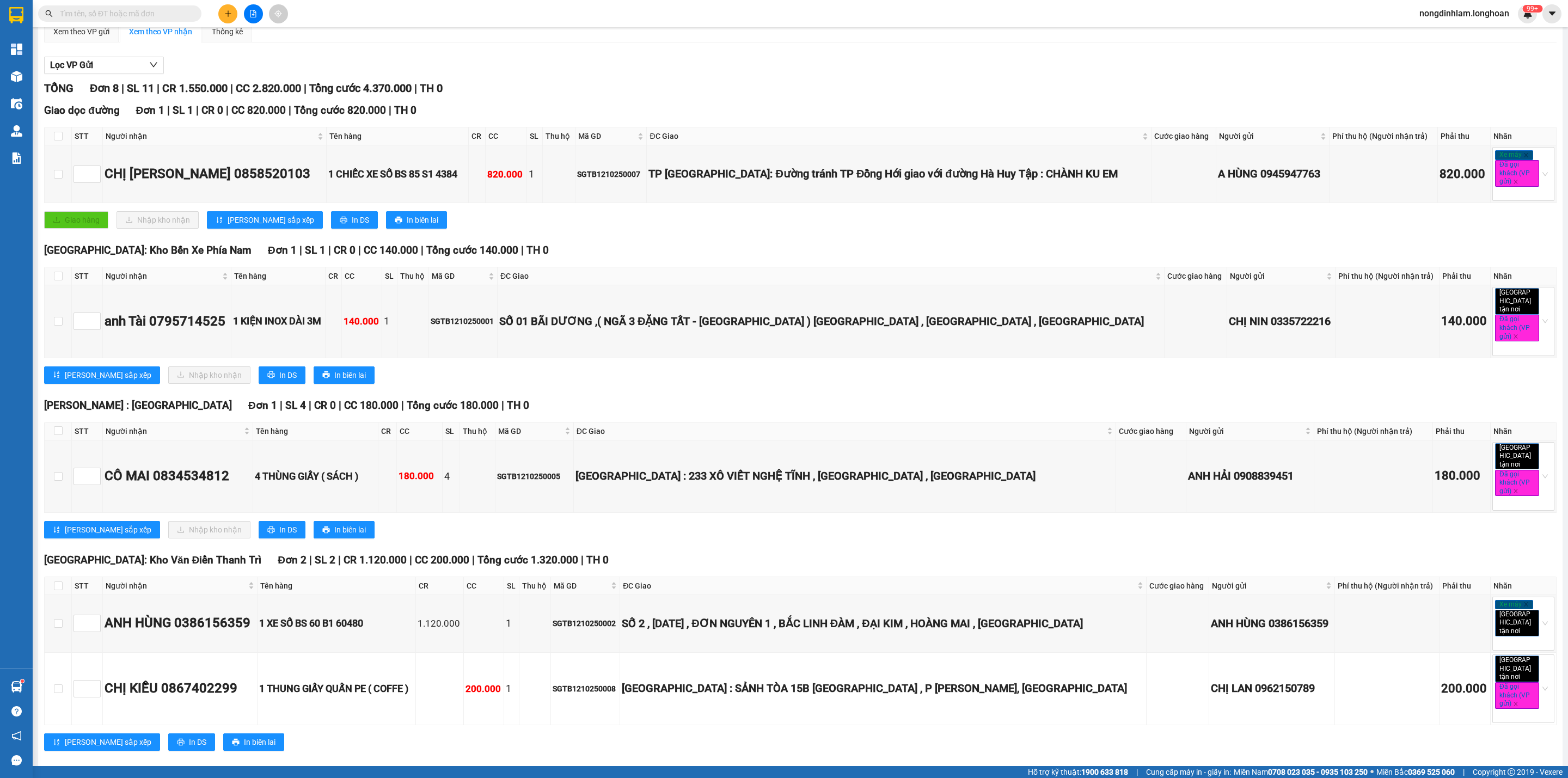
scroll to position [327, 0]
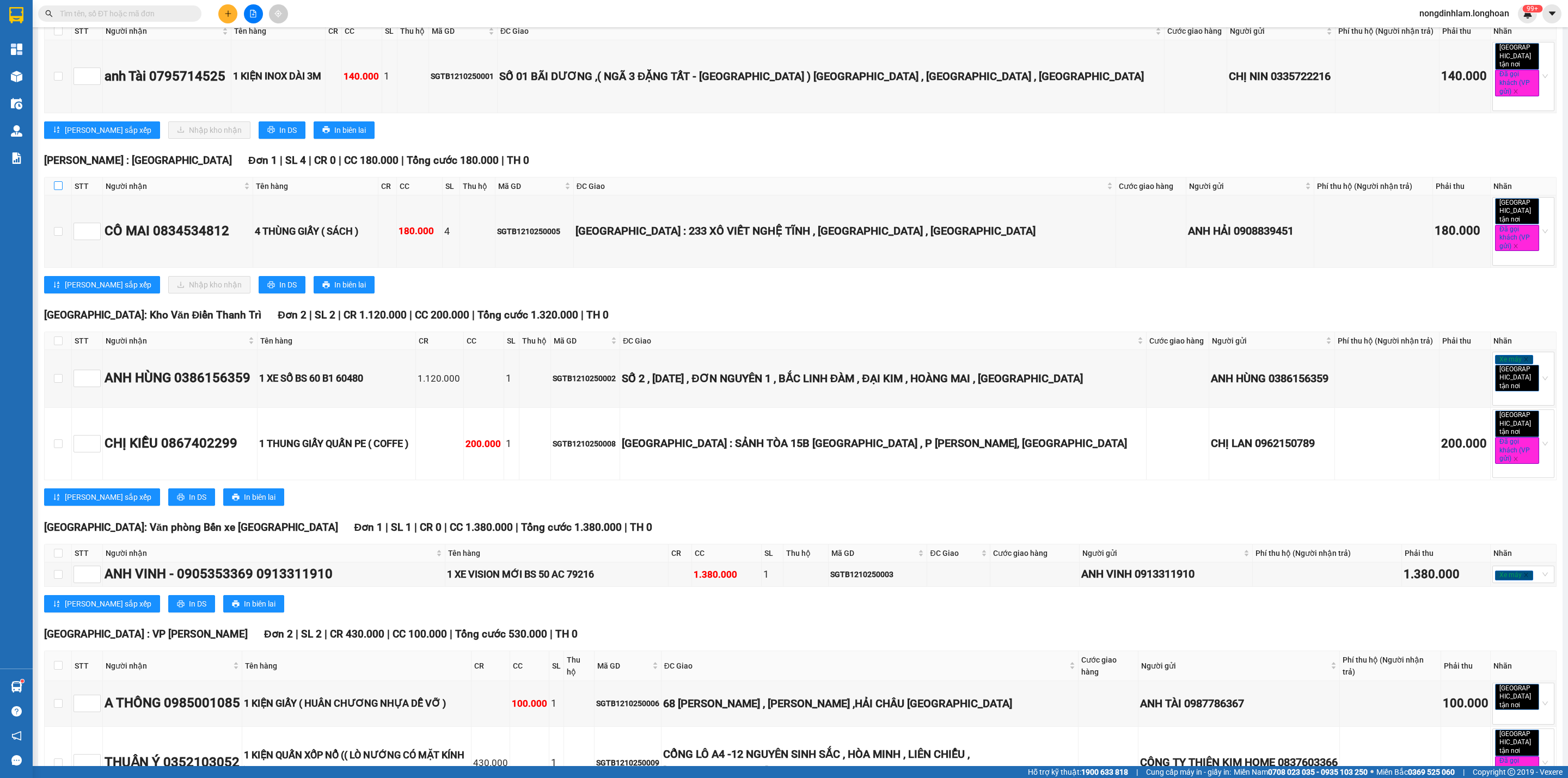
click at [56, 187] on input "checkbox" at bounding box center [58, 185] width 9 height 9
checkbox input "true"
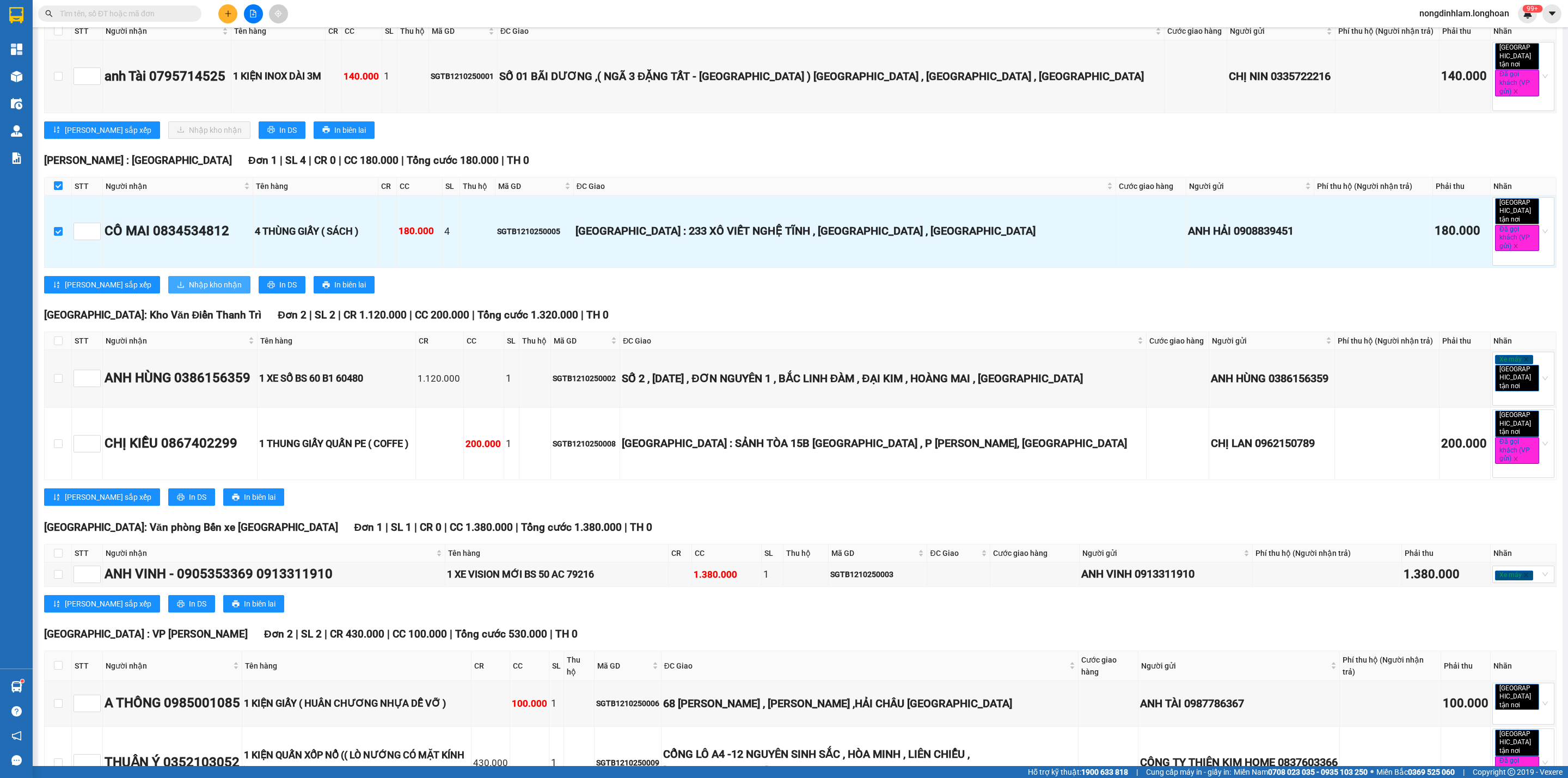
click at [189, 279] on span "Nhập kho nhận" at bounding box center [216, 285] width 53 height 12
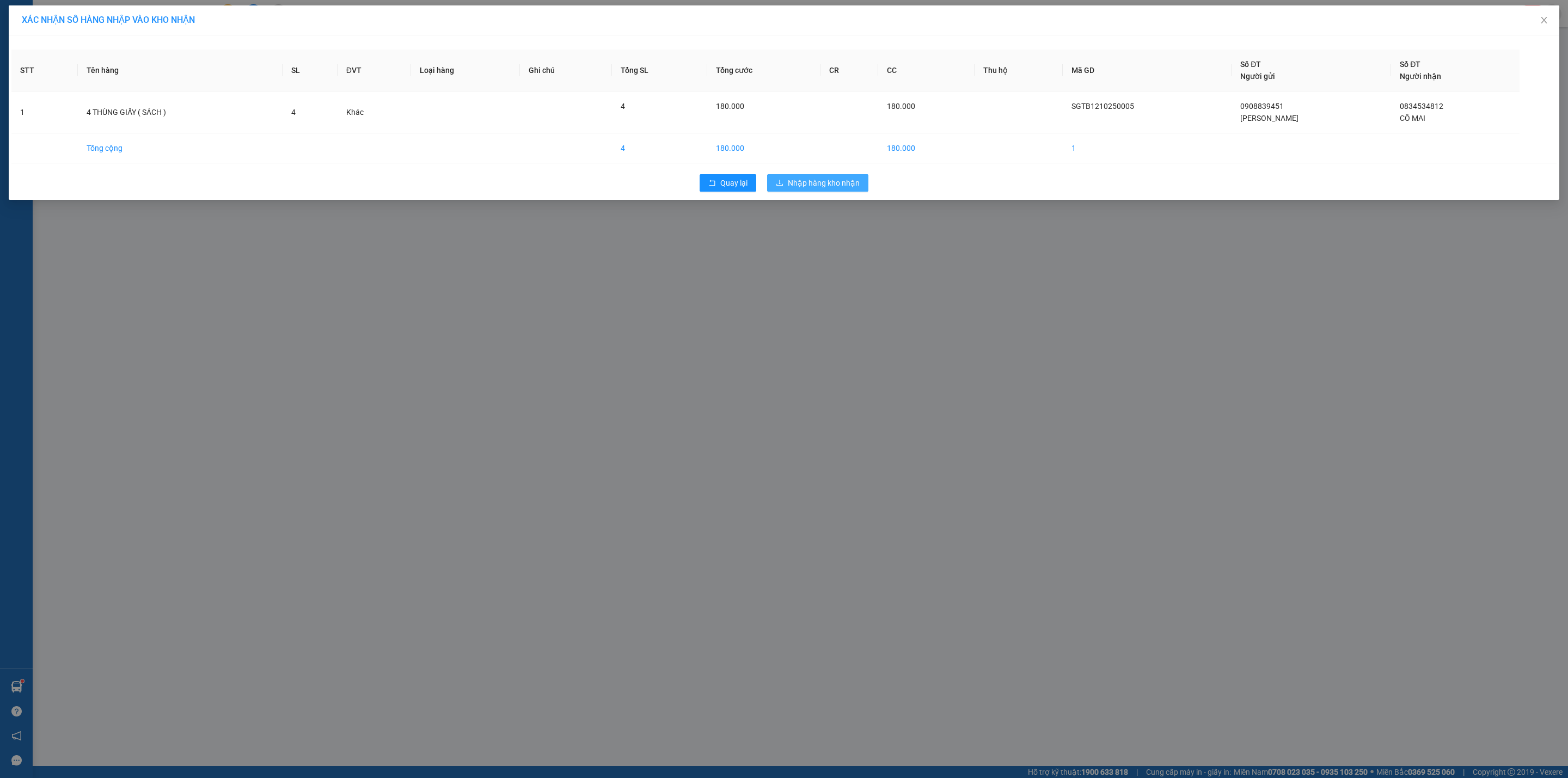
drag, startPoint x: 804, startPoint y: 180, endPoint x: 745, endPoint y: 195, distance: 60.9
click at [804, 180] on span "Nhập hàng kho nhận" at bounding box center [823, 183] width 72 height 12
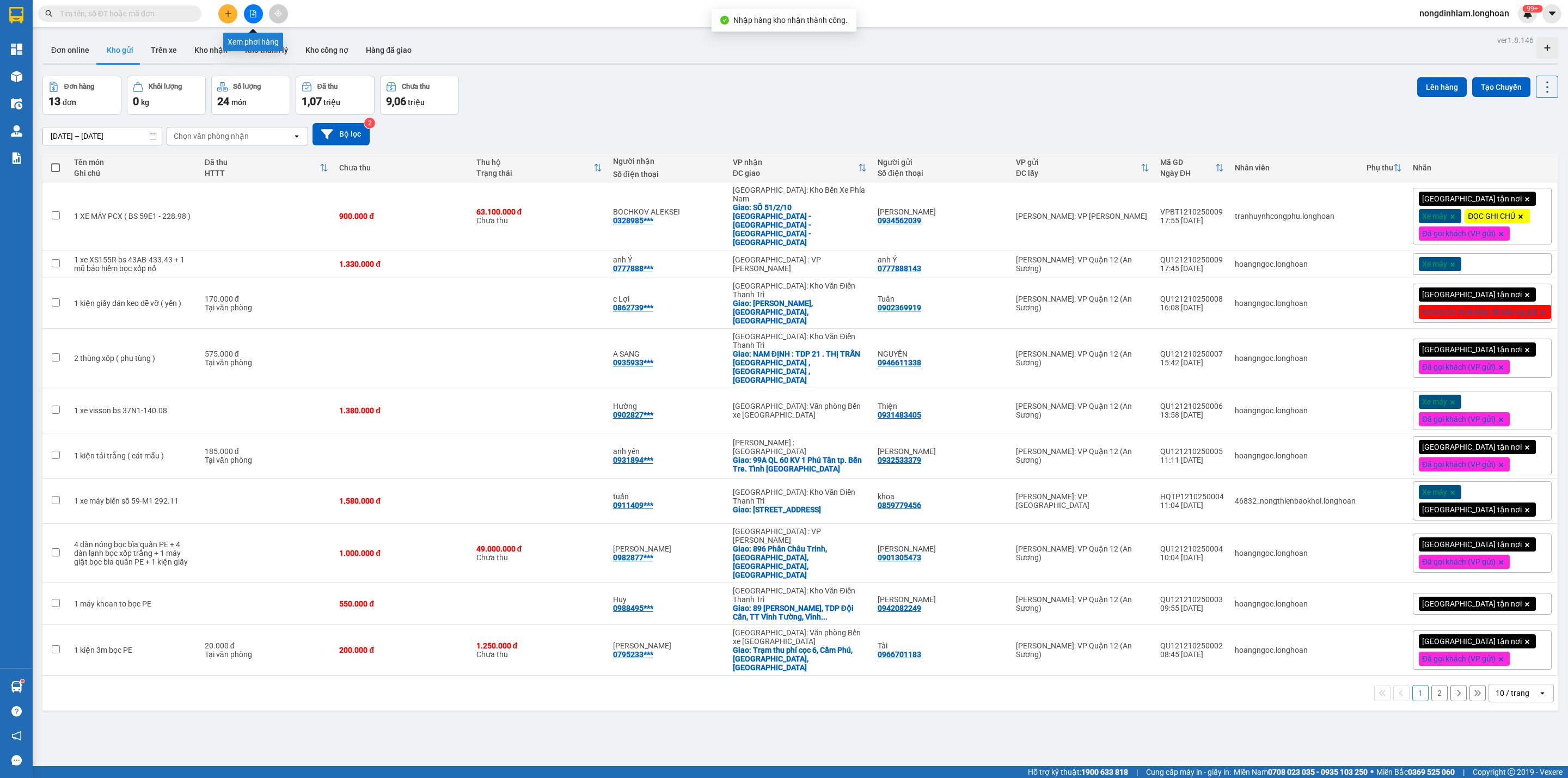
click at [253, 9] on button at bounding box center [253, 13] width 19 height 19
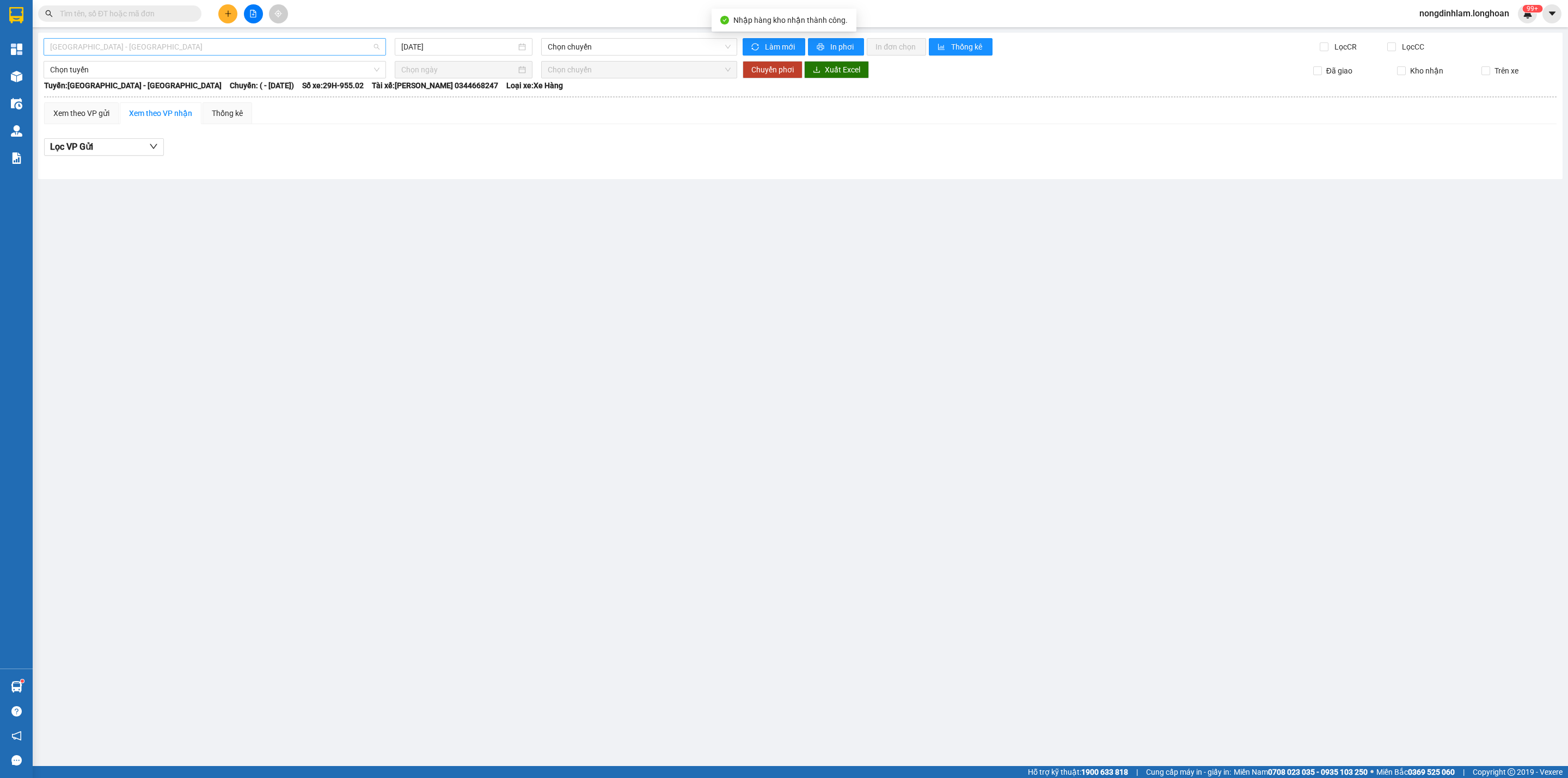
click at [157, 38] on div "[GEOGRAPHIC_DATA] - [GEOGRAPHIC_DATA]" at bounding box center [215, 47] width 343 height 18
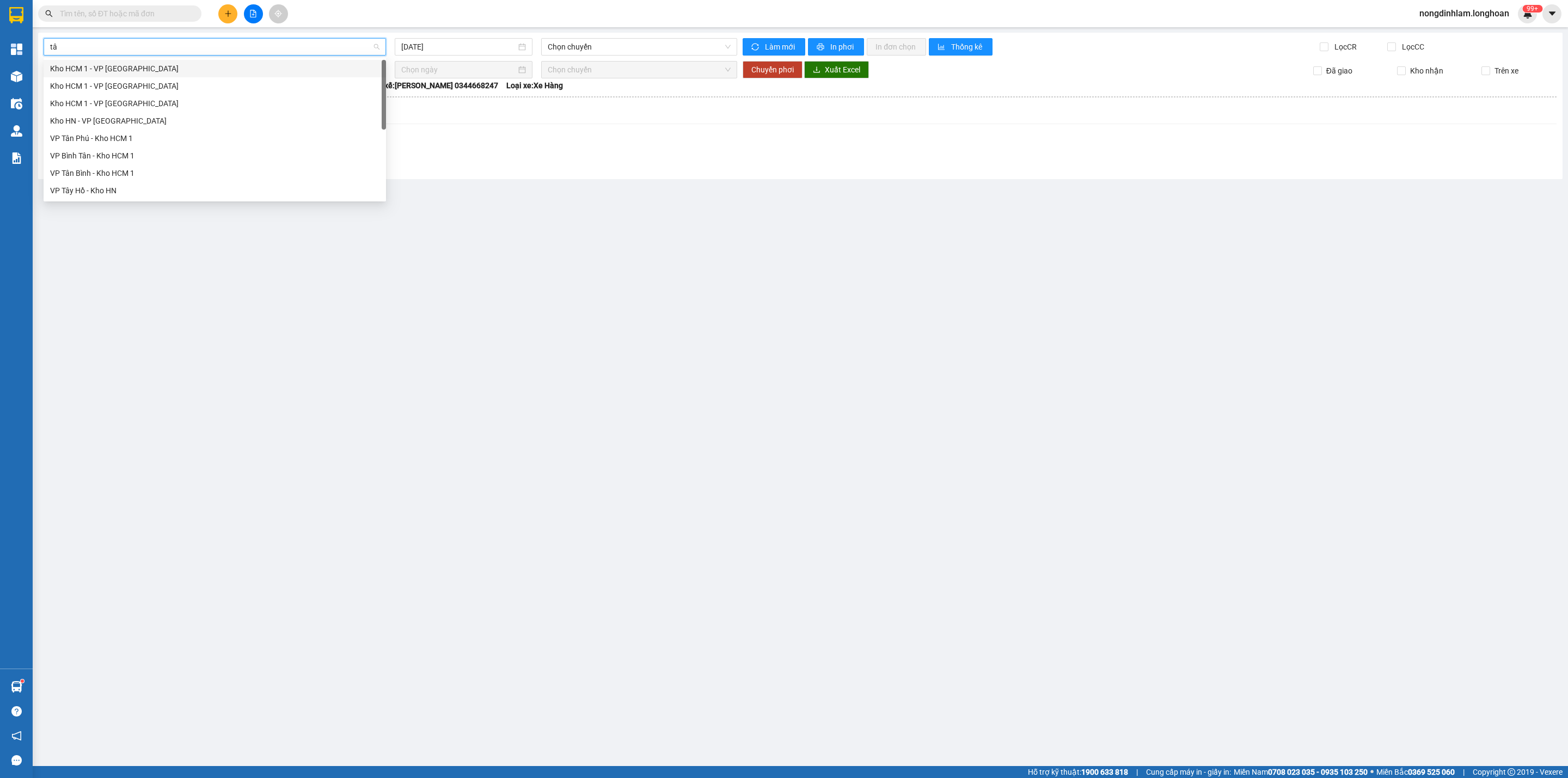
type input "tân"
click at [111, 161] on div "VP Tân Bình - Kho HCM 1" at bounding box center [215, 156] width 330 height 12
type input "[DATE]"
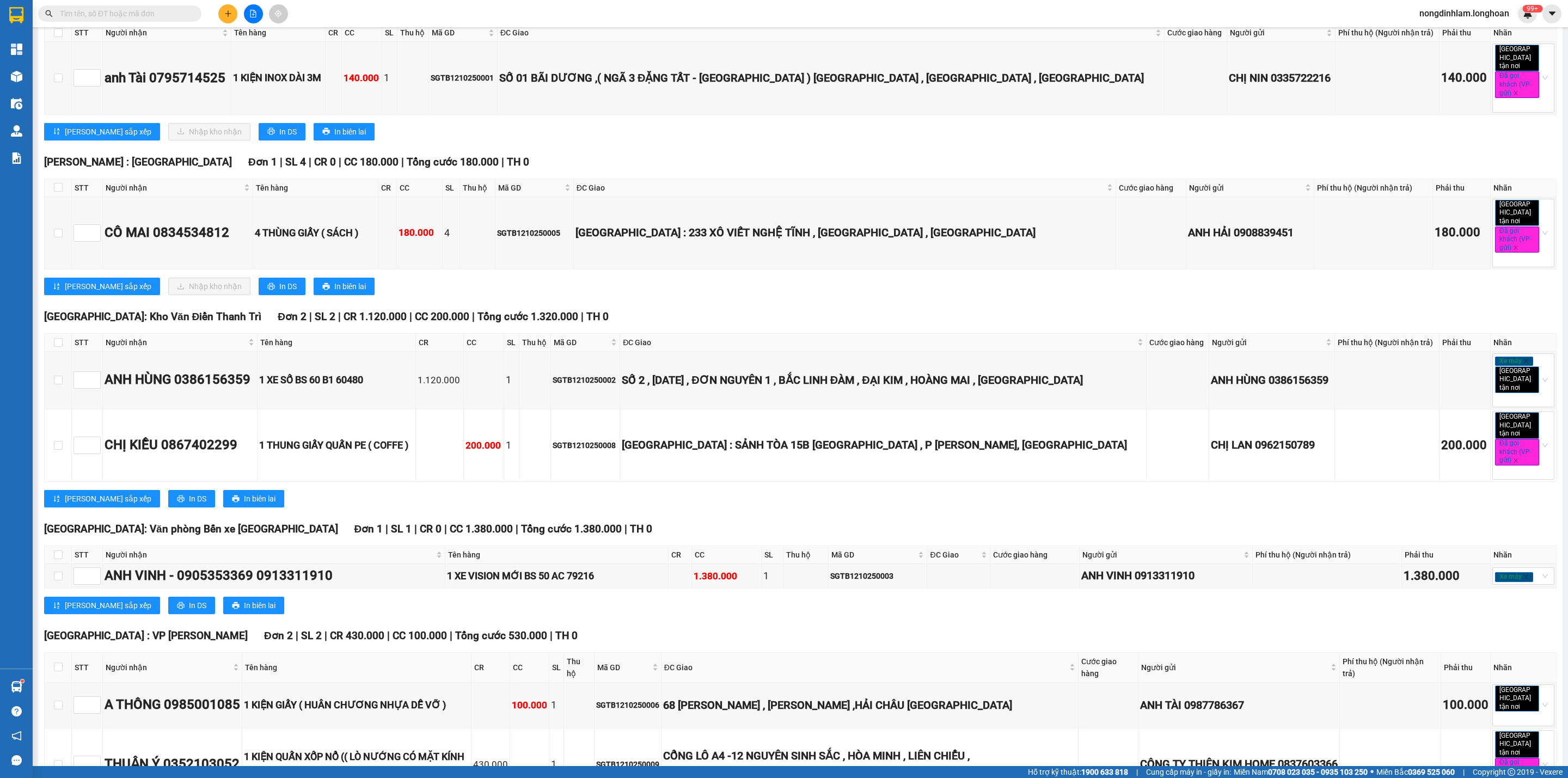
scroll to position [382, 0]
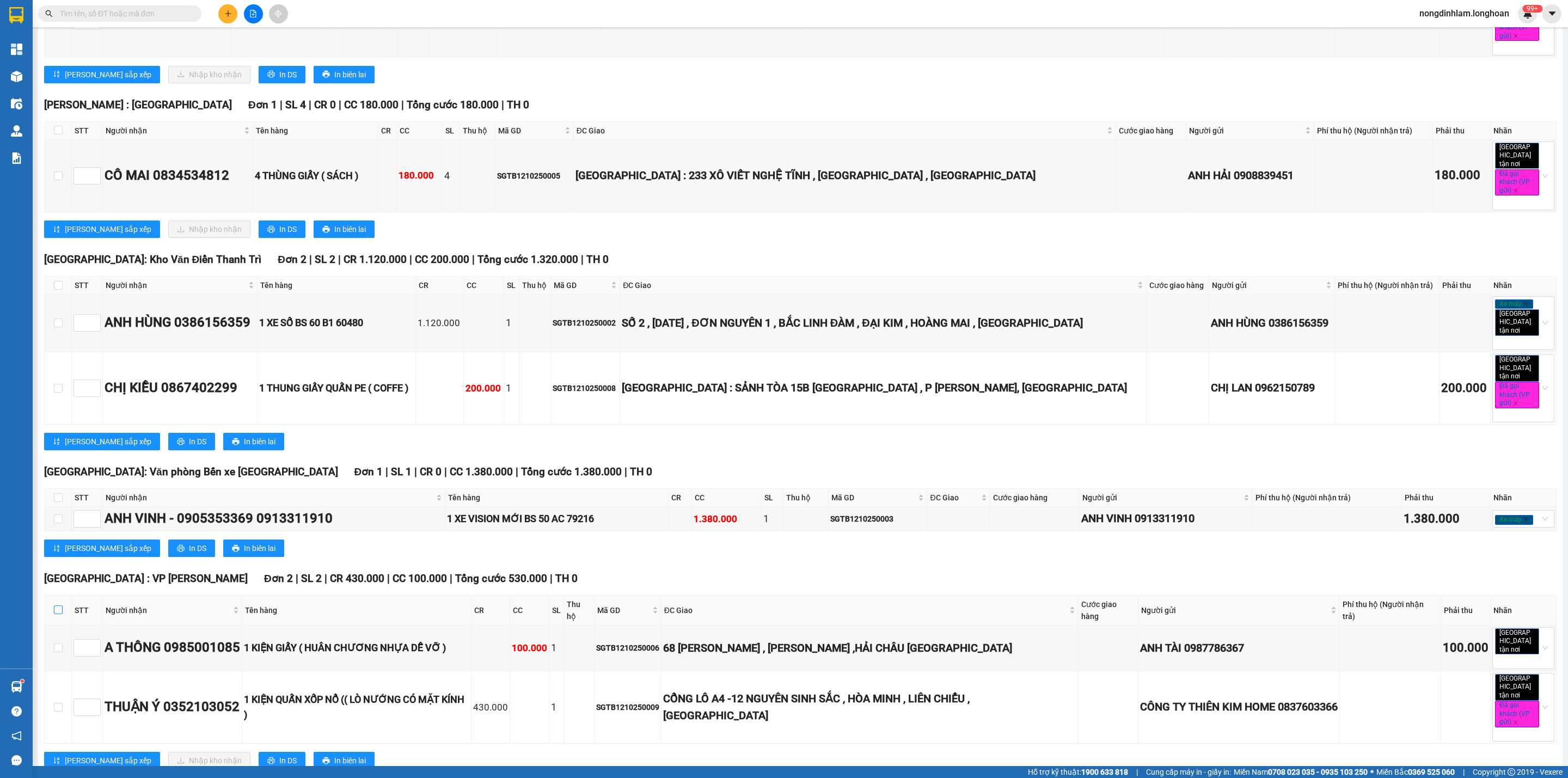
click at [56, 606] on input "checkbox" at bounding box center [58, 610] width 9 height 9
checkbox input "true"
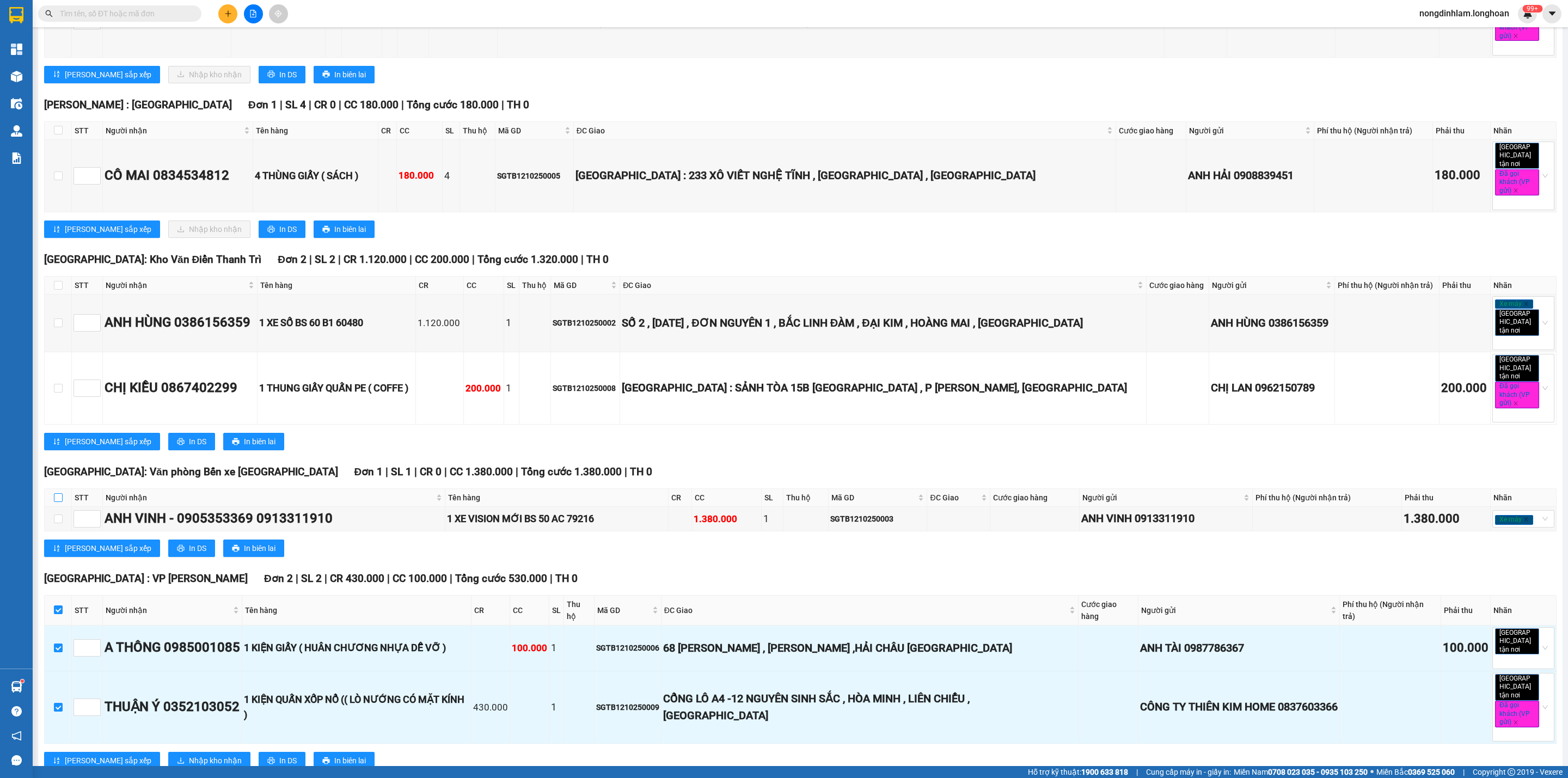
click at [57, 493] on input "checkbox" at bounding box center [58, 497] width 9 height 9
checkbox input "true"
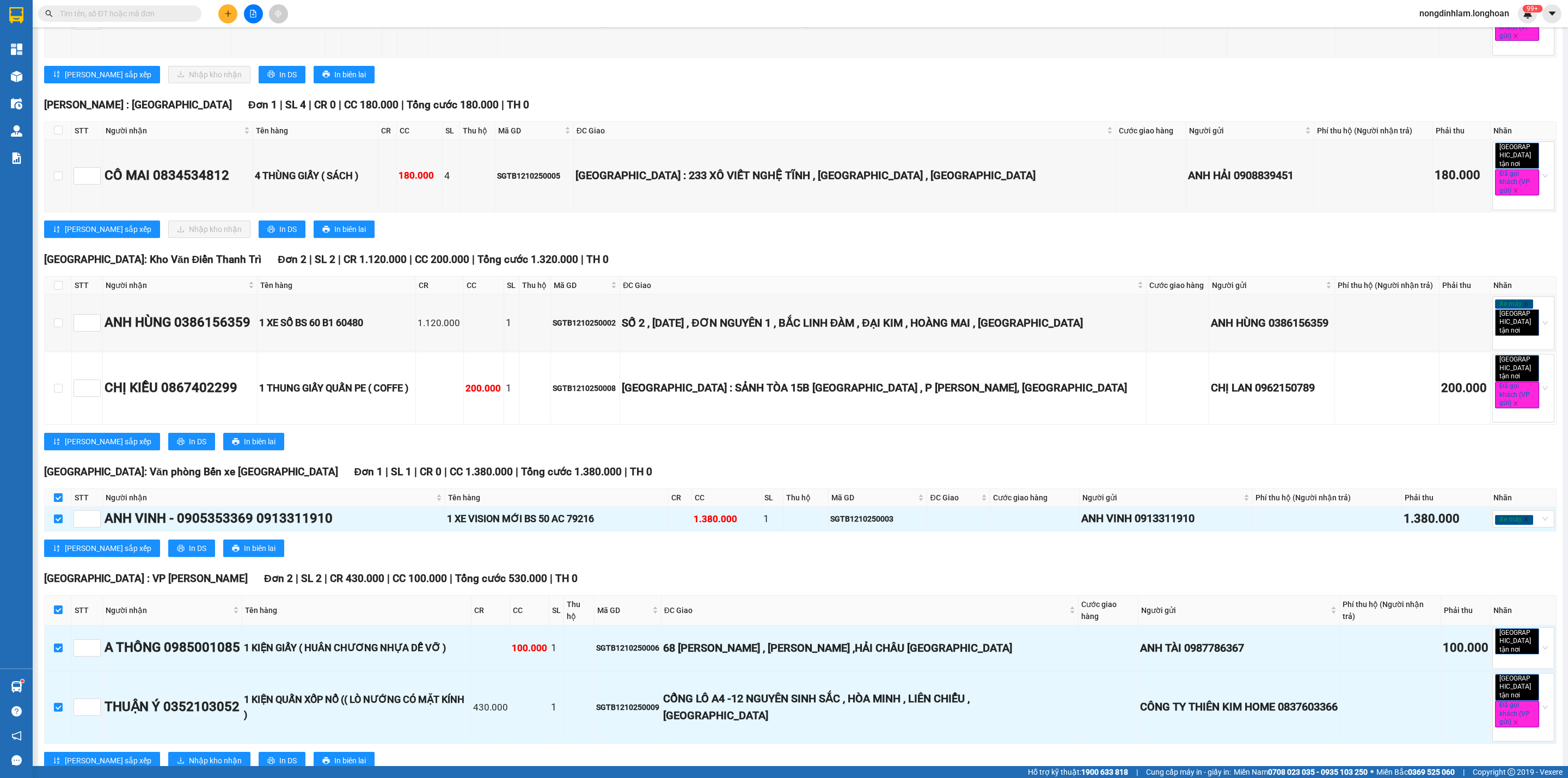
checkbox input "true"
click at [59, 281] on input "checkbox" at bounding box center [58, 285] width 9 height 9
checkbox input "true"
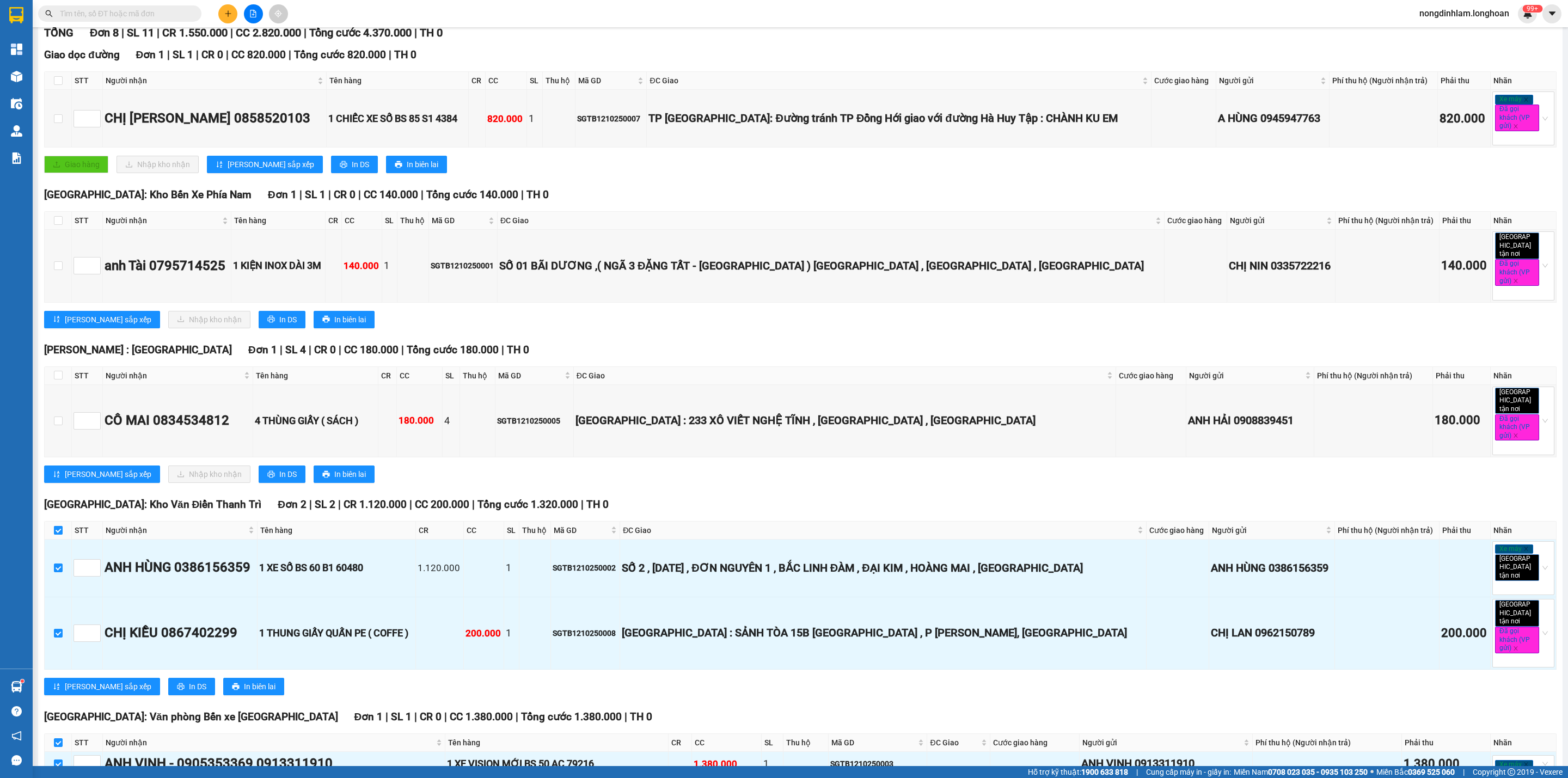
scroll to position [55, 0]
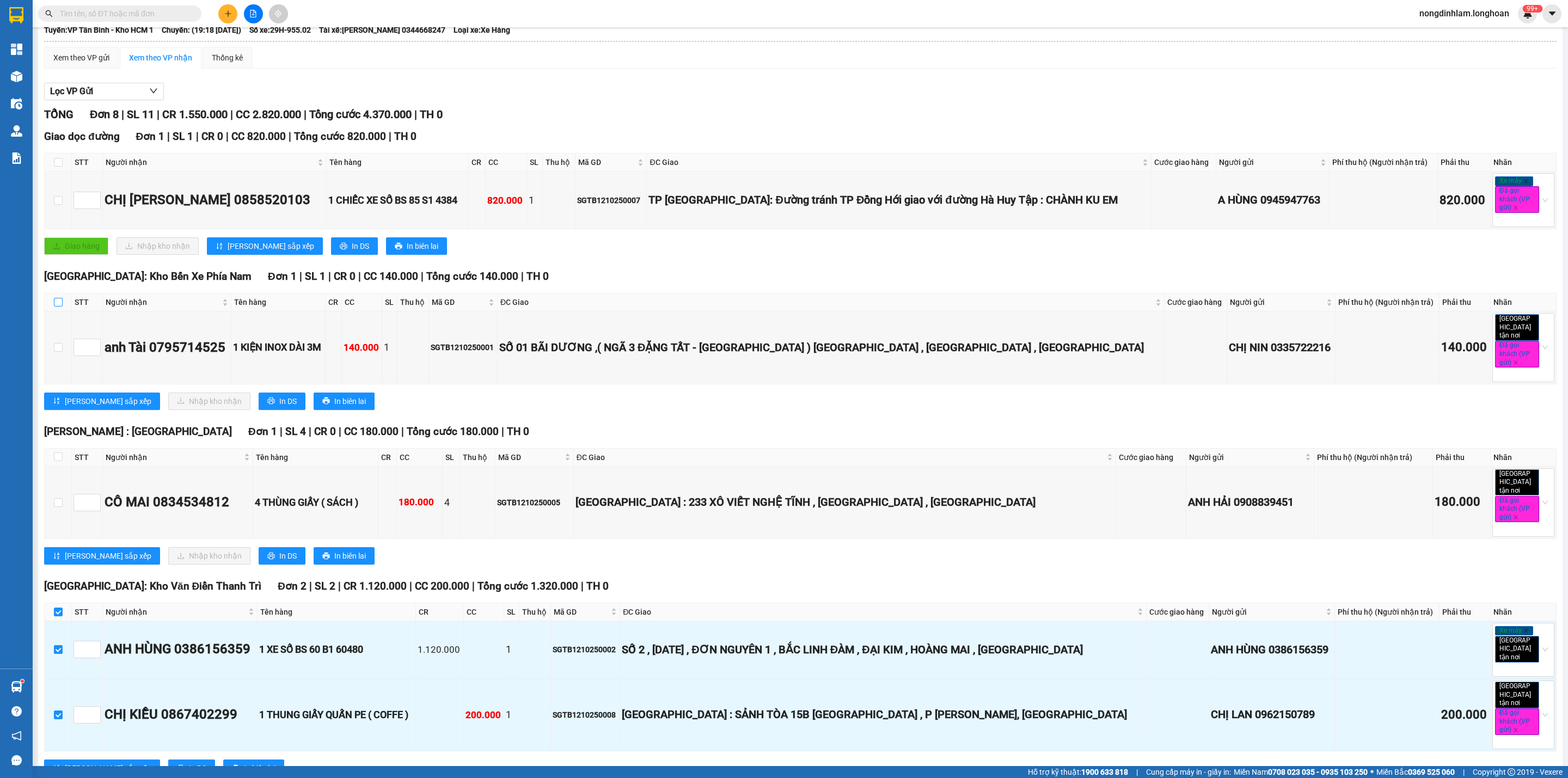
click at [58, 305] on input "checkbox" at bounding box center [58, 302] width 9 height 9
checkbox input "true"
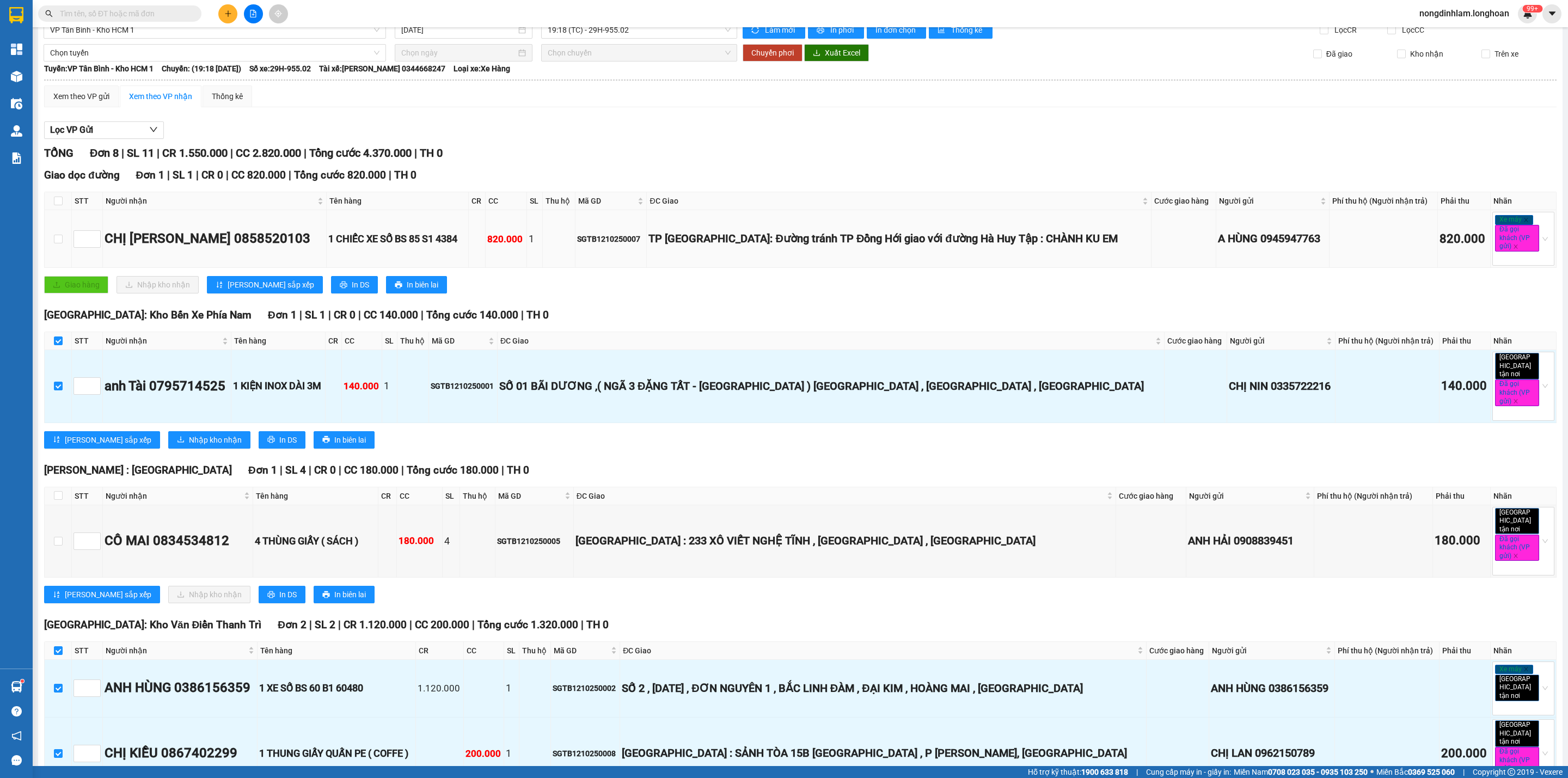
scroll to position [0, 0]
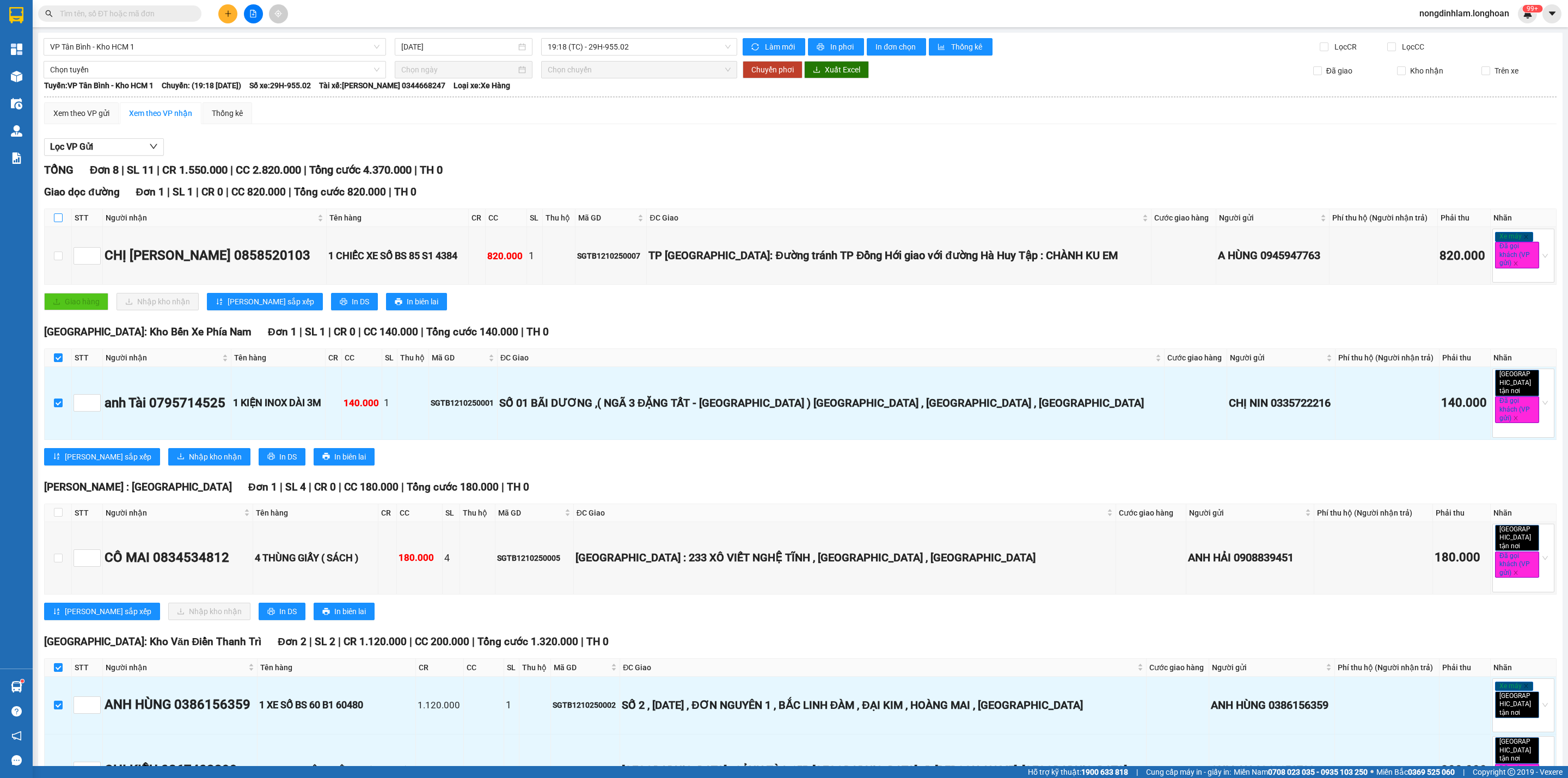
click at [59, 223] on input "checkbox" at bounding box center [58, 218] width 9 height 9
checkbox input "true"
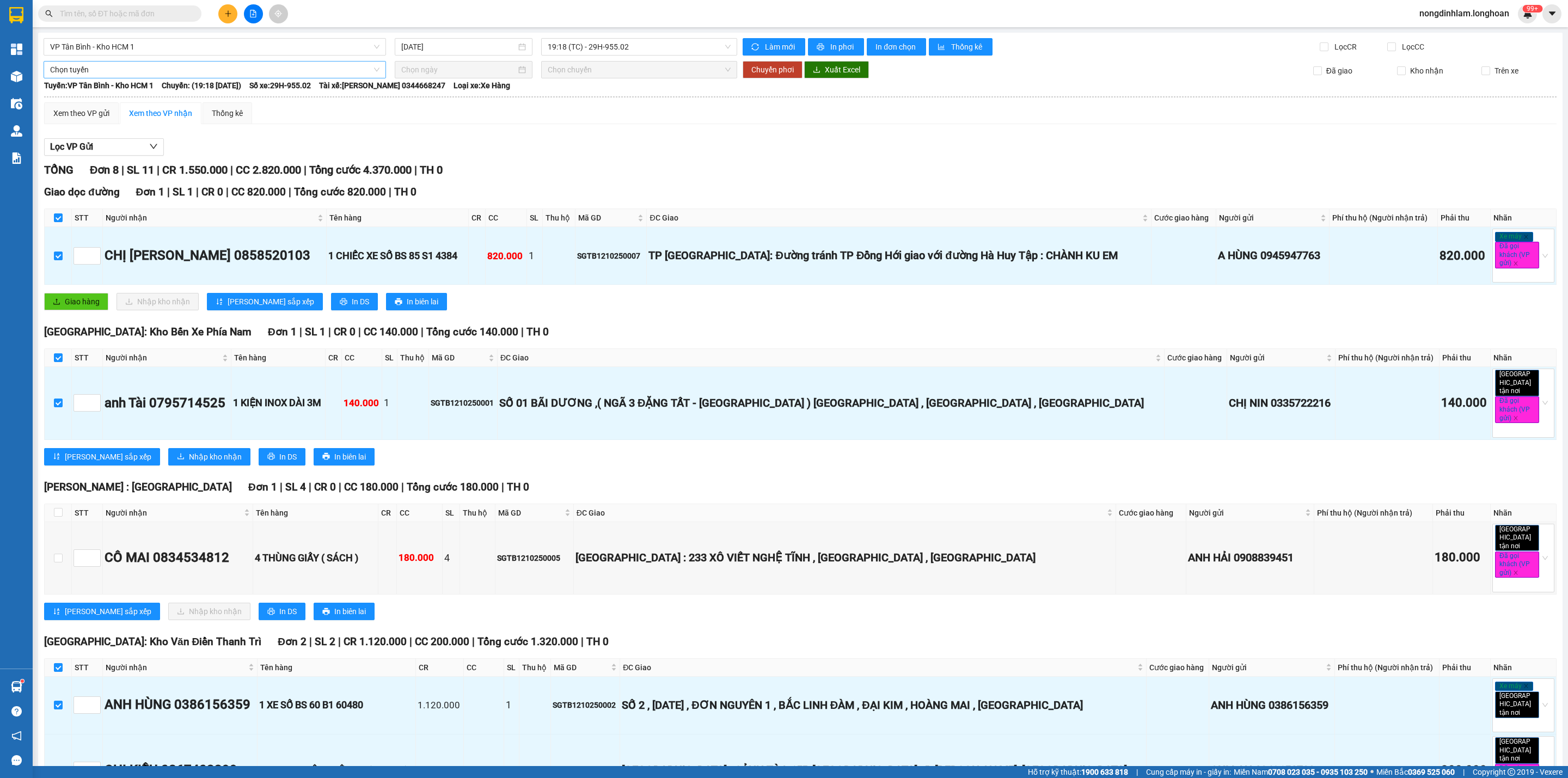
click at [103, 68] on span "Chọn tuyến" at bounding box center [215, 69] width 330 height 17
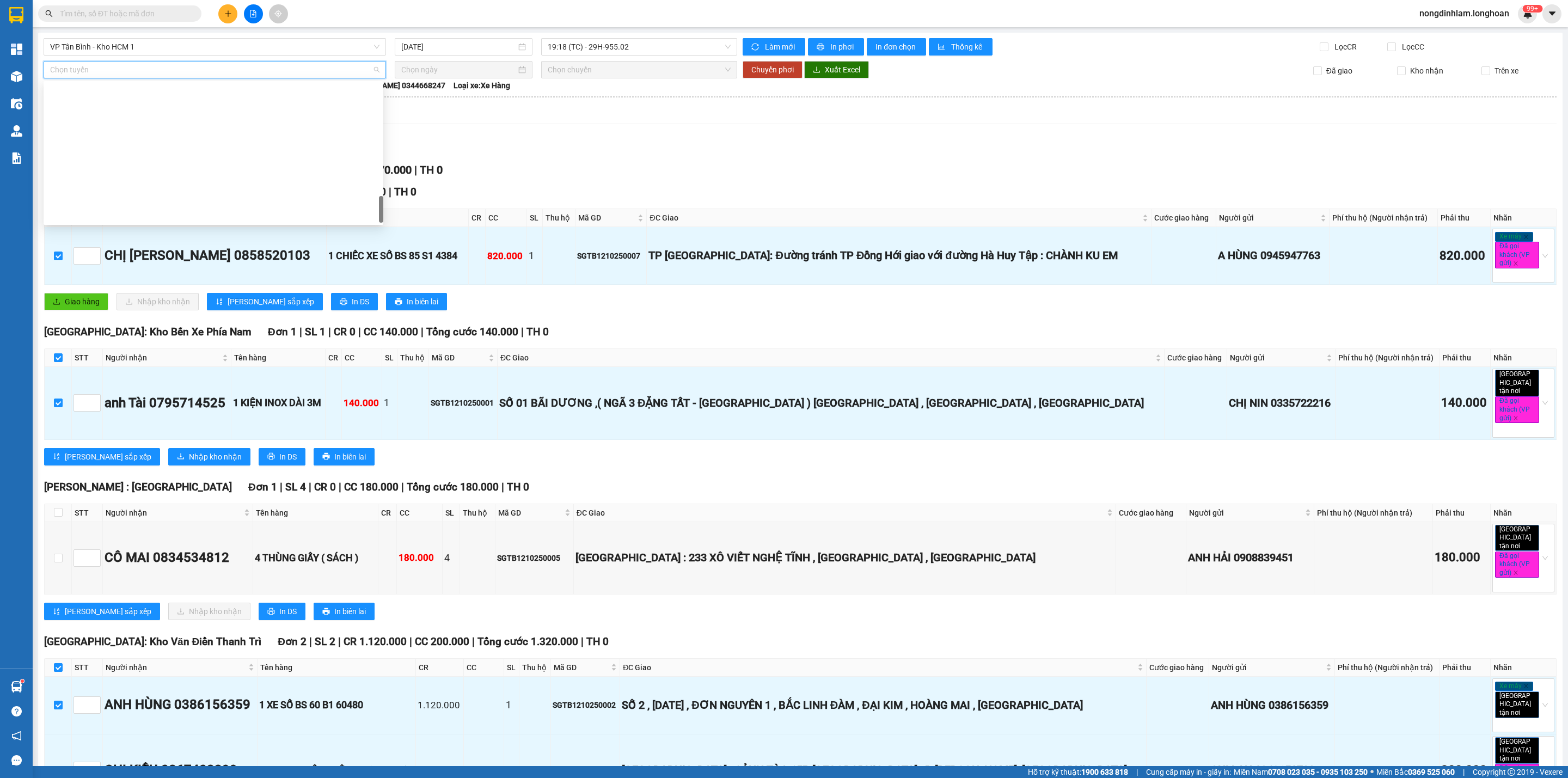
scroll to position [766, 0]
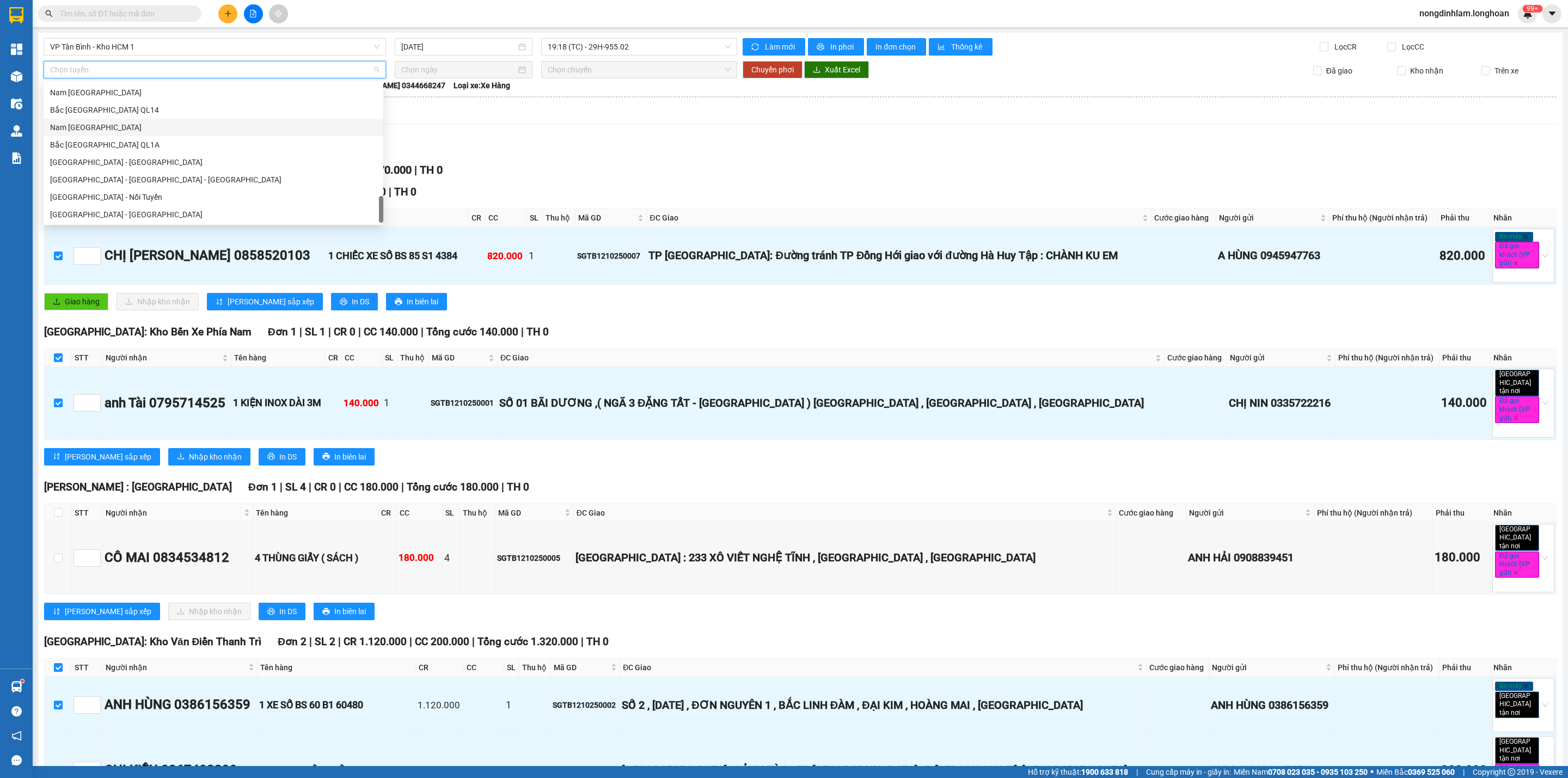
click at [135, 119] on div "Nam [GEOGRAPHIC_DATA]" at bounding box center [213, 128] width 340 height 18
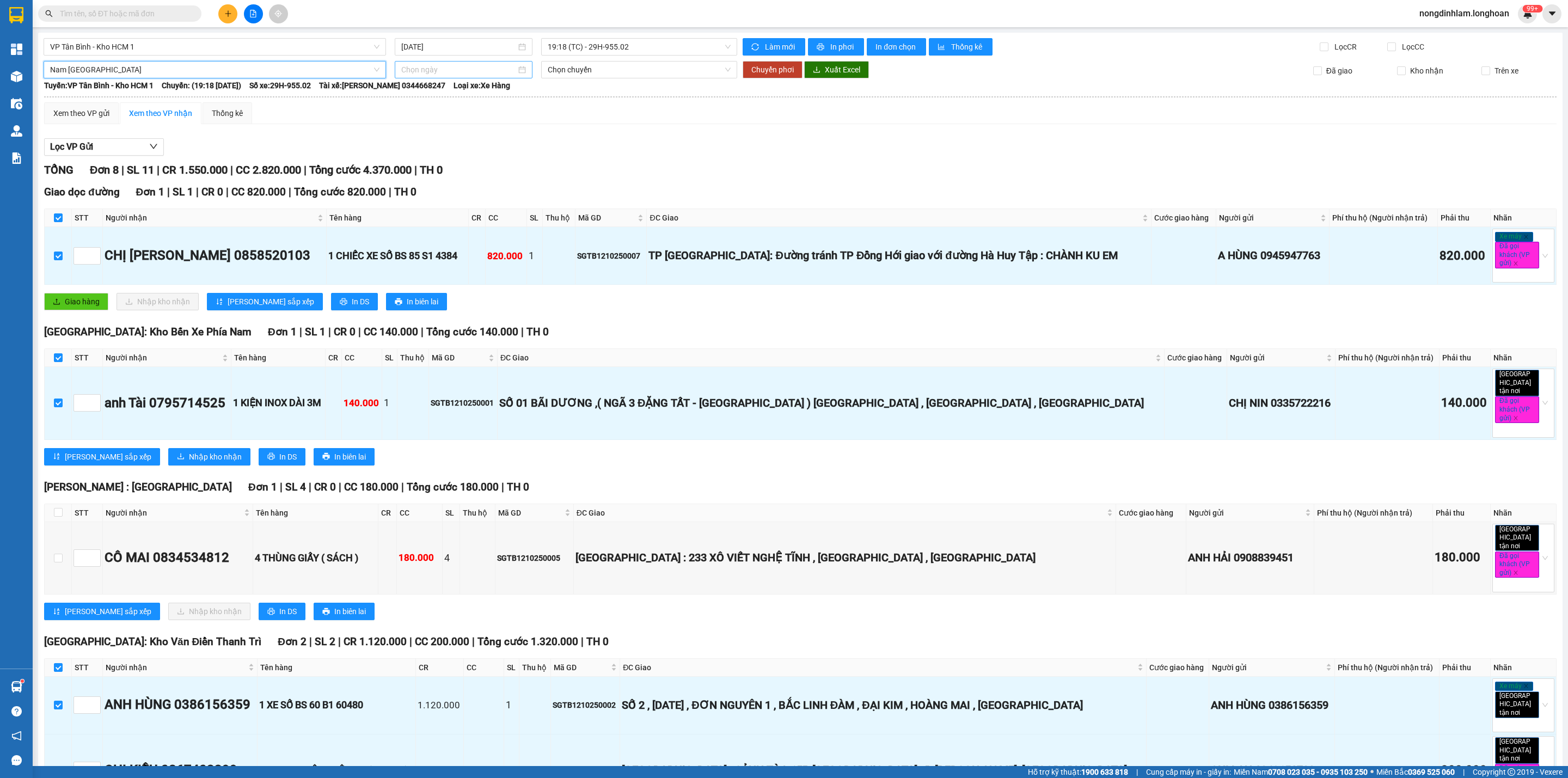
click at [440, 75] on input at bounding box center [459, 70] width 115 height 12
type input "[DATE]"
click at [423, 167] on div "13" at bounding box center [427, 166] width 13 height 13
type input "[DATE]"
click at [763, 73] on span "Chuyển phơi" at bounding box center [772, 70] width 42 height 12
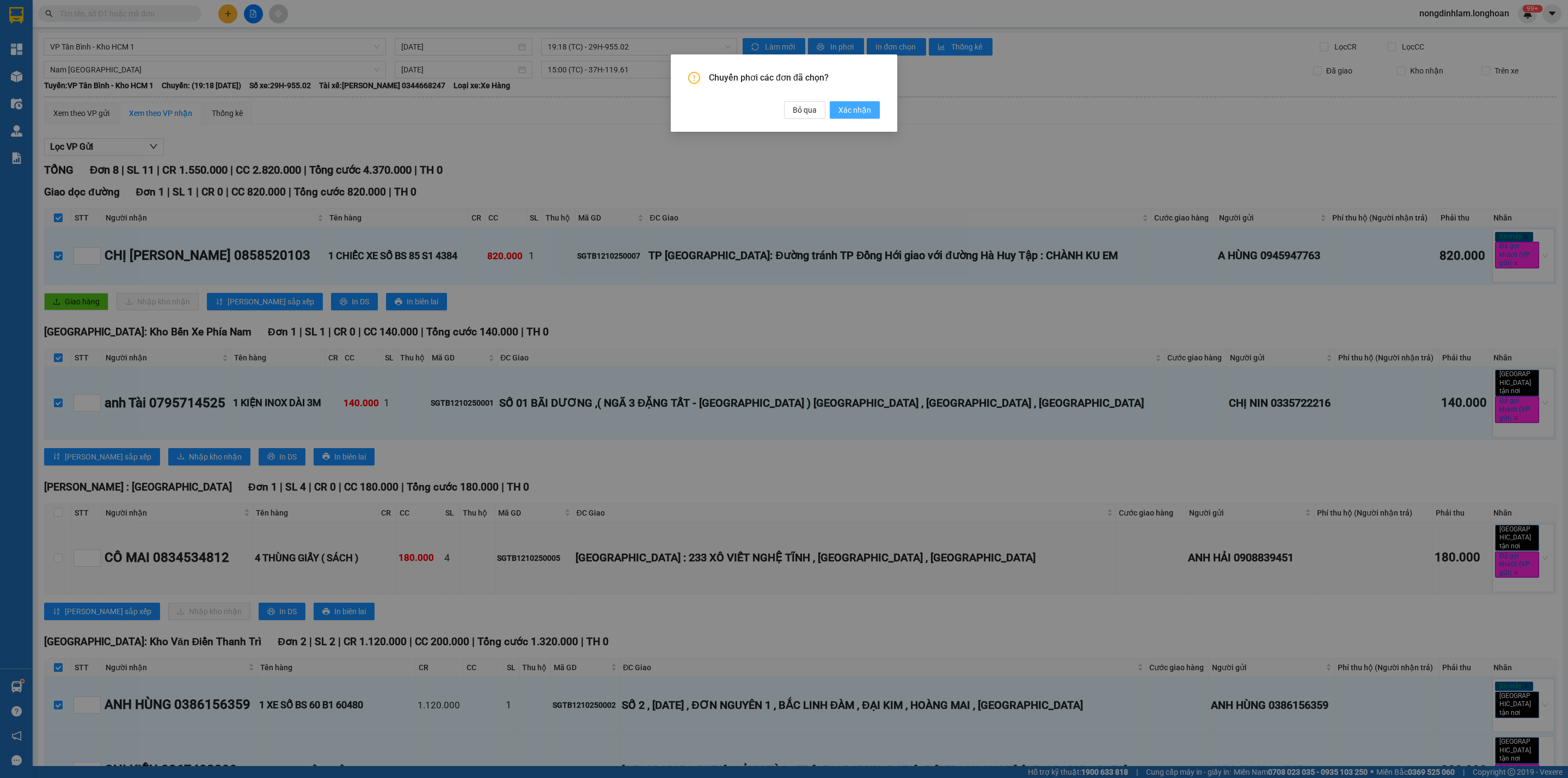
click at [845, 111] on span "Xác nhận" at bounding box center [854, 110] width 32 height 12
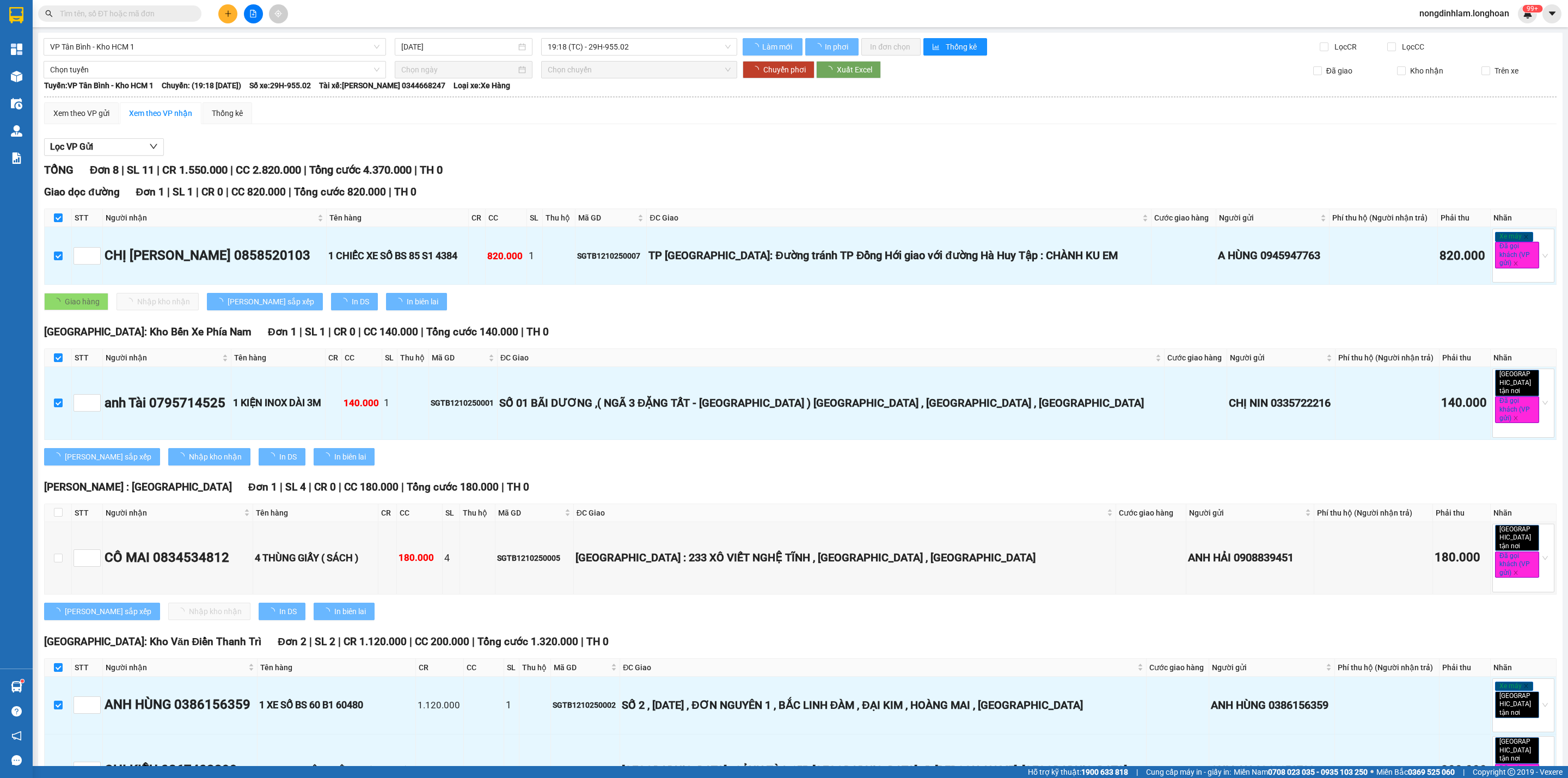
checkbox input "false"
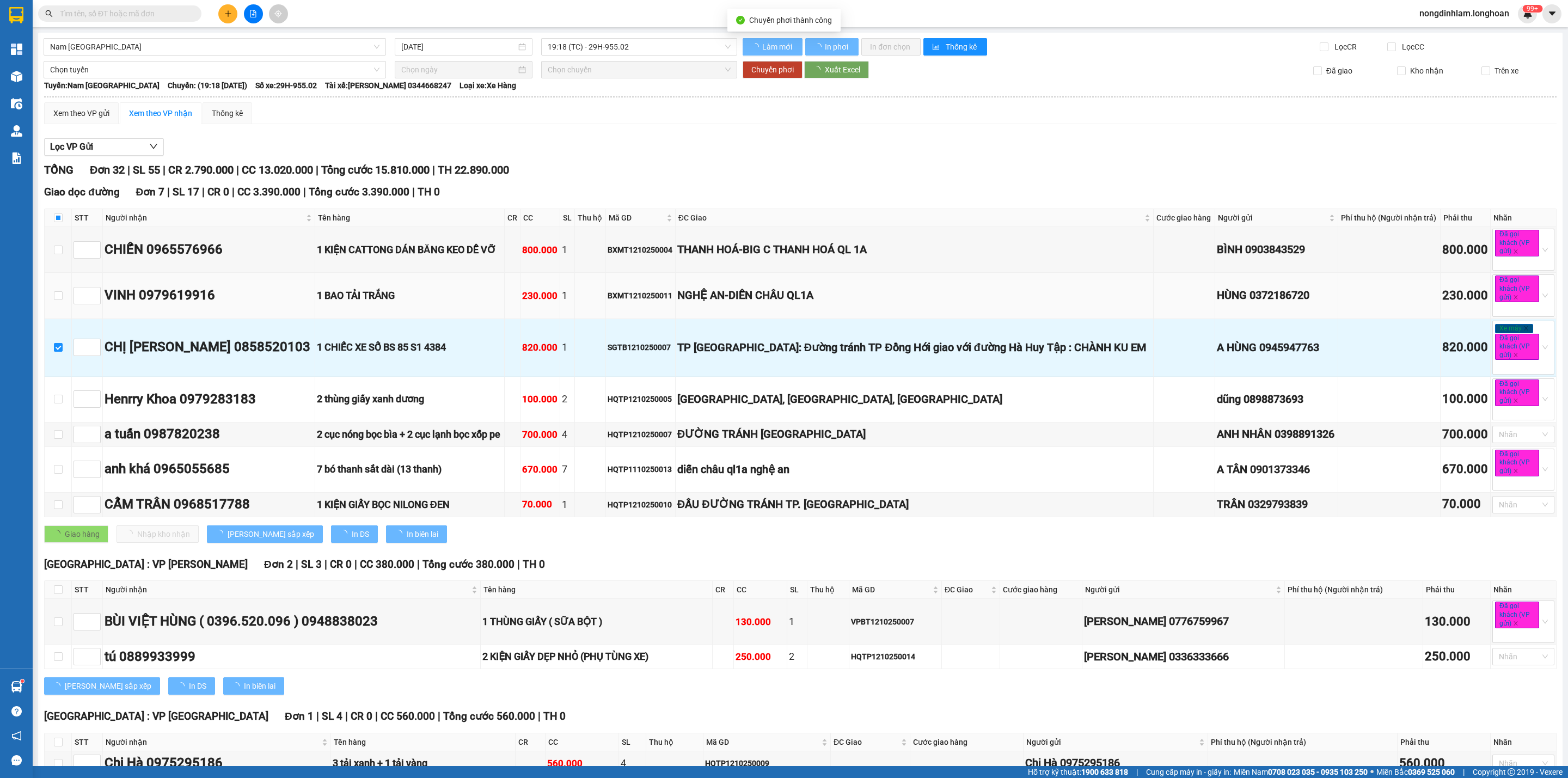
checkbox input "false"
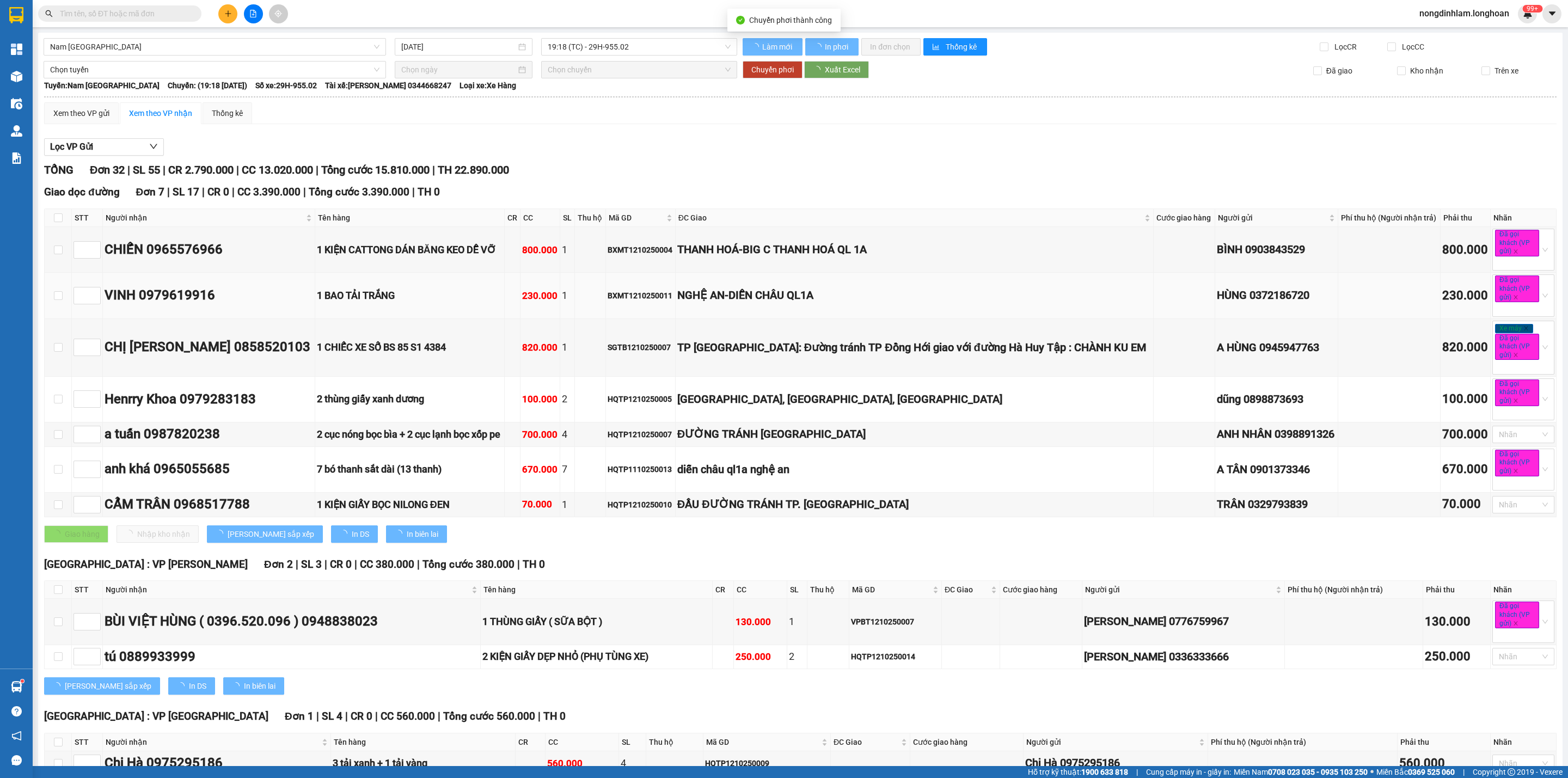
type input "[DATE]"
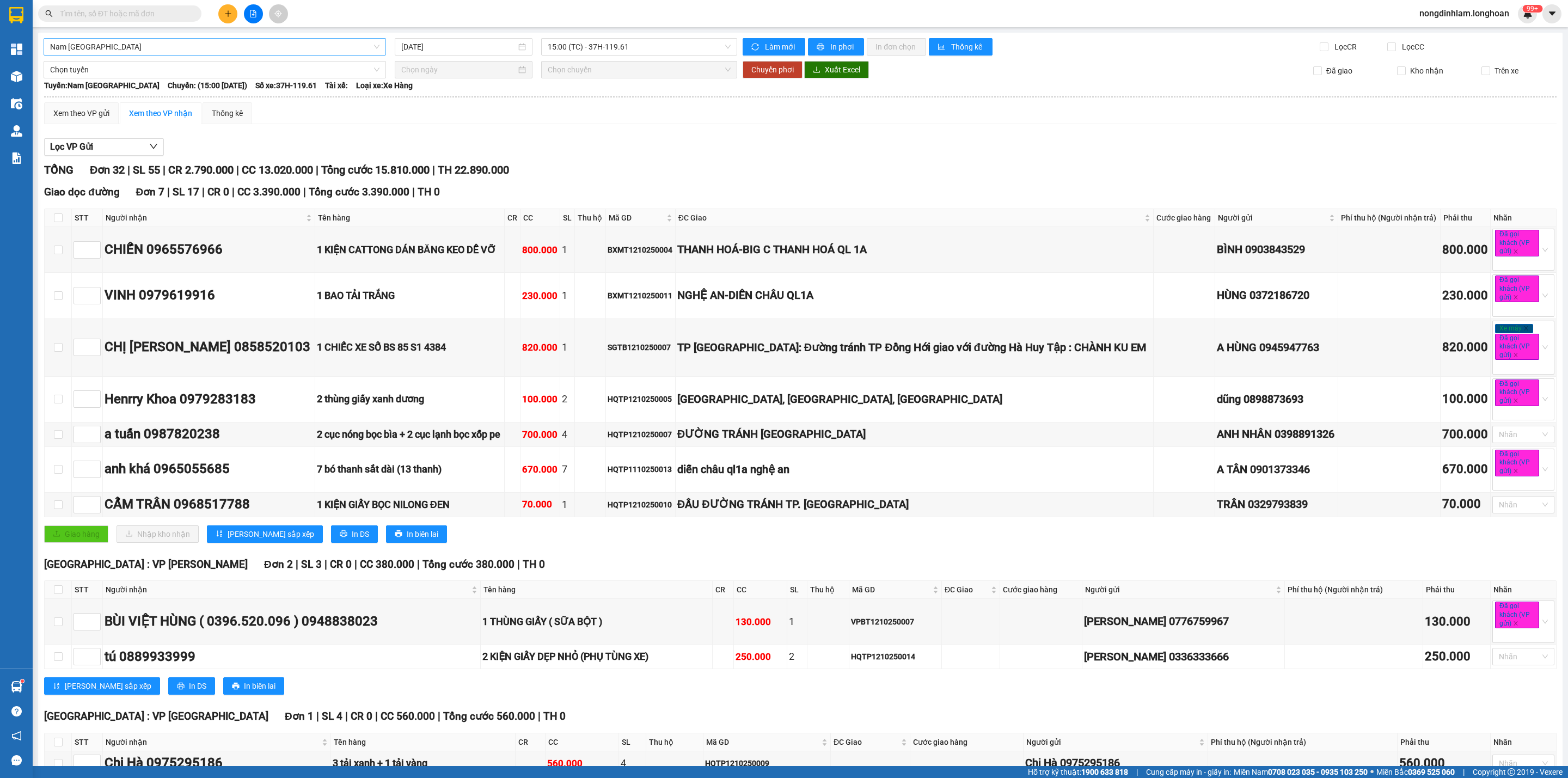
click at [165, 51] on span "Nam [GEOGRAPHIC_DATA]" at bounding box center [215, 46] width 330 height 17
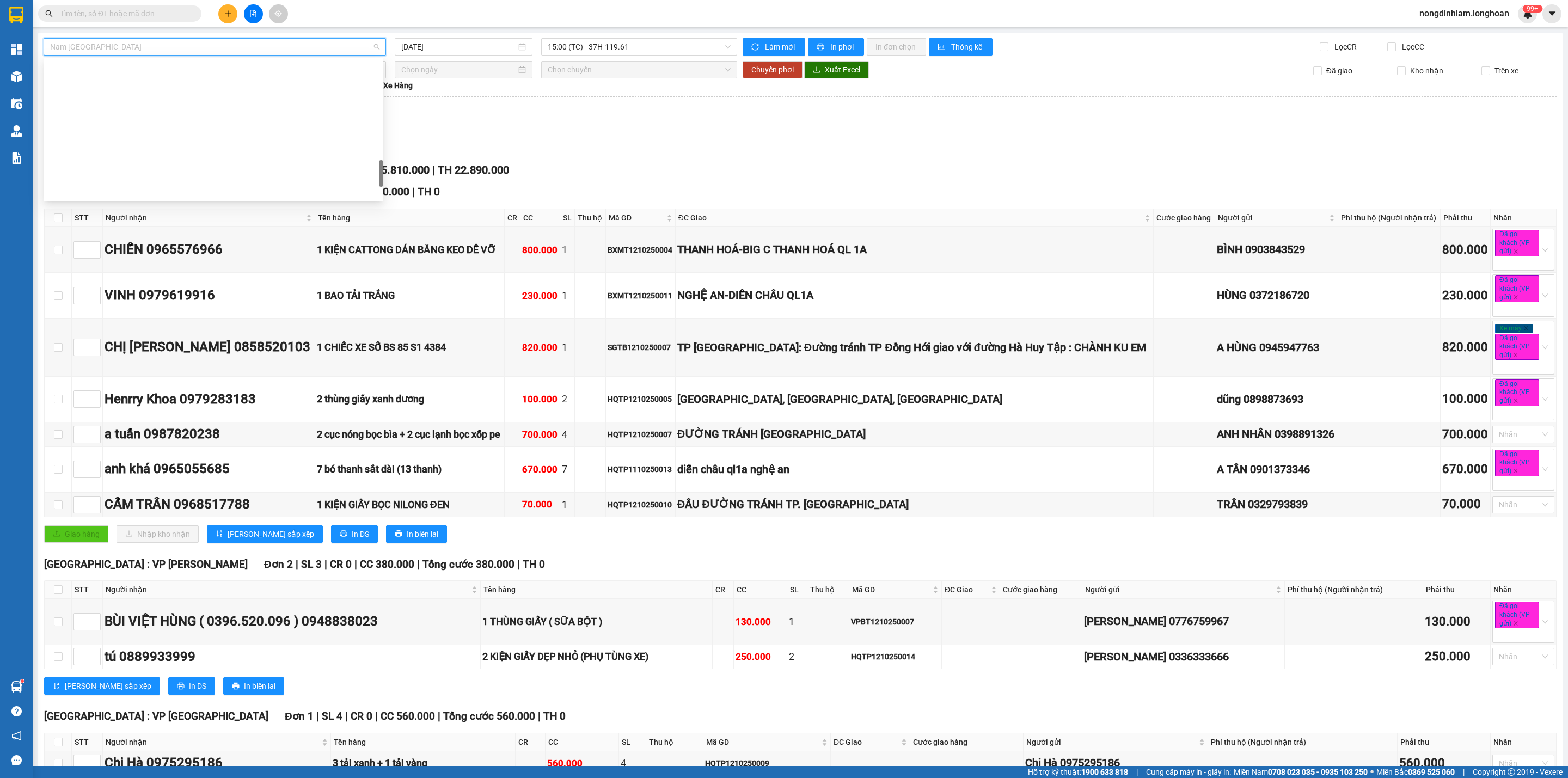
scroll to position [618, 0]
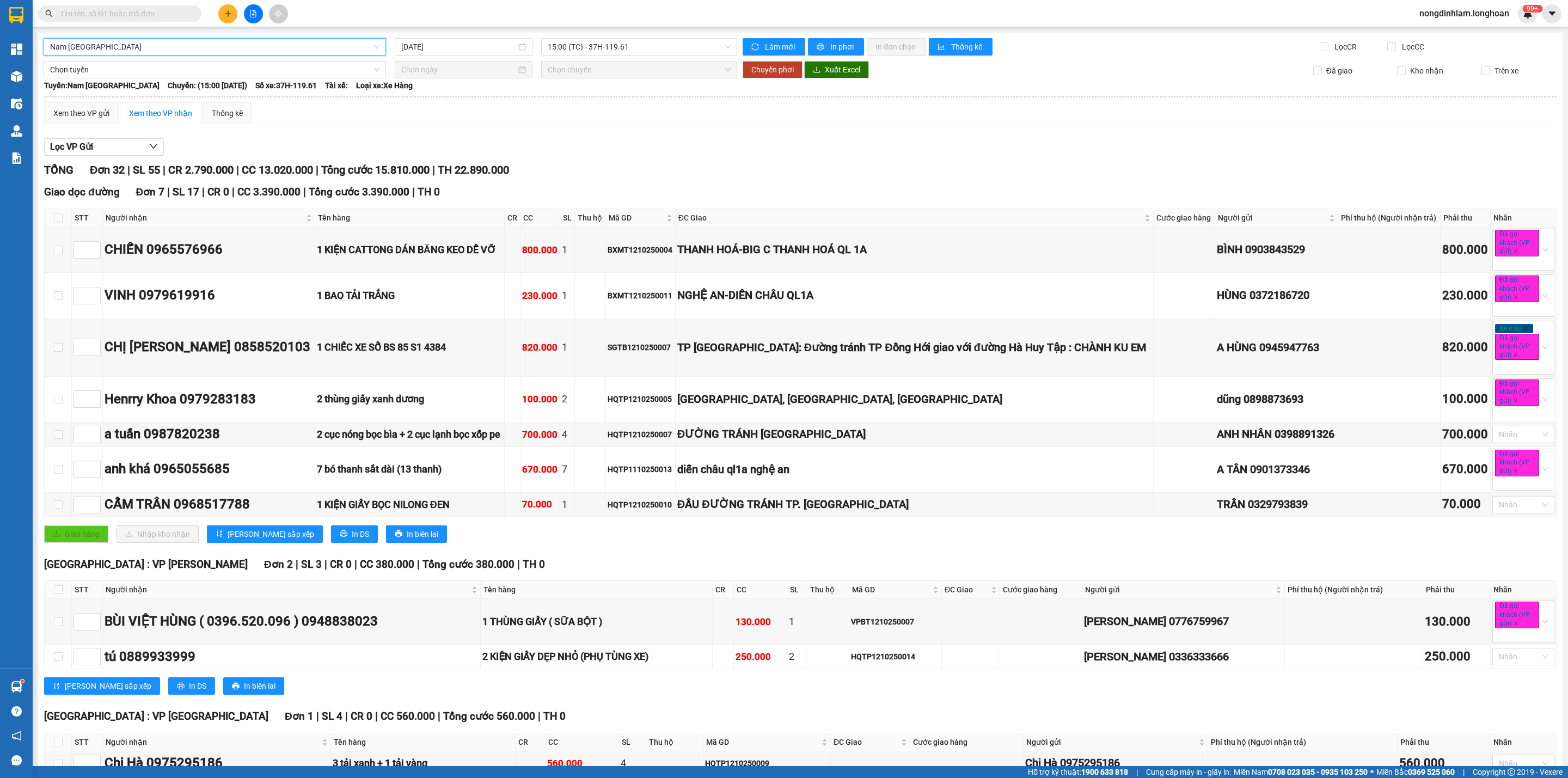
click at [145, 15] on input "text" at bounding box center [124, 14] width 129 height 12
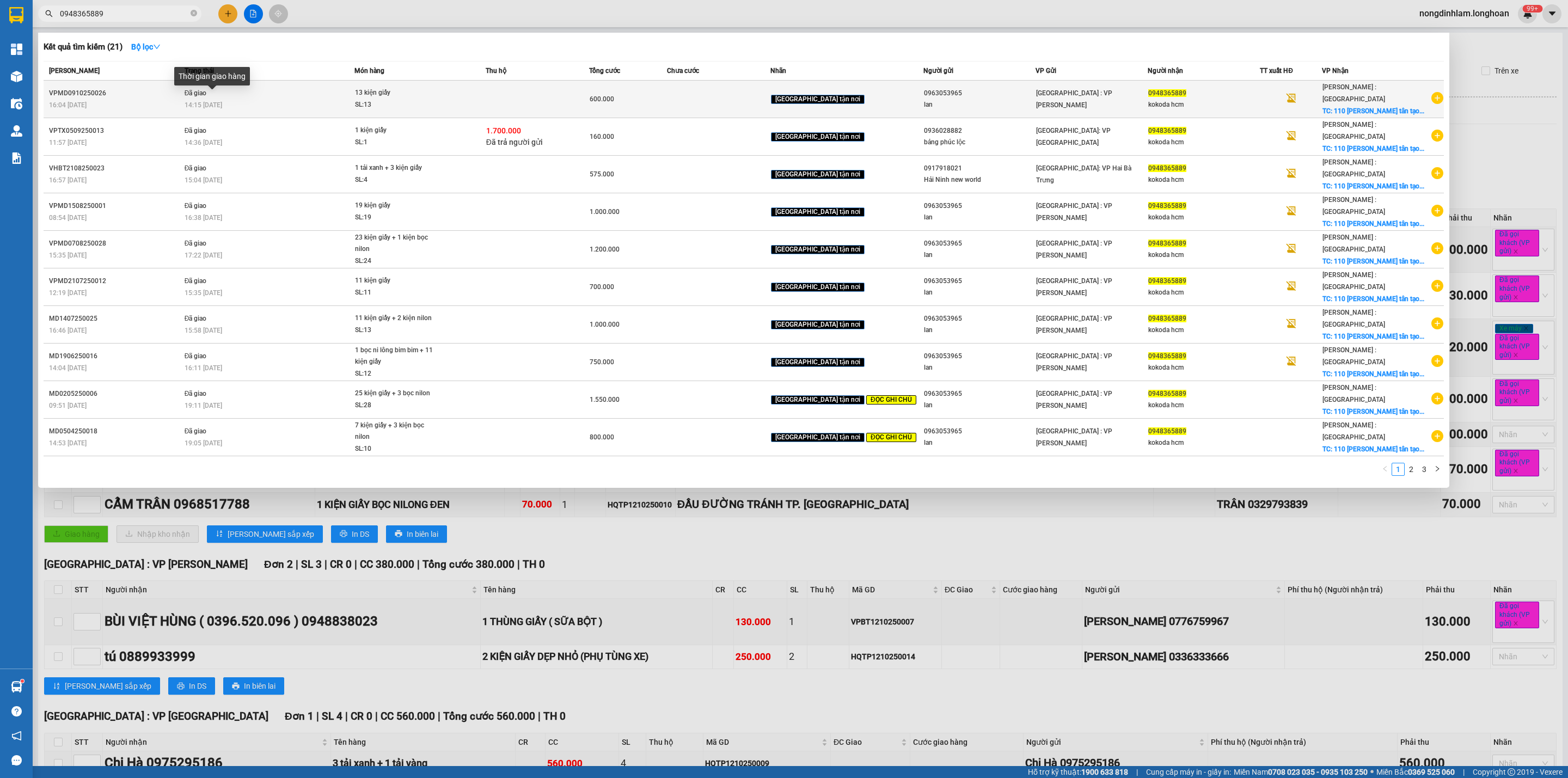
type input "0948365889"
click at [193, 101] on span "14:15 [DATE]" at bounding box center [203, 105] width 37 height 8
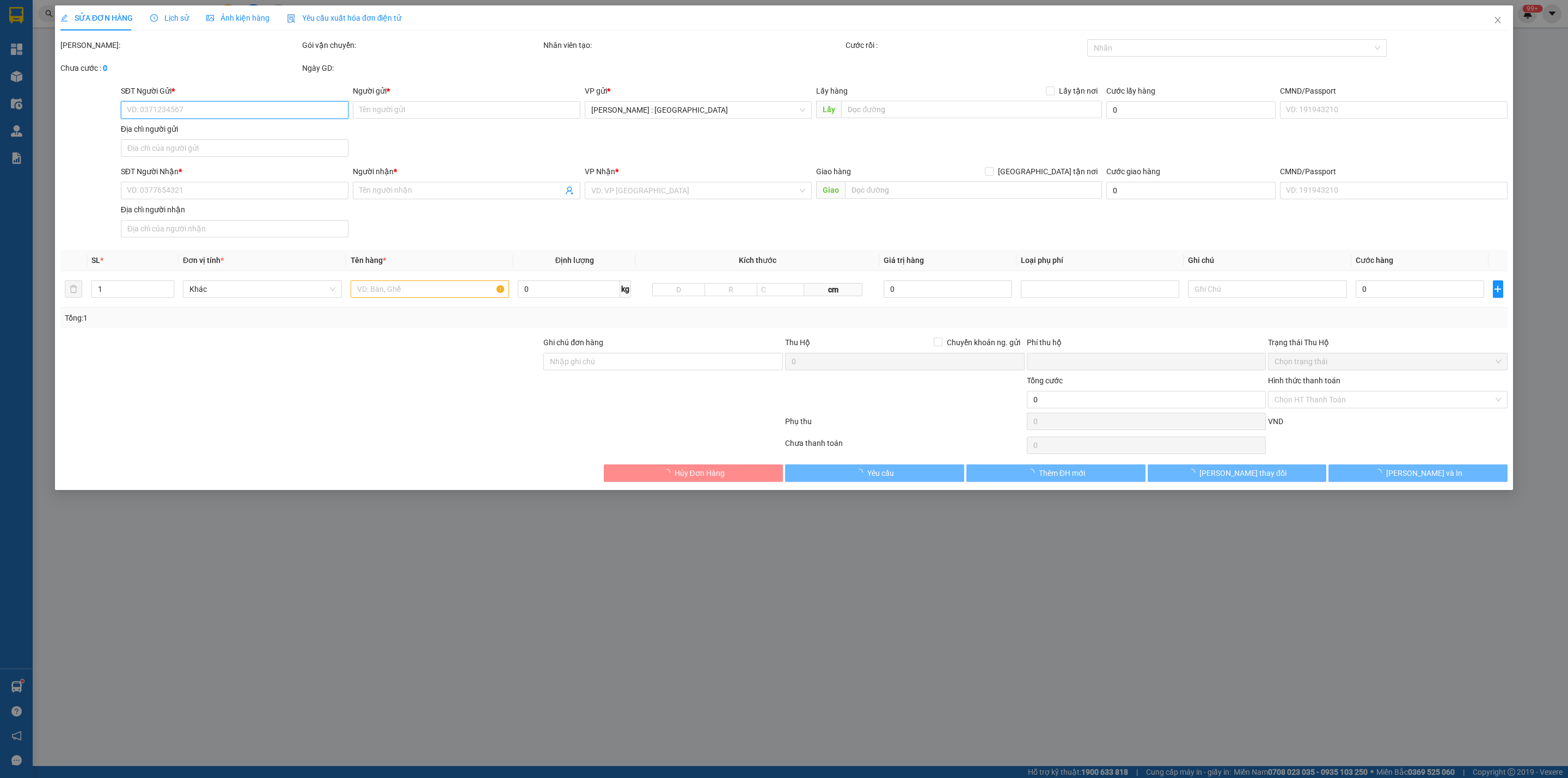
type input "0963053965"
type input "lan"
type input "0948365889"
type input "kokoda hcm"
checkbox input "true"
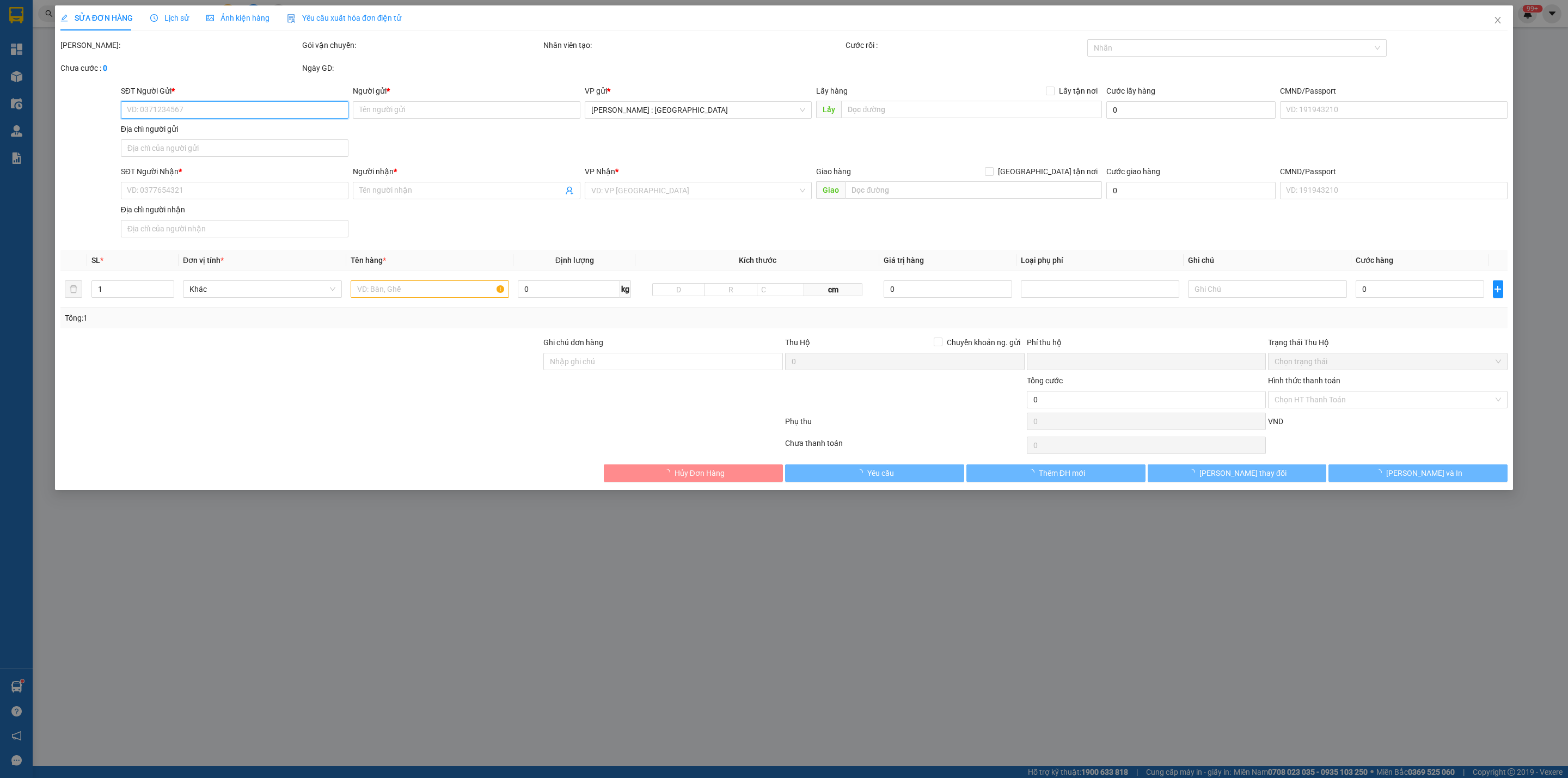
type input "110 trần đại nghĩa tân tạo a bình tân hcm đã cộng 50k phí bãi vào cước"
type input "0"
type input "600.000"
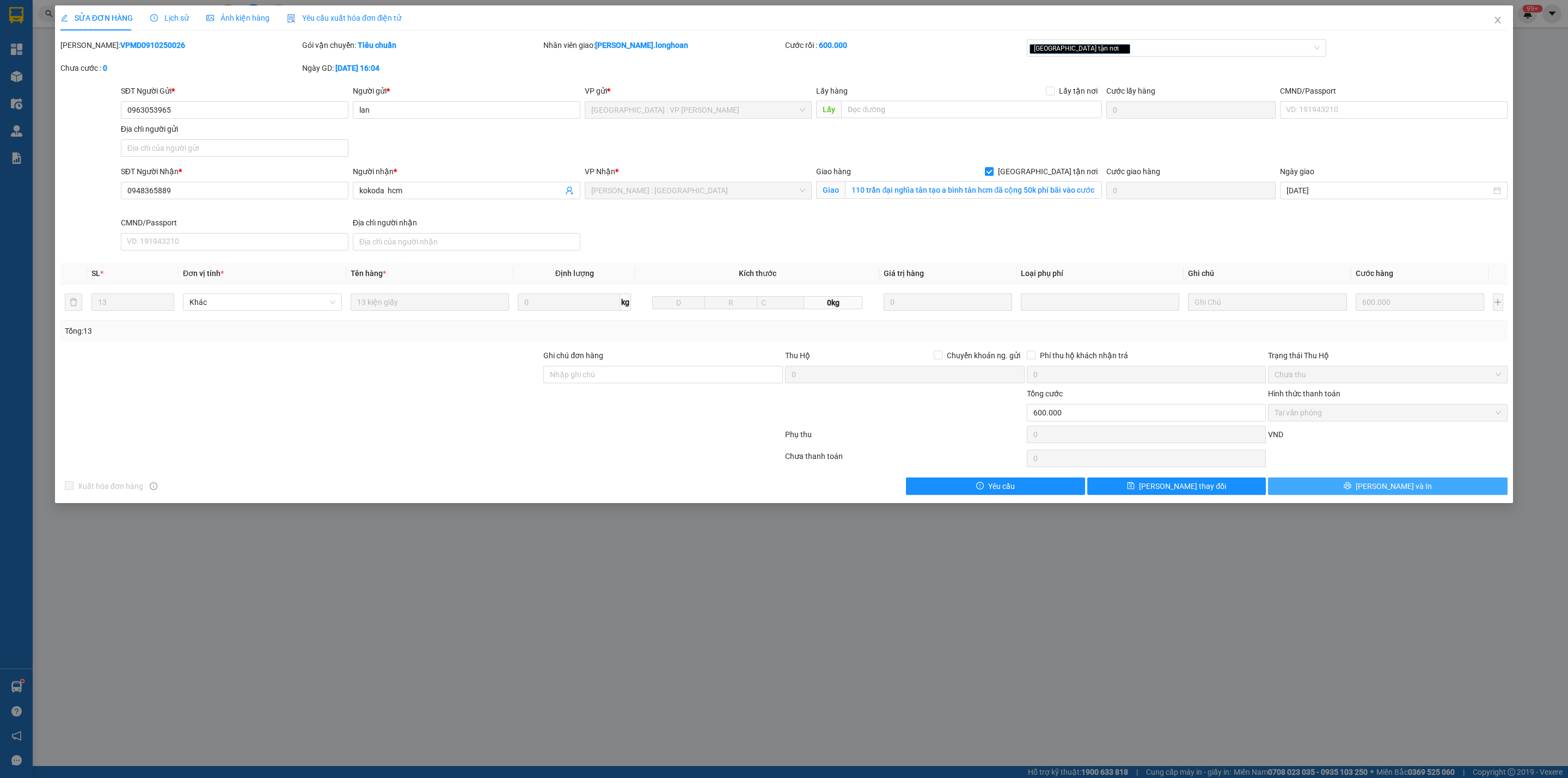
click at [1409, 486] on span "[PERSON_NAME] và In" at bounding box center [1393, 486] width 76 height 12
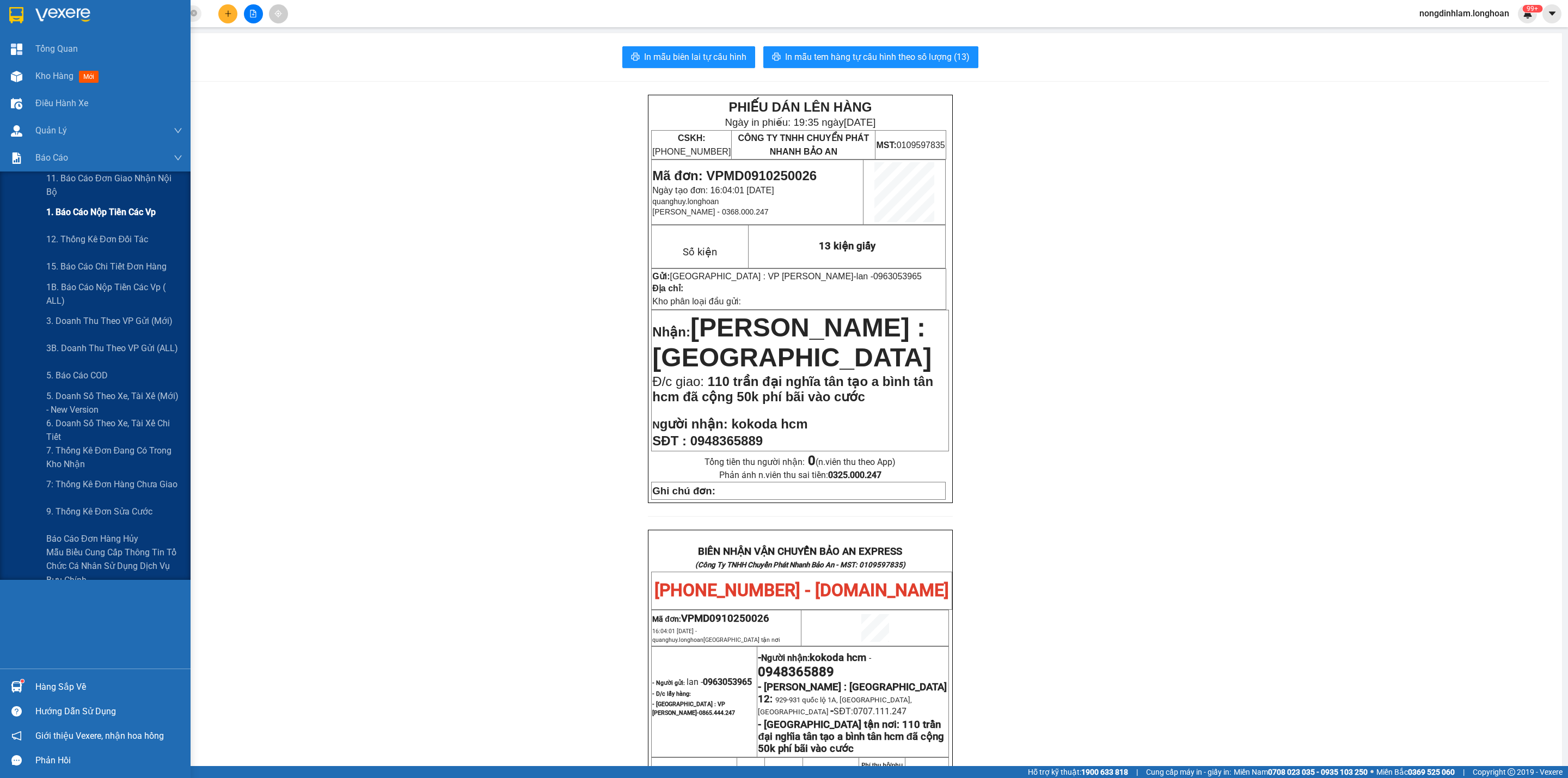
click at [98, 208] on span "1. Báo cáo nộp tiền các vp" at bounding box center [100, 213] width 109 height 14
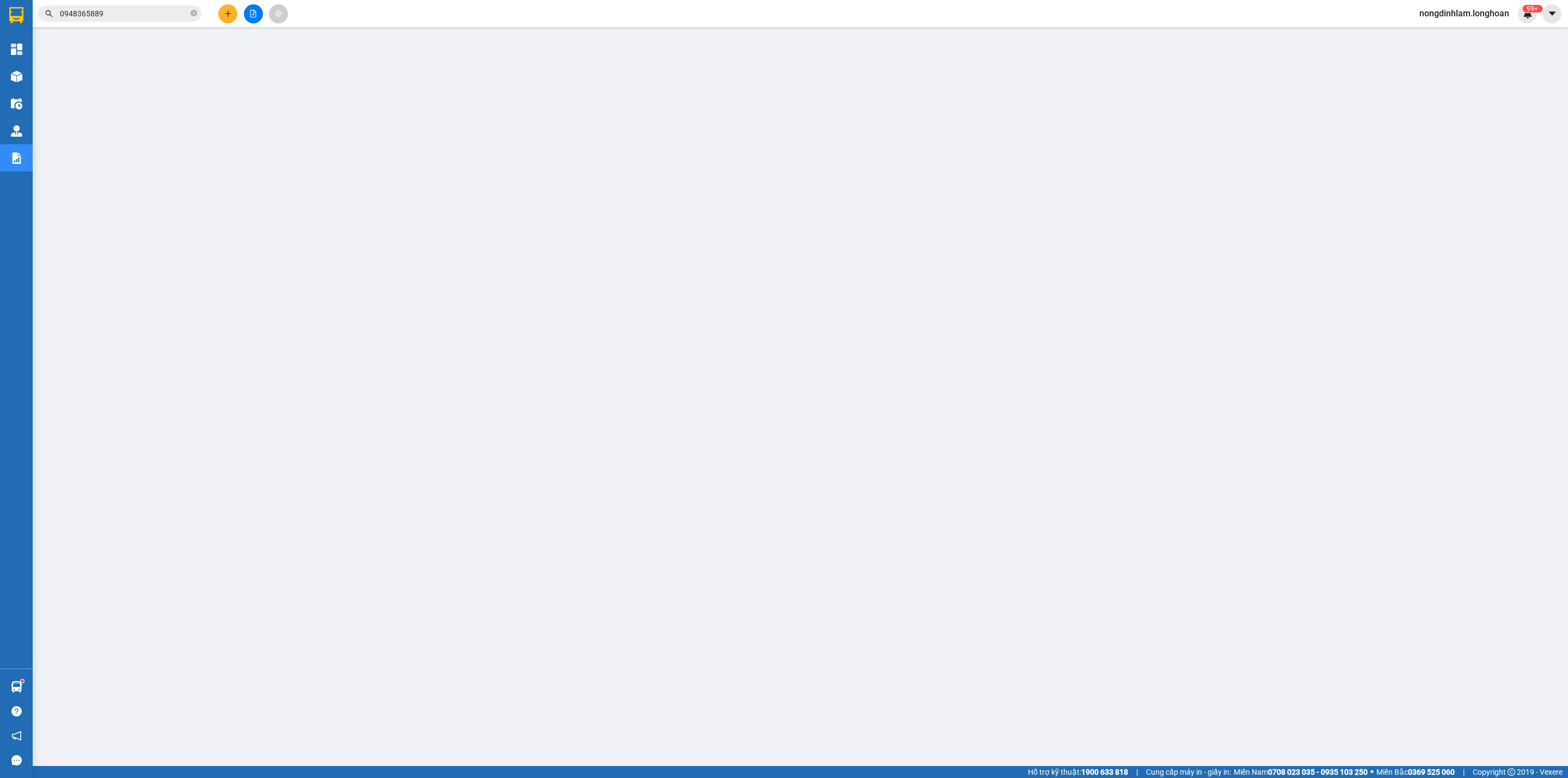
click at [252, 6] on button at bounding box center [253, 13] width 19 height 19
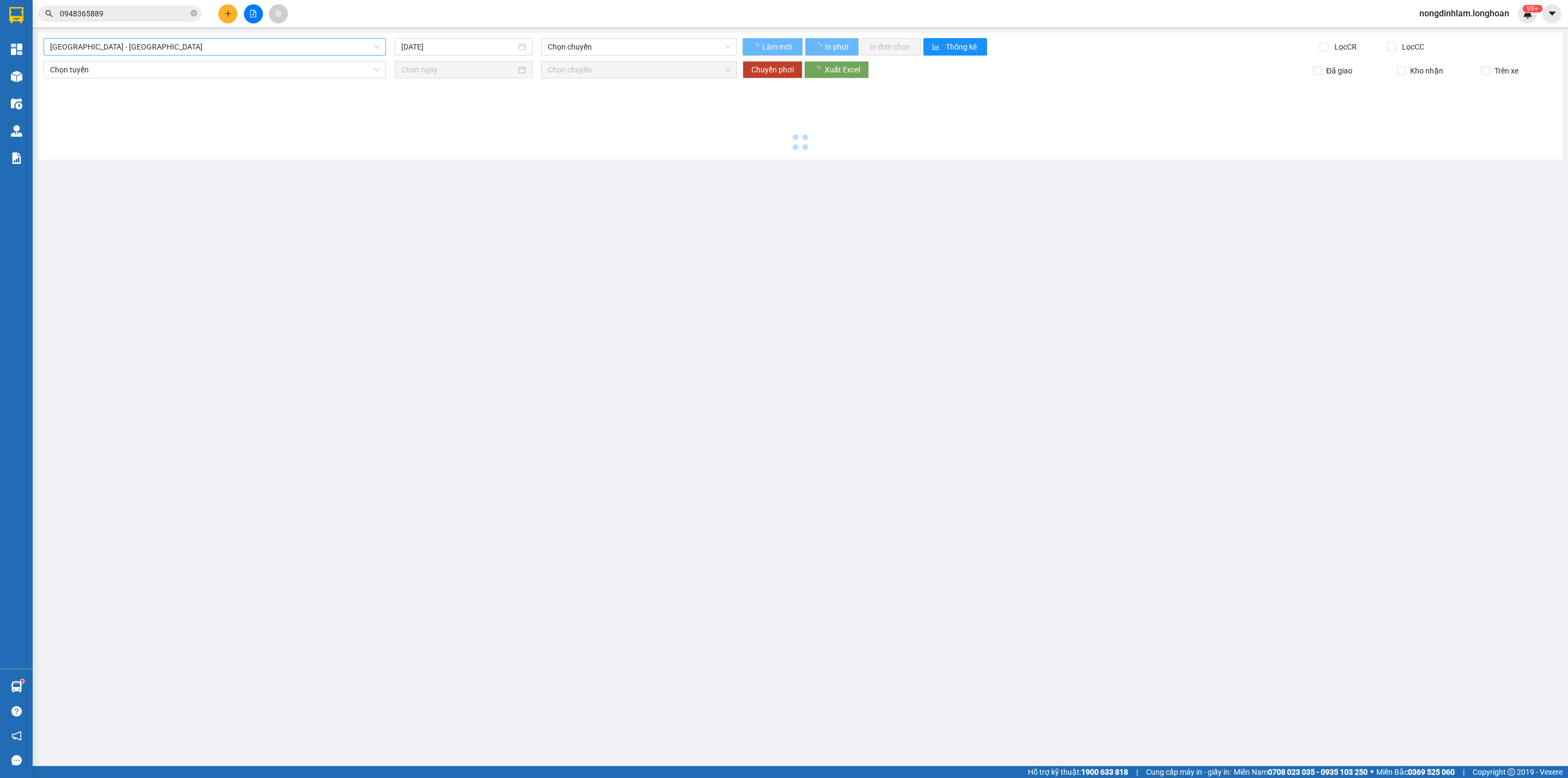
type input "[DATE]"
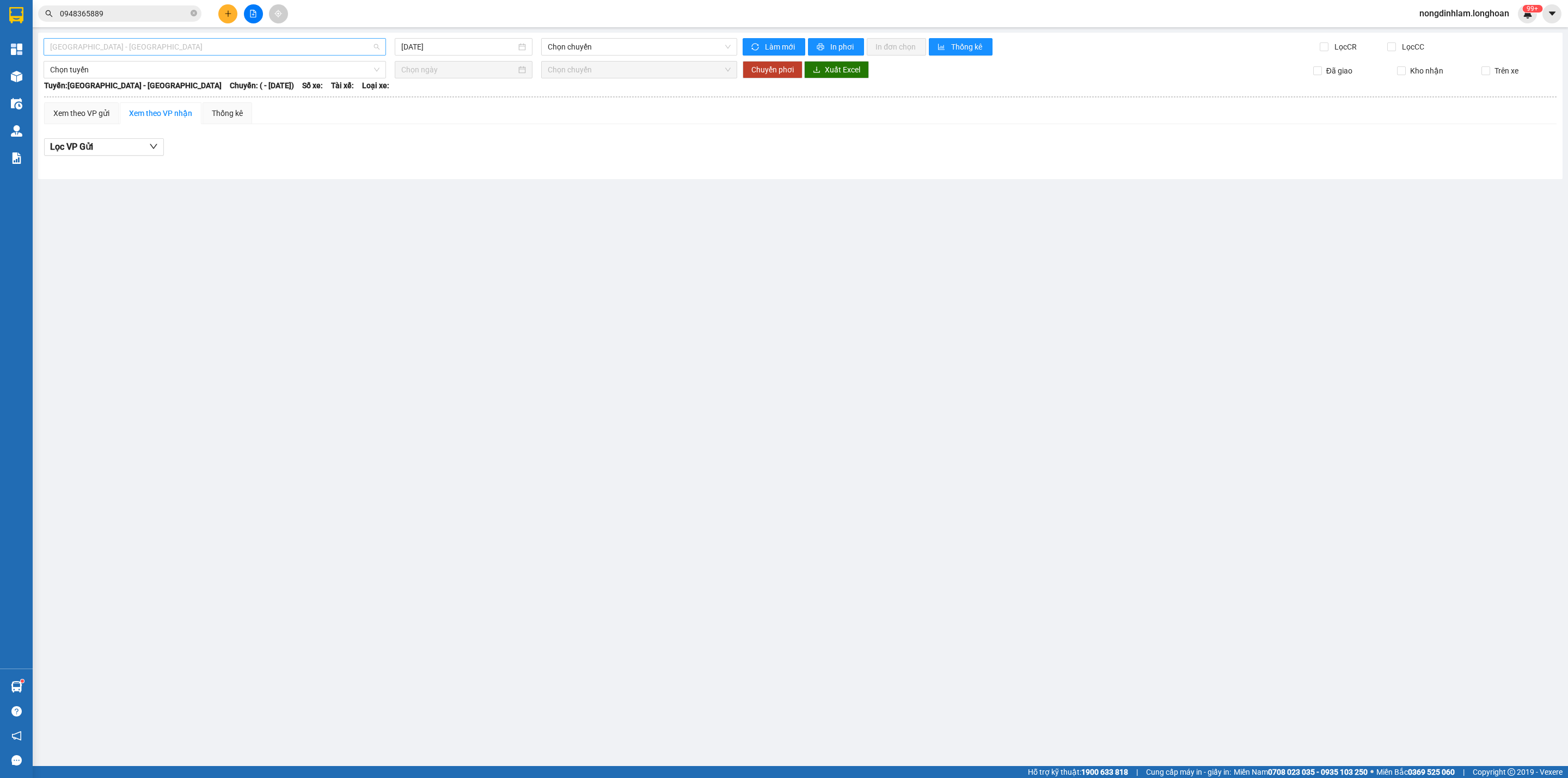
click at [183, 49] on span "[GEOGRAPHIC_DATA] - [GEOGRAPHIC_DATA]" at bounding box center [215, 46] width 330 height 17
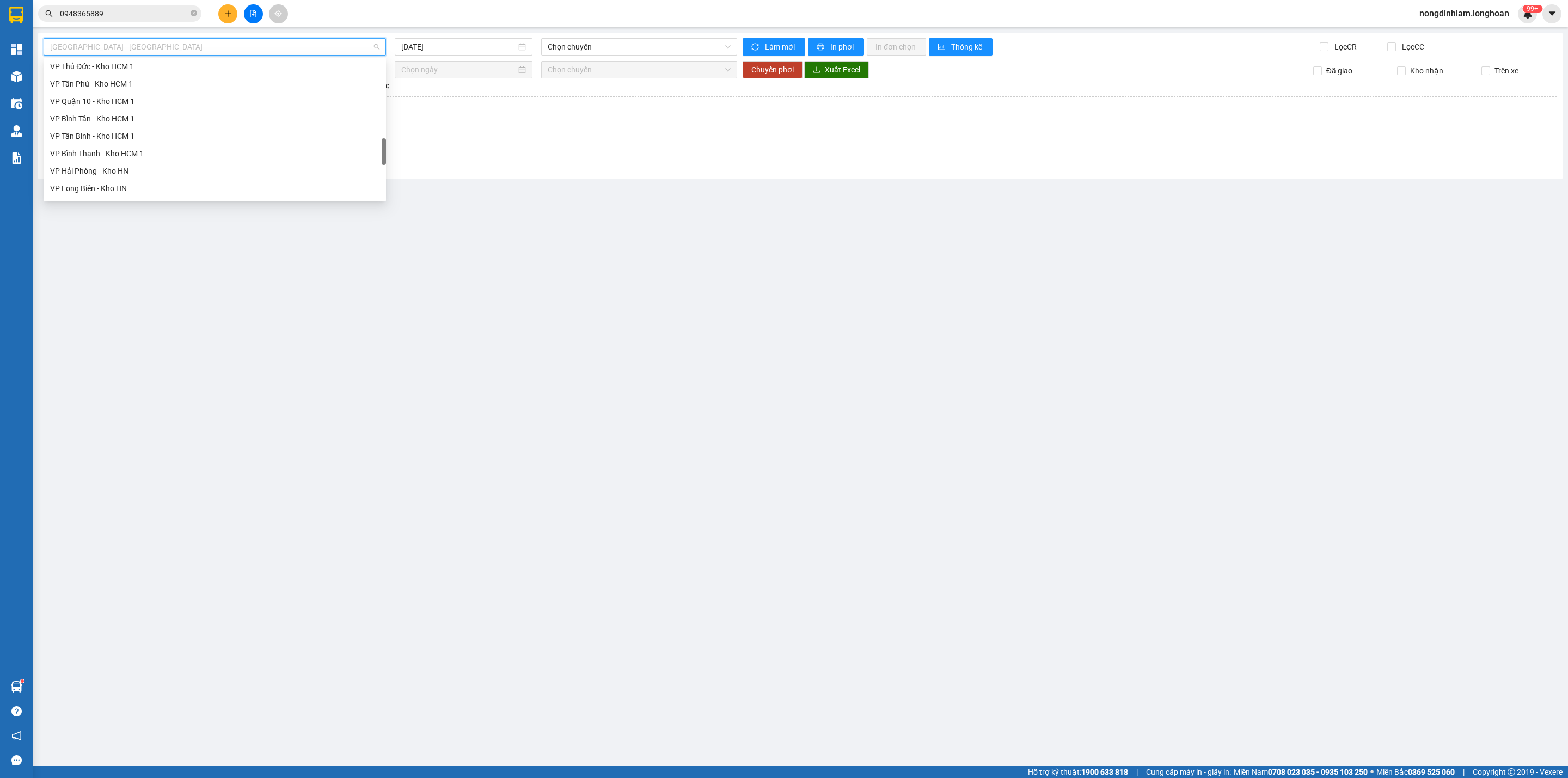
scroll to position [766, 0]
click at [145, 108] on div "Nam [GEOGRAPHIC_DATA]" at bounding box center [215, 104] width 330 height 12
type input "[DATE]"
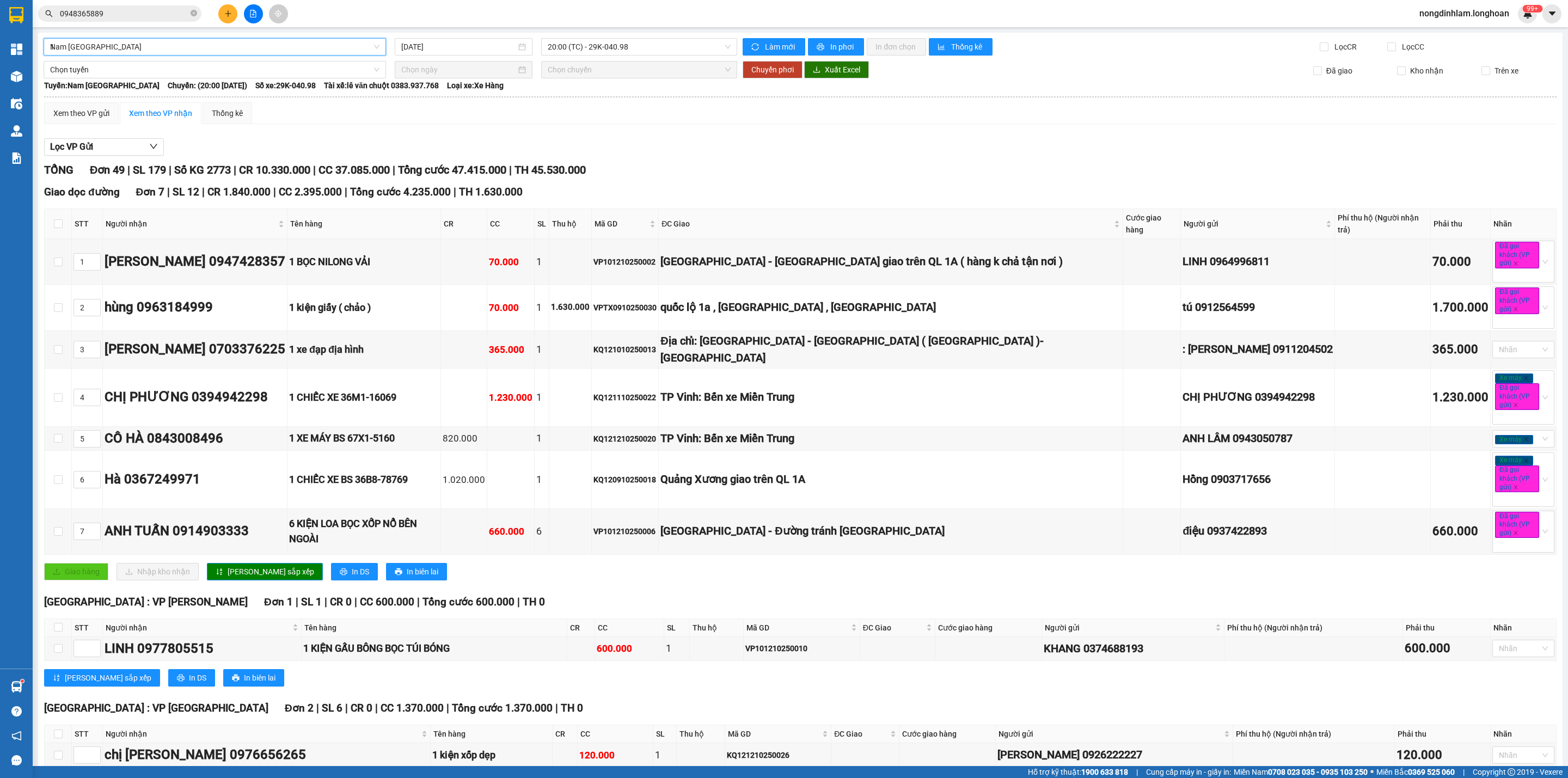
type input "12"
click at [117, 92] on div "VP Quận 12 - Kho HCM 1" at bounding box center [214, 86] width 327 height 12
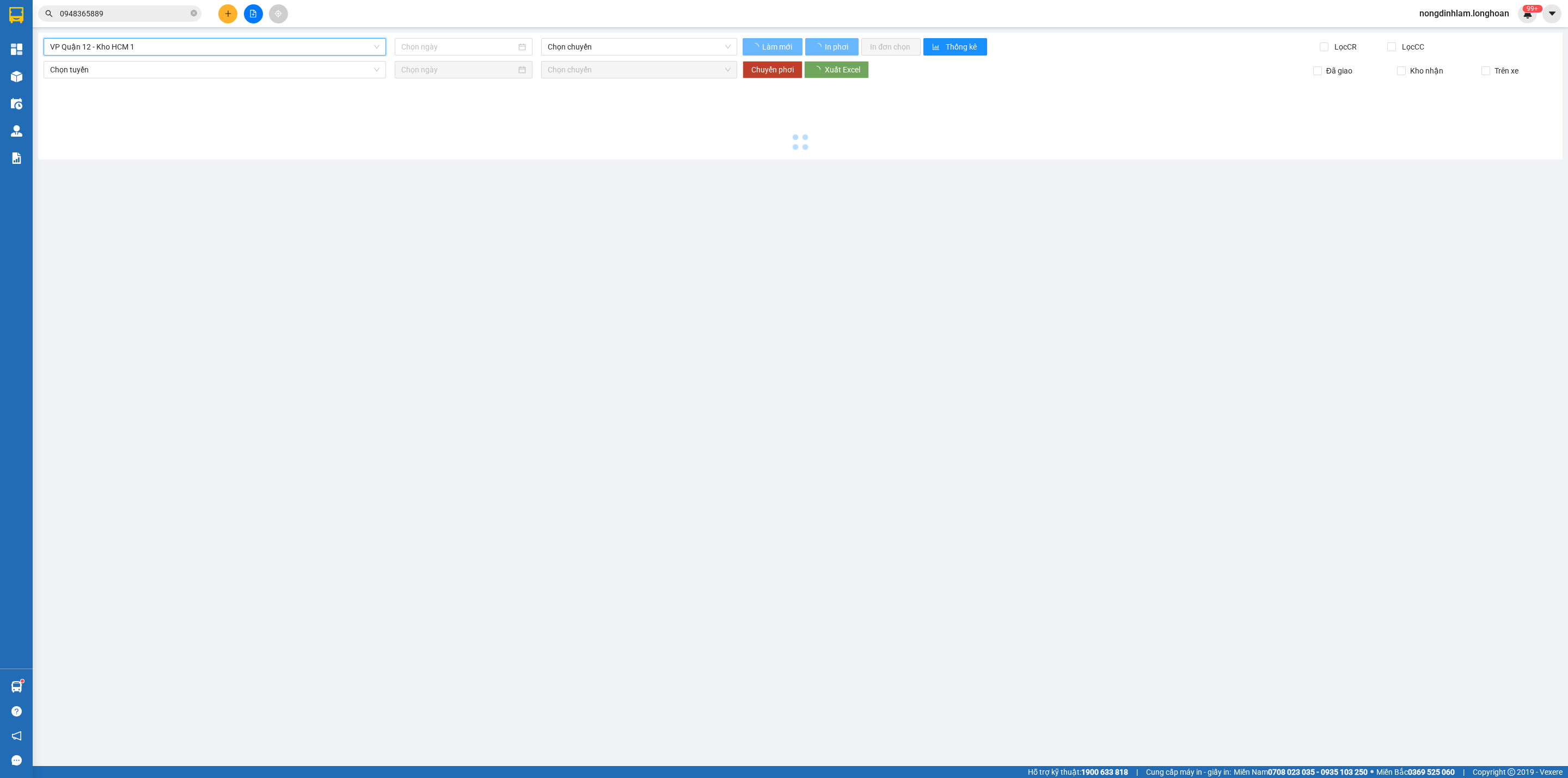
type input "[DATE]"
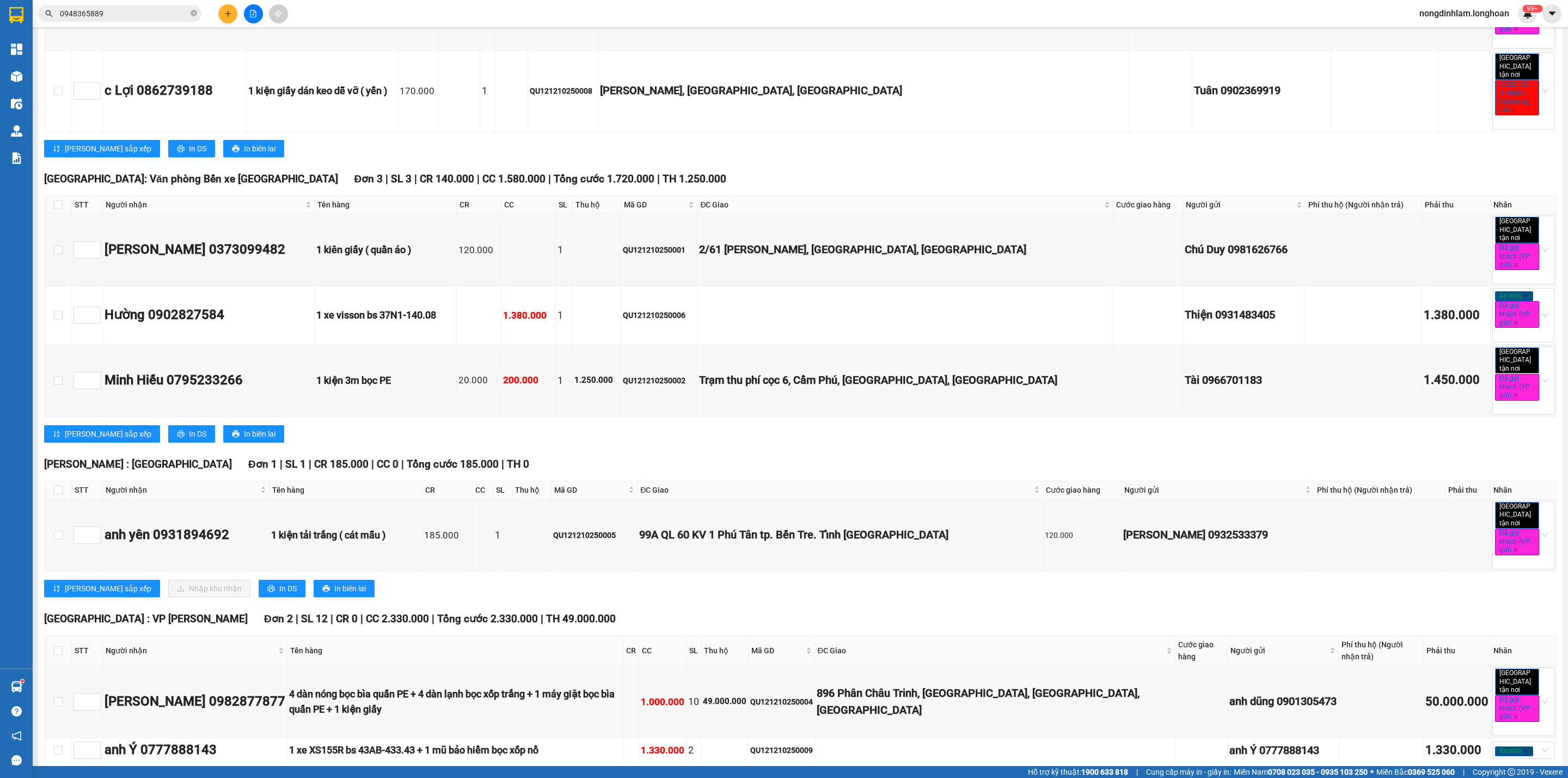
scroll to position [372, 0]
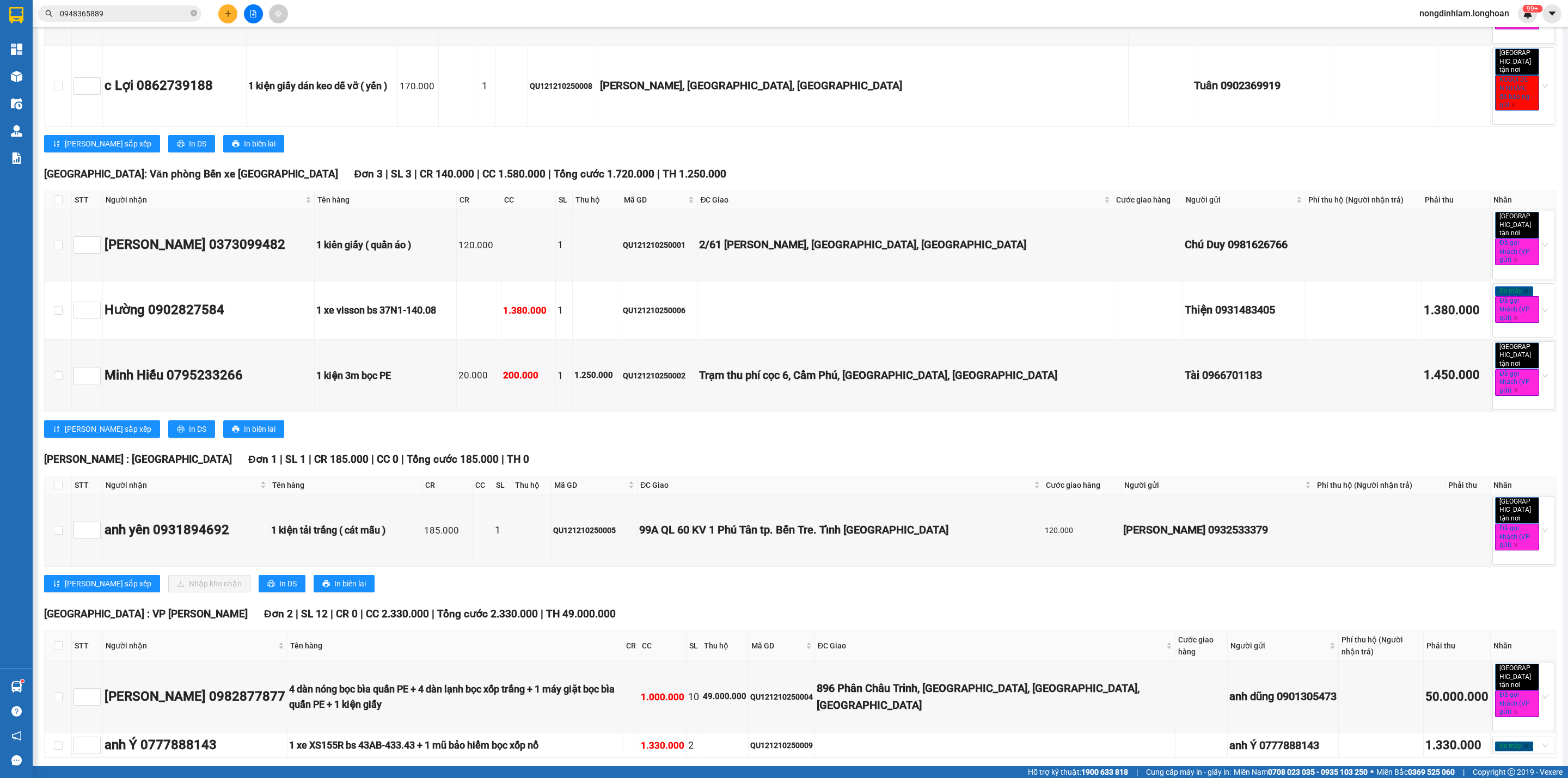
click at [51, 477] on th at bounding box center [58, 486] width 28 height 18
click at [55, 481] on input "checkbox" at bounding box center [58, 485] width 9 height 9
checkbox input "true"
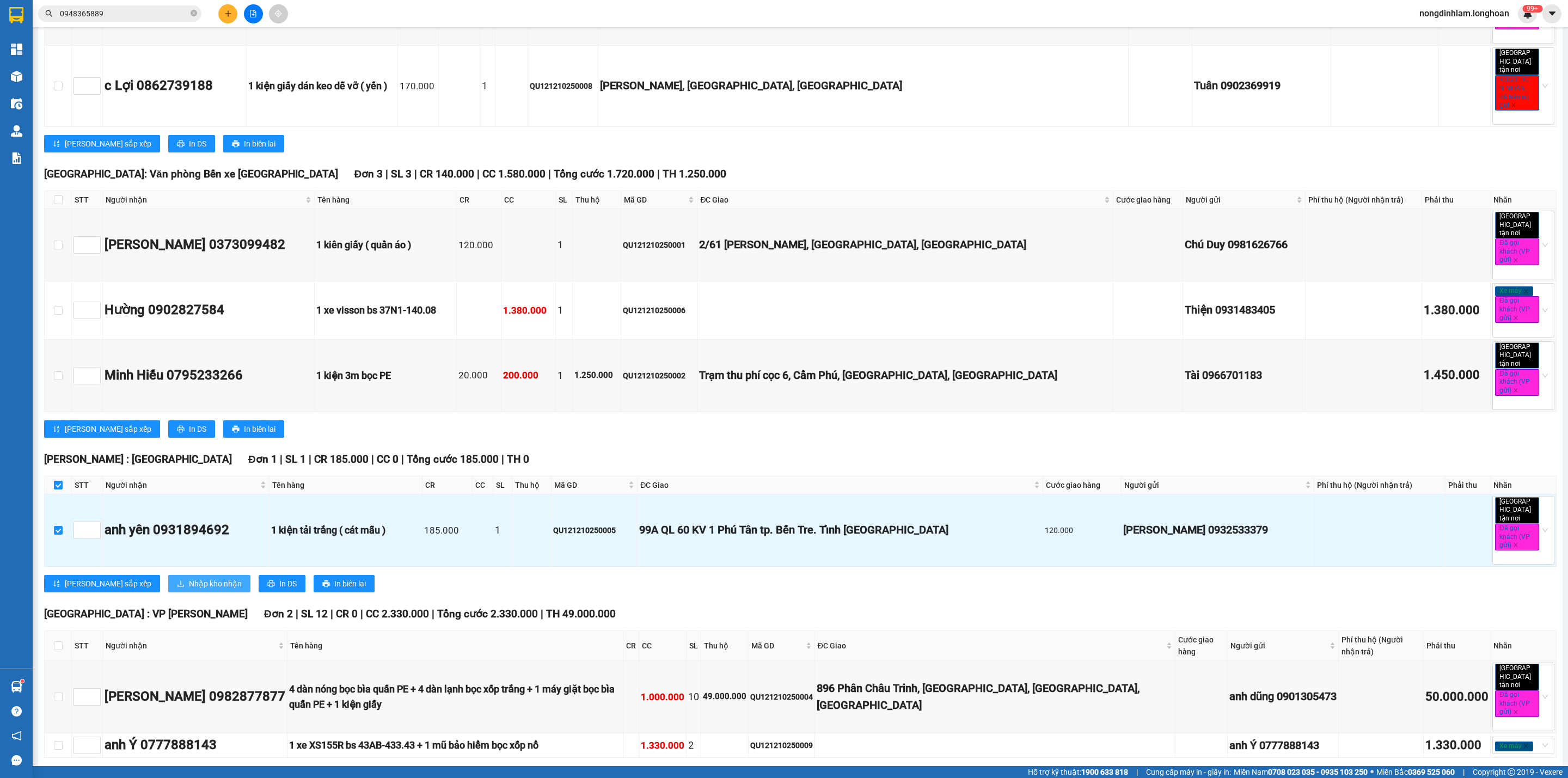
click at [189, 578] on span "Nhập kho nhận" at bounding box center [216, 584] width 53 height 12
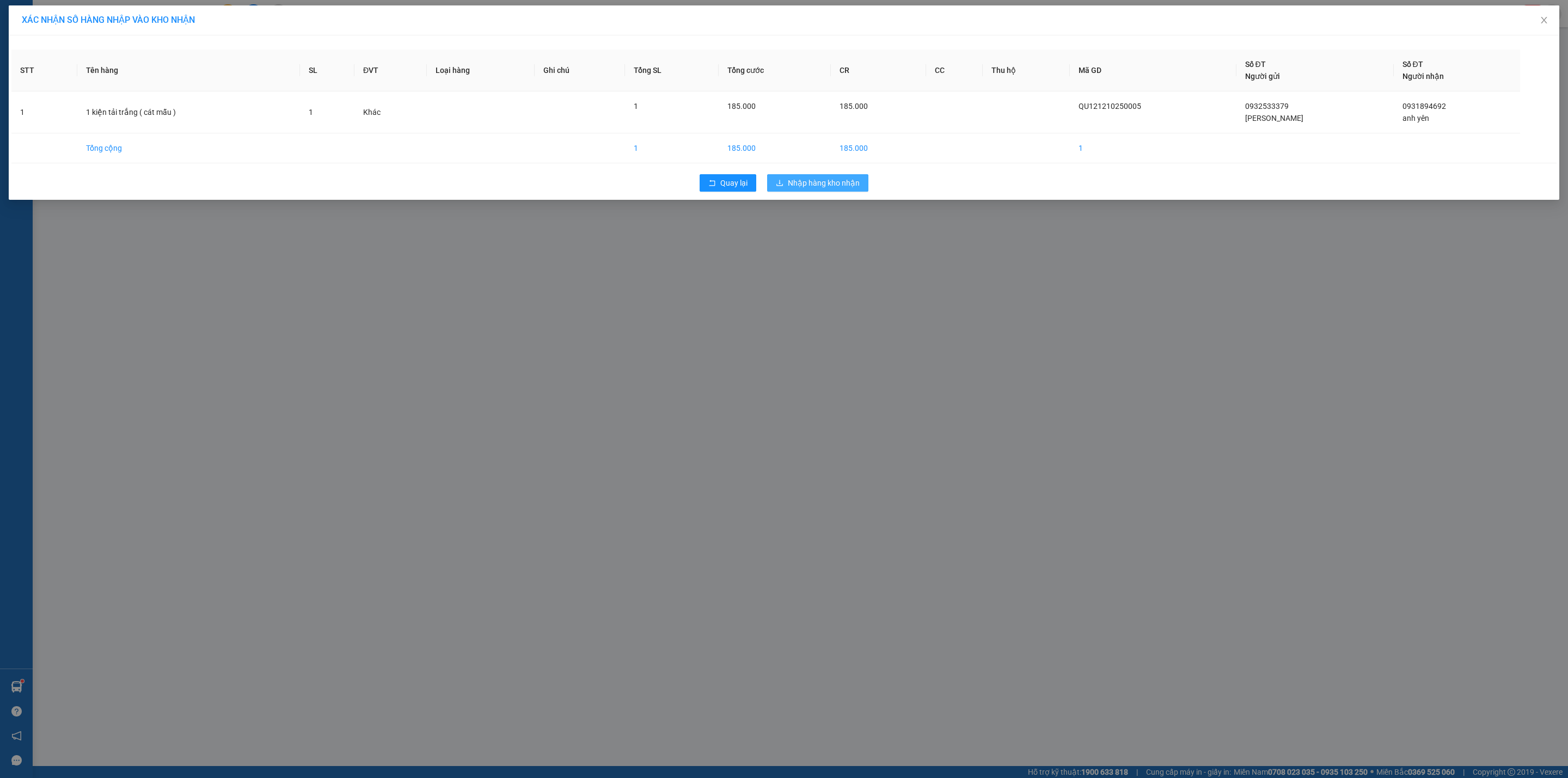
click at [828, 186] on span "Nhập hàng kho nhận" at bounding box center [823, 183] width 72 height 12
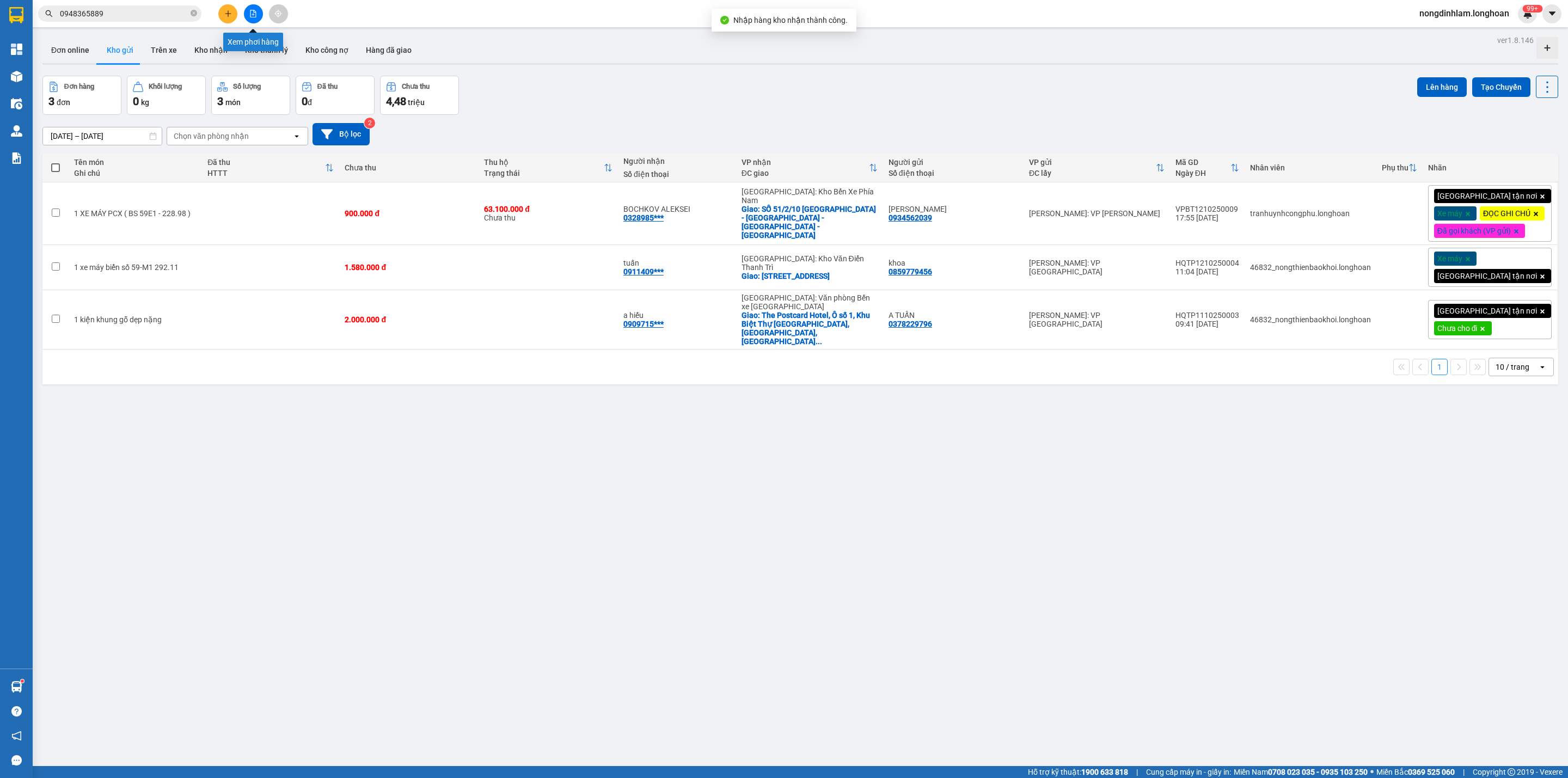
click at [249, 11] on button at bounding box center [253, 13] width 19 height 19
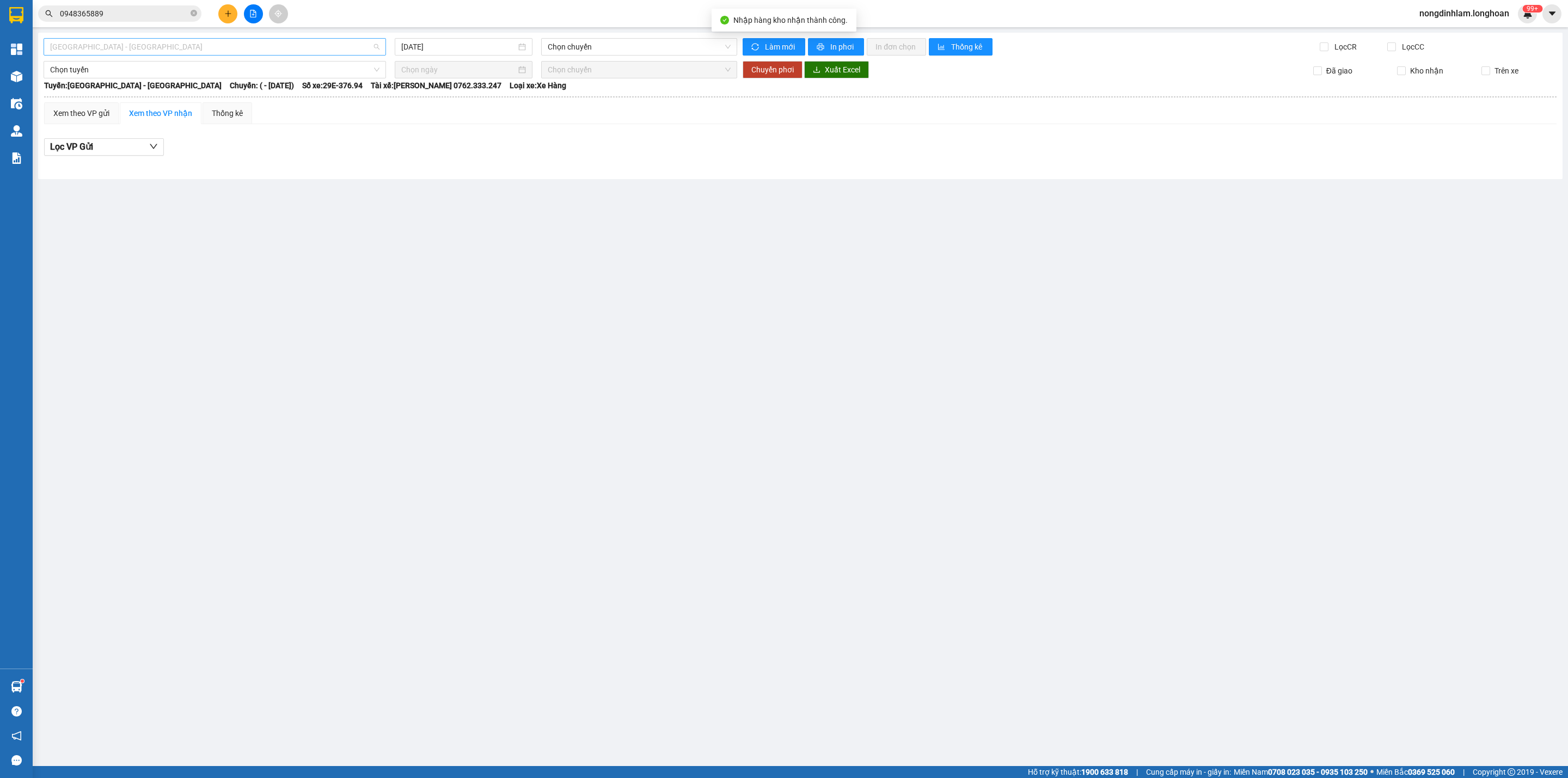
click at [99, 39] on span "[GEOGRAPHIC_DATA] - [GEOGRAPHIC_DATA]" at bounding box center [215, 46] width 330 height 17
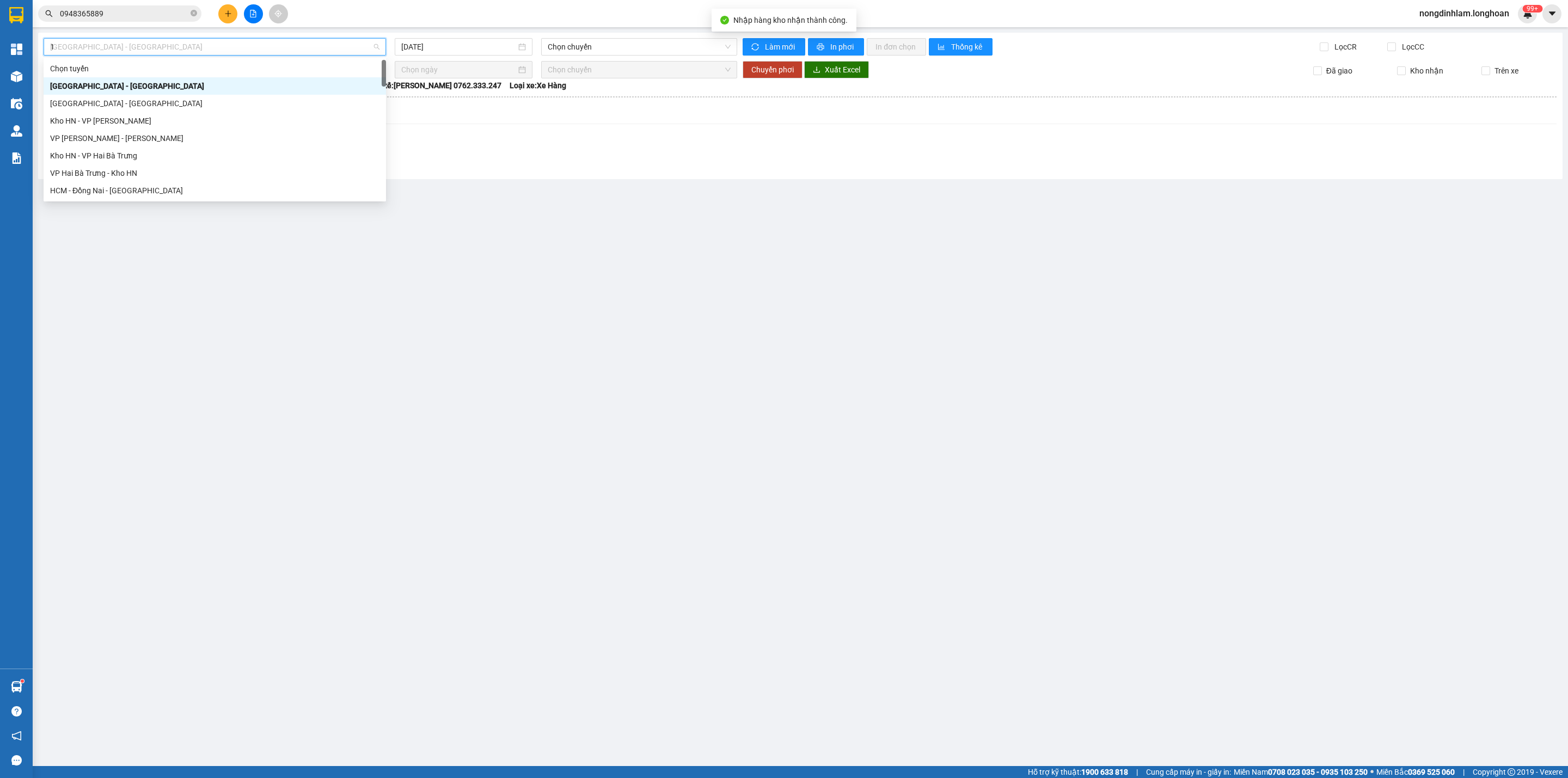
type input "12"
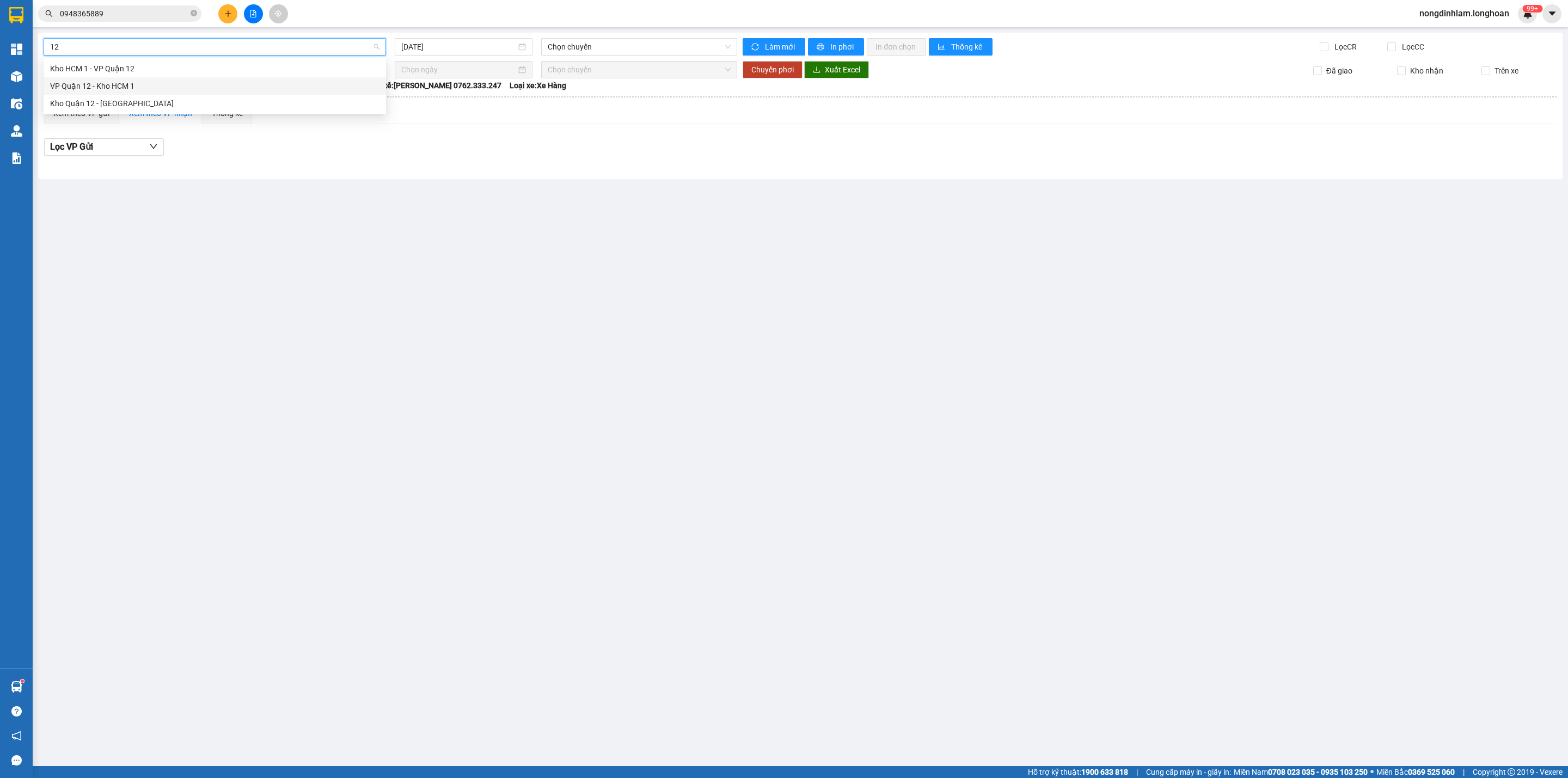
click at [96, 85] on div "VP Quận 12 - Kho HCM 1" at bounding box center [215, 86] width 330 height 12
type input "[DATE]"
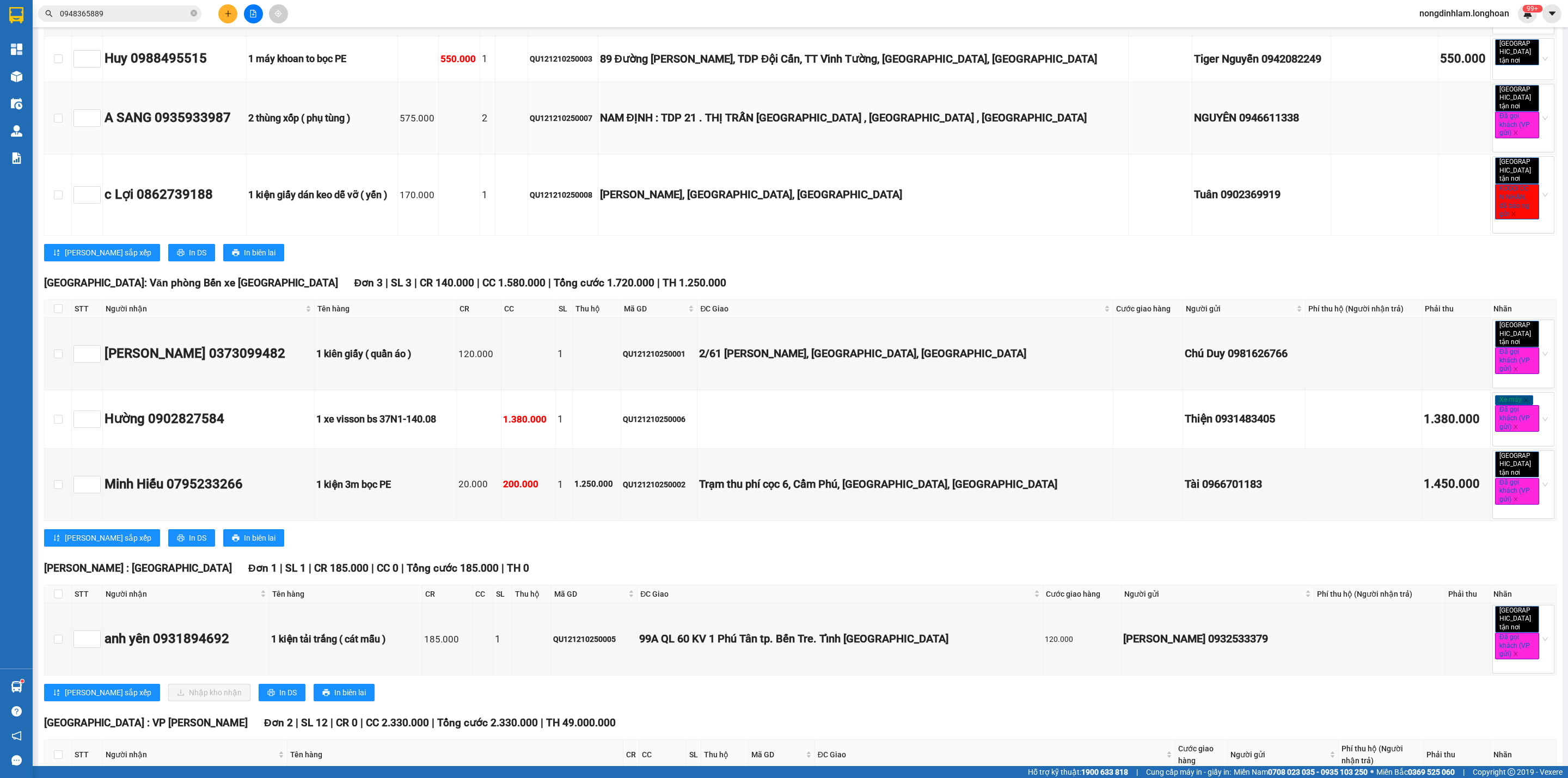
scroll to position [372, 0]
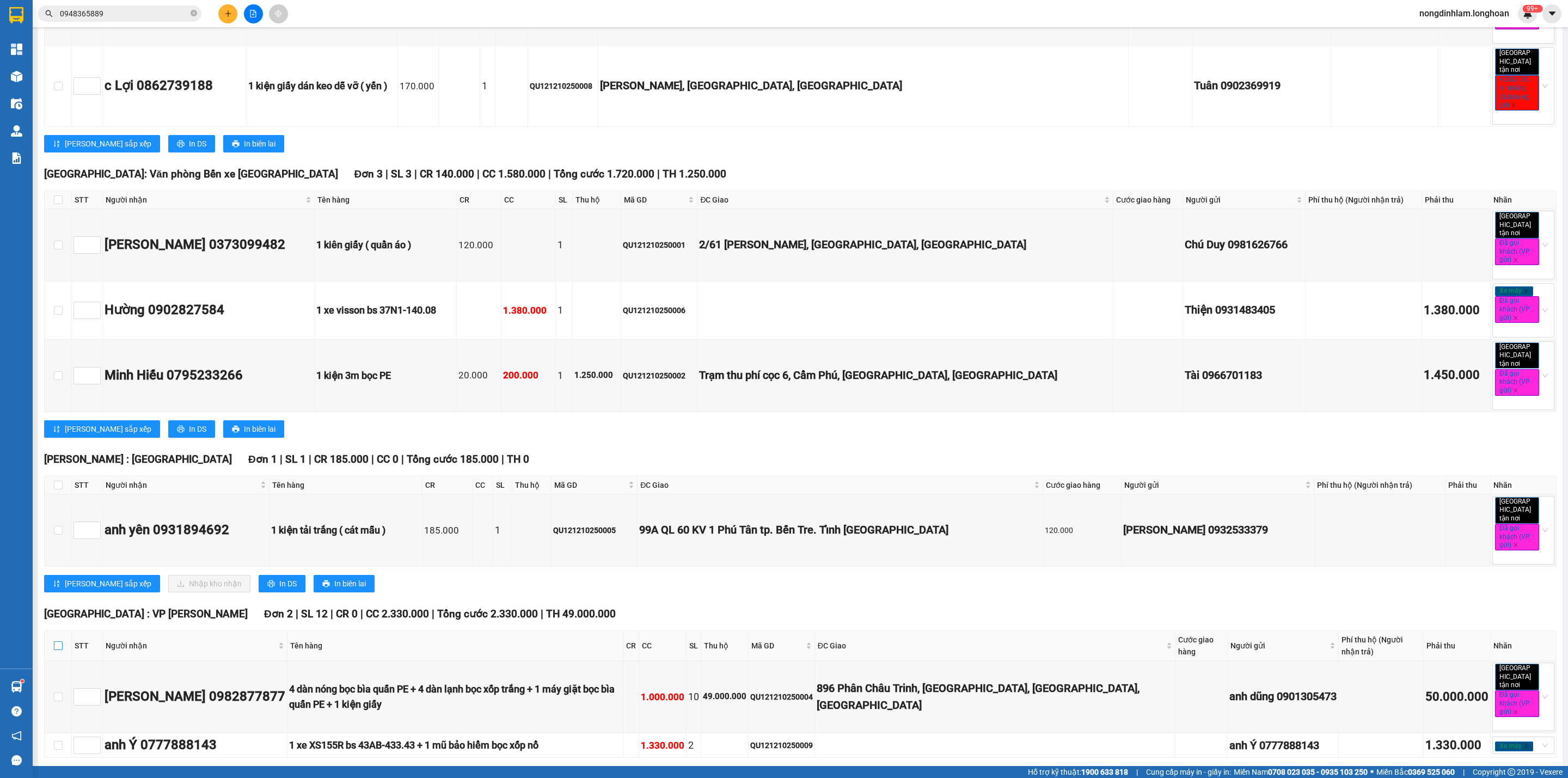
click at [56, 641] on input "checkbox" at bounding box center [58, 645] width 9 height 9
checkbox input "true"
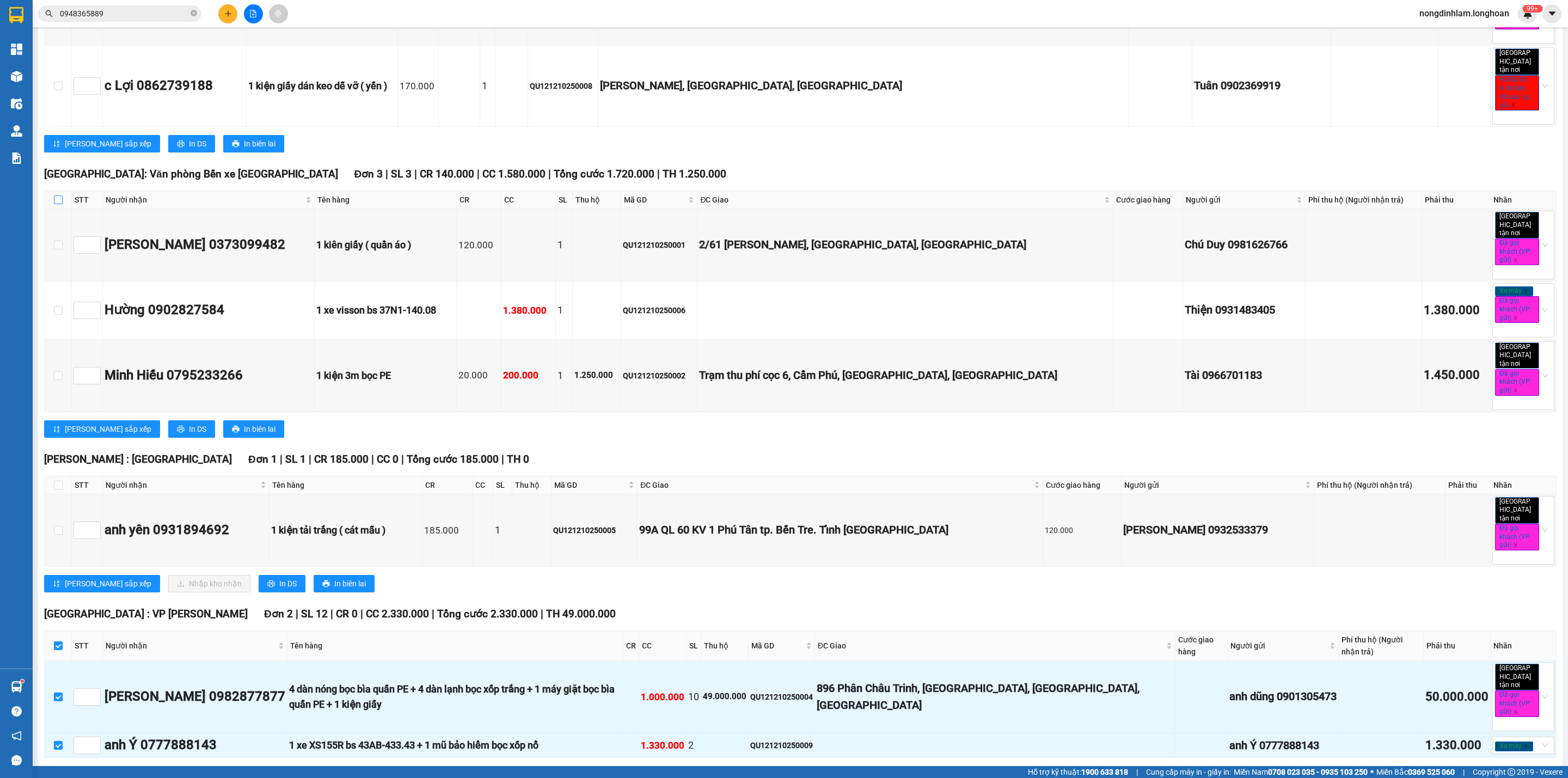
click at [58, 196] on input "checkbox" at bounding box center [58, 200] width 9 height 9
checkbox input "true"
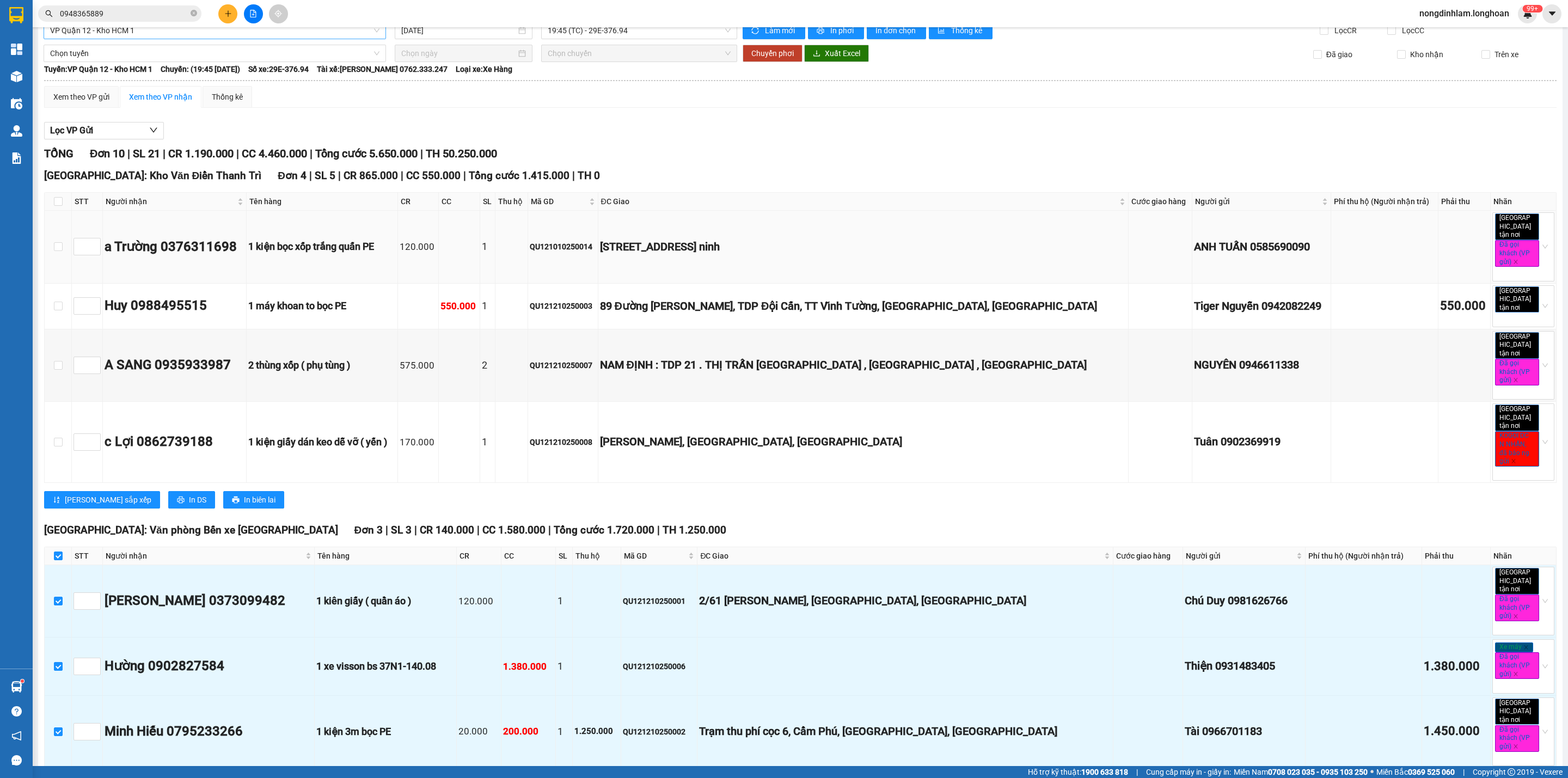
scroll to position [0, 0]
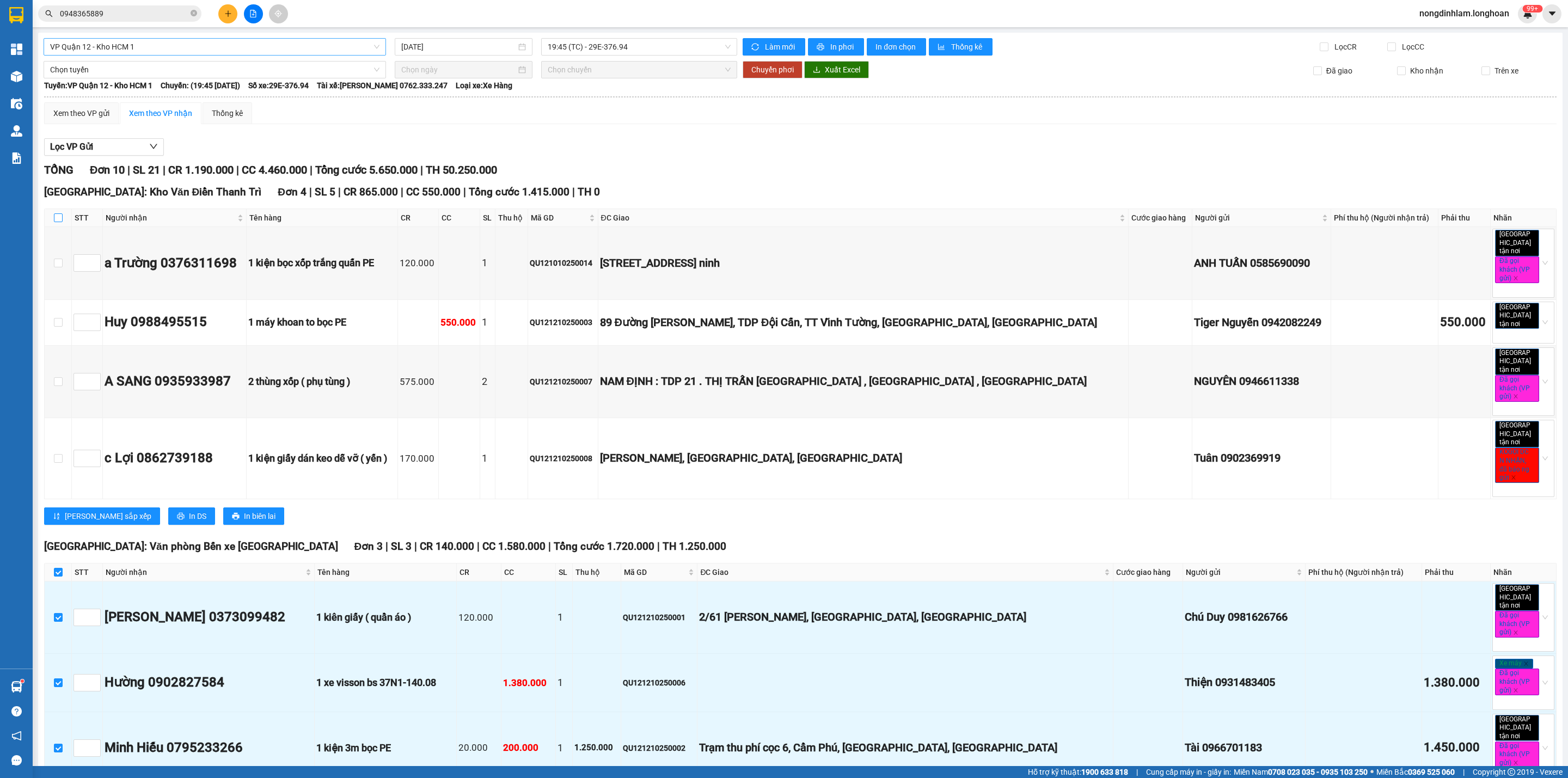
click at [55, 223] on input "checkbox" at bounding box center [58, 218] width 9 height 9
checkbox input "true"
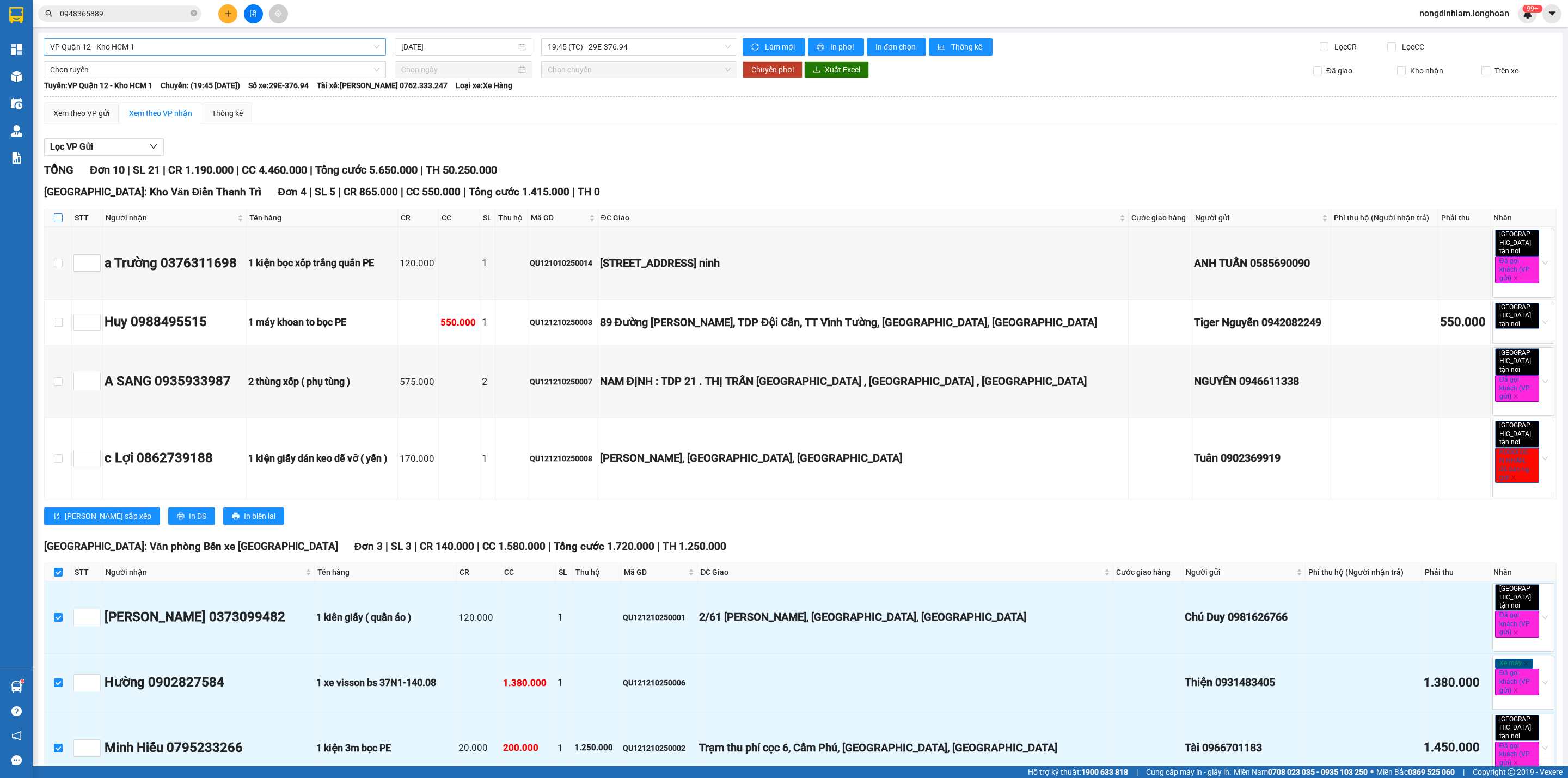
checkbox input "true"
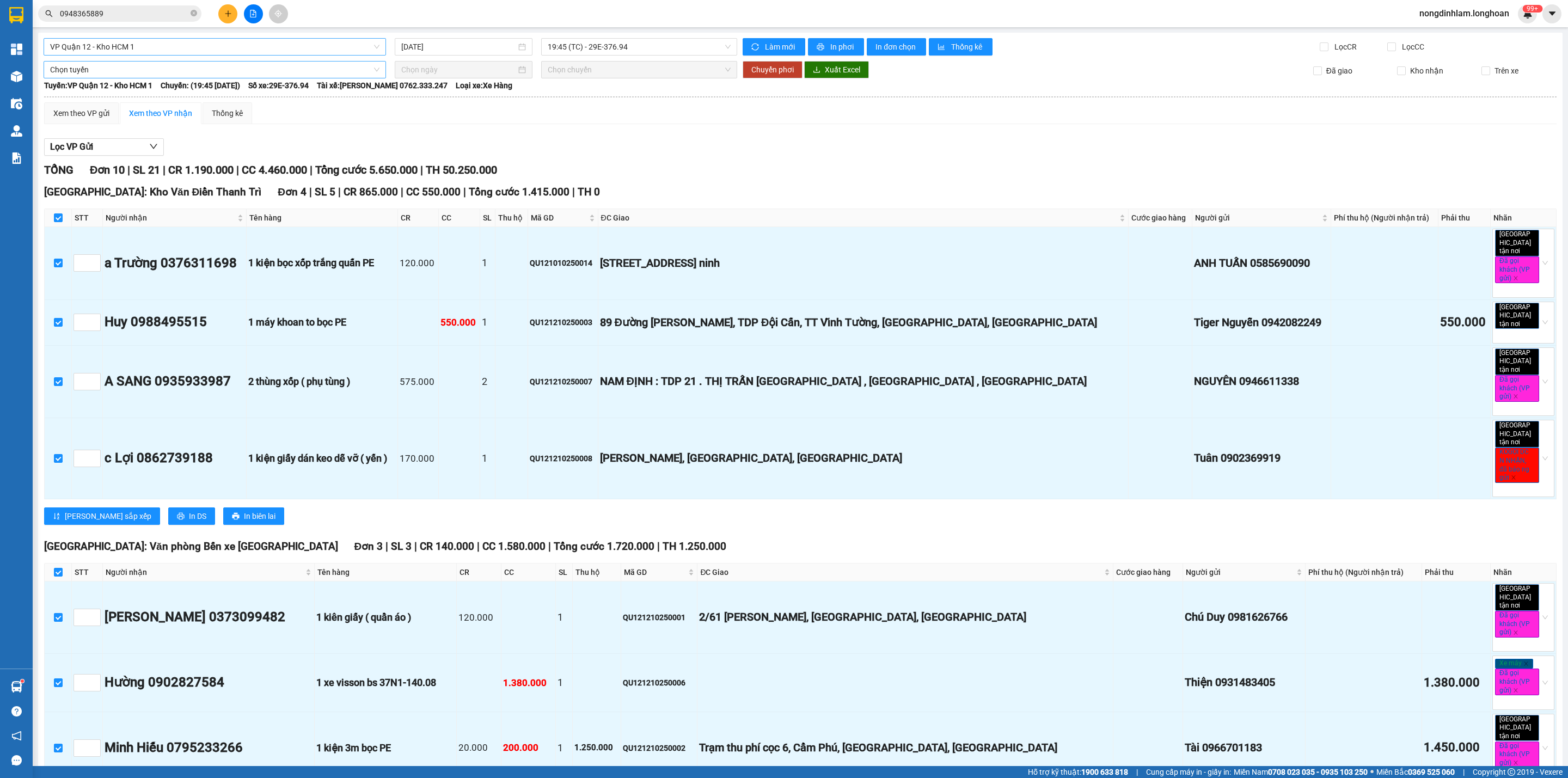
click at [109, 75] on span "Chọn tuyến" at bounding box center [215, 69] width 330 height 17
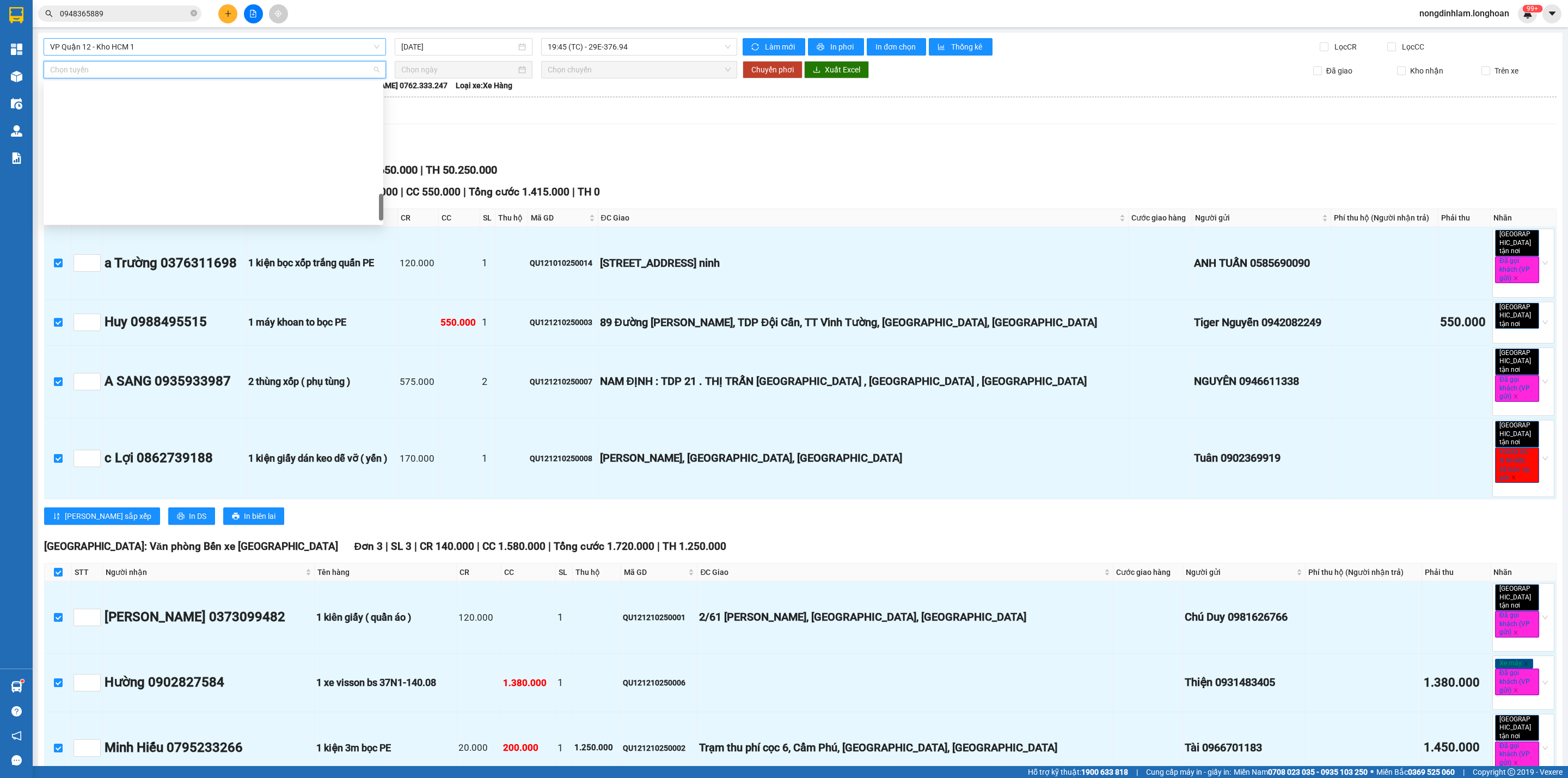
scroll to position [766, 0]
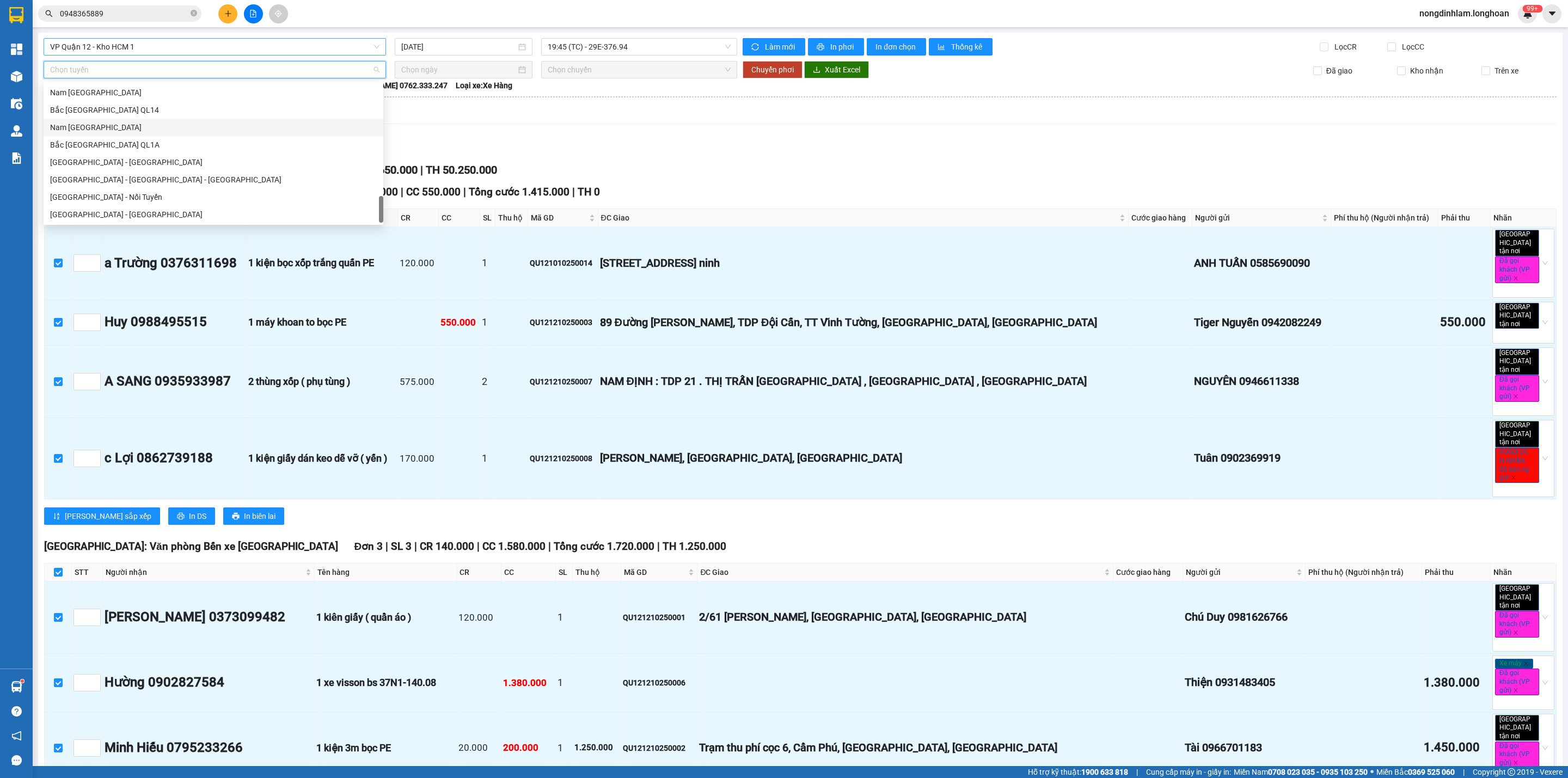
click at [99, 127] on div "Nam [GEOGRAPHIC_DATA]" at bounding box center [214, 127] width 327 height 12
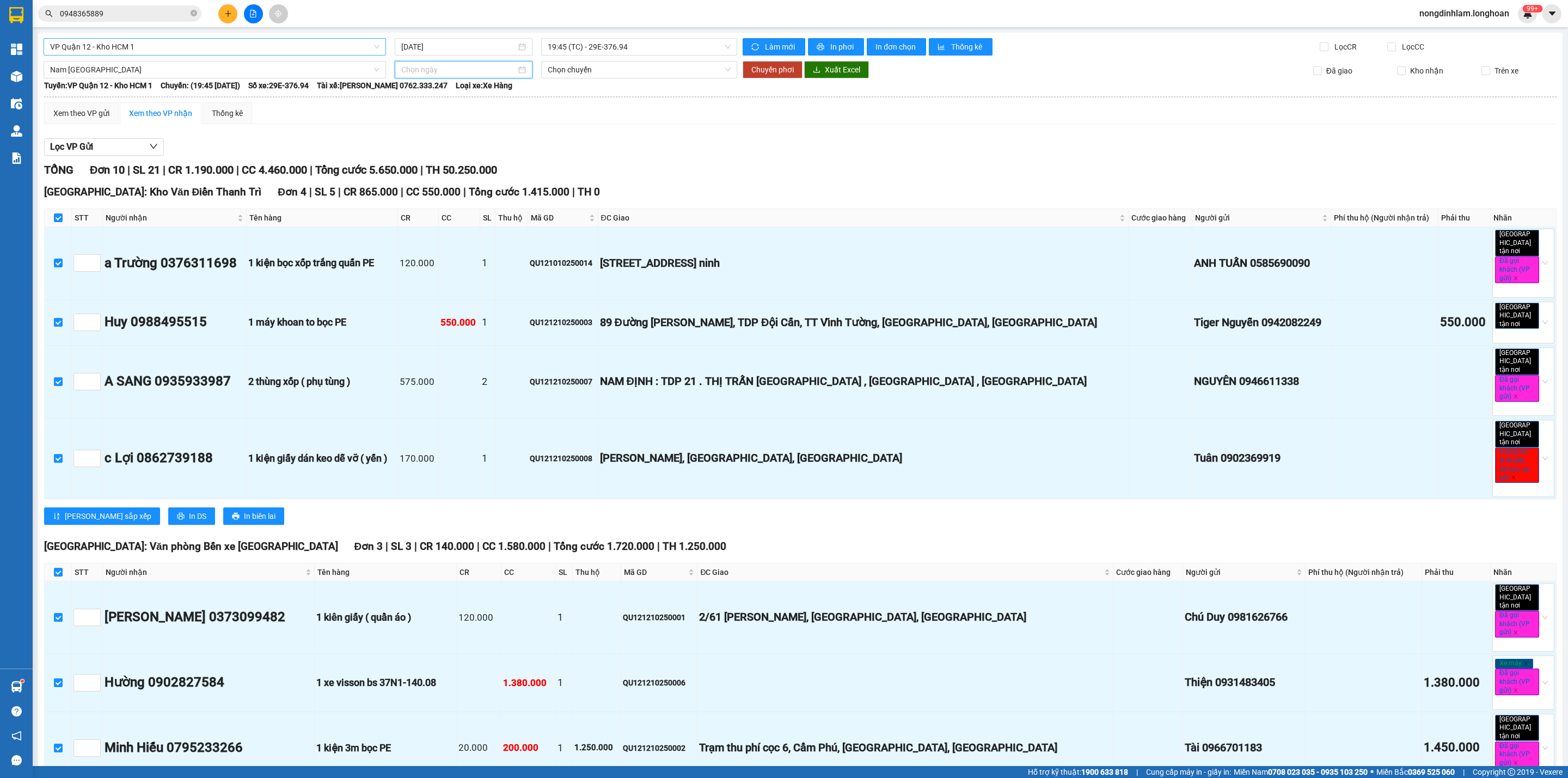
click at [414, 67] on input at bounding box center [459, 70] width 115 height 12
type input "[DATE]"
click at [427, 168] on div "13" at bounding box center [427, 166] width 13 height 13
type input "[DATE]"
click at [758, 64] on span "Chuyển phơi" at bounding box center [772, 70] width 42 height 12
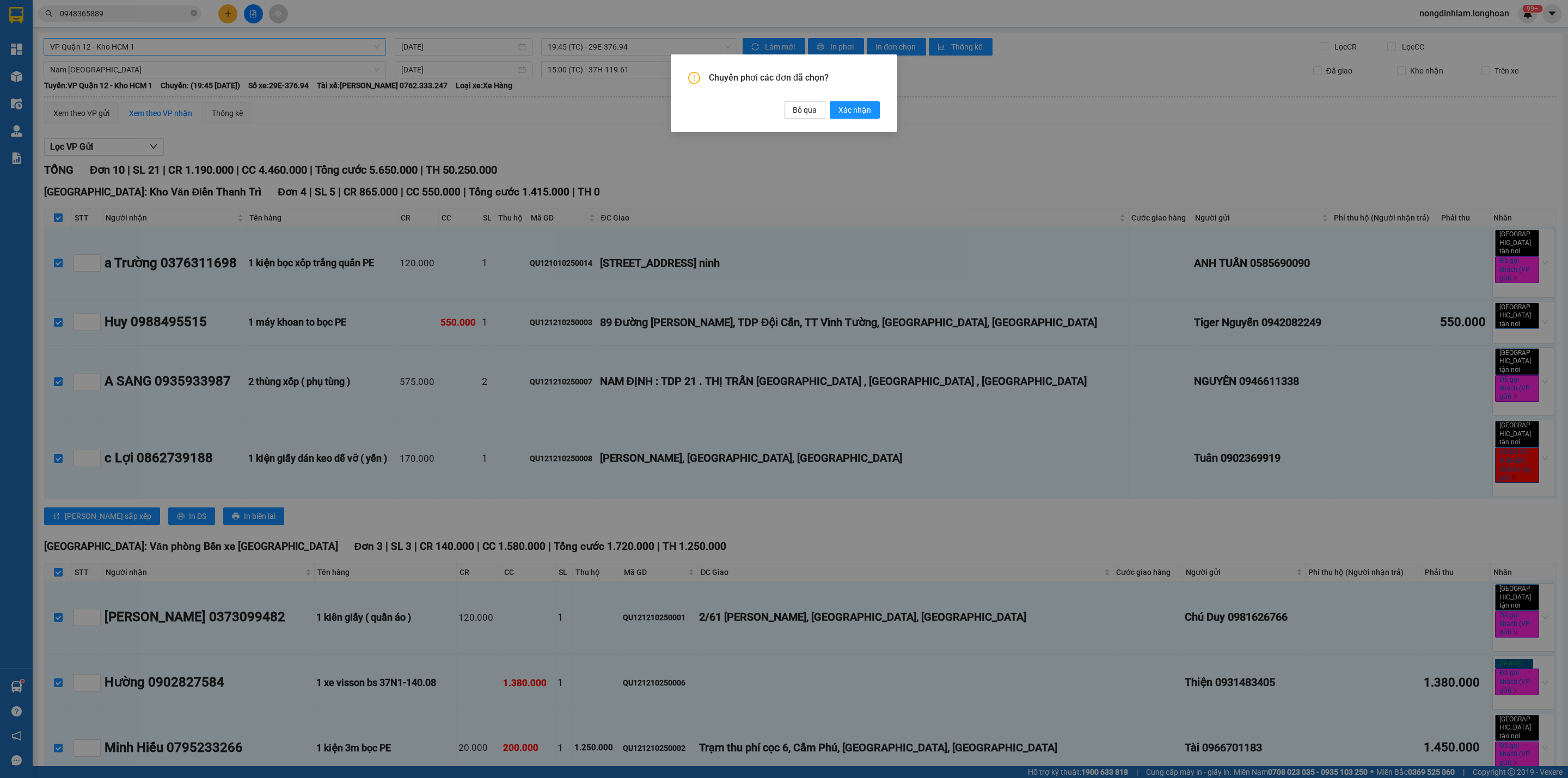
drag, startPoint x: 847, startPoint y: 104, endPoint x: 775, endPoint y: 128, distance: 75.9
click at [849, 104] on span "Xác nhận" at bounding box center [854, 110] width 32 height 12
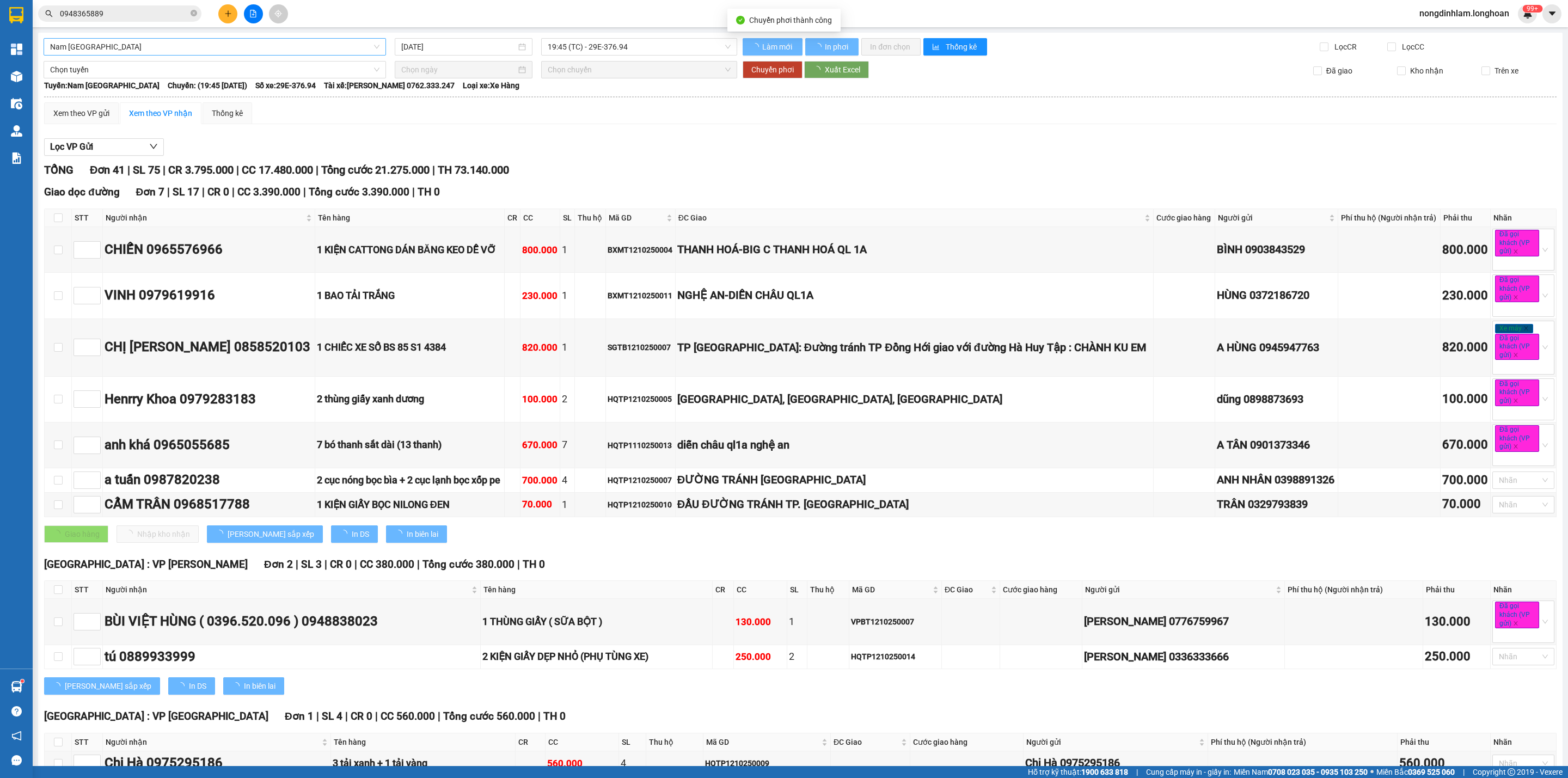
type input "[DATE]"
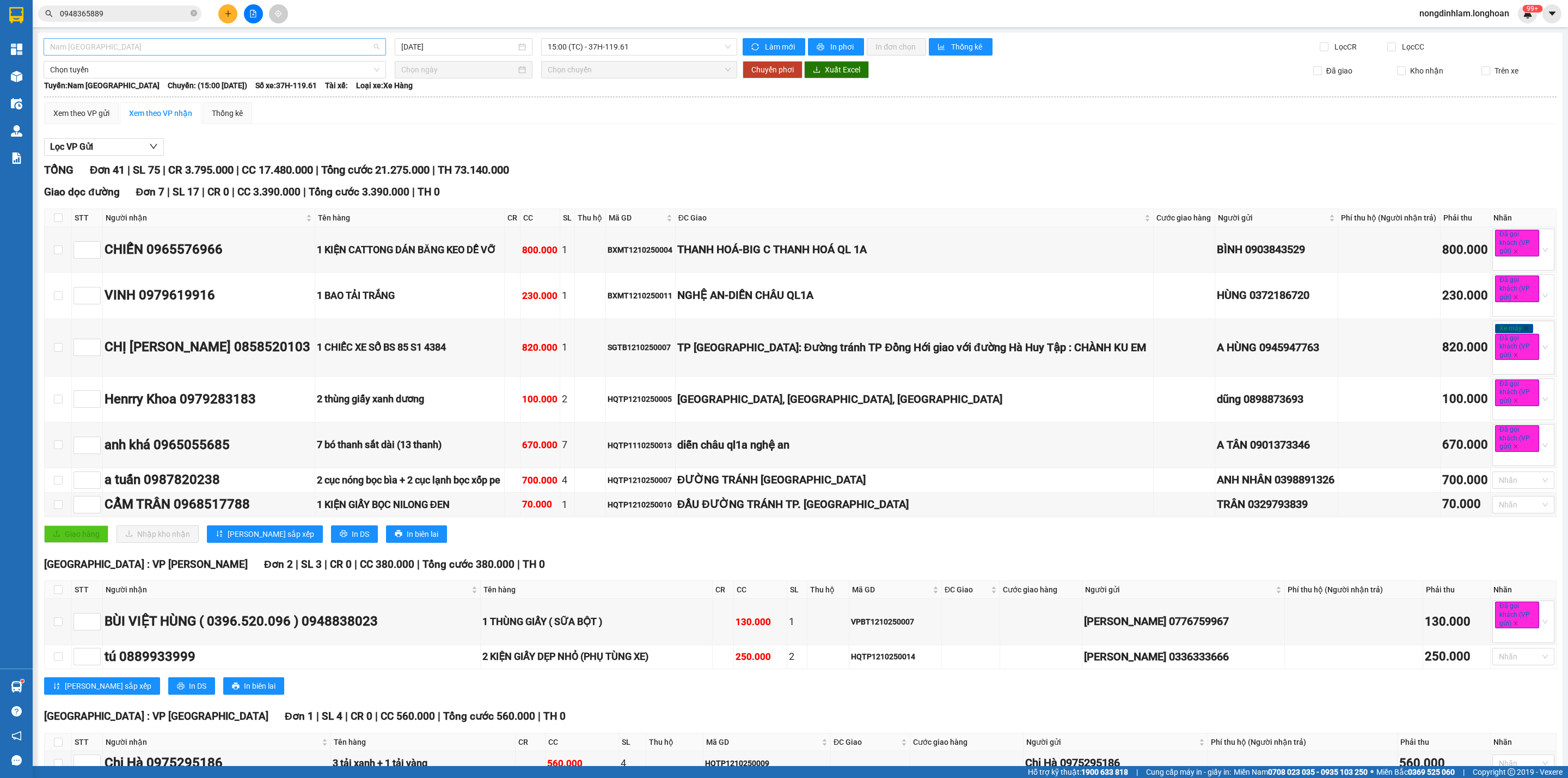
click at [130, 48] on span "Nam [GEOGRAPHIC_DATA]" at bounding box center [215, 46] width 330 height 17
type input "cần"
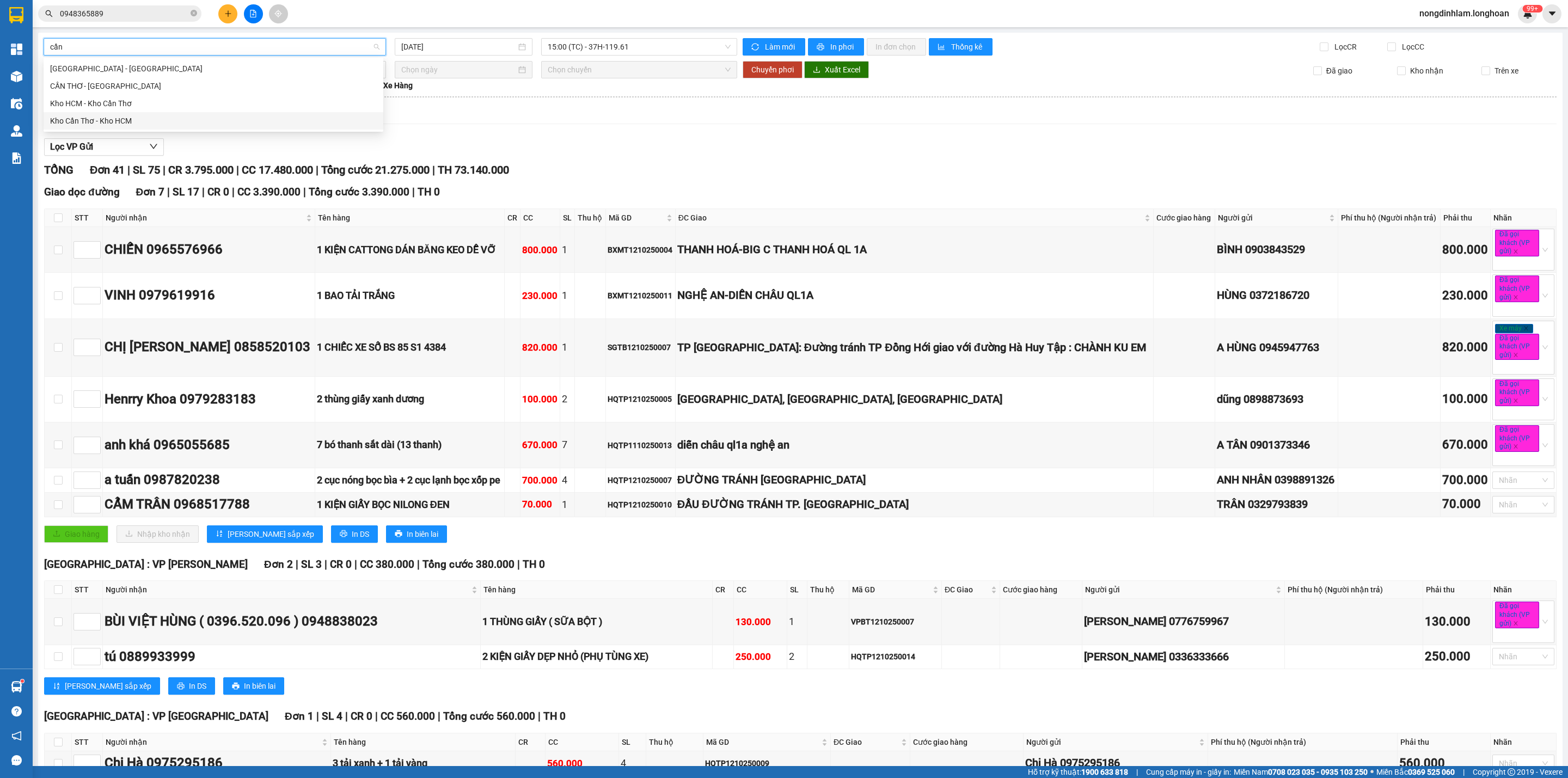
click at [121, 116] on div "Kho Cần Thơ - Kho HCM" at bounding box center [214, 121] width 327 height 12
type input "[DATE]"
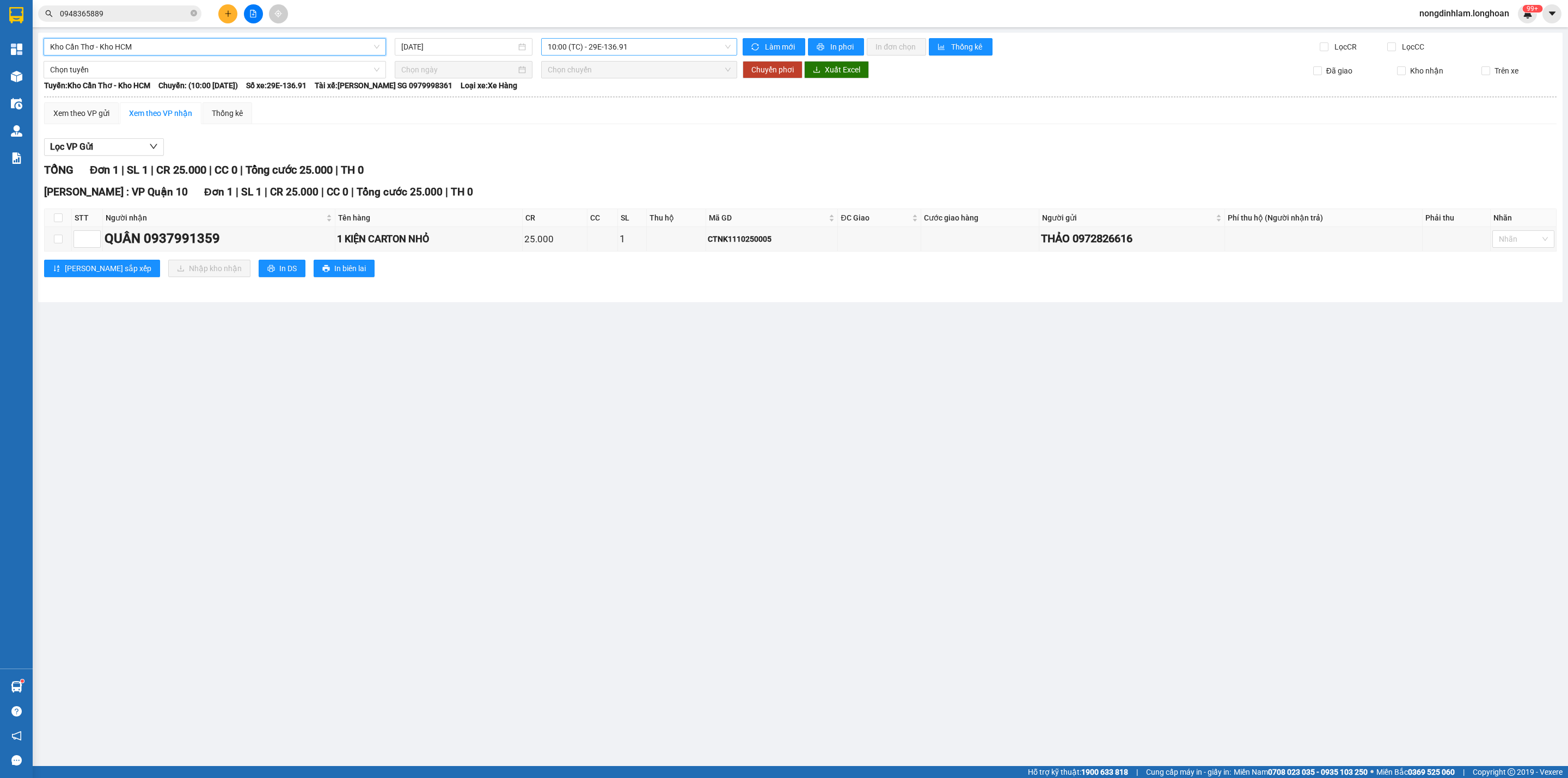
click at [582, 44] on span "10:00 (TC) - 29E-136.91" at bounding box center [639, 46] width 183 height 17
click at [622, 101] on div "15:00 (TC) - 29E-376.94" at bounding box center [590, 103] width 85 height 12
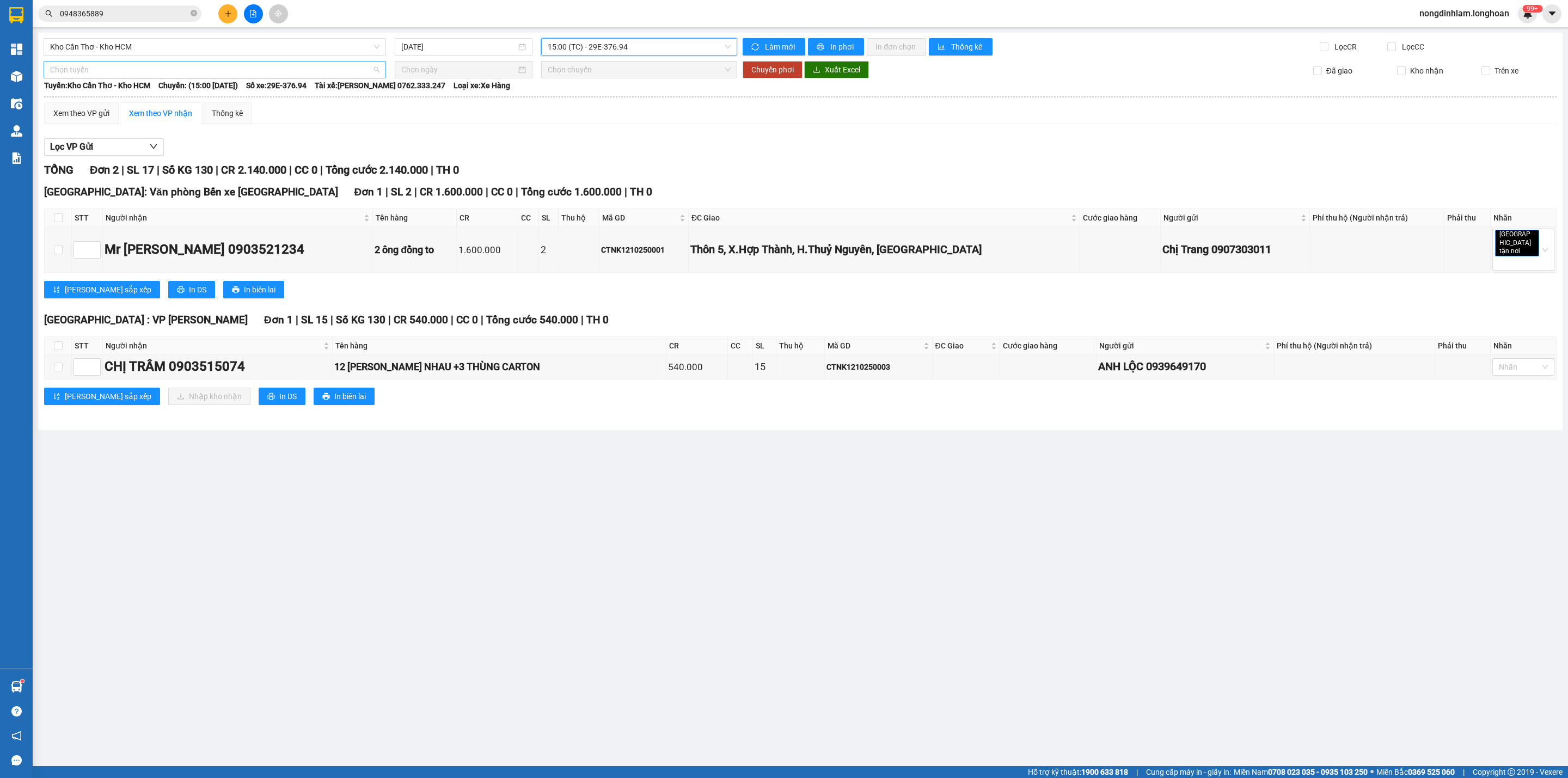
click at [153, 73] on span "Chọn tuyến" at bounding box center [215, 69] width 330 height 17
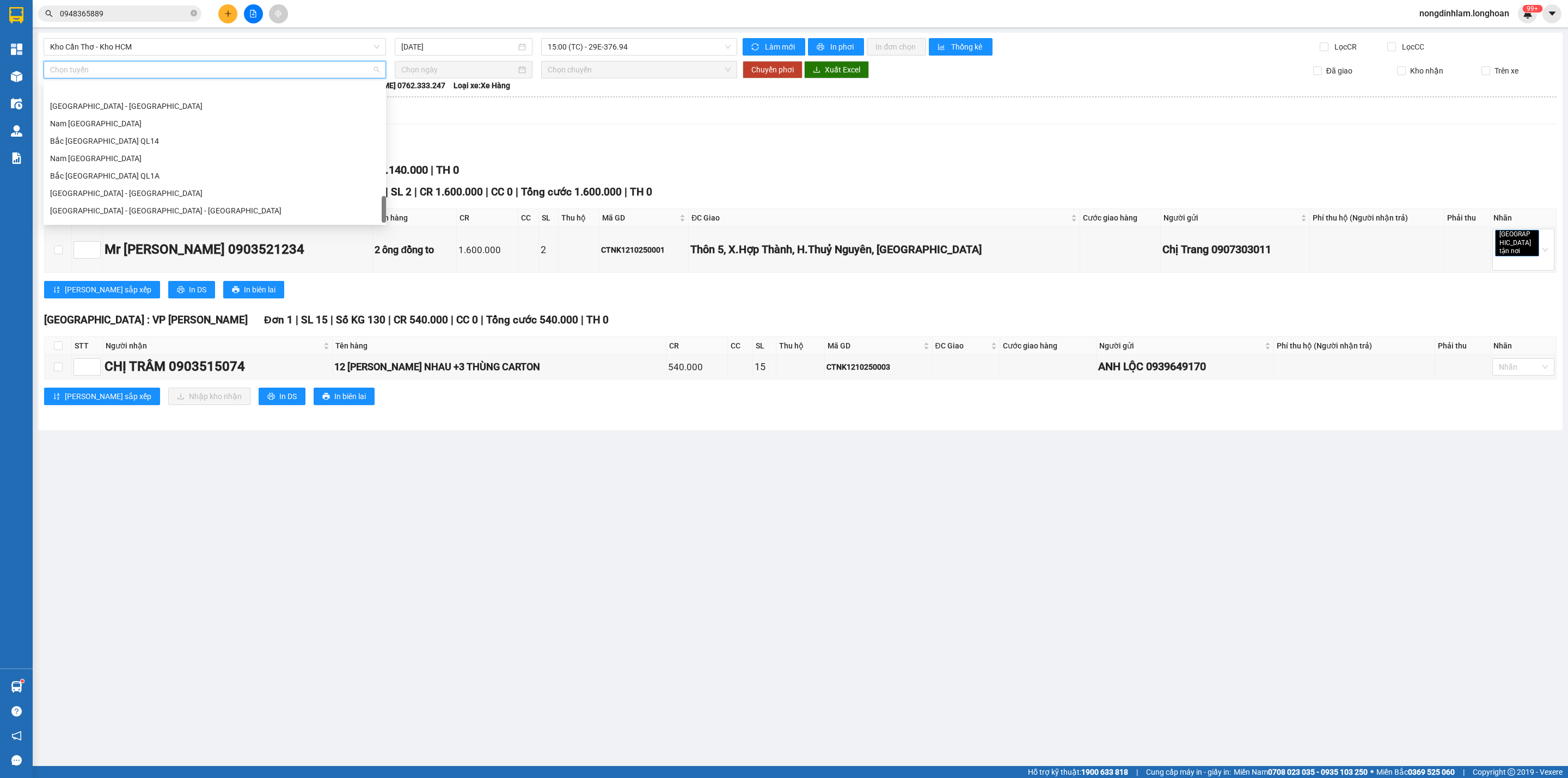
scroll to position [766, 0]
click at [115, 127] on div "Nam [GEOGRAPHIC_DATA]" at bounding box center [215, 127] width 330 height 12
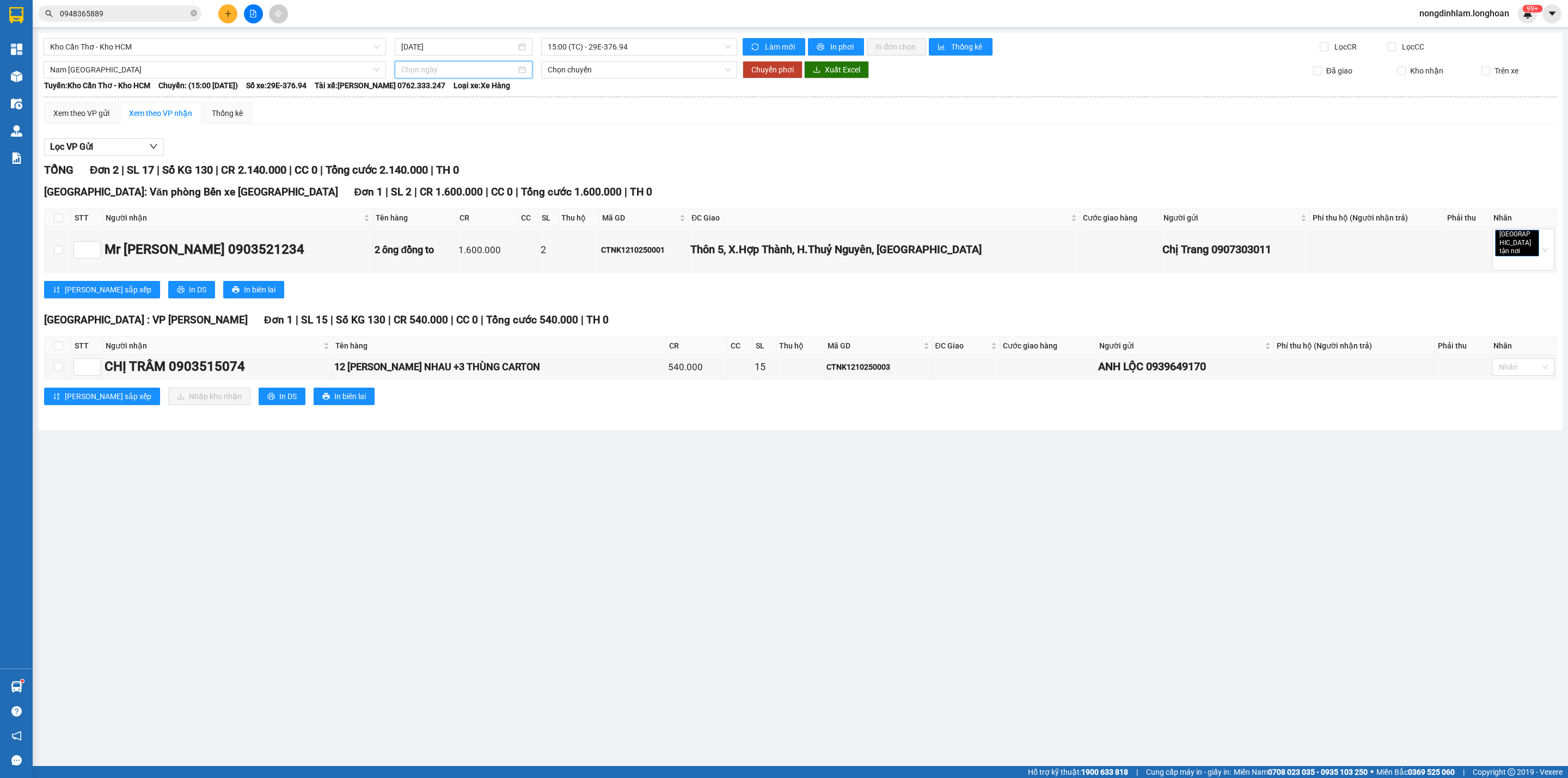
click at [468, 73] on input at bounding box center [459, 70] width 115 height 12
type input "[DATE]"
click at [428, 168] on div "13" at bounding box center [430, 166] width 13 height 13
type input "[DATE]"
click at [750, 74] on button "Chuyển phơi" at bounding box center [772, 70] width 60 height 18
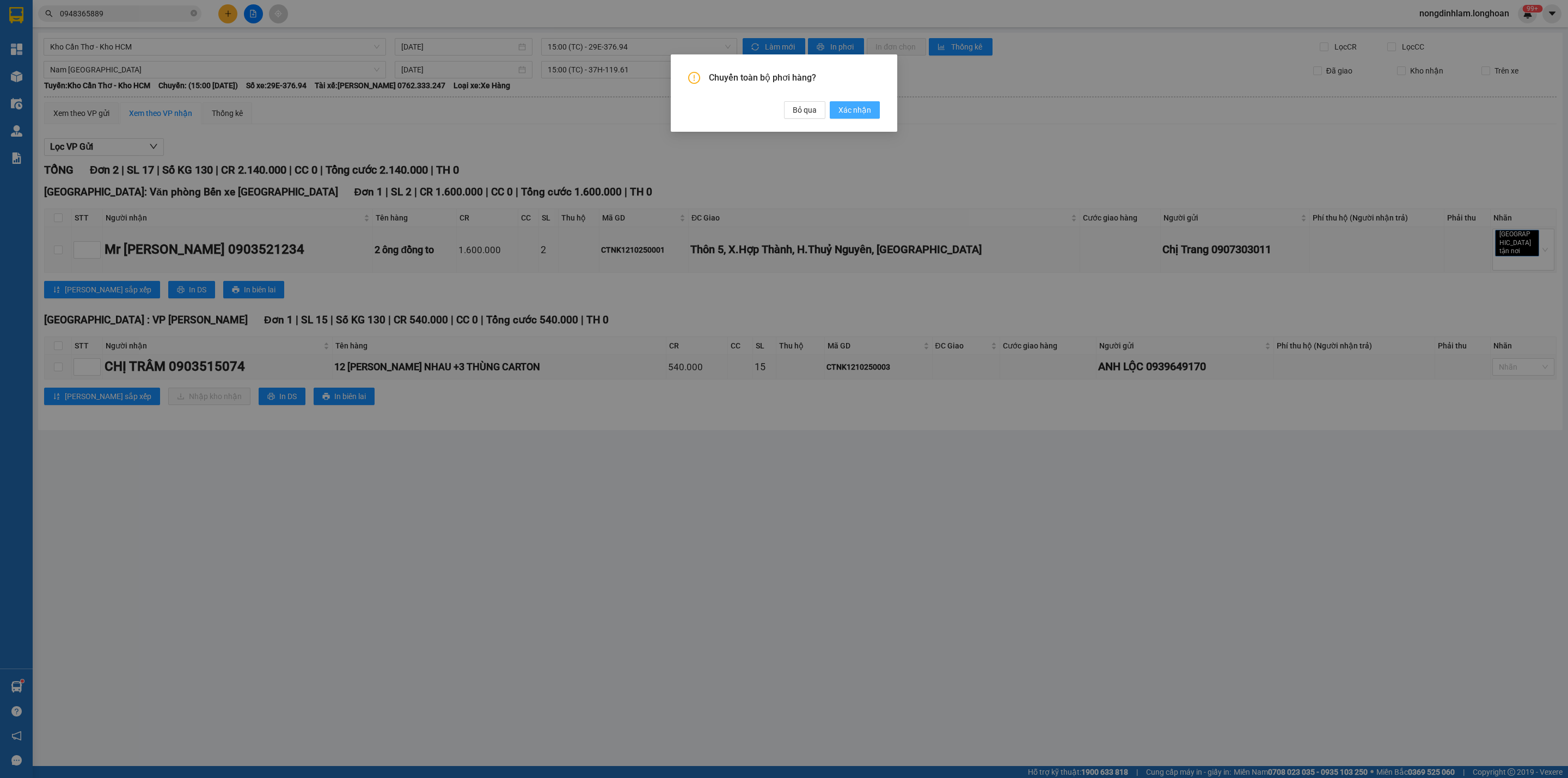
click at [854, 108] on span "Xác nhận" at bounding box center [854, 110] width 32 height 12
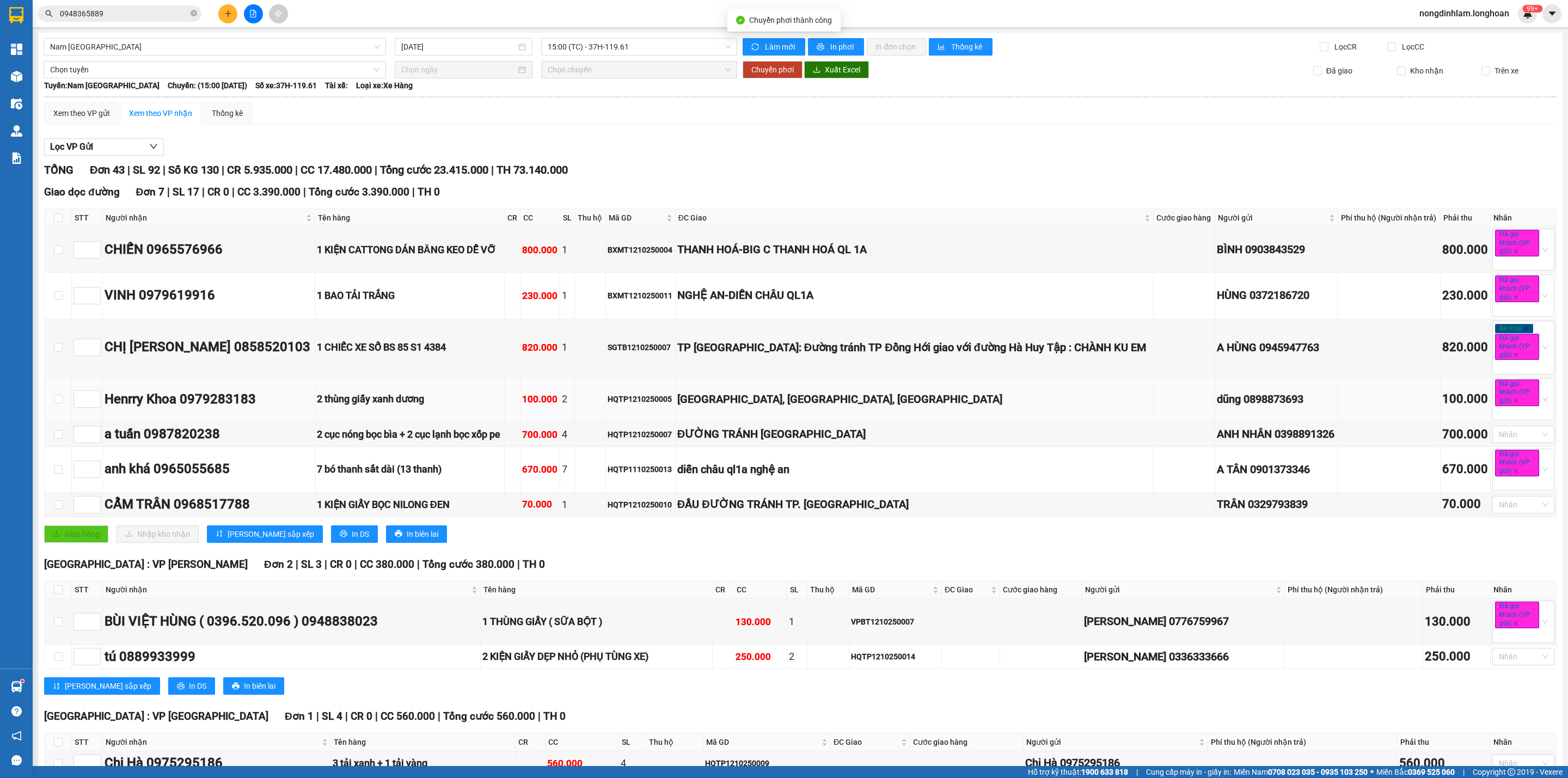
type input "[DATE]"
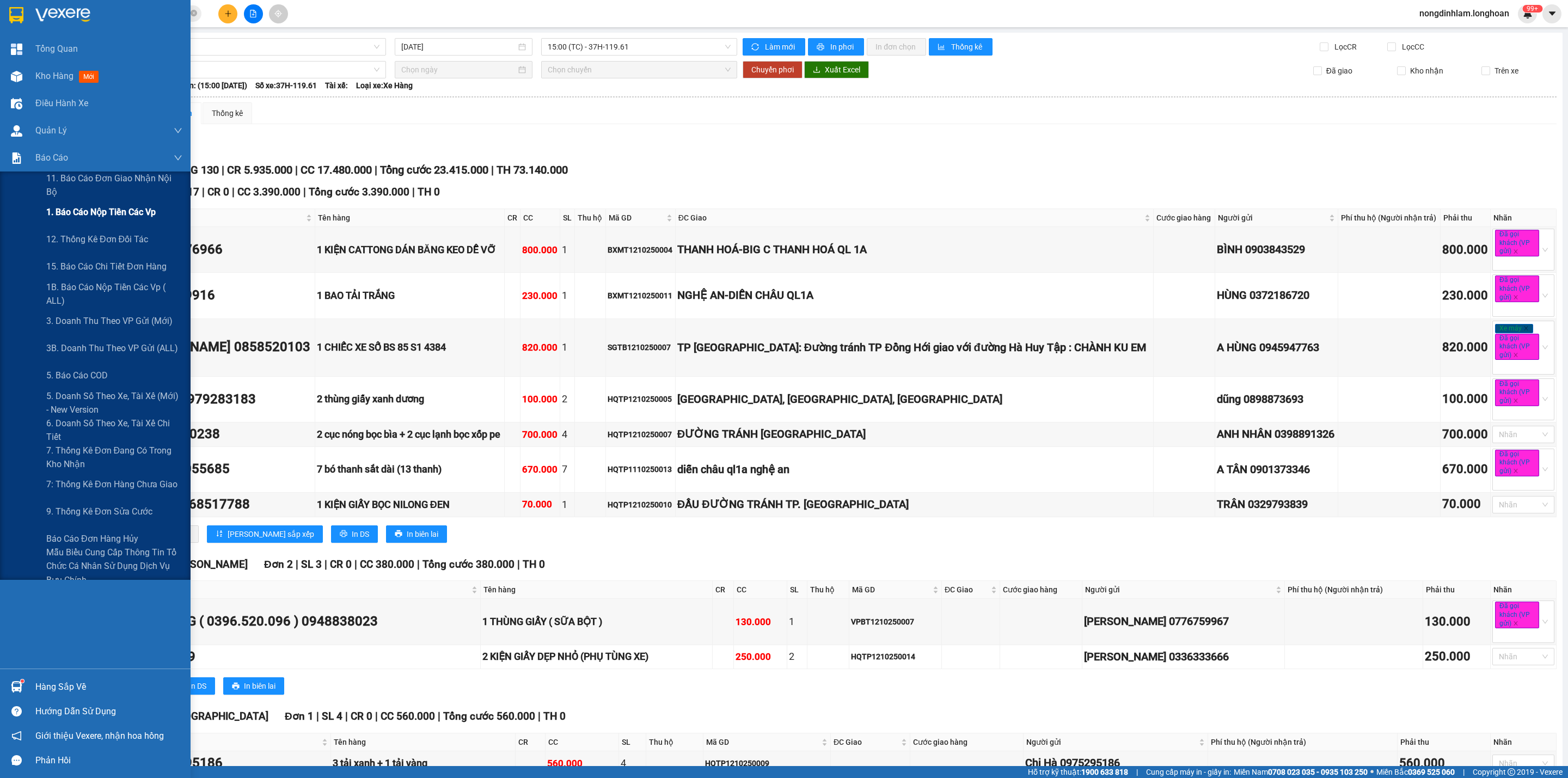
click at [119, 218] on span "1. Báo cáo nộp tiền các vp" at bounding box center [100, 213] width 109 height 14
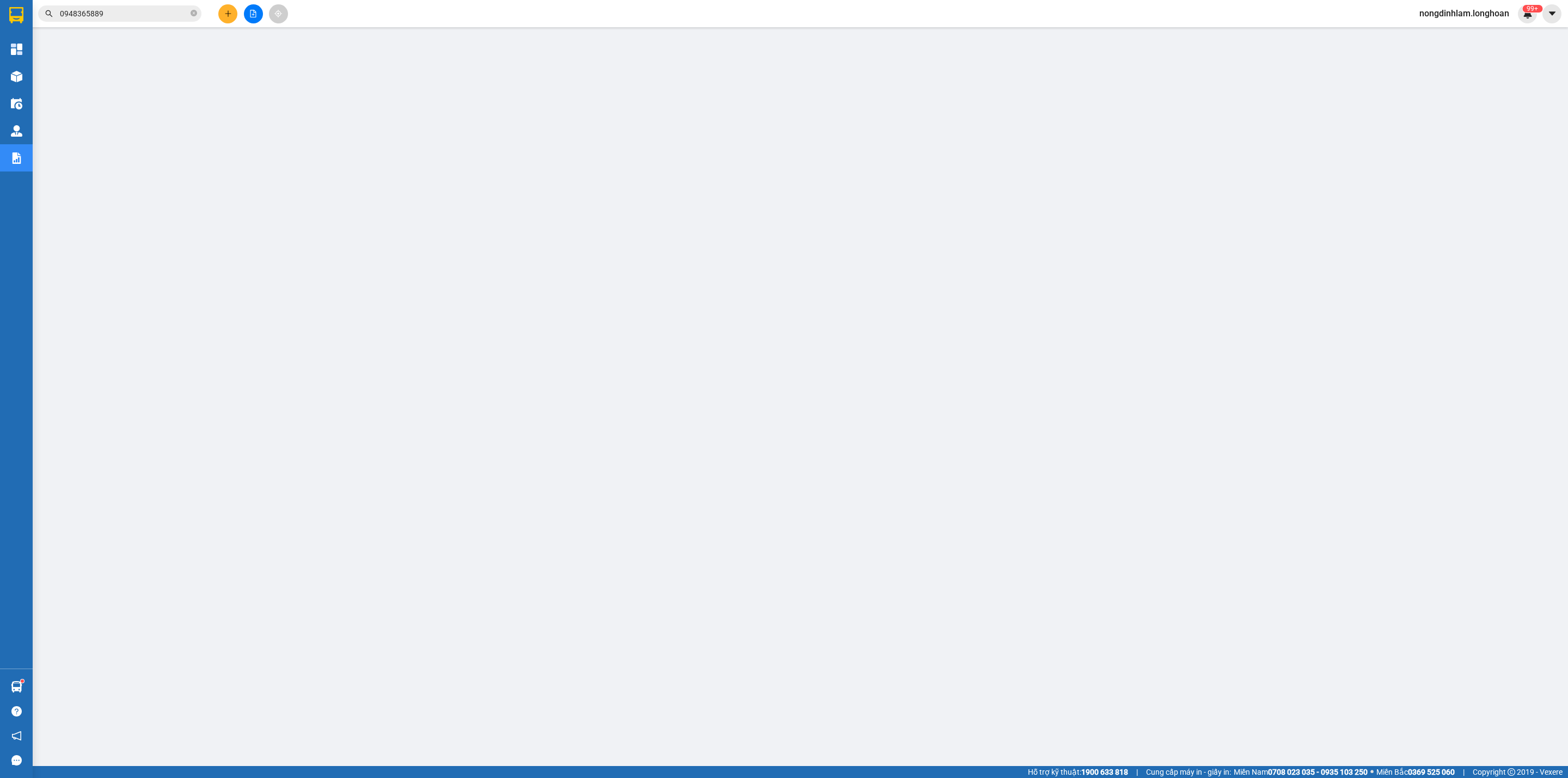
click at [250, 15] on icon "file-add" at bounding box center [253, 14] width 6 height 8
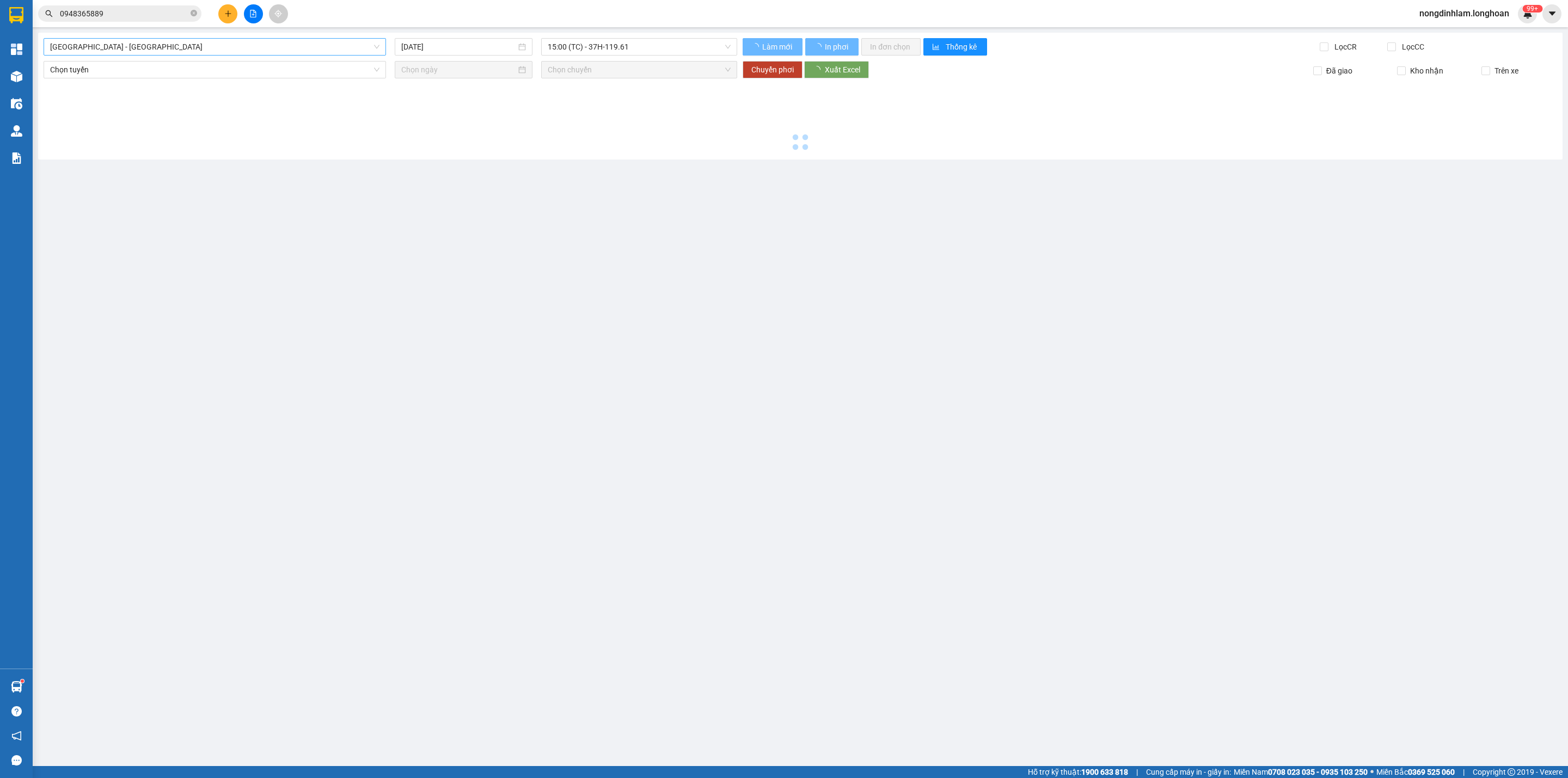
click at [276, 39] on span "[GEOGRAPHIC_DATA] - [GEOGRAPHIC_DATA]" at bounding box center [215, 46] width 330 height 17
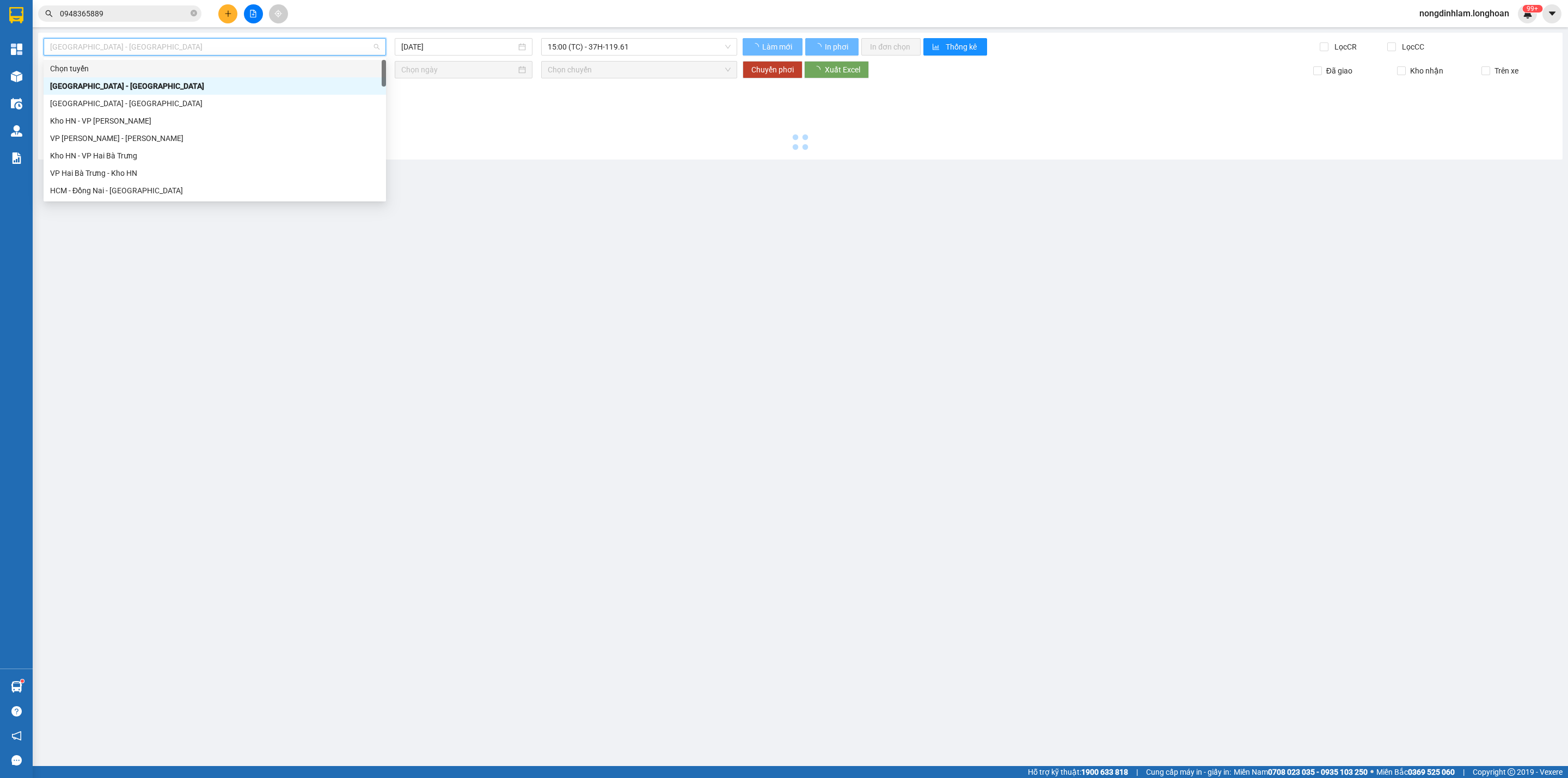
type input "[DATE]"
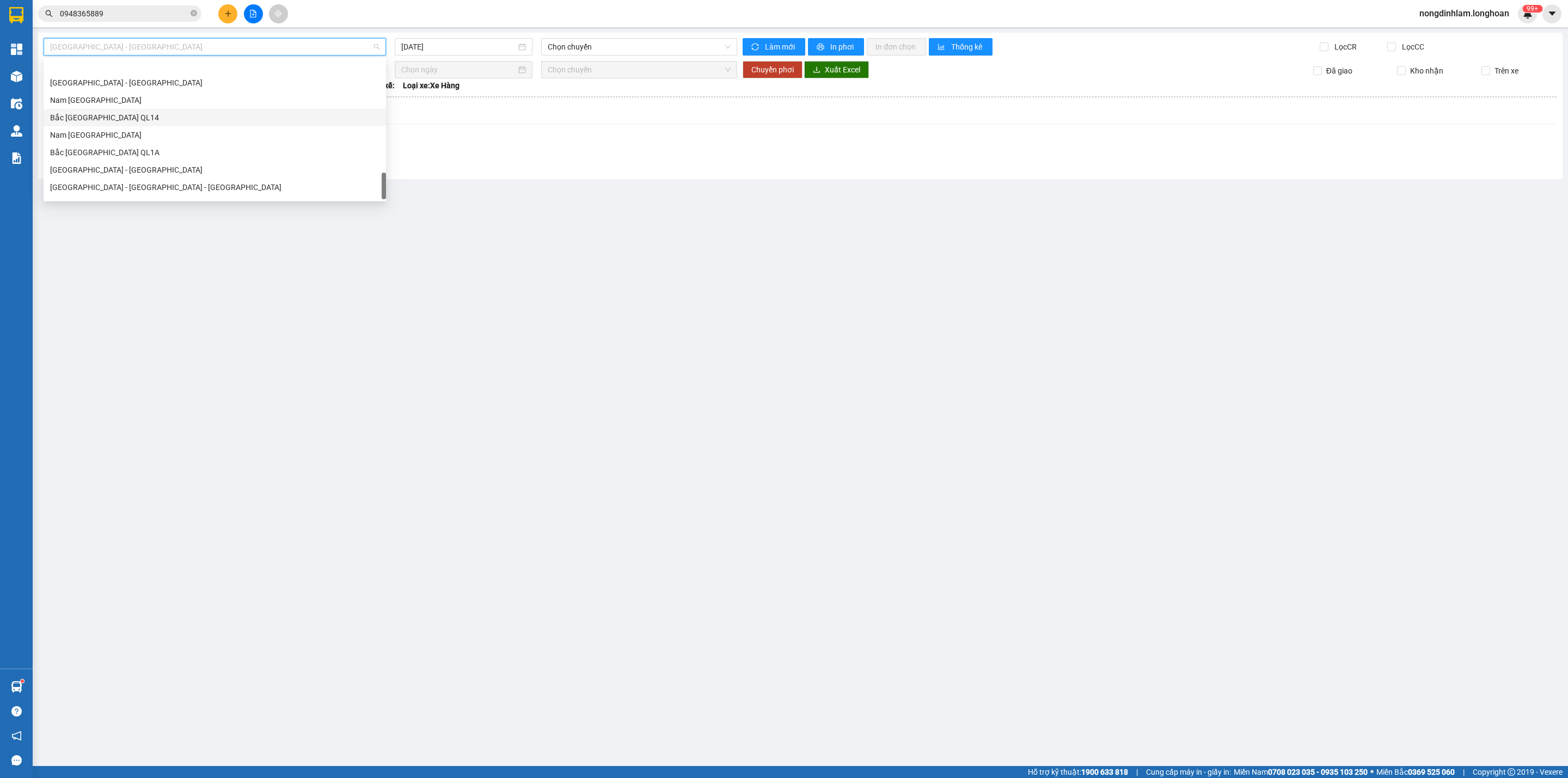
scroll to position [766, 0]
click at [146, 108] on div "Nam [GEOGRAPHIC_DATA]" at bounding box center [215, 104] width 330 height 12
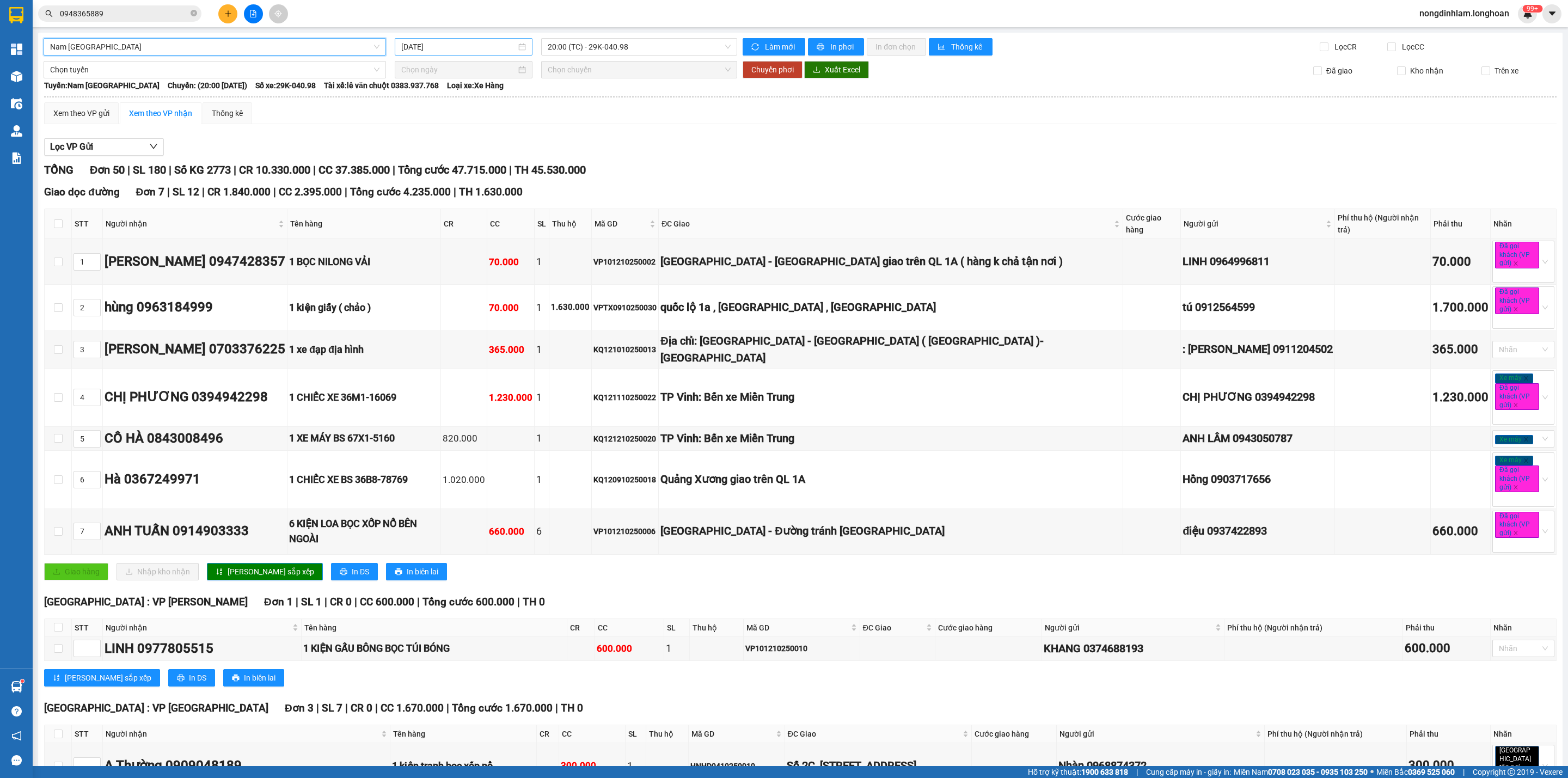
click at [472, 46] on input "[DATE]" at bounding box center [459, 46] width 115 height 12
click at [426, 145] on div "13" at bounding box center [427, 143] width 13 height 13
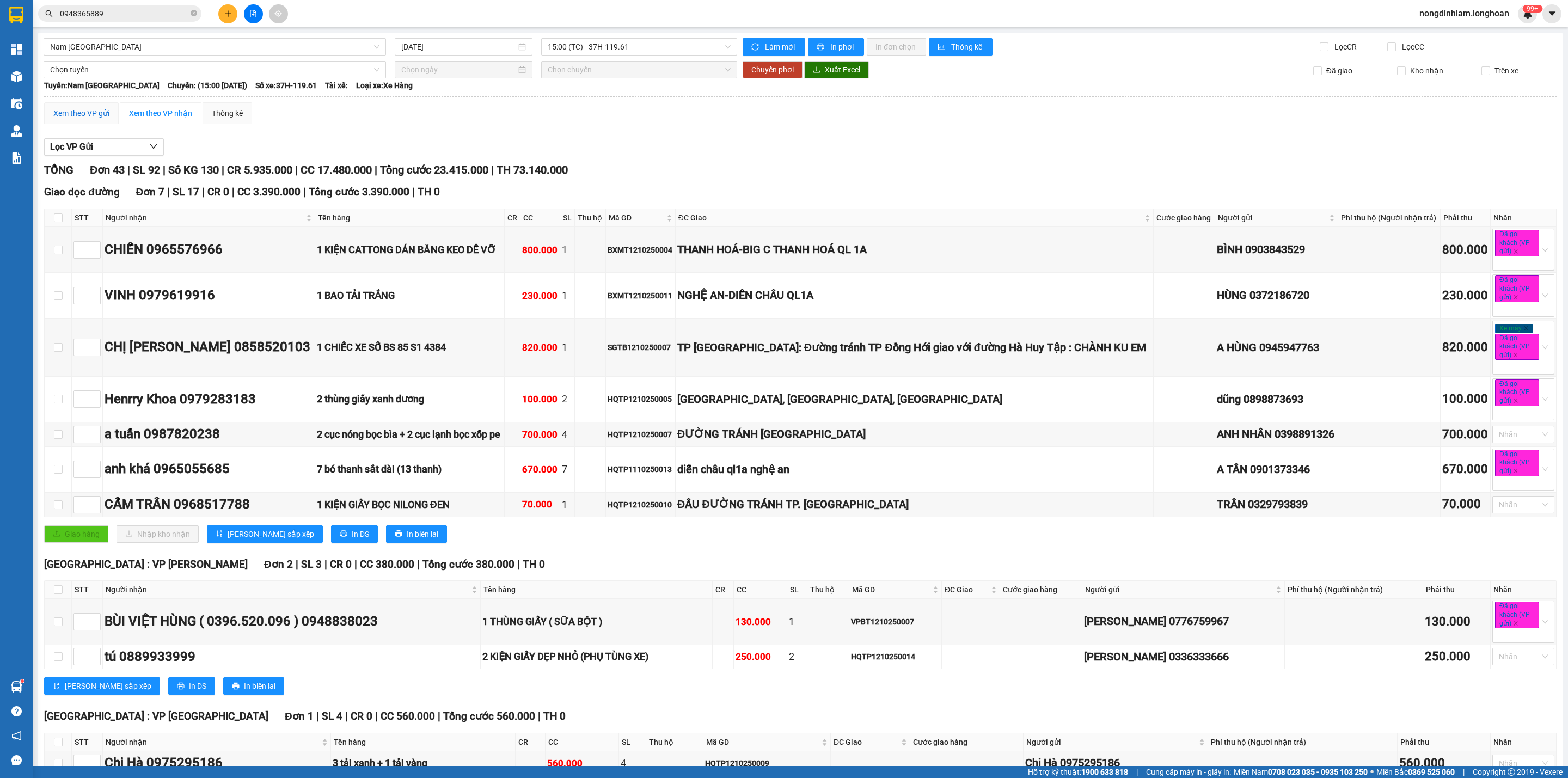
click at [84, 115] on div "Xem theo VP gửi" at bounding box center [81, 113] width 56 height 12
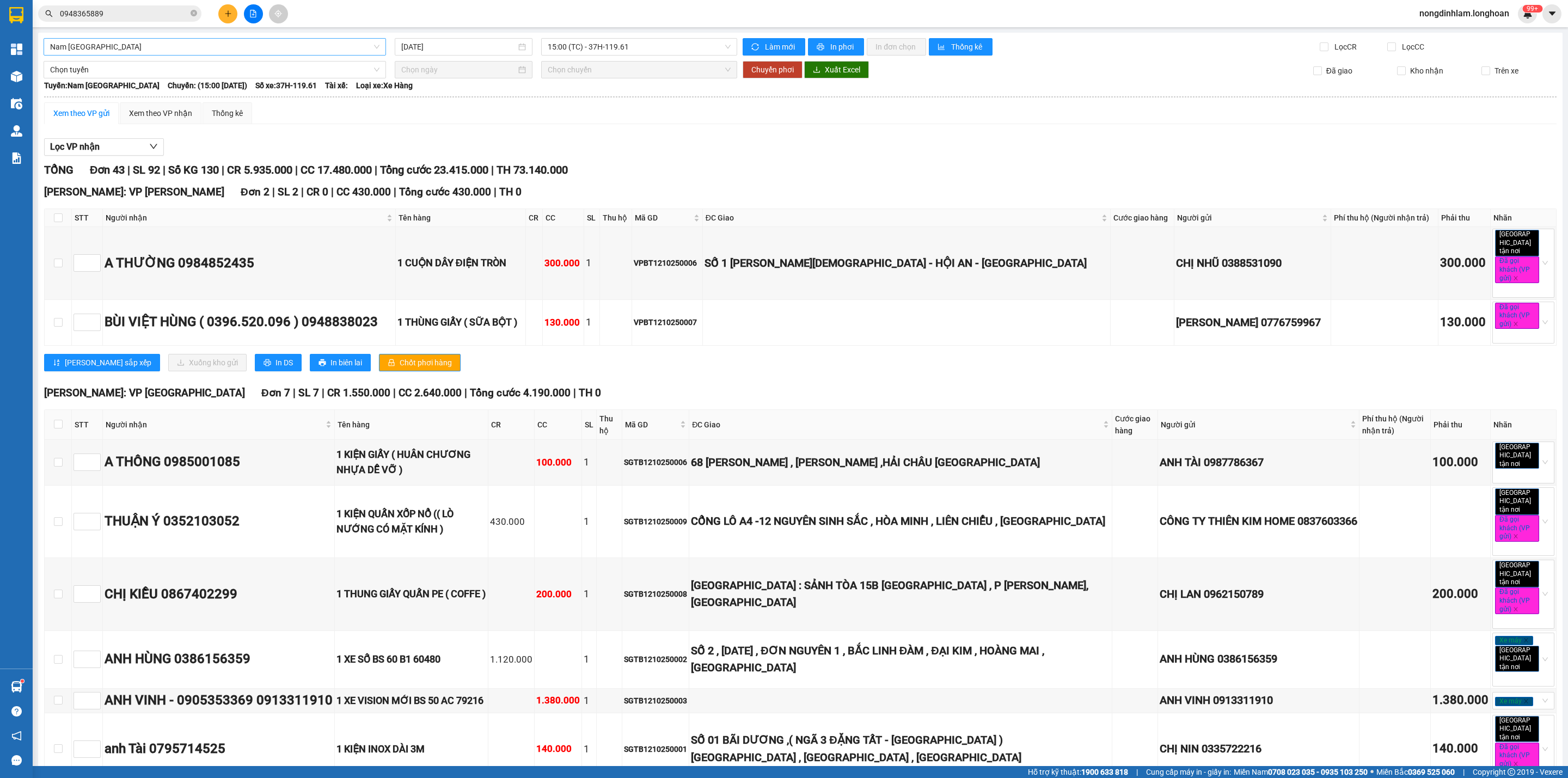
click at [276, 40] on span "Nam [GEOGRAPHIC_DATA]" at bounding box center [215, 46] width 330 height 17
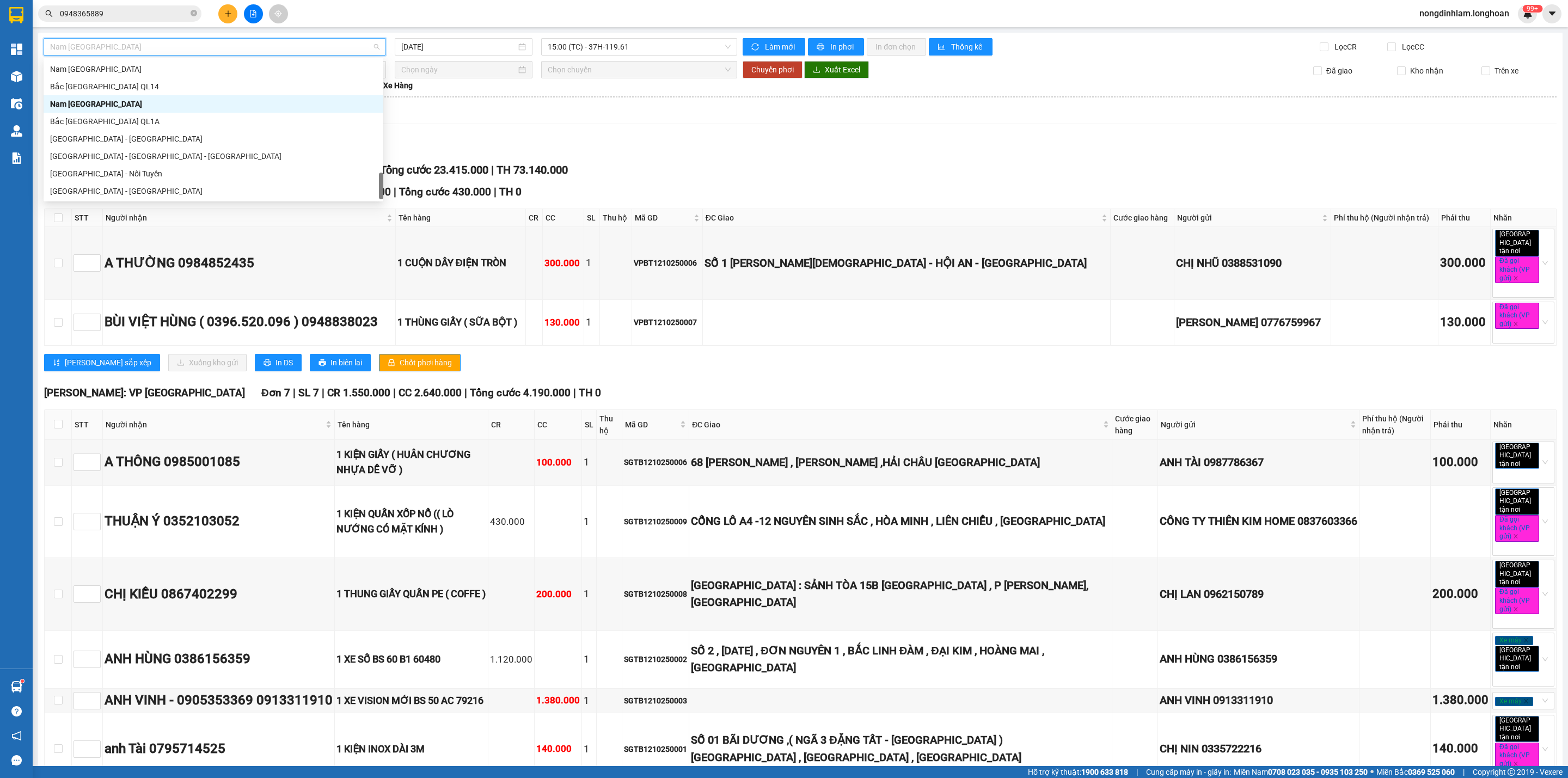
click at [276, 40] on span "Nam [GEOGRAPHIC_DATA]" at bounding box center [215, 46] width 330 height 17
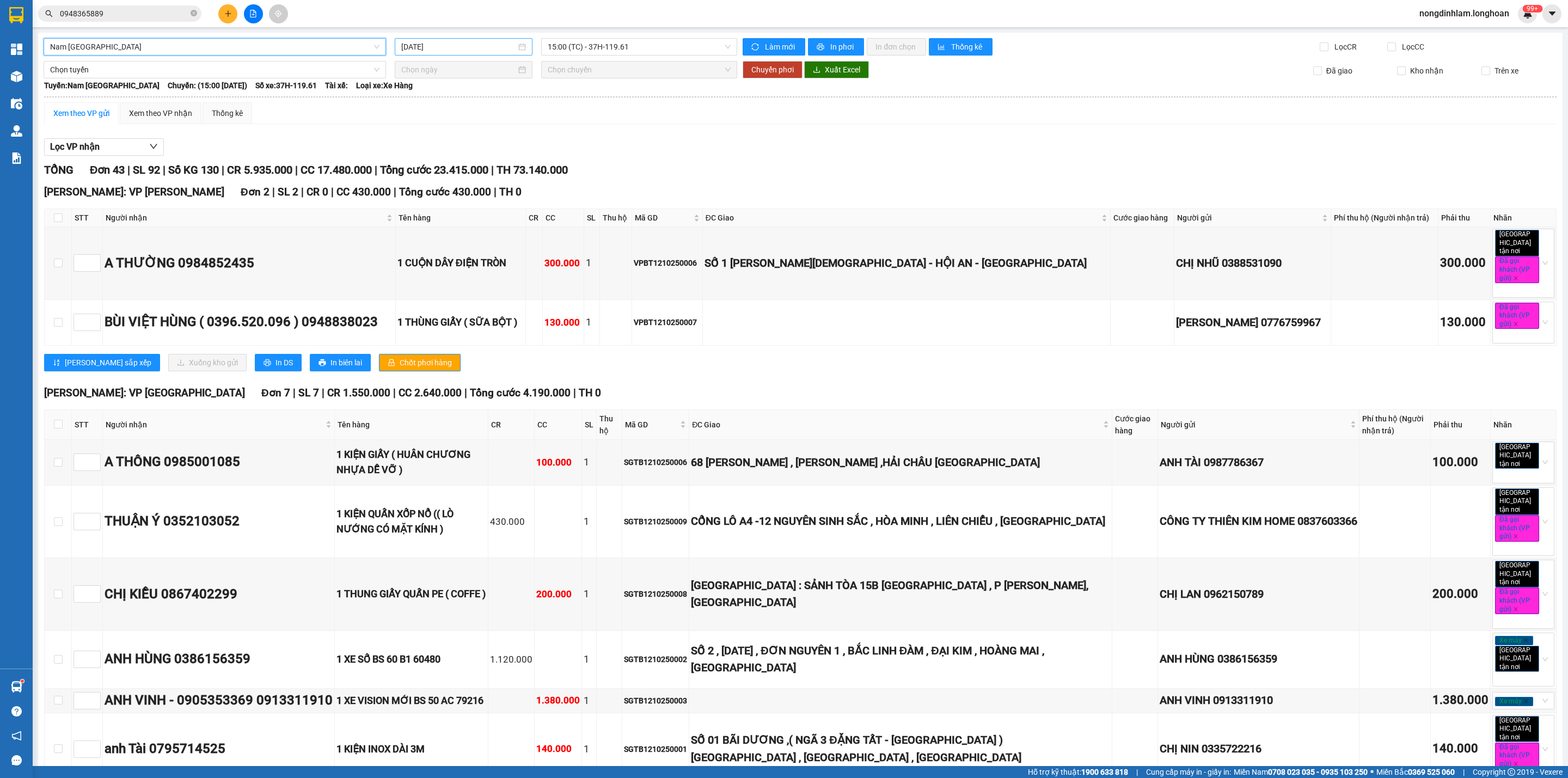
click at [466, 44] on input "[DATE]" at bounding box center [459, 46] width 115 height 12
click at [409, 144] on div "12" at bounding box center [408, 143] width 13 height 13
type input "[DATE]"
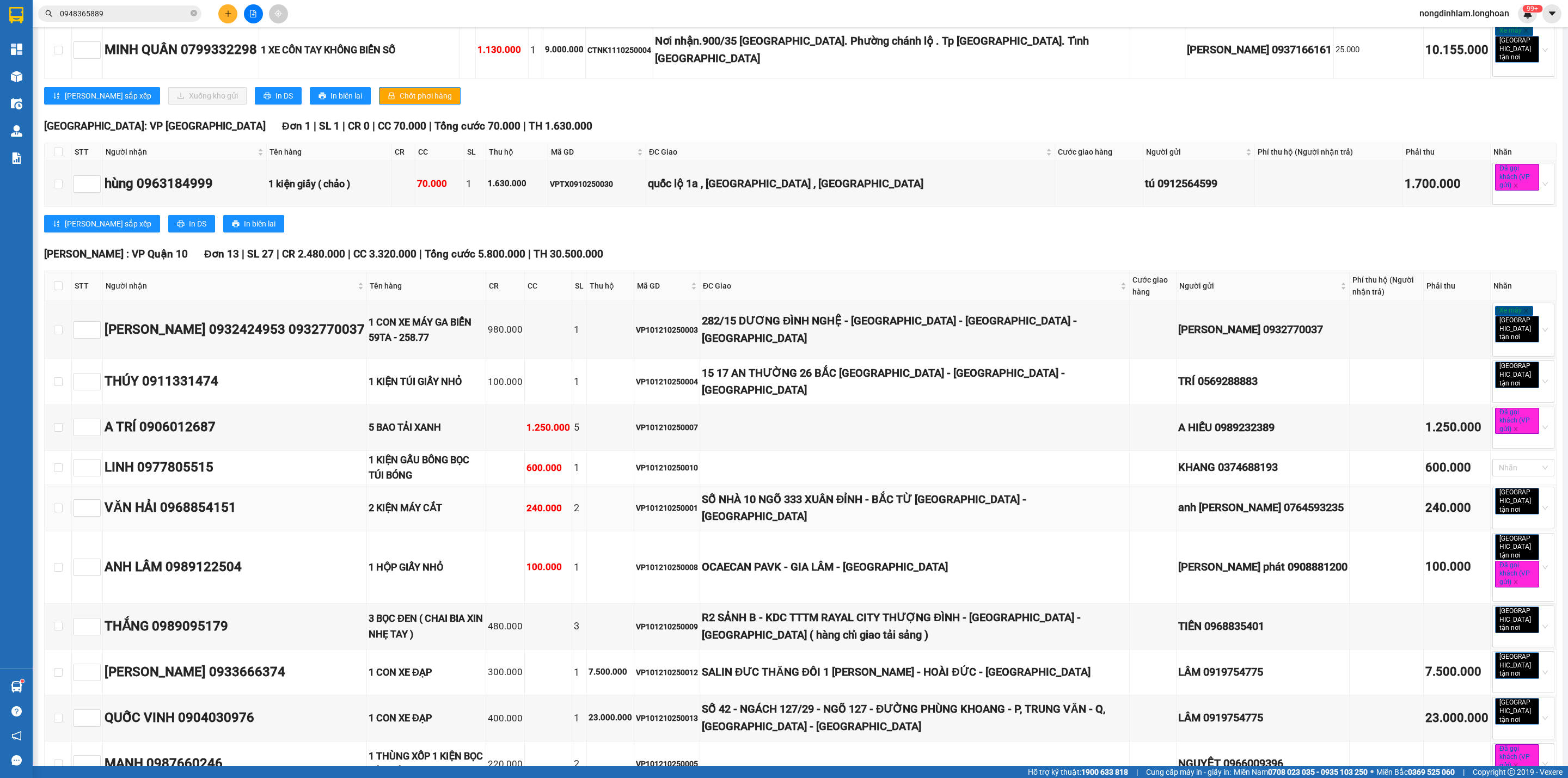
scroll to position [2042, 0]
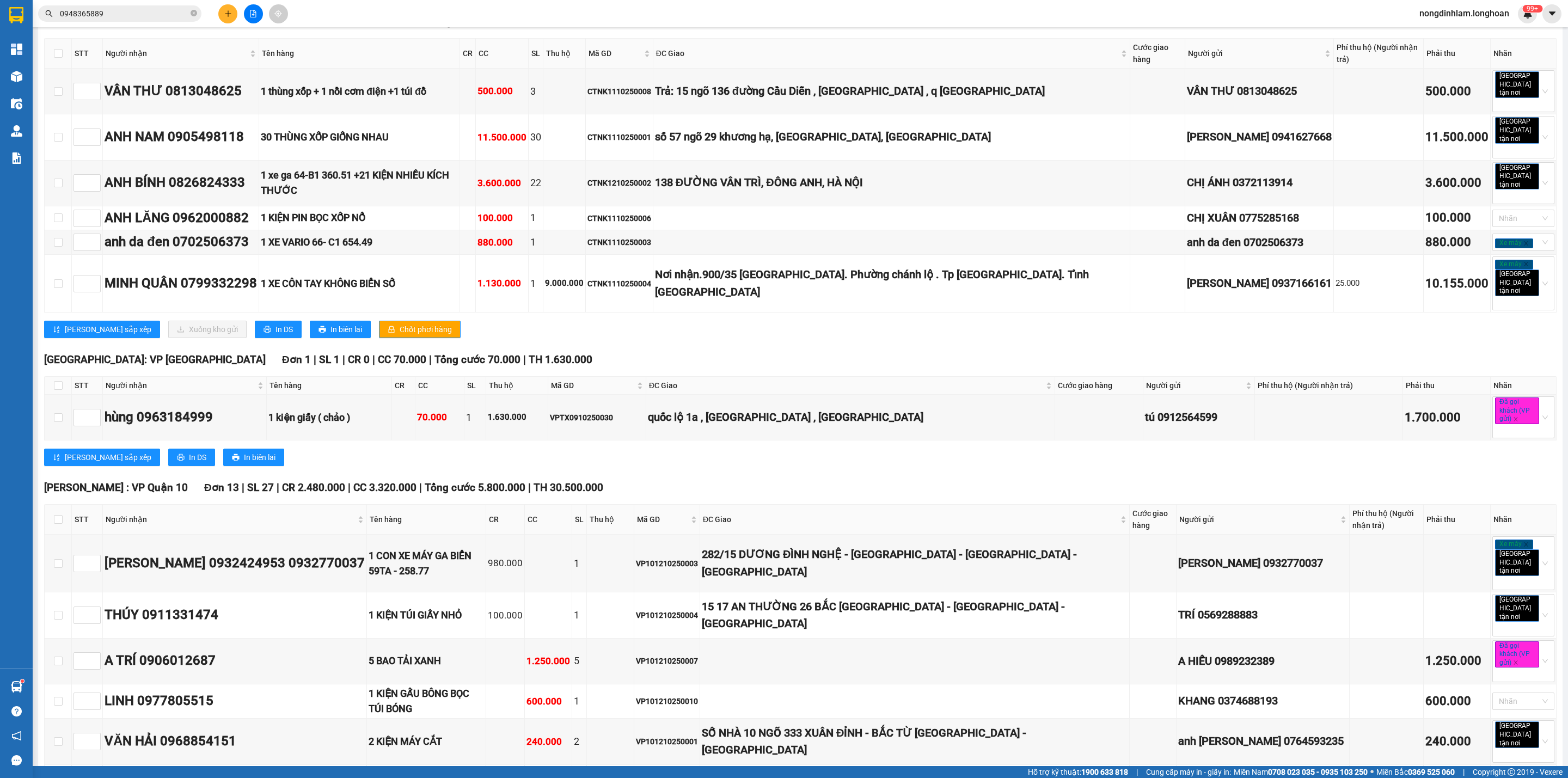
scroll to position [1716, 0]
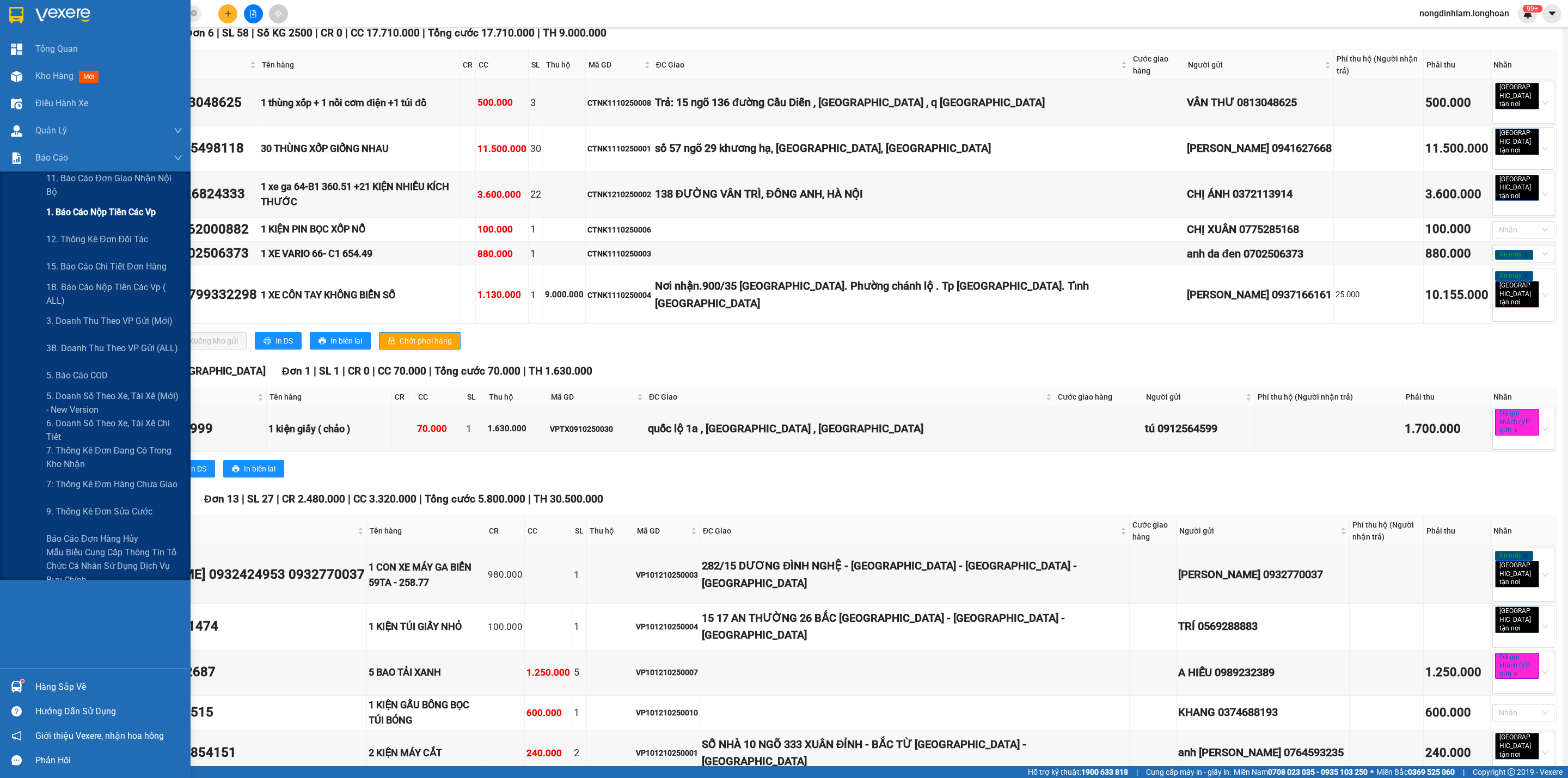
click at [126, 208] on span "1. Báo cáo nộp tiền các vp" at bounding box center [100, 213] width 109 height 14
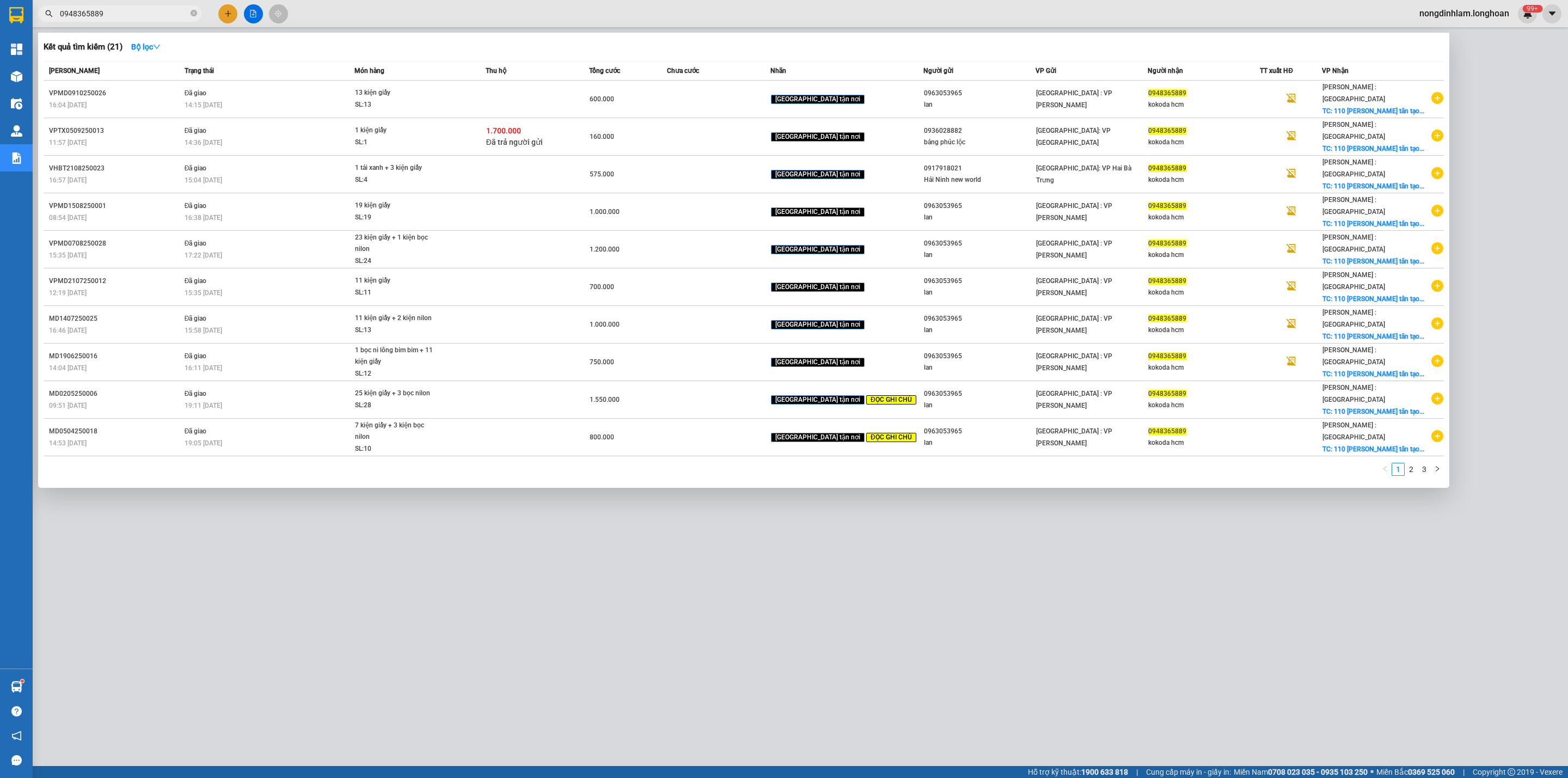
click at [150, 13] on input "0948365889" at bounding box center [124, 14] width 129 height 12
paste input "72669516"
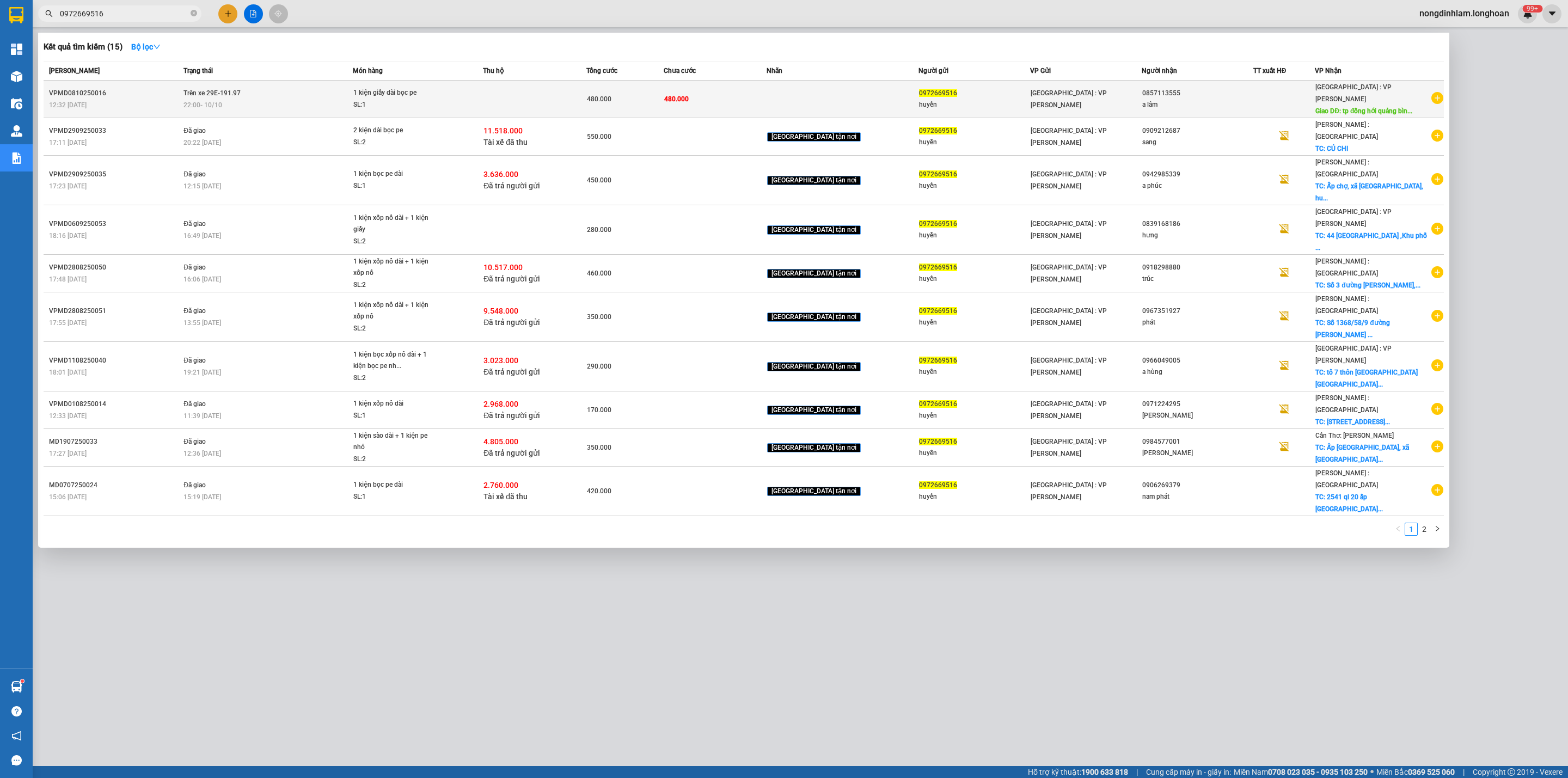
type input "0972669516"
click at [225, 92] on td "Trên xe 29E-191.97 22:00 [DATE]" at bounding box center [267, 99] width 171 height 37
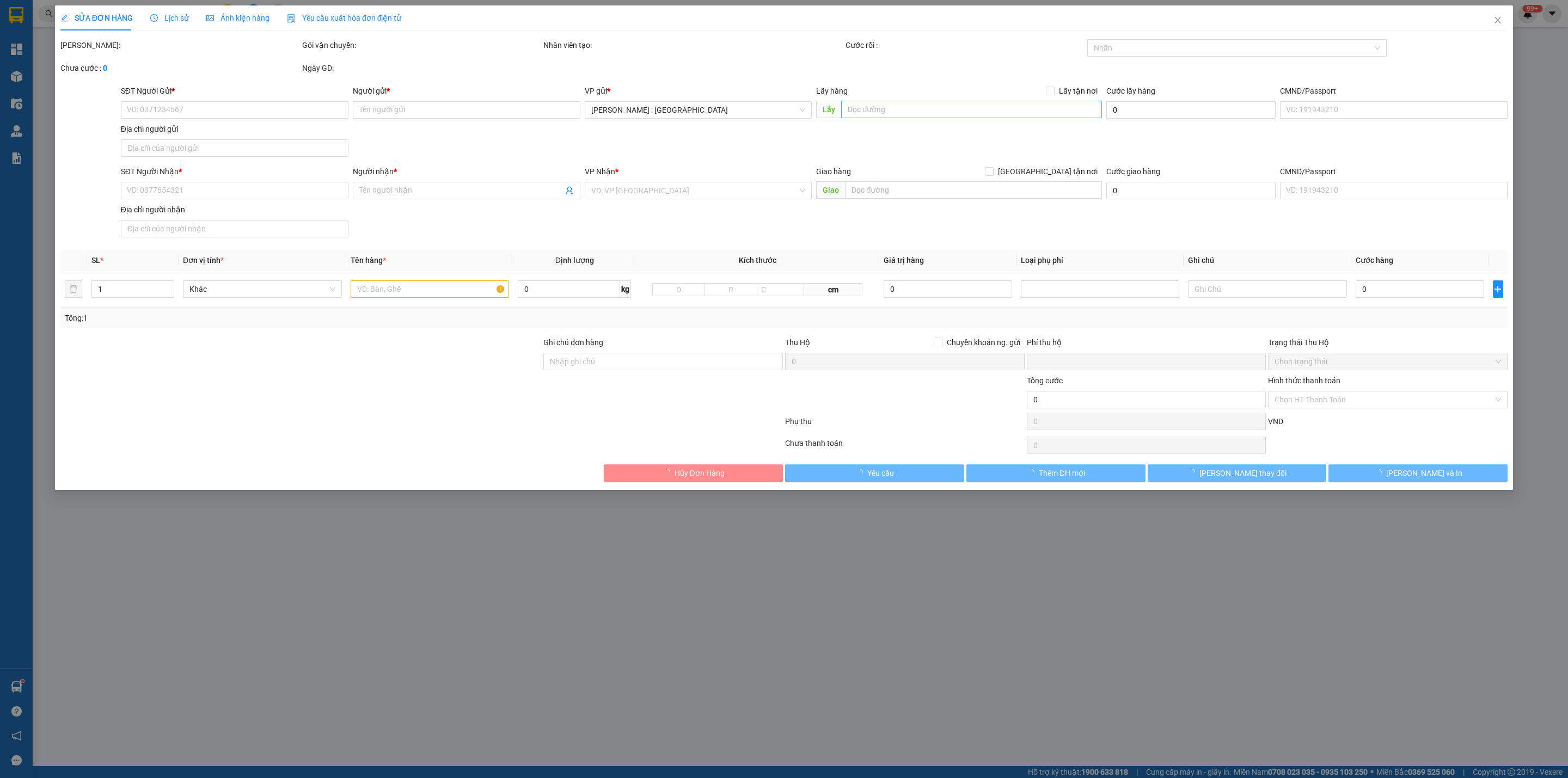
type input "0972669516"
type input "huyền"
type input "0857113555"
type input "a lâm"
type input "tp đồng hới quảng bình ql 1a"
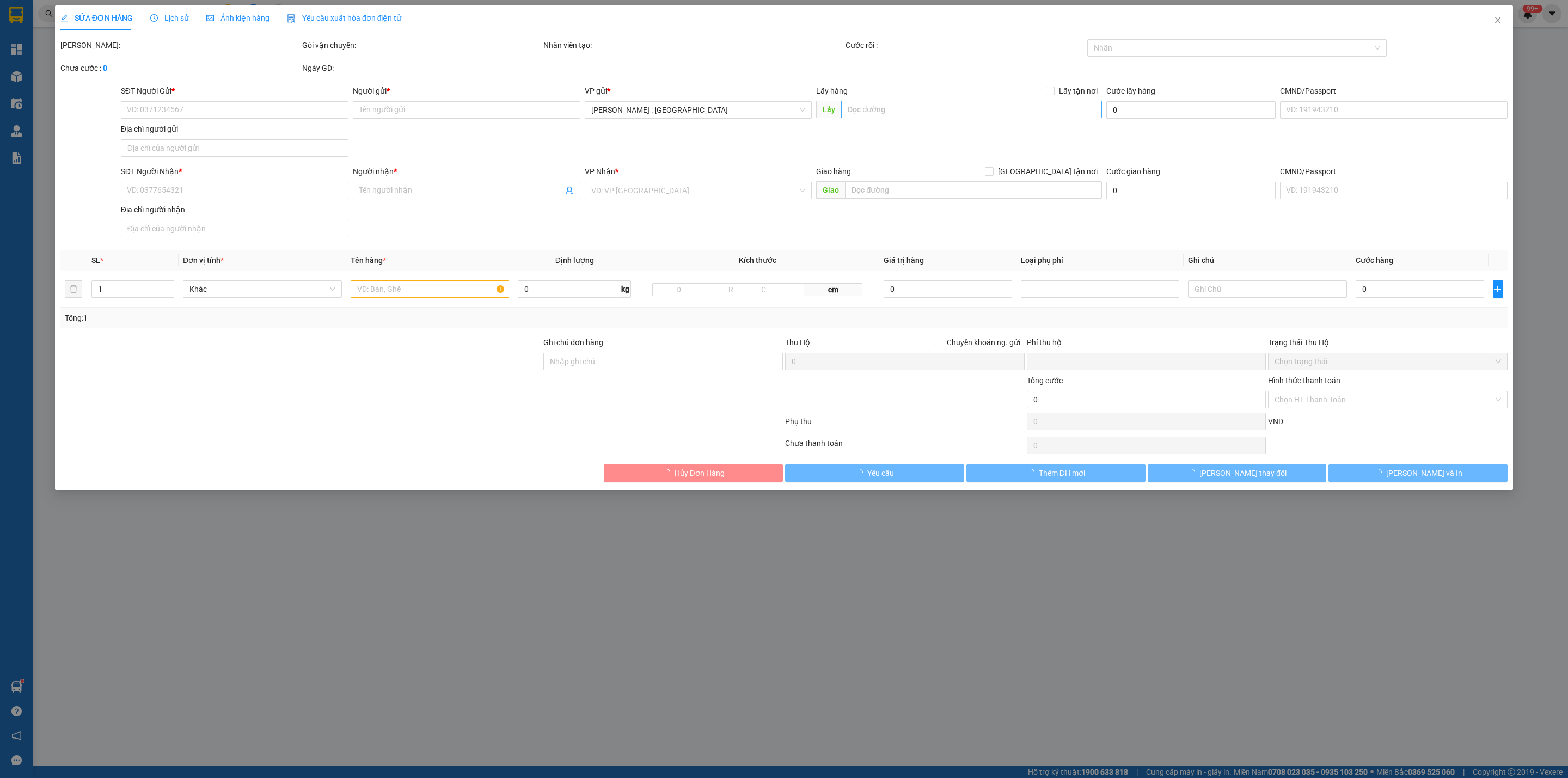
checkbox input "true"
type input "25.000"
type input "480.000"
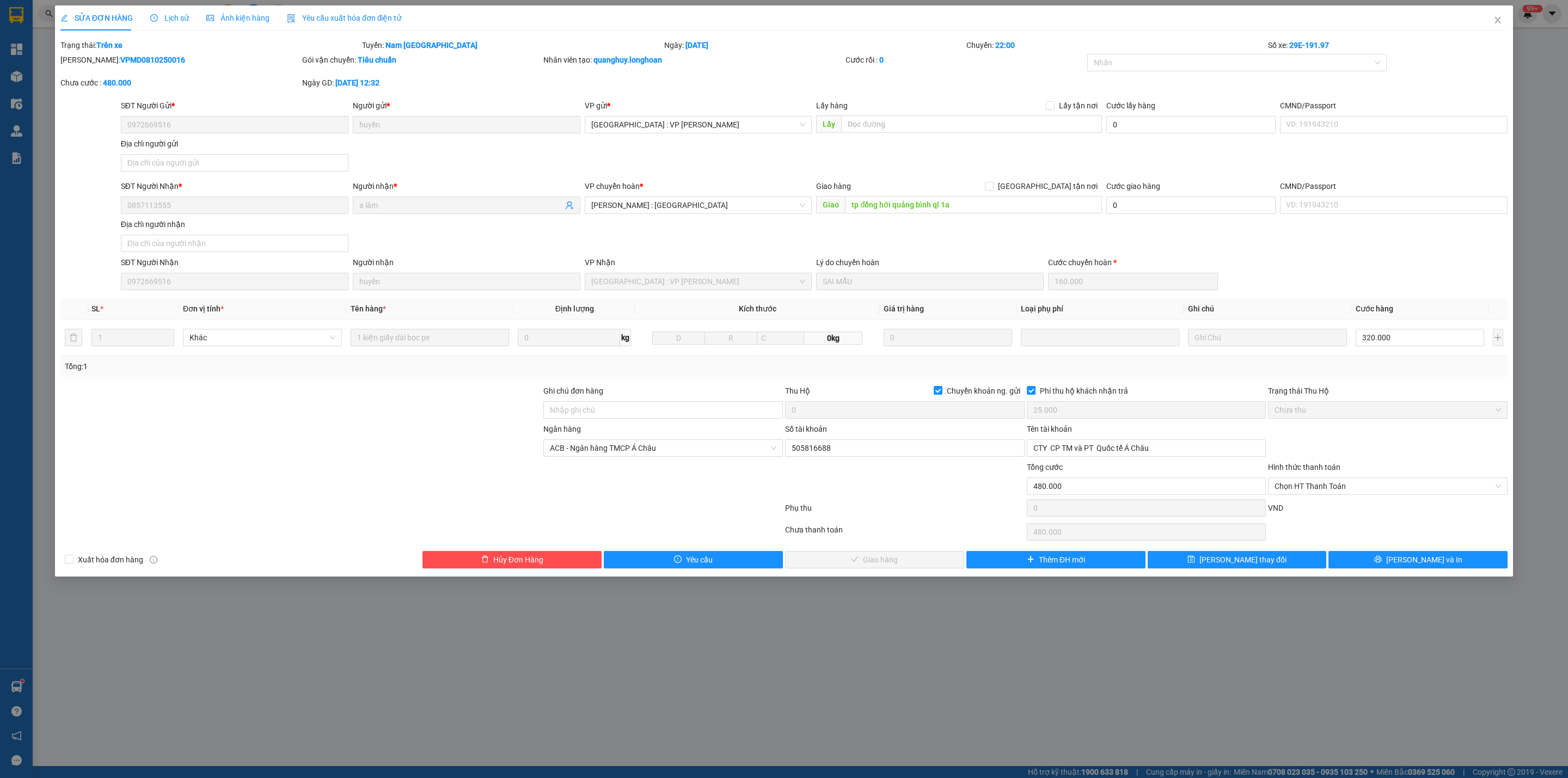
click at [163, 17] on span "Lịch sử" at bounding box center [169, 18] width 38 height 9
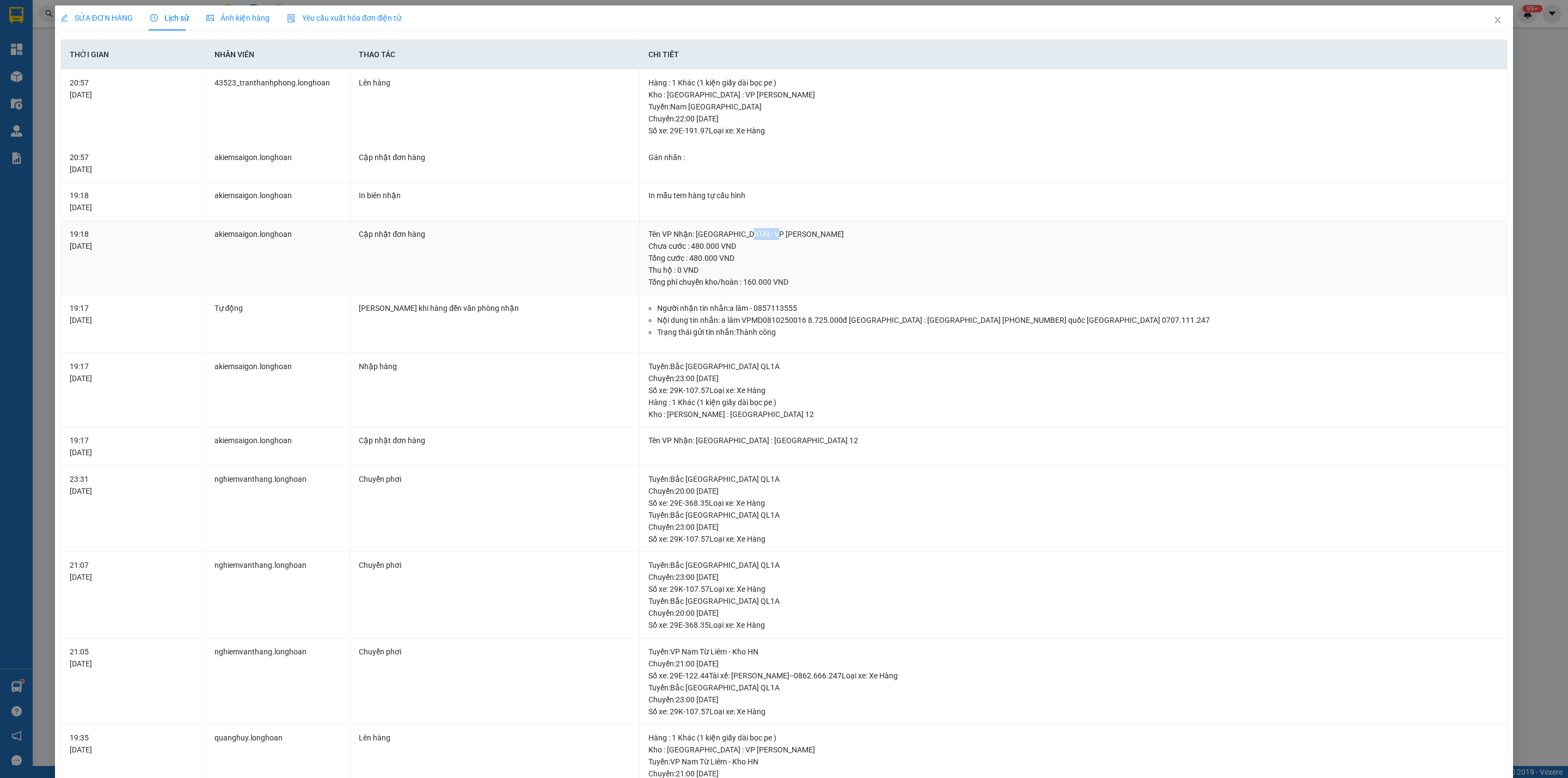
drag, startPoint x: 735, startPoint y: 235, endPoint x: 764, endPoint y: 233, distance: 29.1
click at [764, 233] on div "Tên VP Nhận: [GEOGRAPHIC_DATA] : VP [PERSON_NAME]" at bounding box center [1073, 234] width 849 height 12
drag, startPoint x: 676, startPoint y: 258, endPoint x: 738, endPoint y: 248, distance: 62.8
click at [738, 248] on td "Tên VP Nhận: [GEOGRAPHIC_DATA] : VP Nam Từ Liêm Chưa cước : 480.000 VND Tổng cư…" at bounding box center [1074, 259] width 868 height 75
drag, startPoint x: 735, startPoint y: 278, endPoint x: 817, endPoint y: 282, distance: 82.1
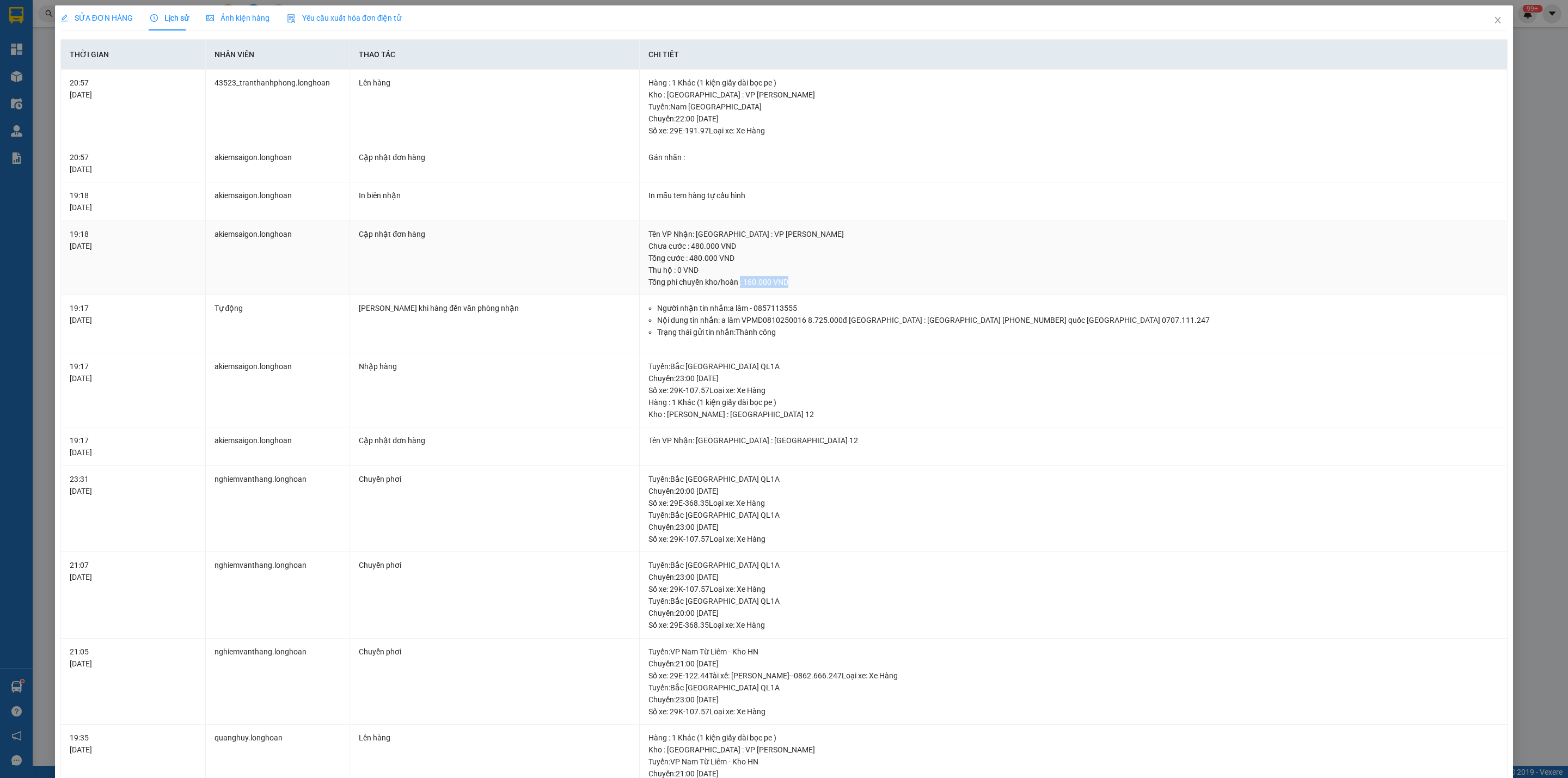
click at [817, 282] on div "Tổng phí chuyển kho/hoàn : 160.000 VND" at bounding box center [1073, 282] width 849 height 12
click at [1493, 22] on icon "close" at bounding box center [1497, 20] width 9 height 9
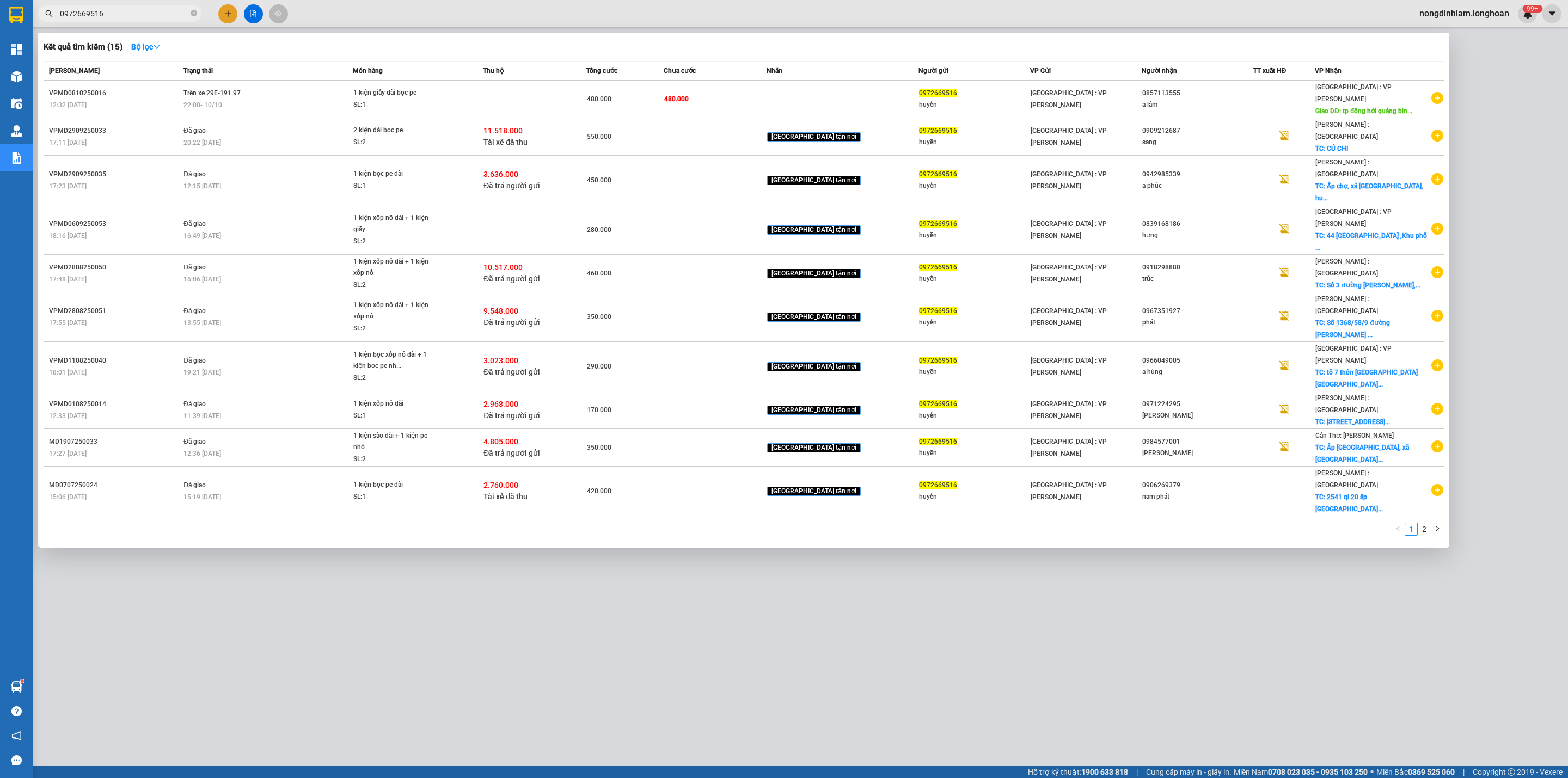
click at [153, 13] on input "0972669516" at bounding box center [124, 14] width 129 height 12
click at [253, 13] on div at bounding box center [784, 389] width 1568 height 778
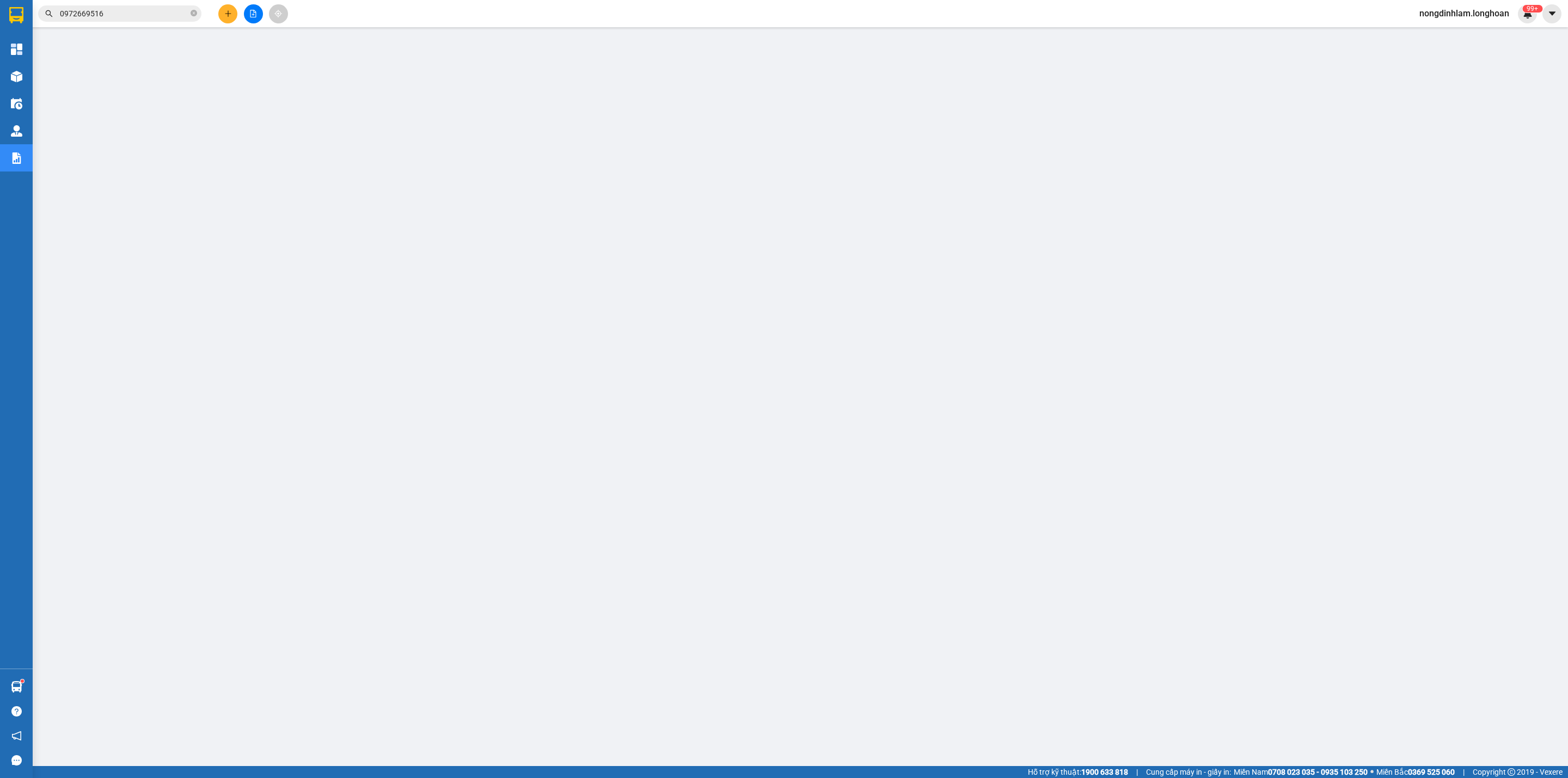
click at [258, 15] on button at bounding box center [253, 13] width 19 height 19
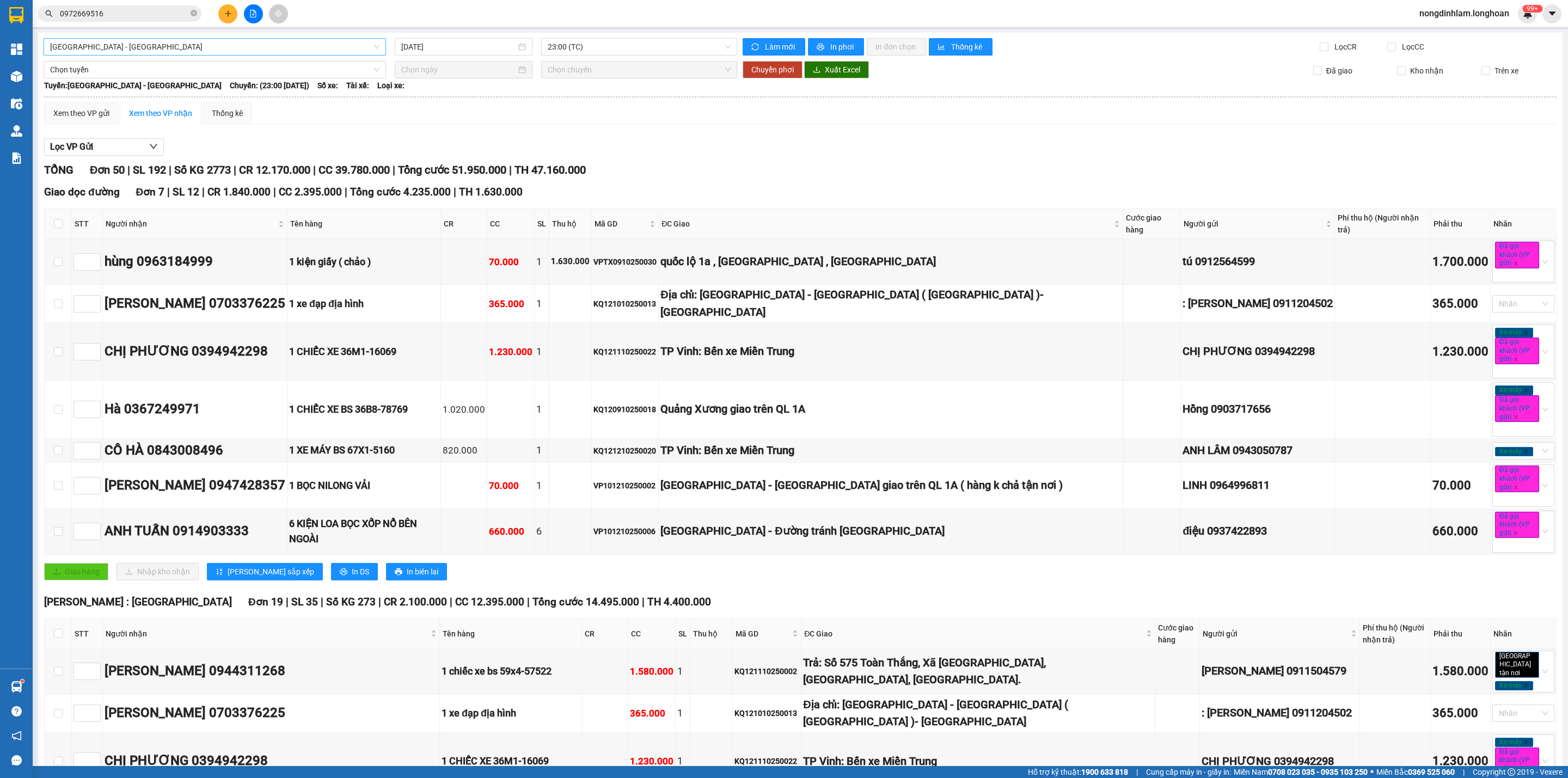
click at [186, 46] on span "[GEOGRAPHIC_DATA] - [GEOGRAPHIC_DATA]" at bounding box center [215, 46] width 330 height 17
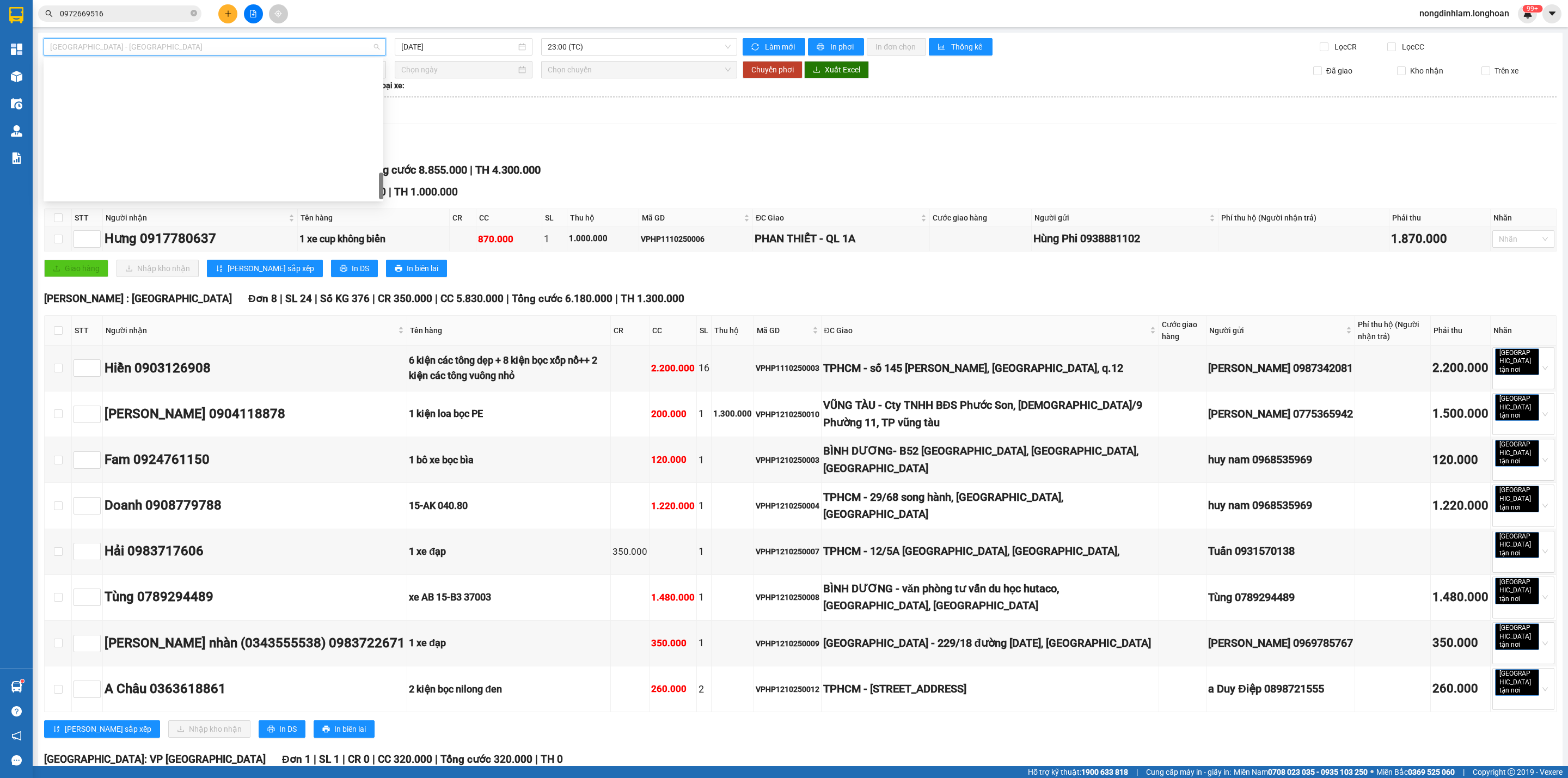
scroll to position [766, 0]
click at [115, 111] on div "Nam [GEOGRAPHIC_DATA]" at bounding box center [213, 104] width 340 height 18
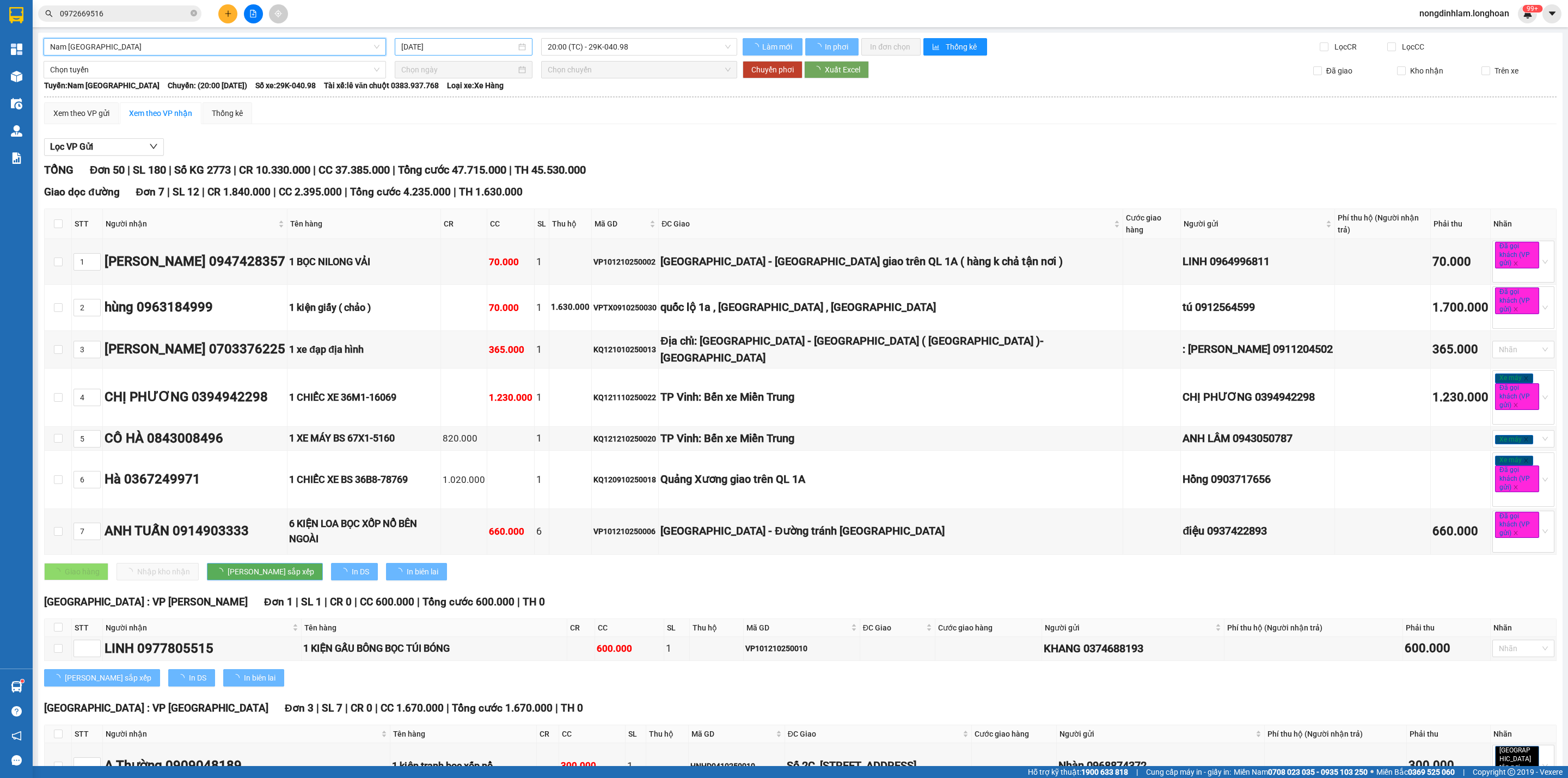
click at [448, 48] on input "[DATE]" at bounding box center [459, 46] width 115 height 12
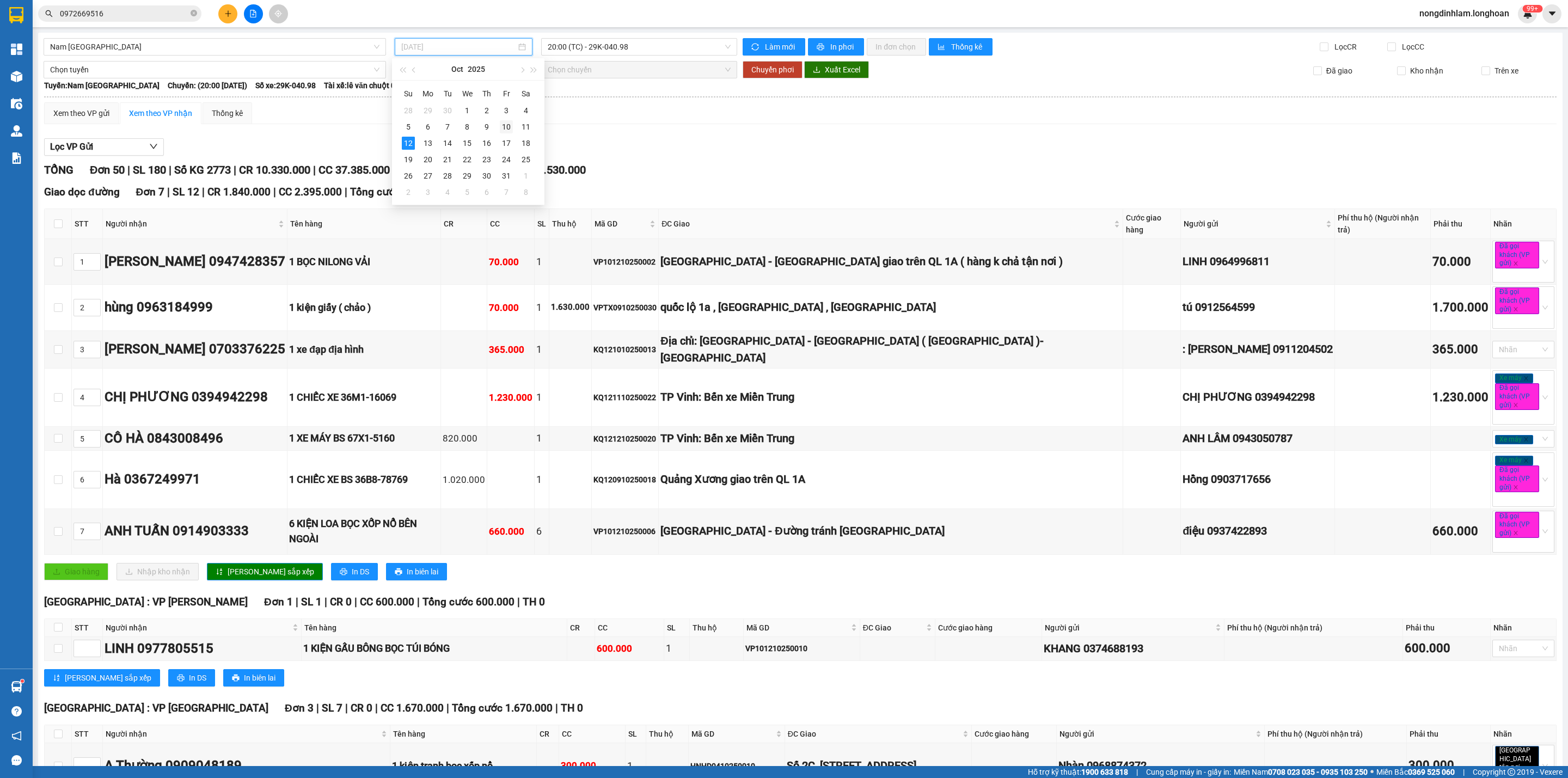
click at [505, 124] on div "10" at bounding box center [506, 126] width 13 height 13
type input "[DATE]"
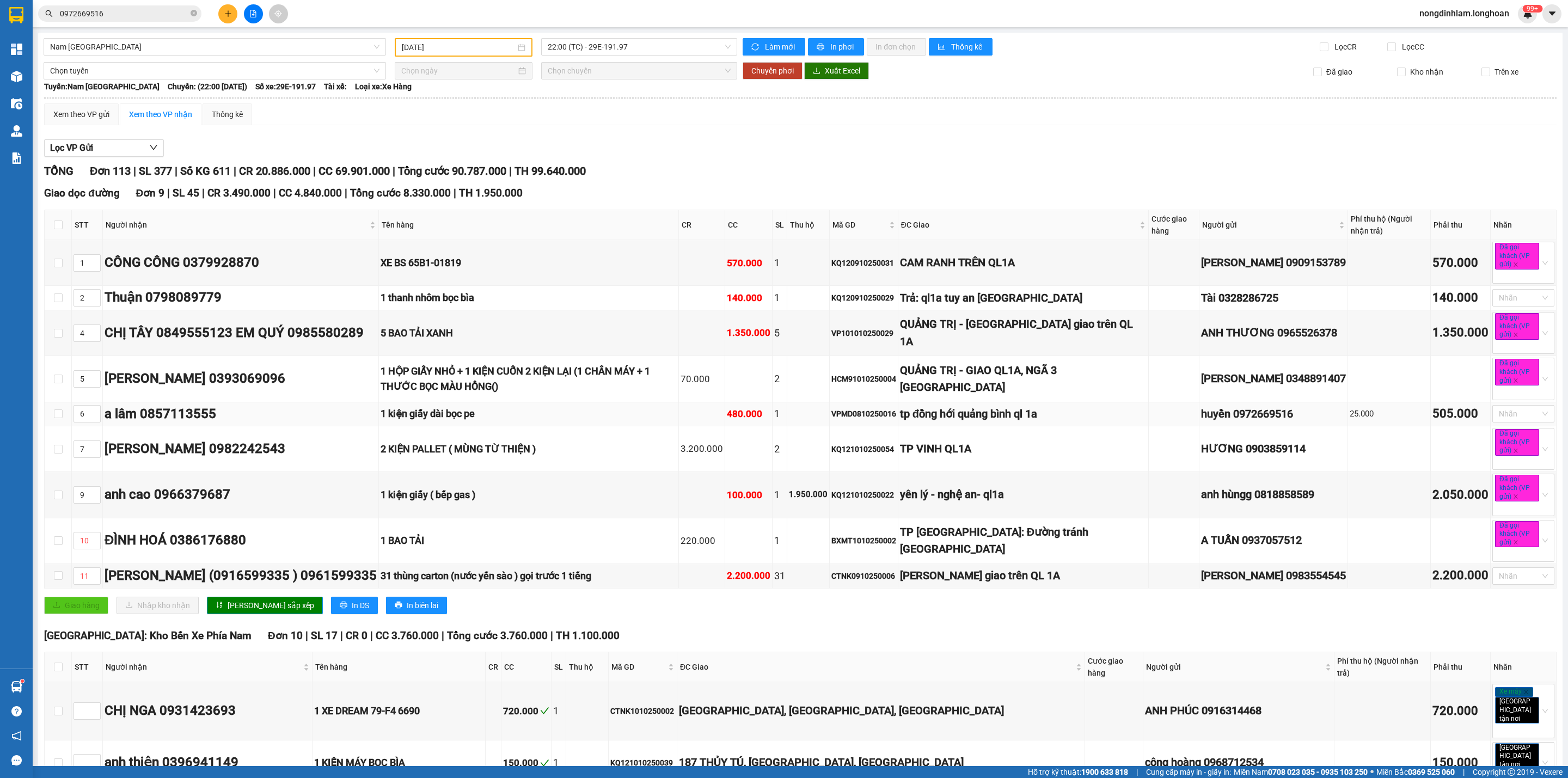
click at [896, 415] on div "VPMD0810250016" at bounding box center [864, 414] width 65 height 12
click at [194, 52] on span "Nam [GEOGRAPHIC_DATA]" at bounding box center [215, 46] width 330 height 17
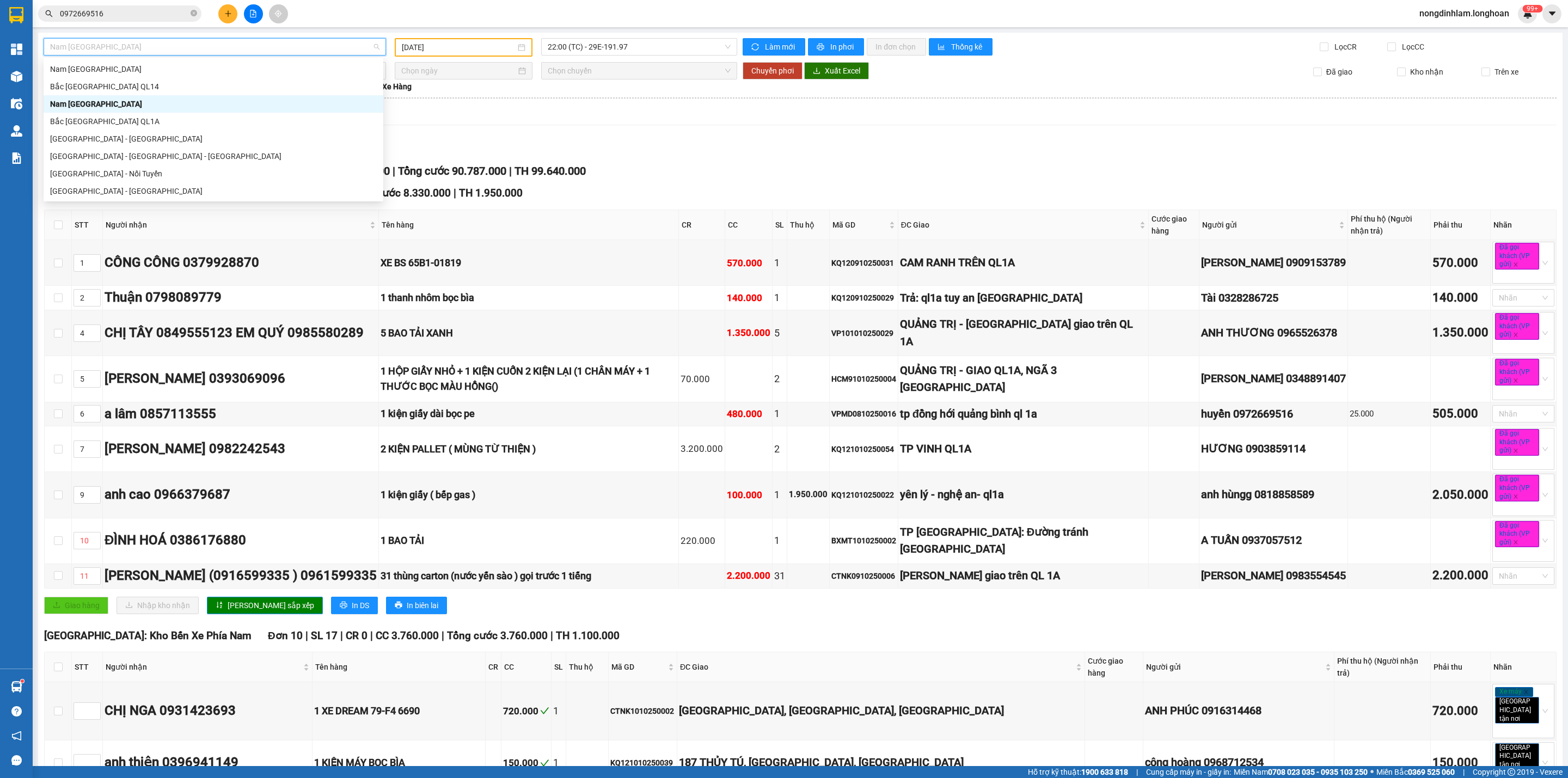
paste input "0972669516"
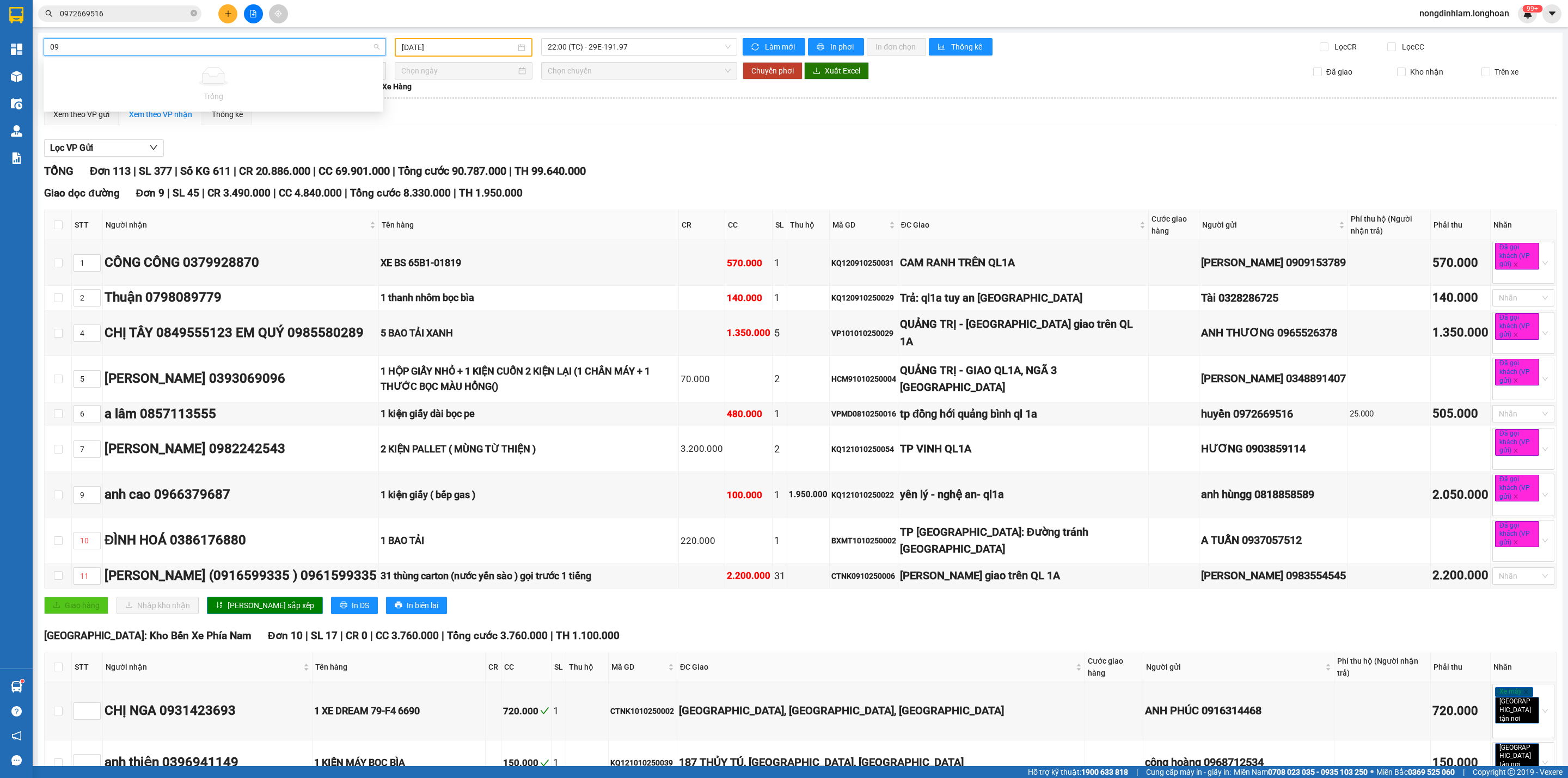
type input "0"
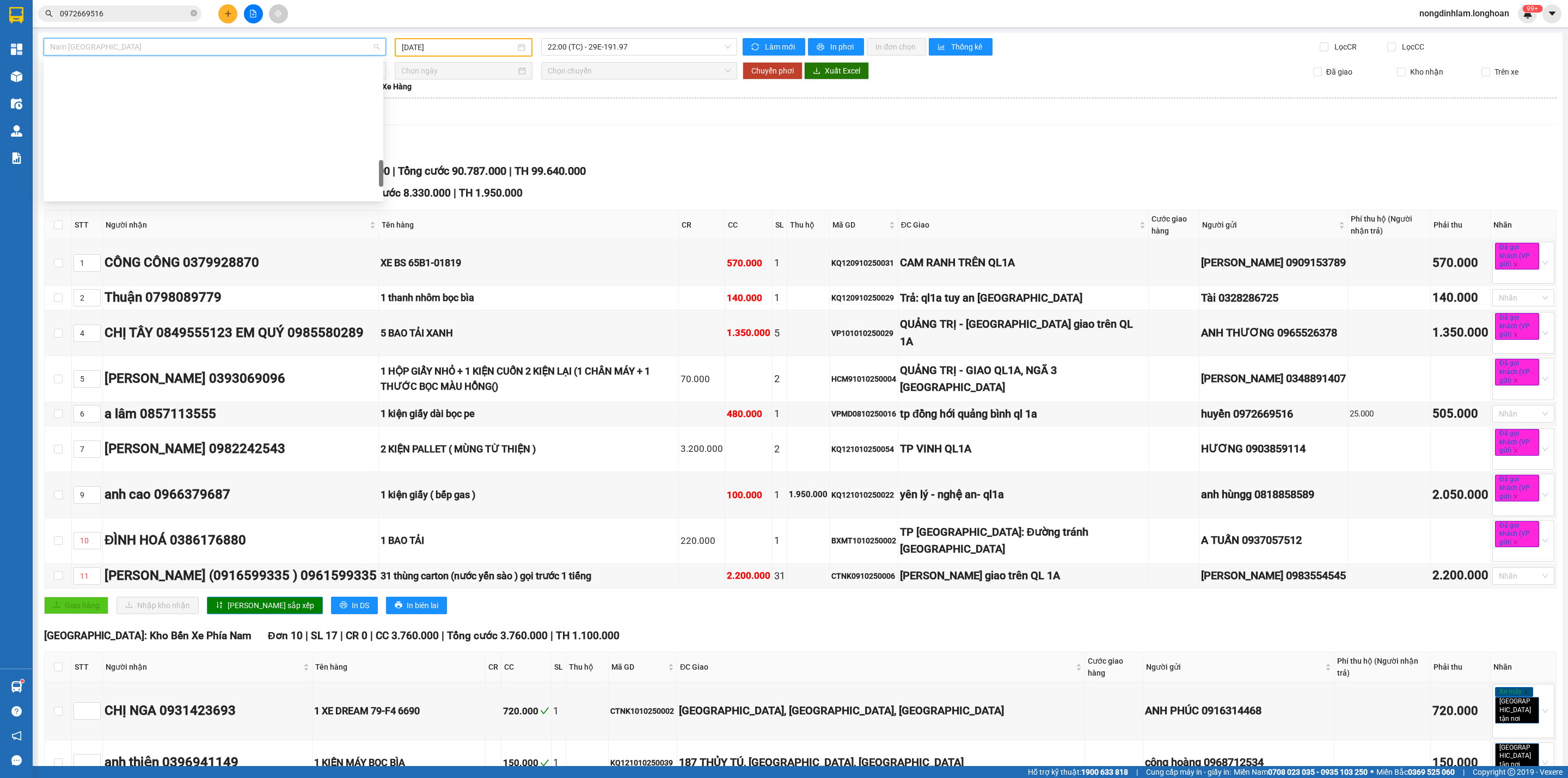
scroll to position [584, 0]
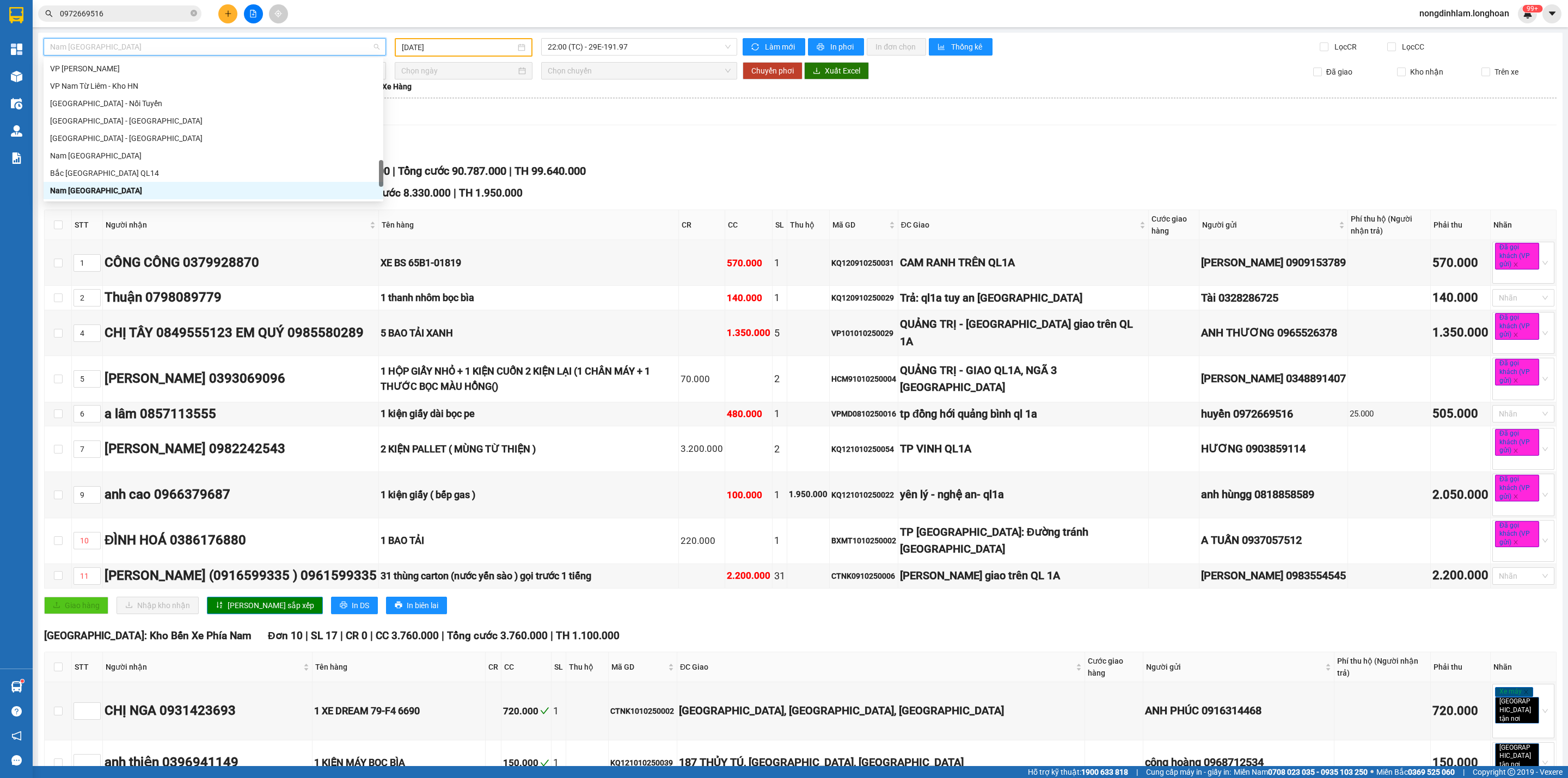
click at [173, 12] on input "0972669516" at bounding box center [124, 14] width 129 height 12
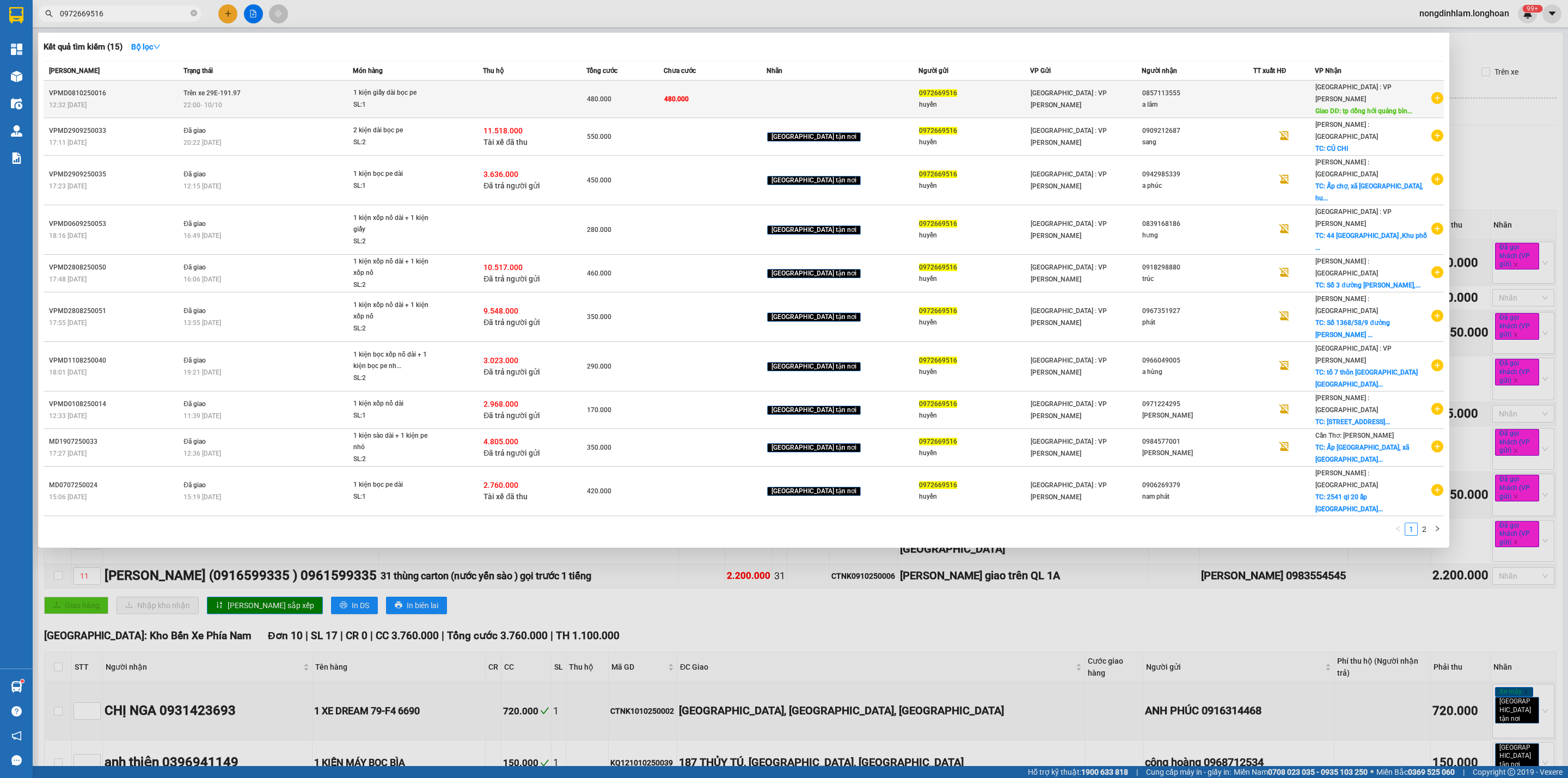
click at [255, 92] on td "Trên xe 29E-191.97 22:00 [DATE]" at bounding box center [267, 99] width 171 height 37
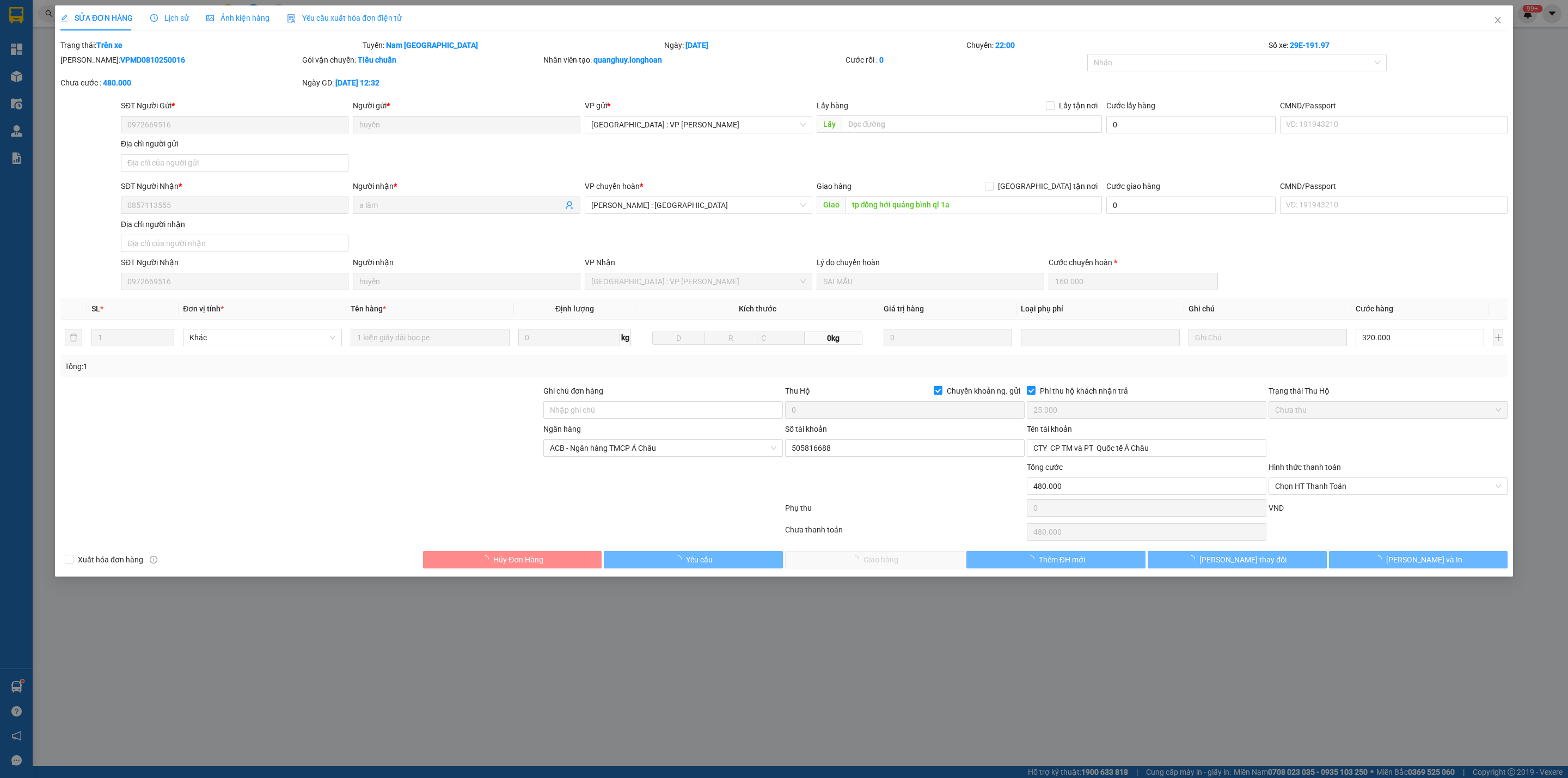
type input "0972669516"
type input "huyền"
type input "0857113555"
type input "a lâm"
type input "tp đồng hới quảng bình ql 1a"
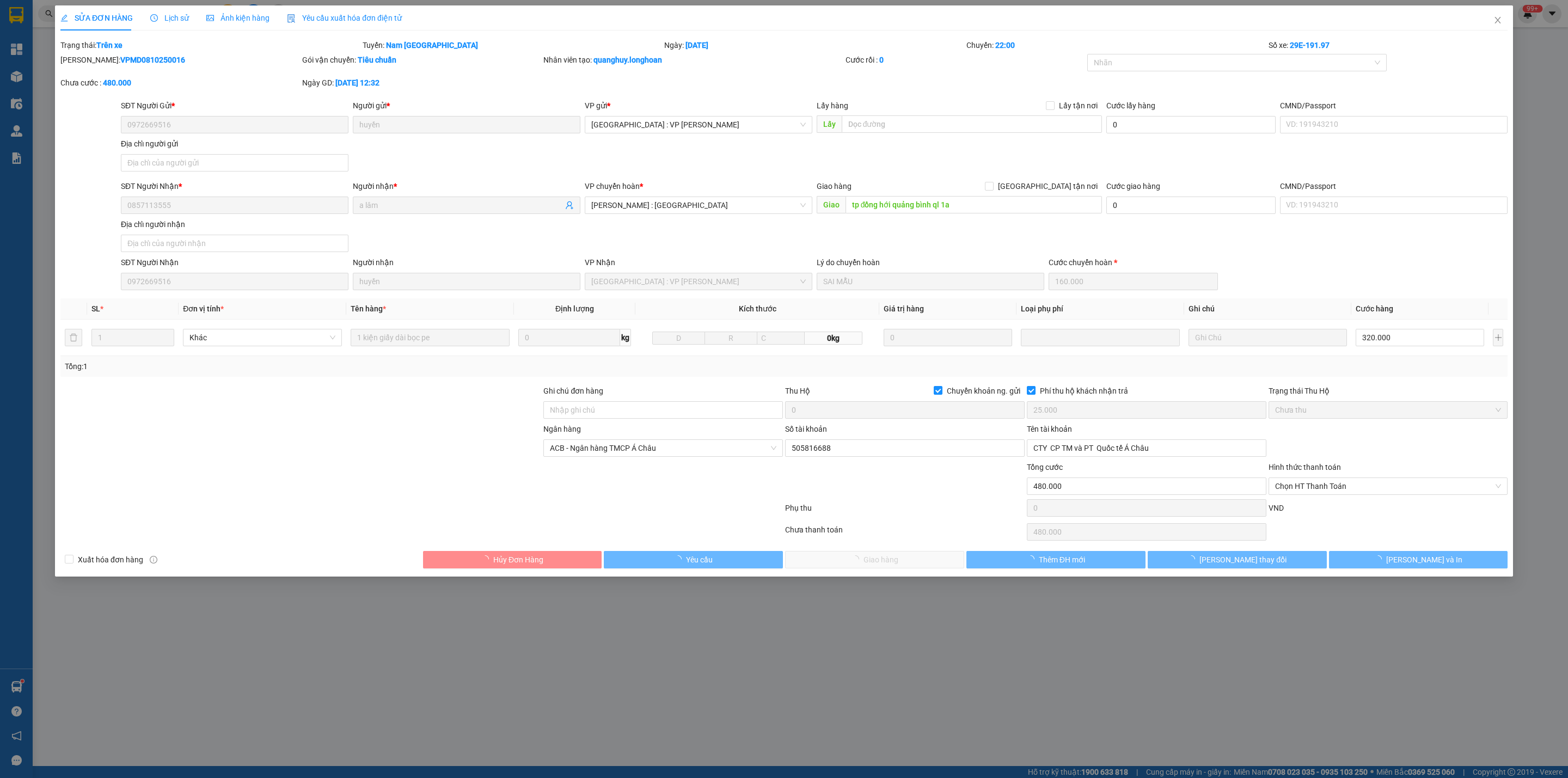
checkbox input "true"
type input "25.000"
type input "480.000"
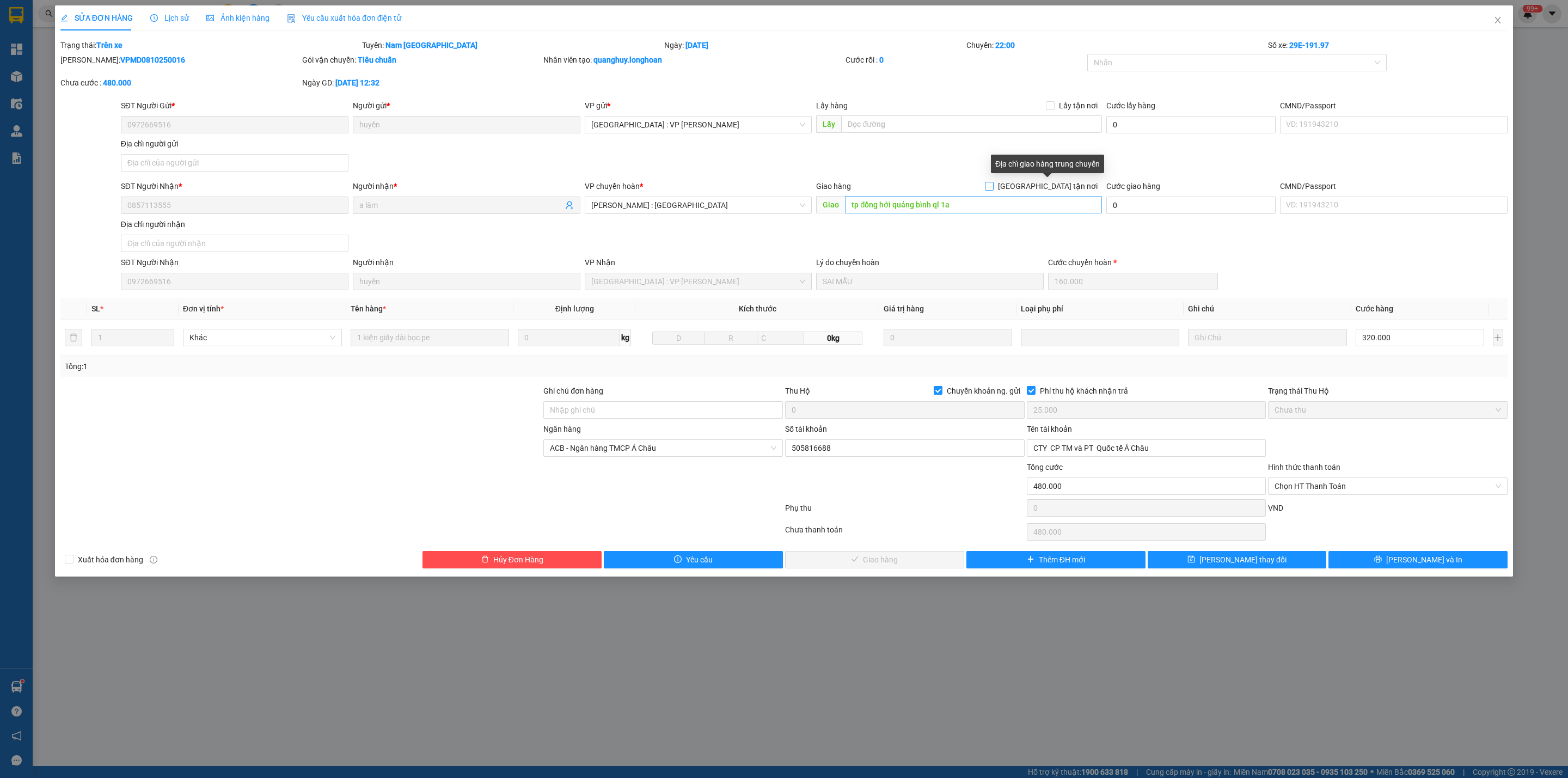
drag, startPoint x: 1049, startPoint y: 186, endPoint x: 1043, endPoint y: 197, distance: 12.5
click at [992, 185] on input "[GEOGRAPHIC_DATA] tận nơi" at bounding box center [988, 186] width 8 height 8
checkbox input "true"
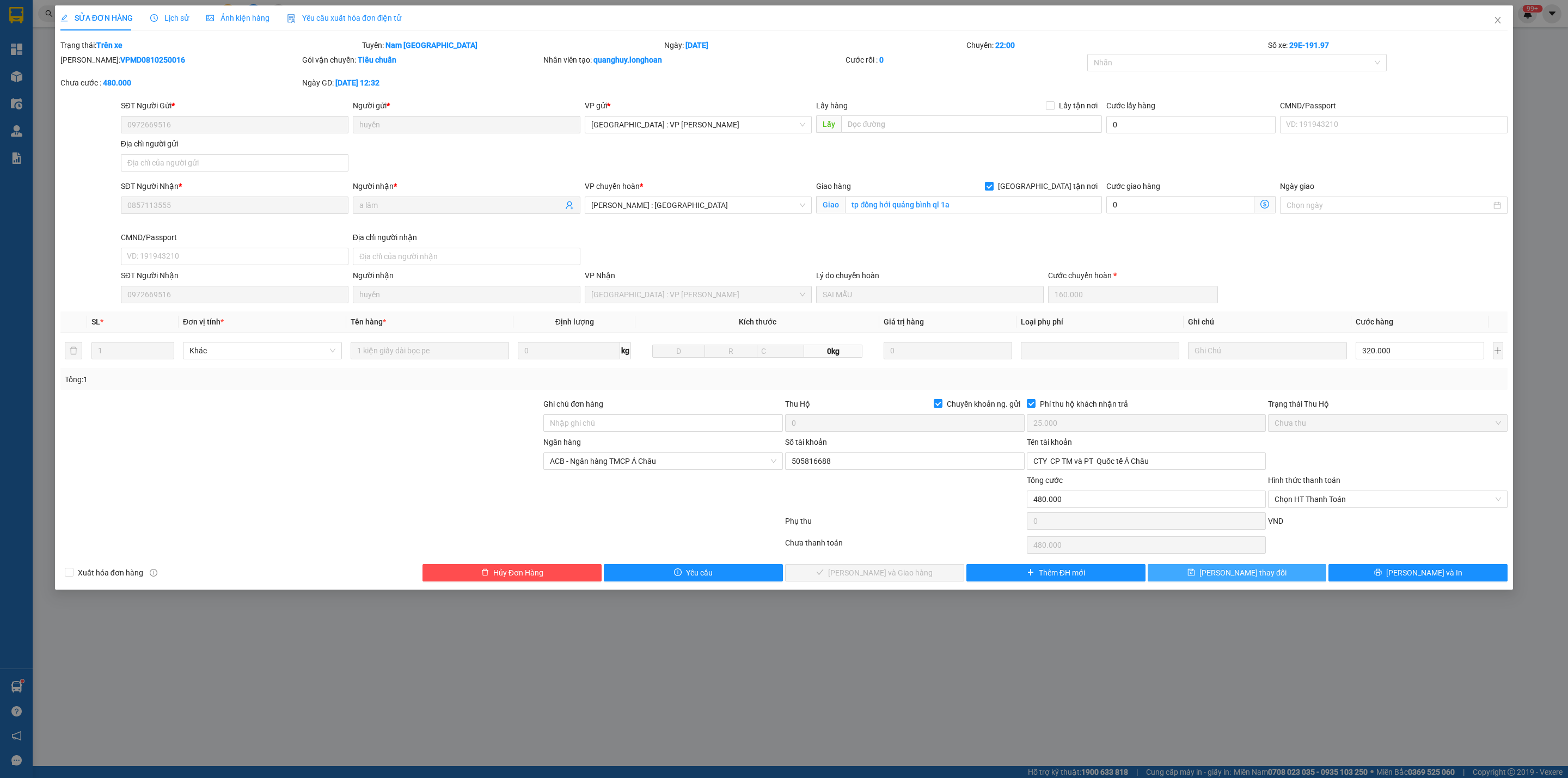
drag, startPoint x: 1225, startPoint y: 578, endPoint x: 1221, endPoint y: 594, distance: 16.5
click at [1225, 577] on span "[PERSON_NAME] thay đổi" at bounding box center [1242, 573] width 87 height 12
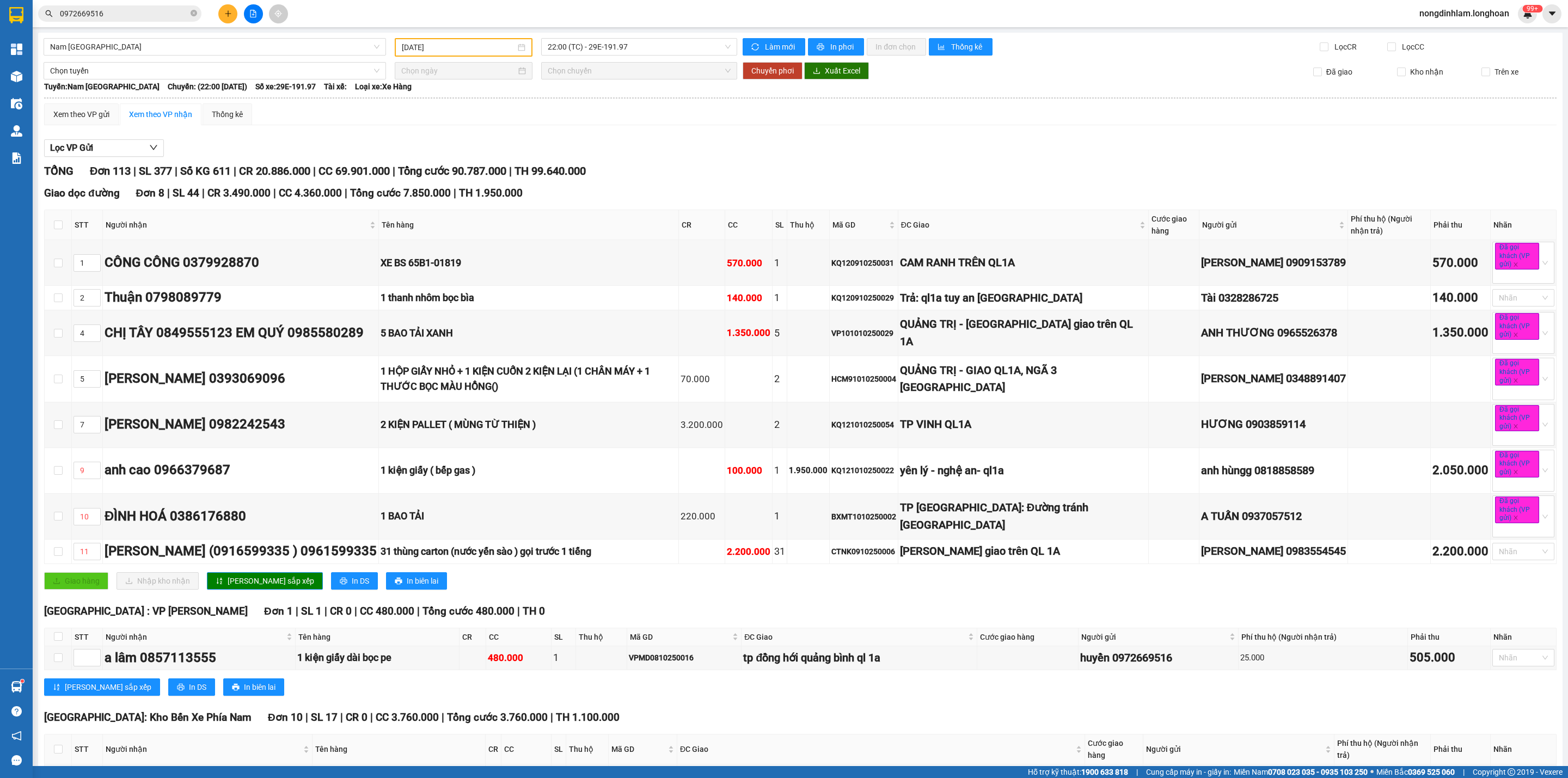
click at [470, 41] on input "[DATE]" at bounding box center [459, 47] width 114 height 12
click at [428, 143] on div "13" at bounding box center [427, 143] width 13 height 13
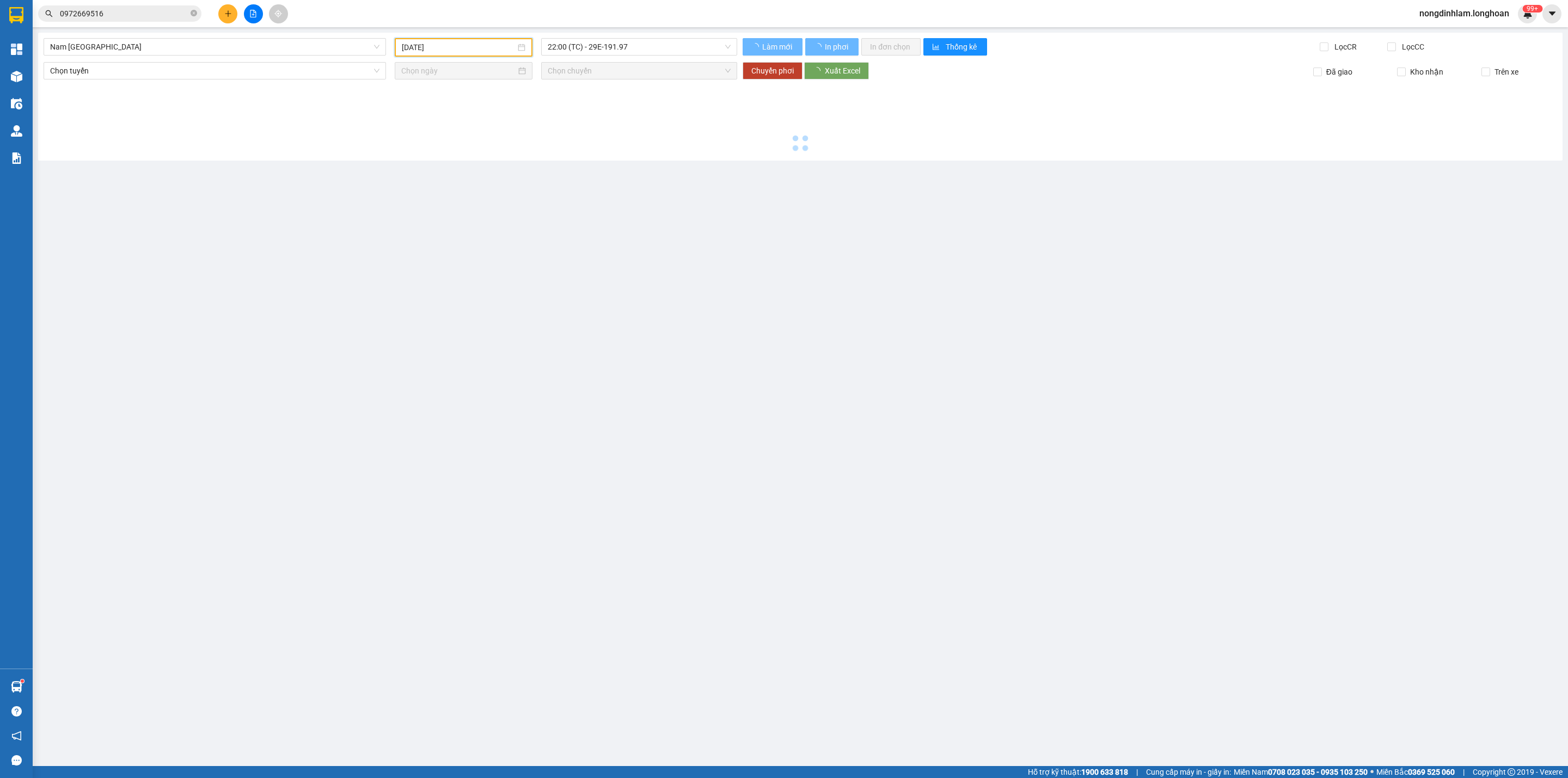
type input "[DATE]"
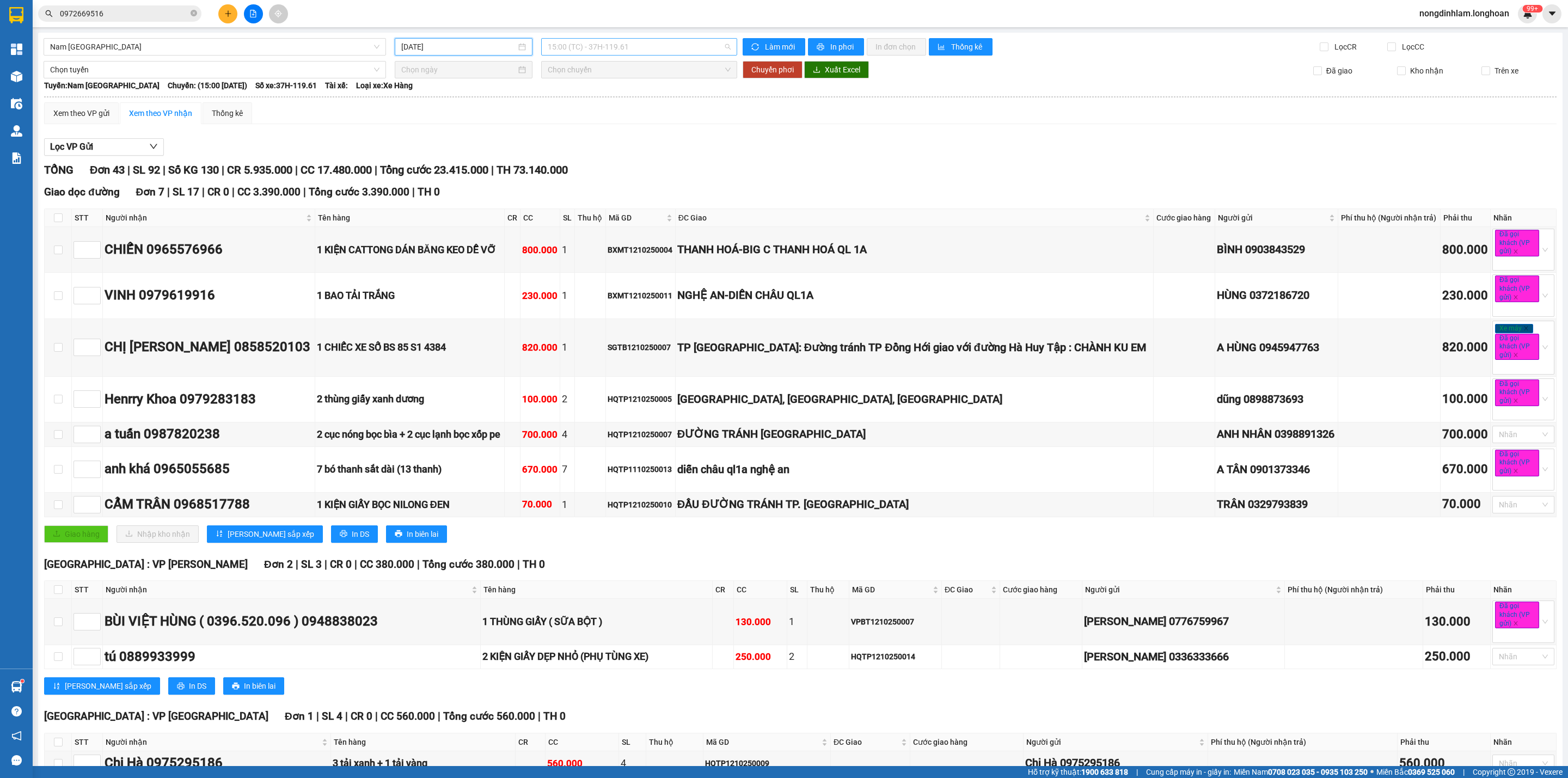
click at [596, 49] on span "15:00 (TC) - 37H-119.61" at bounding box center [639, 46] width 183 height 17
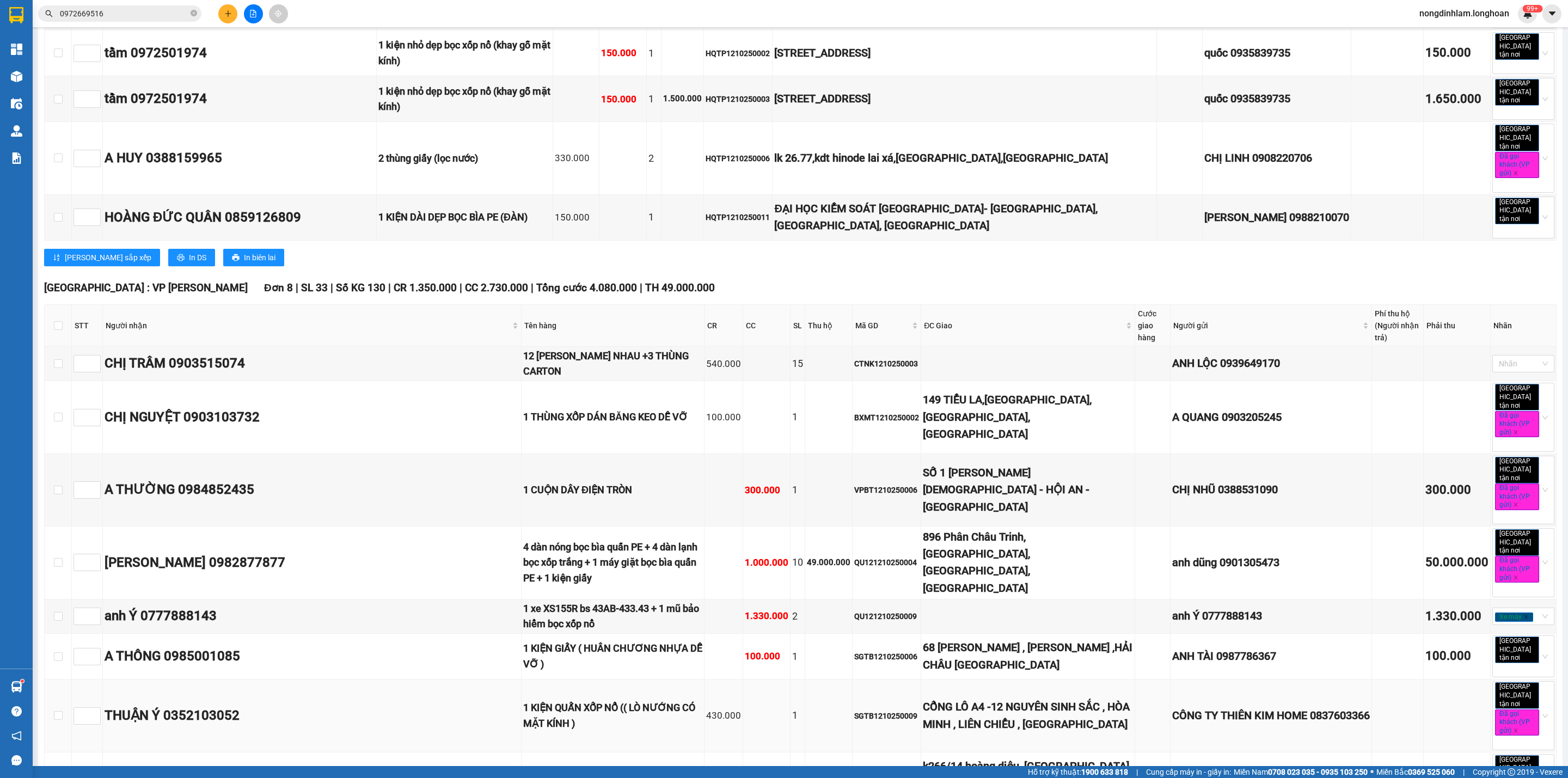
scroll to position [2340, 0]
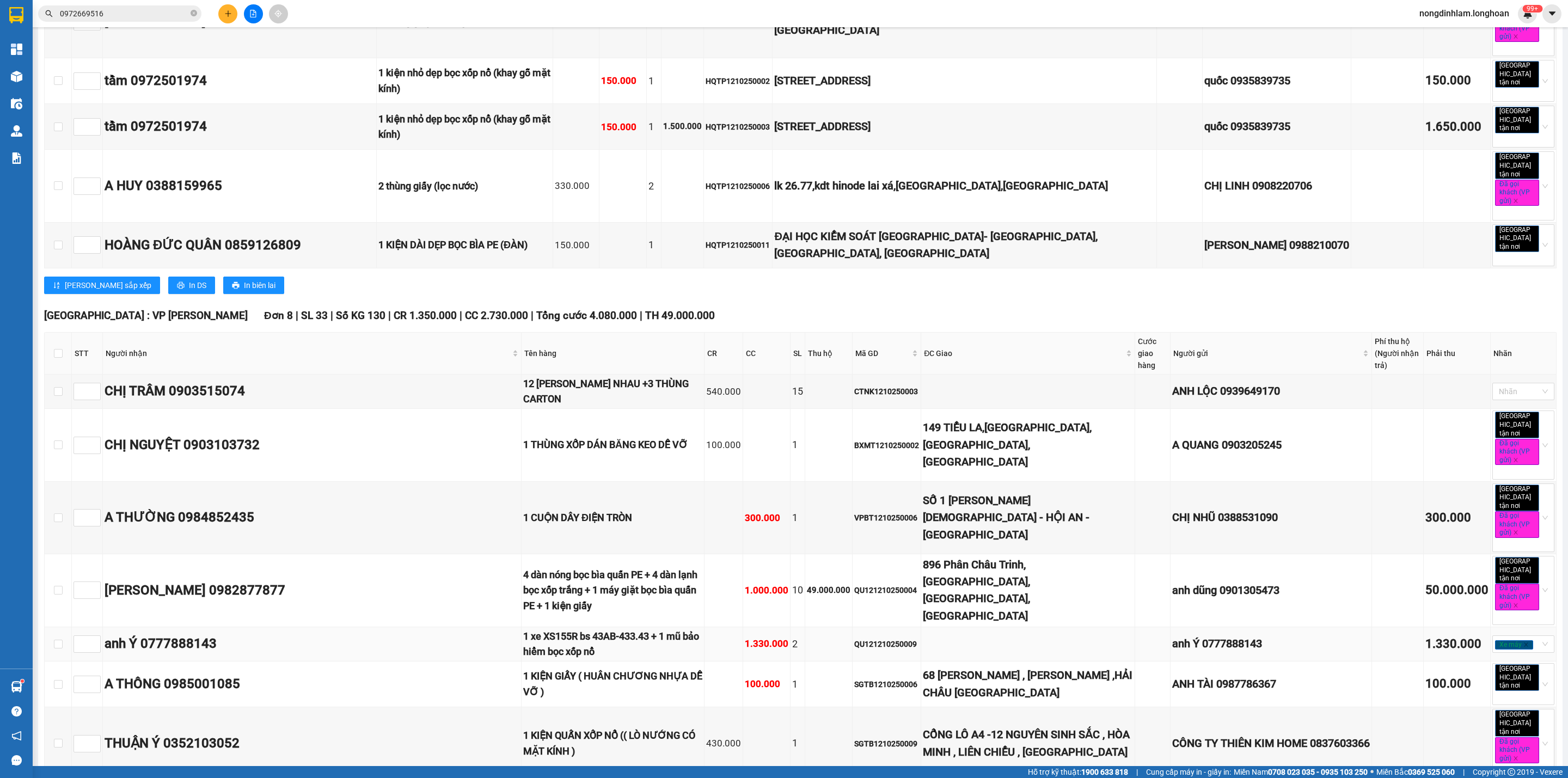
click at [854, 638] on div "QU121210250009" at bounding box center [887, 644] width 65 height 12
copy div "QU121210250009"
